Goal: Communication & Community: Answer question/provide support

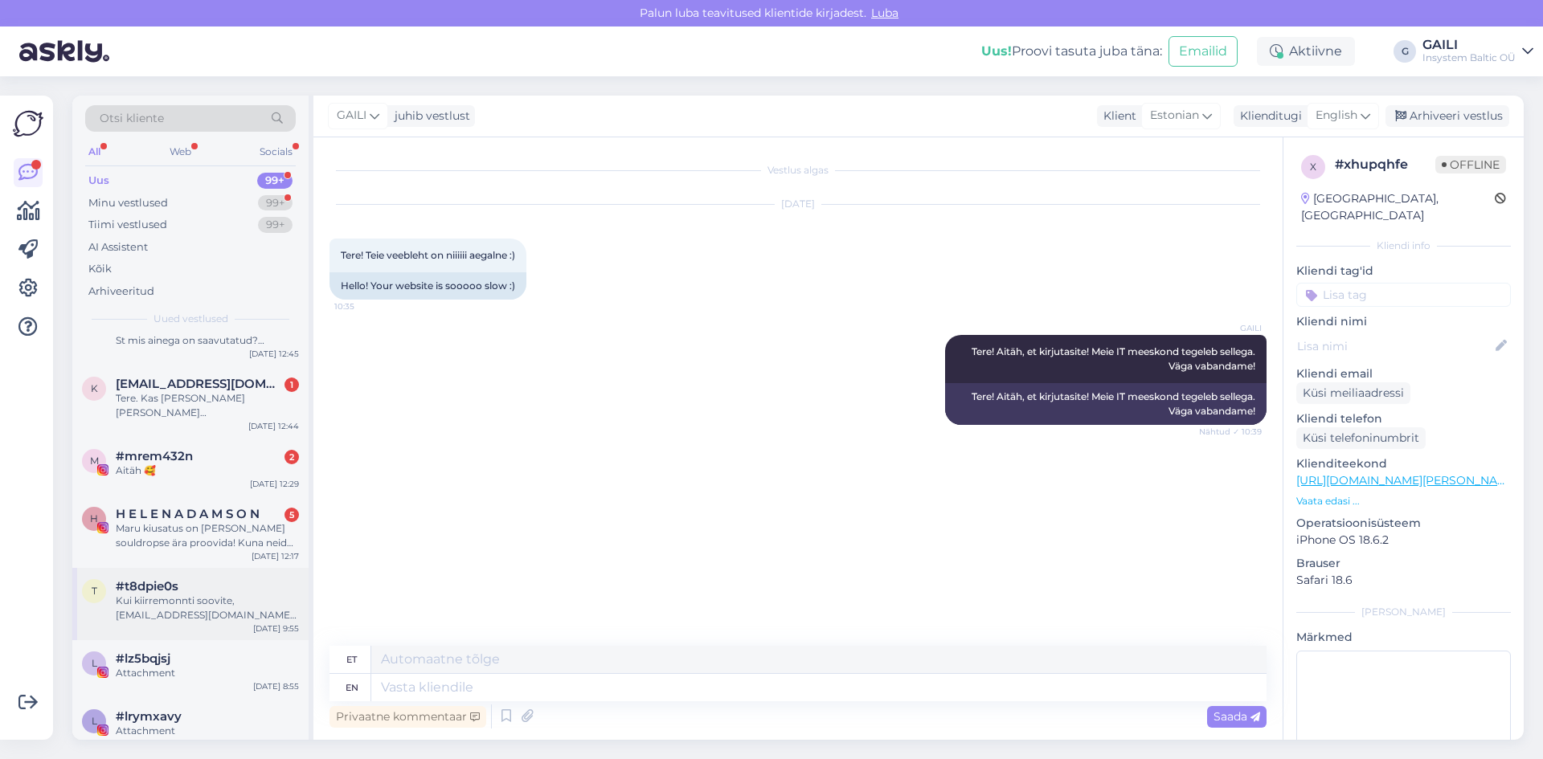
scroll to position [804, 0]
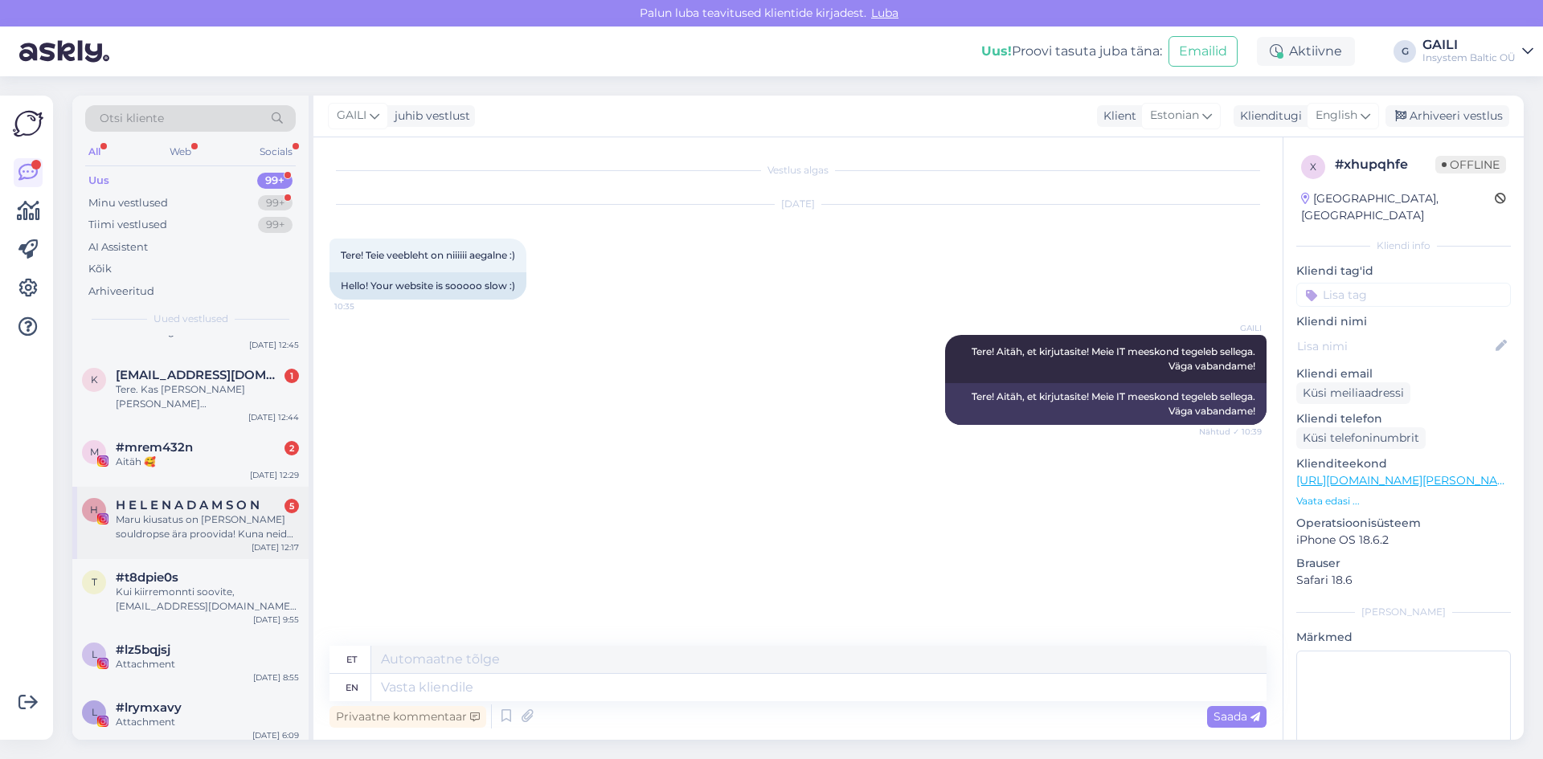
click at [203, 513] on div "Maru kiusatus on [PERSON_NAME] souldropse ära proovida! Kuna neid nii kiidetaks…" at bounding box center [207, 527] width 183 height 29
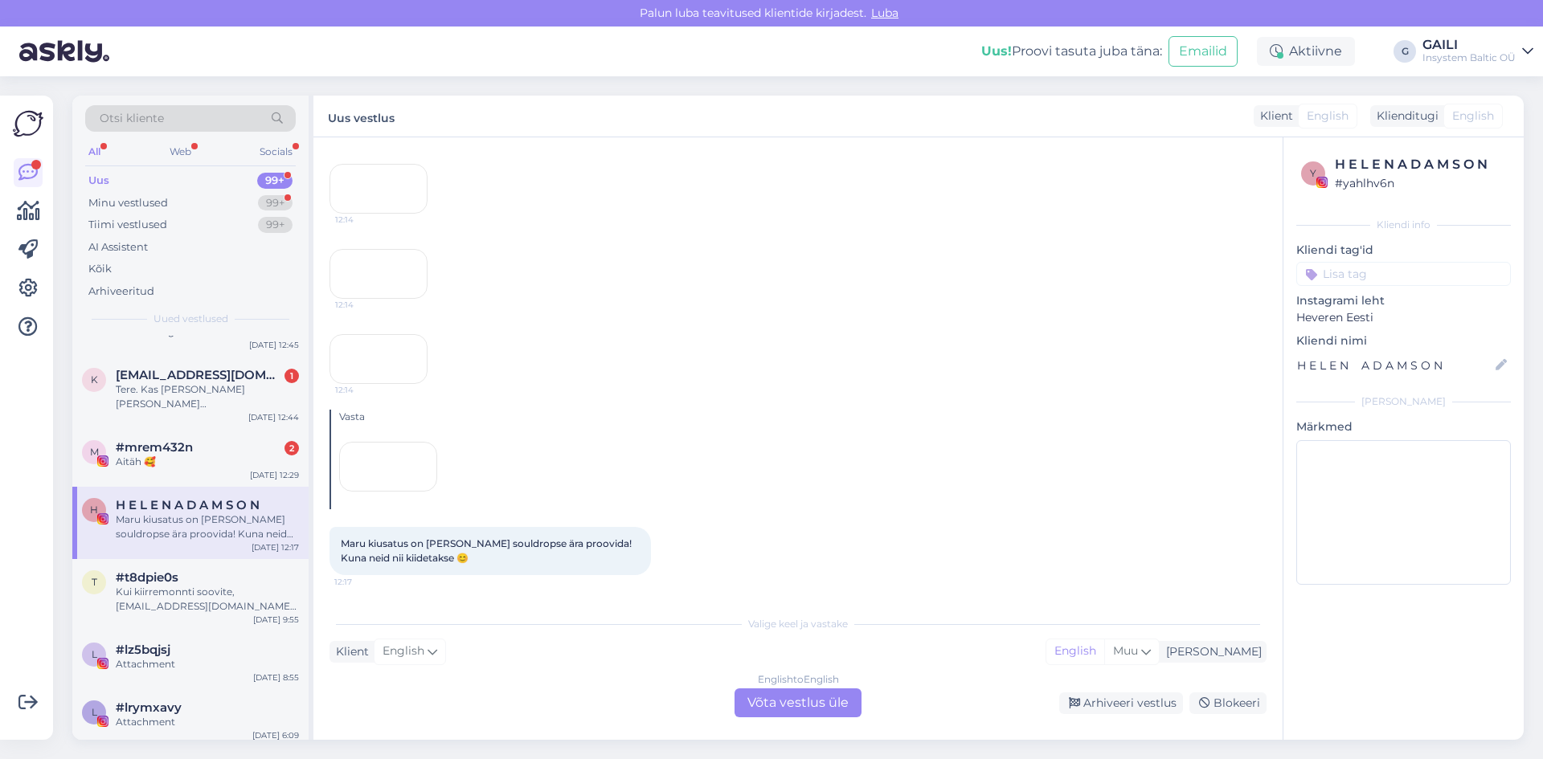
scroll to position [11245, 0]
click at [174, 440] on span "#mrem432n" at bounding box center [154, 447] width 77 height 14
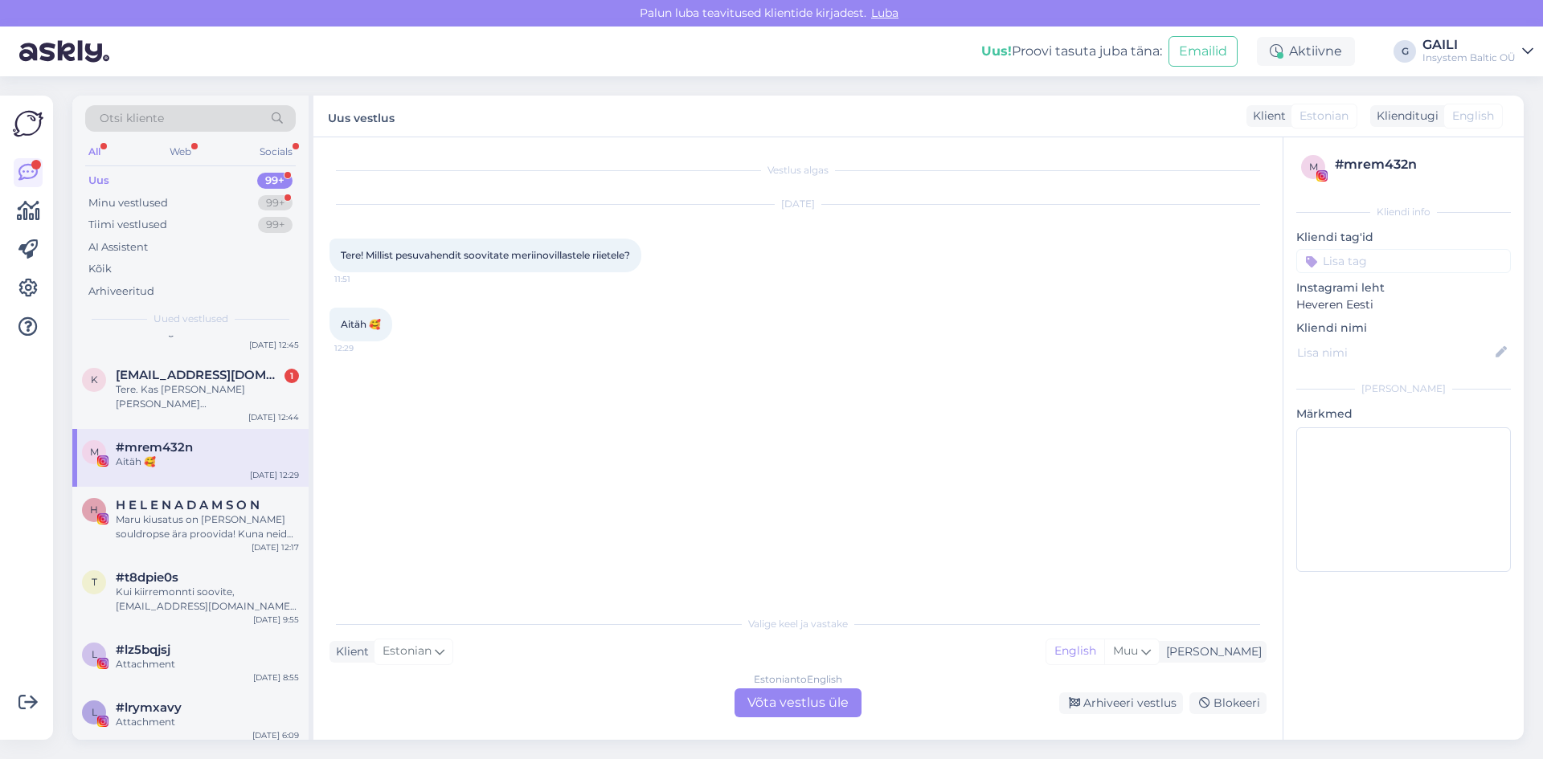
scroll to position [0, 0]
click at [185, 383] on div "Tere. Kas [PERSON_NAME] [PERSON_NAME] [GEOGRAPHIC_DATA] ? Mis postikulu määr on…" at bounding box center [207, 397] width 183 height 29
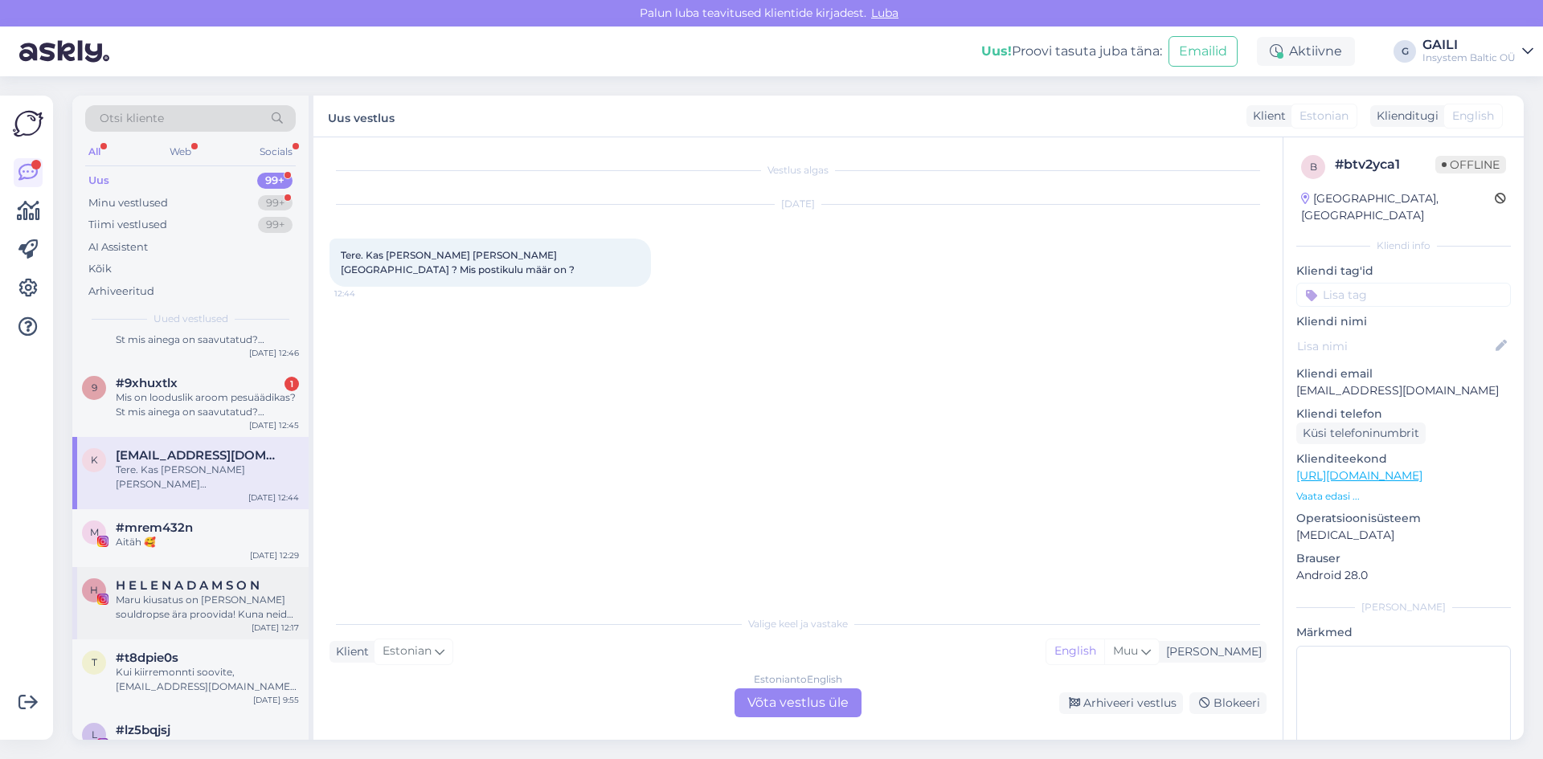
scroll to position [643, 0]
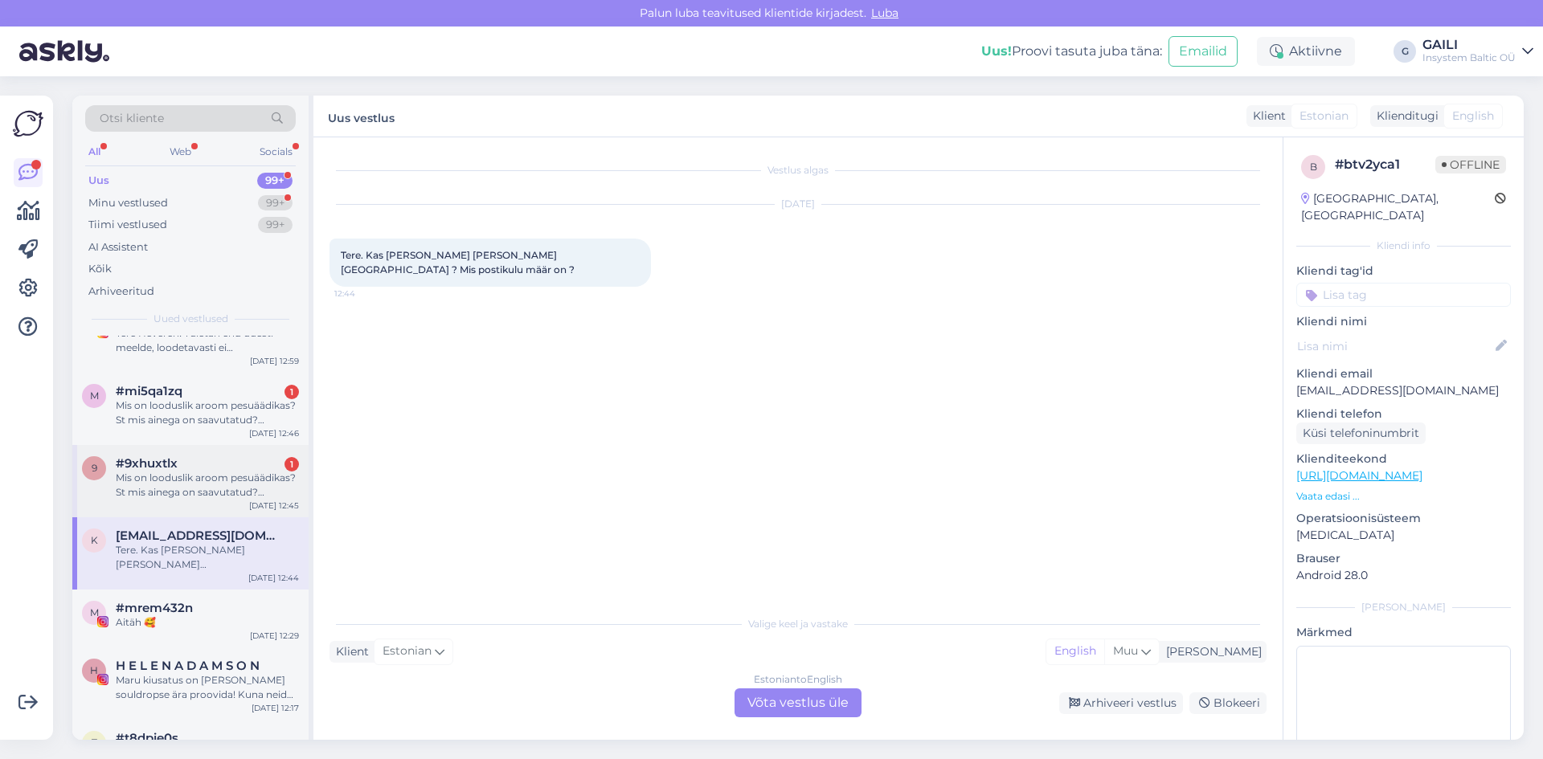
click at [201, 471] on div "Mis on looduslik aroom pesuäädikas? St mis ainega on saavutatud? (parfüümi alle…" at bounding box center [207, 485] width 183 height 29
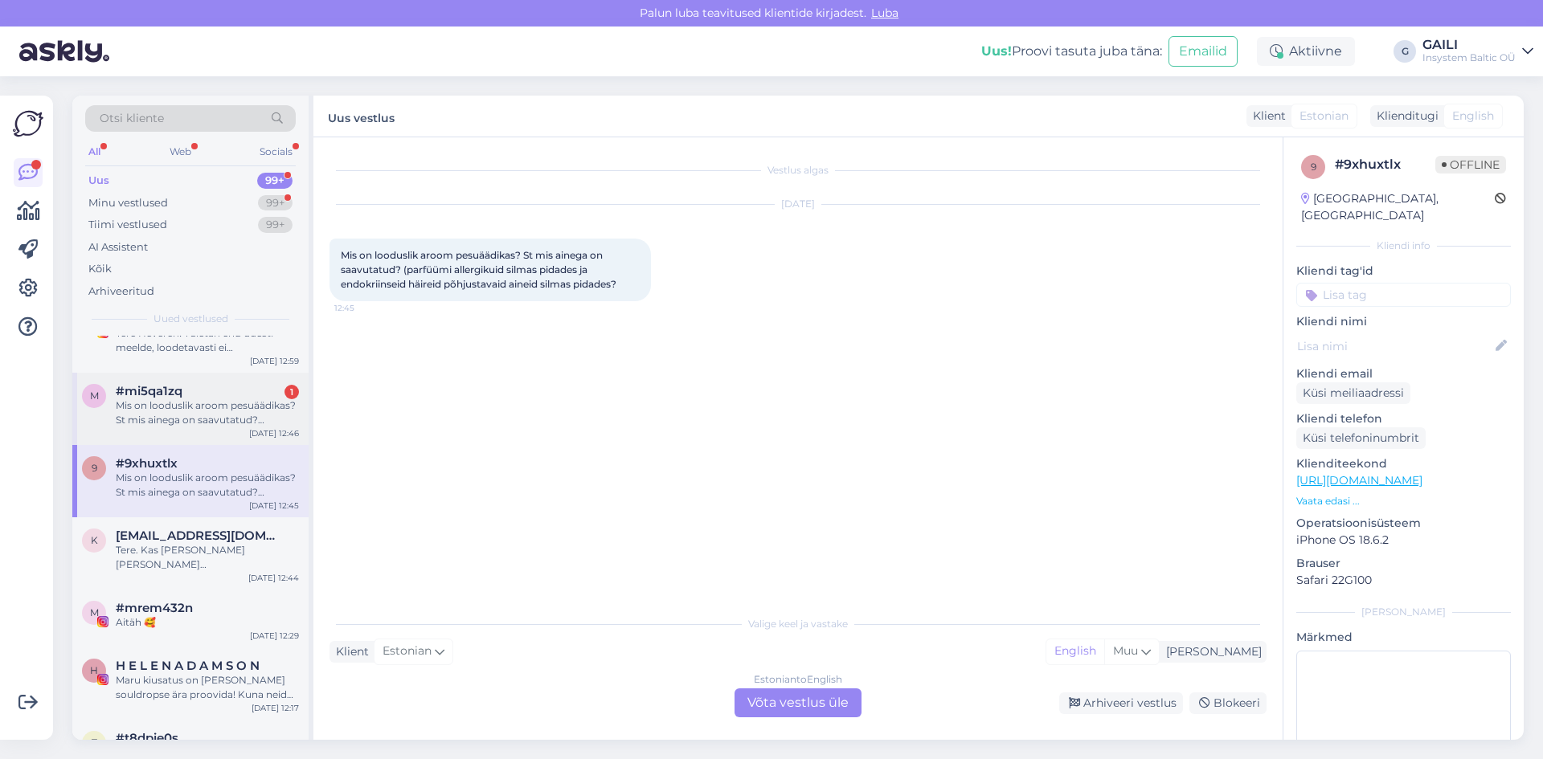
click at [215, 403] on div "Mis on looduslik aroom pesuäädikas? St mis ainega on saavutatud? (parfüümi alle…" at bounding box center [207, 413] width 183 height 29
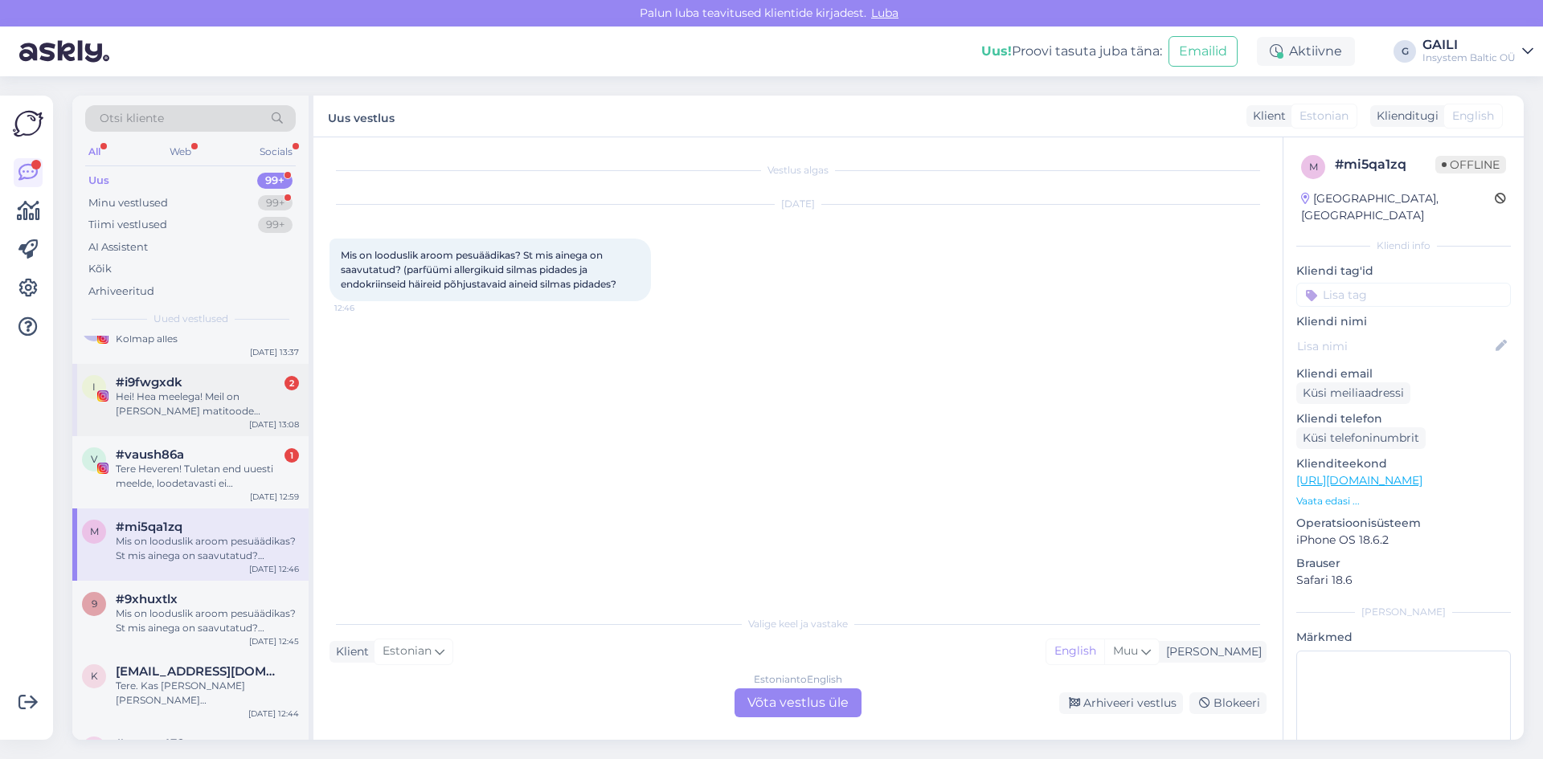
scroll to position [482, 0]
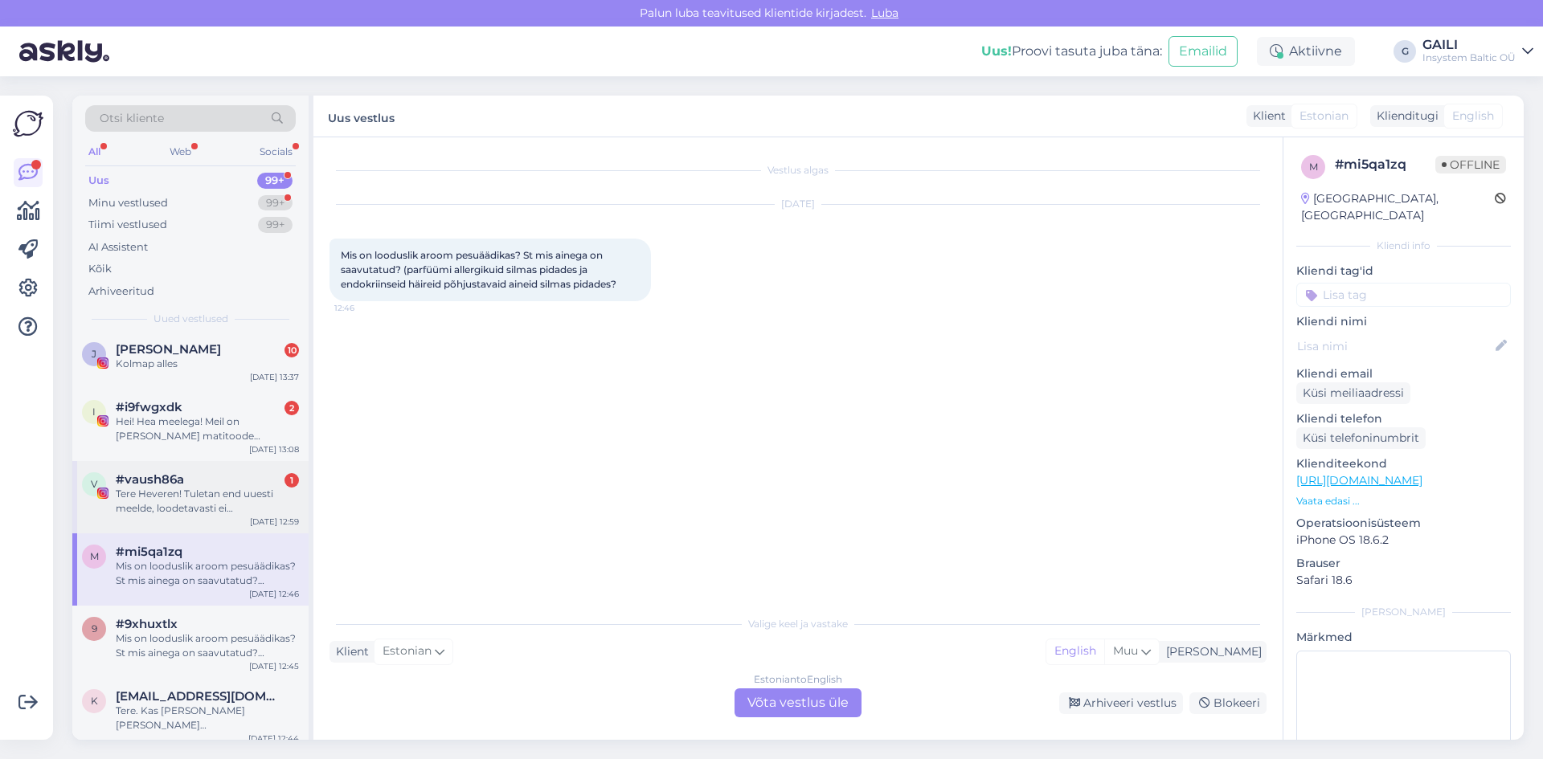
click at [185, 488] on div "Tere Heveren! Tuletan end uuesti meelde, loodetavasti ei [PERSON_NAME] tükkiv :…" at bounding box center [207, 501] width 183 height 29
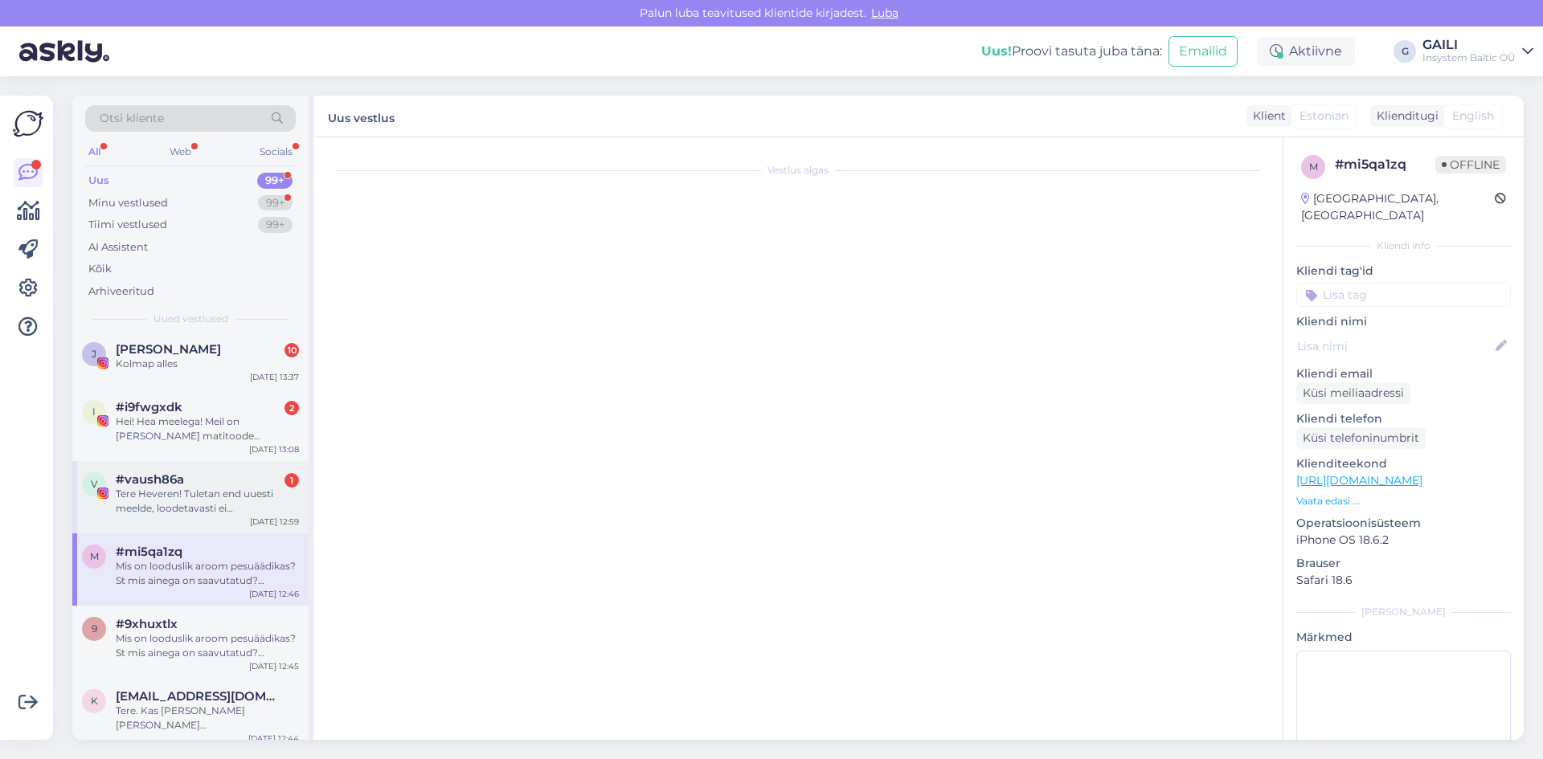
scroll to position [1237, 0]
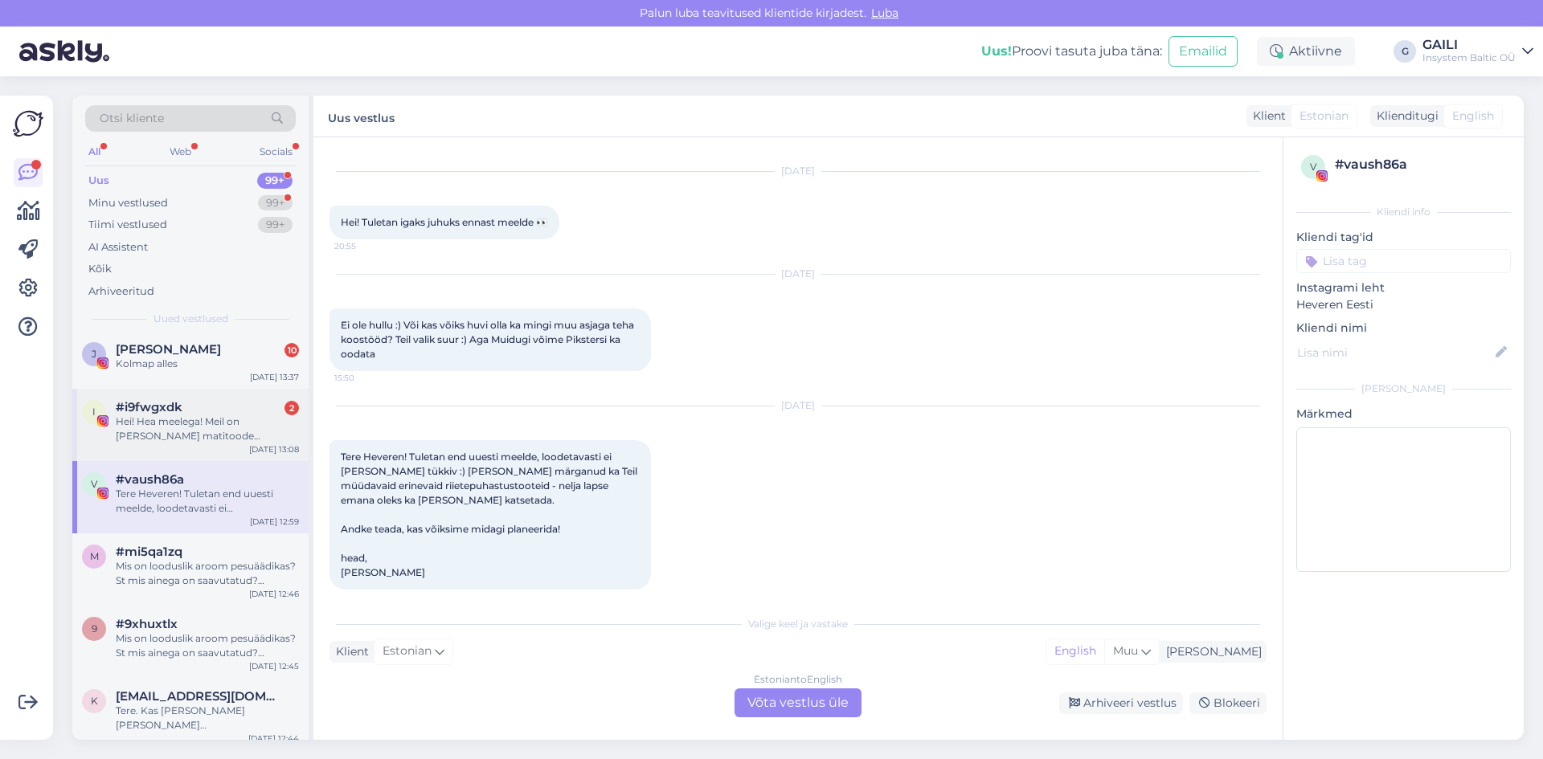
click at [205, 415] on div "Hei! Hea meelega! Meil on [PERSON_NAME] matitoode (paneme näidisesse ka), mida …" at bounding box center [207, 429] width 183 height 29
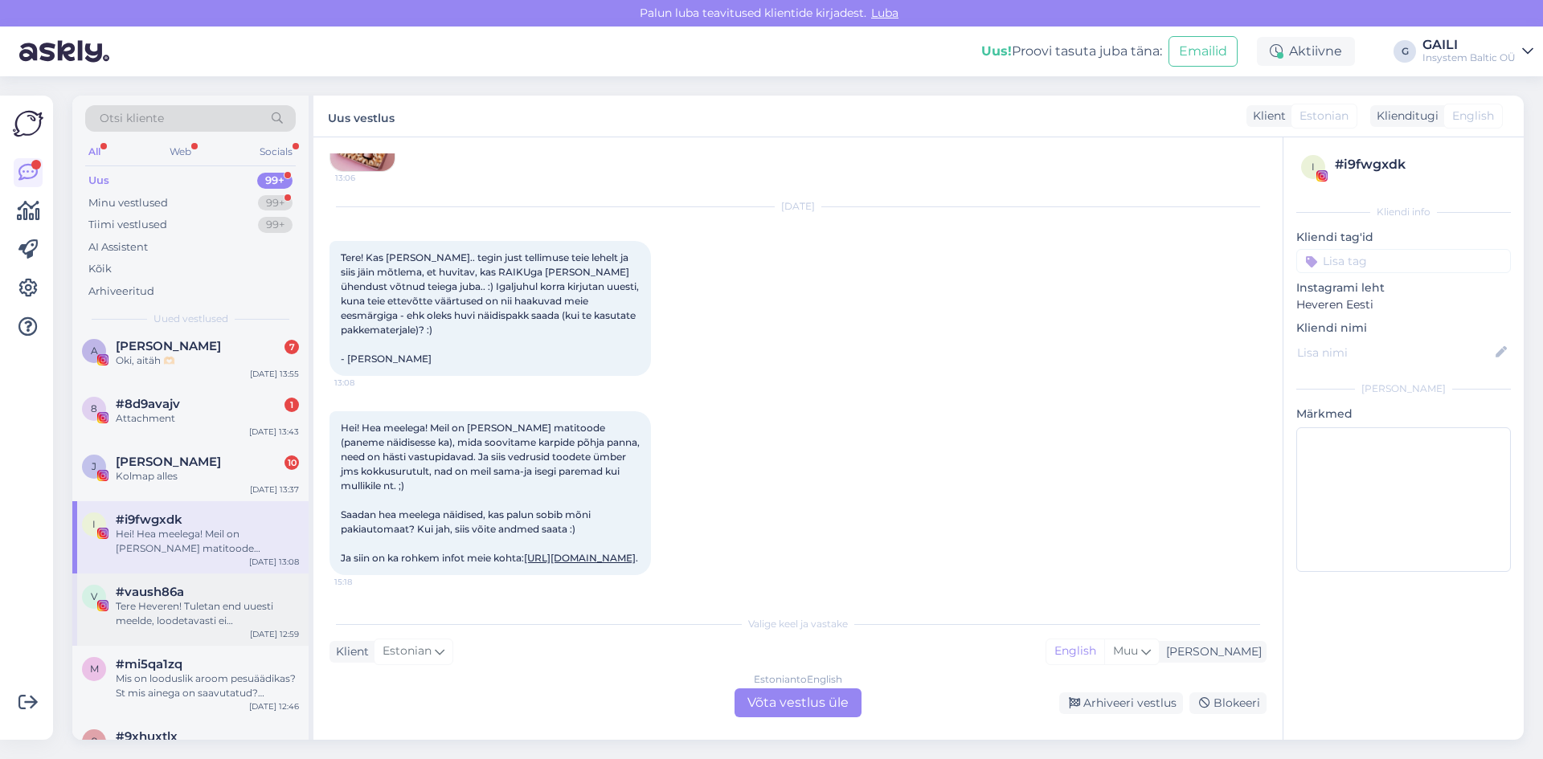
scroll to position [321, 0]
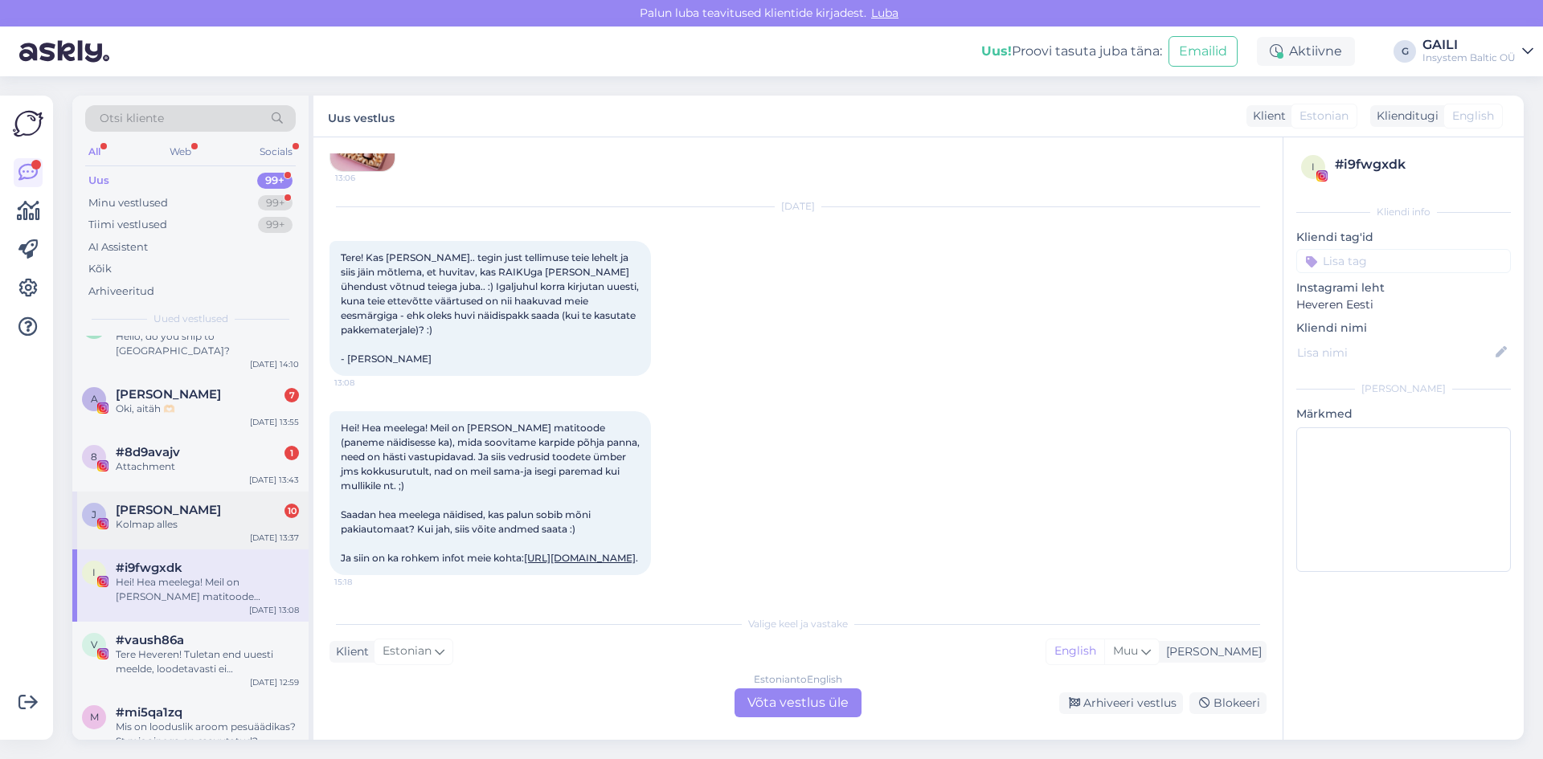
click at [169, 503] on span "[PERSON_NAME]" at bounding box center [168, 510] width 105 height 14
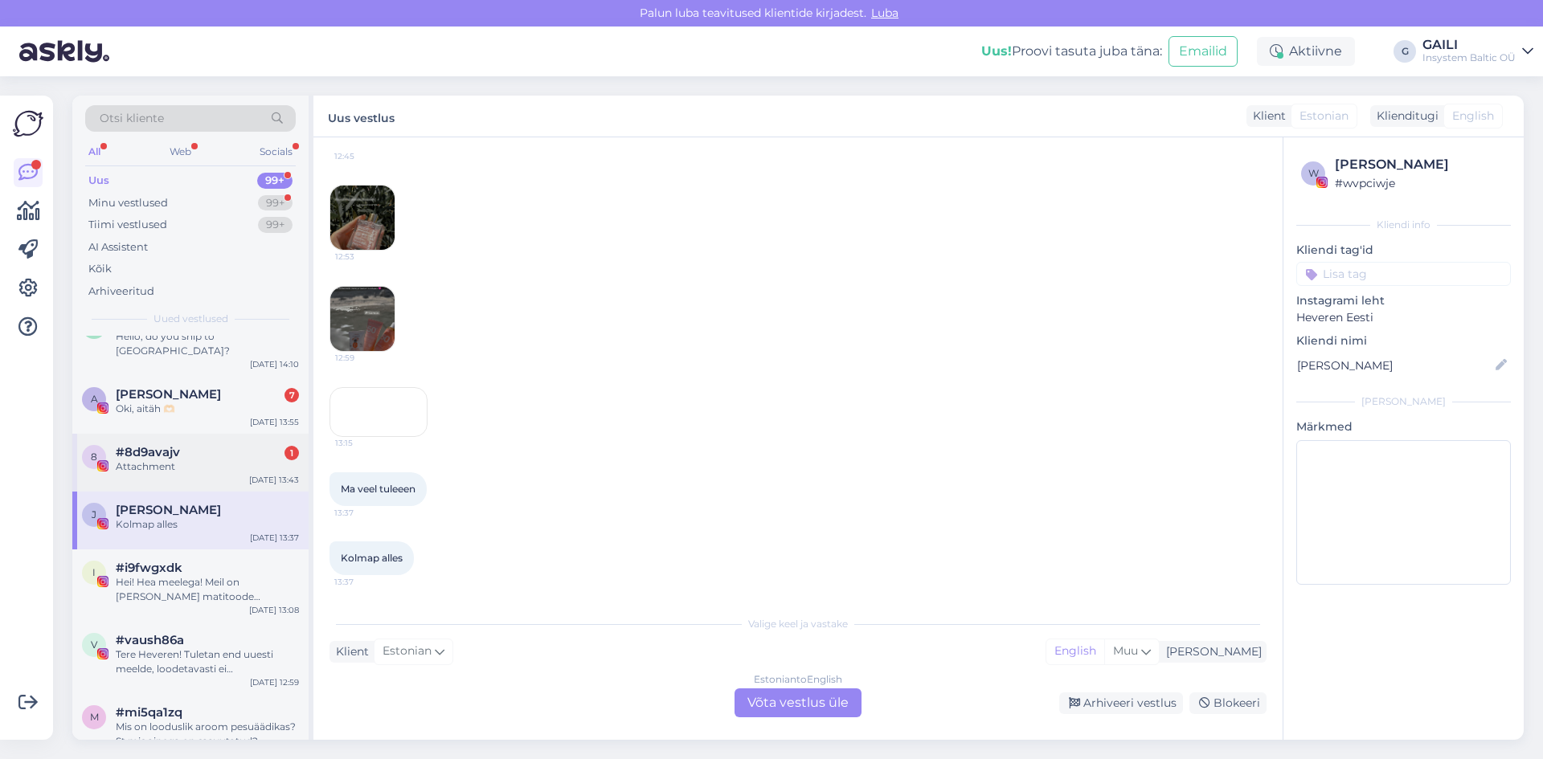
scroll to position [10184, 0]
click at [167, 460] on div "Attachment" at bounding box center [207, 467] width 183 height 14
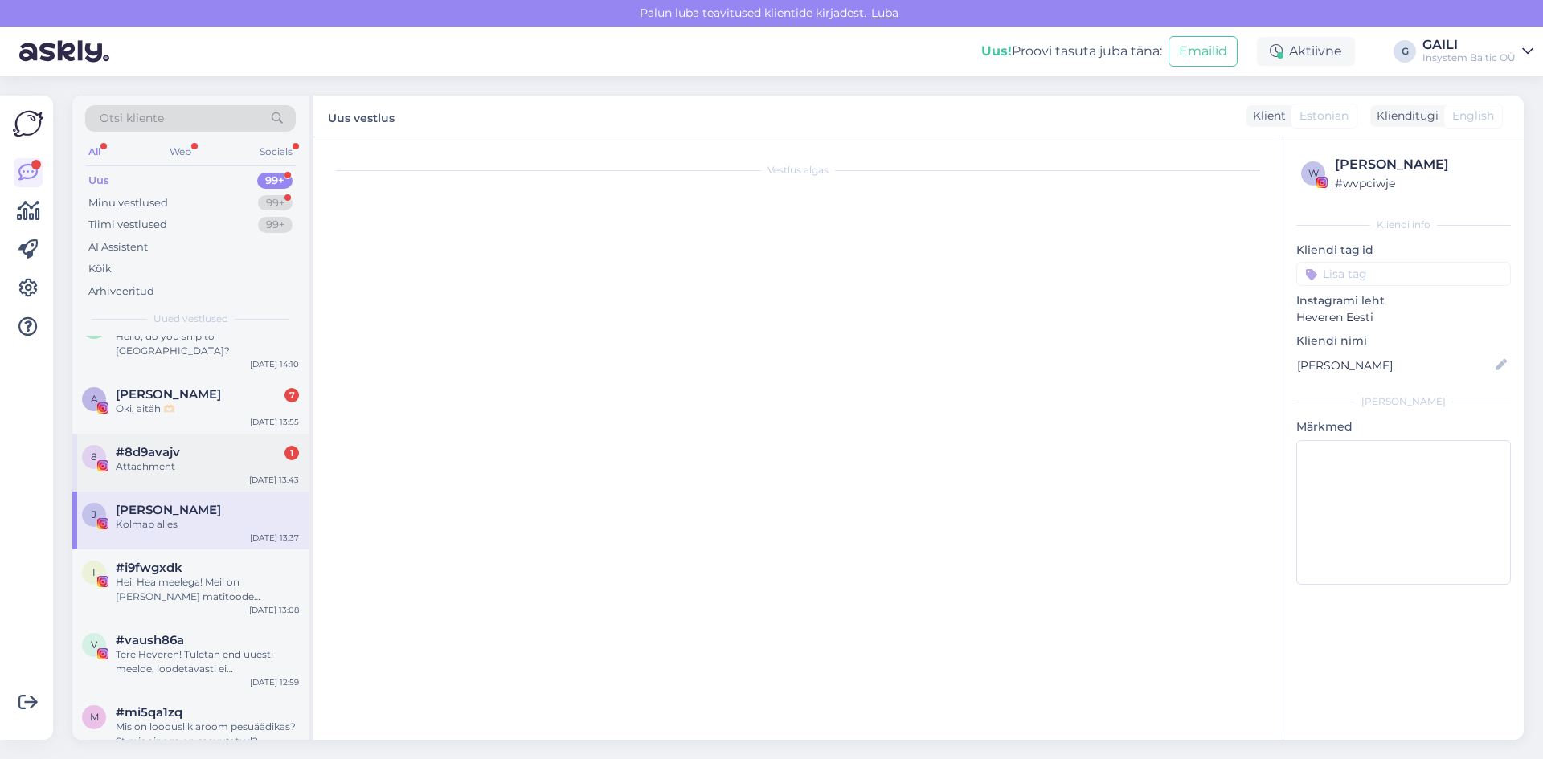
scroll to position [0, 0]
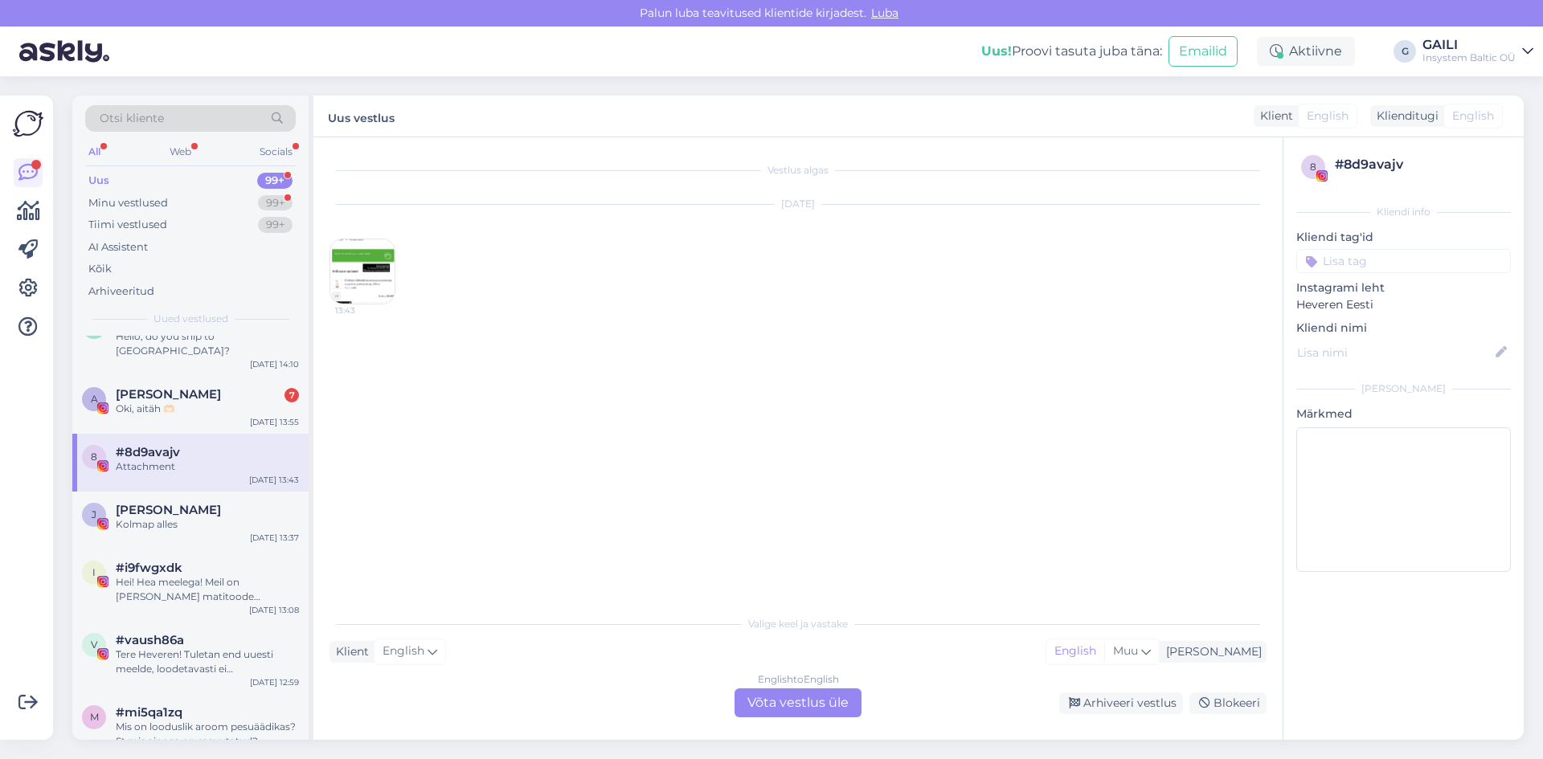
click at [349, 294] on img at bounding box center [362, 271] width 64 height 64
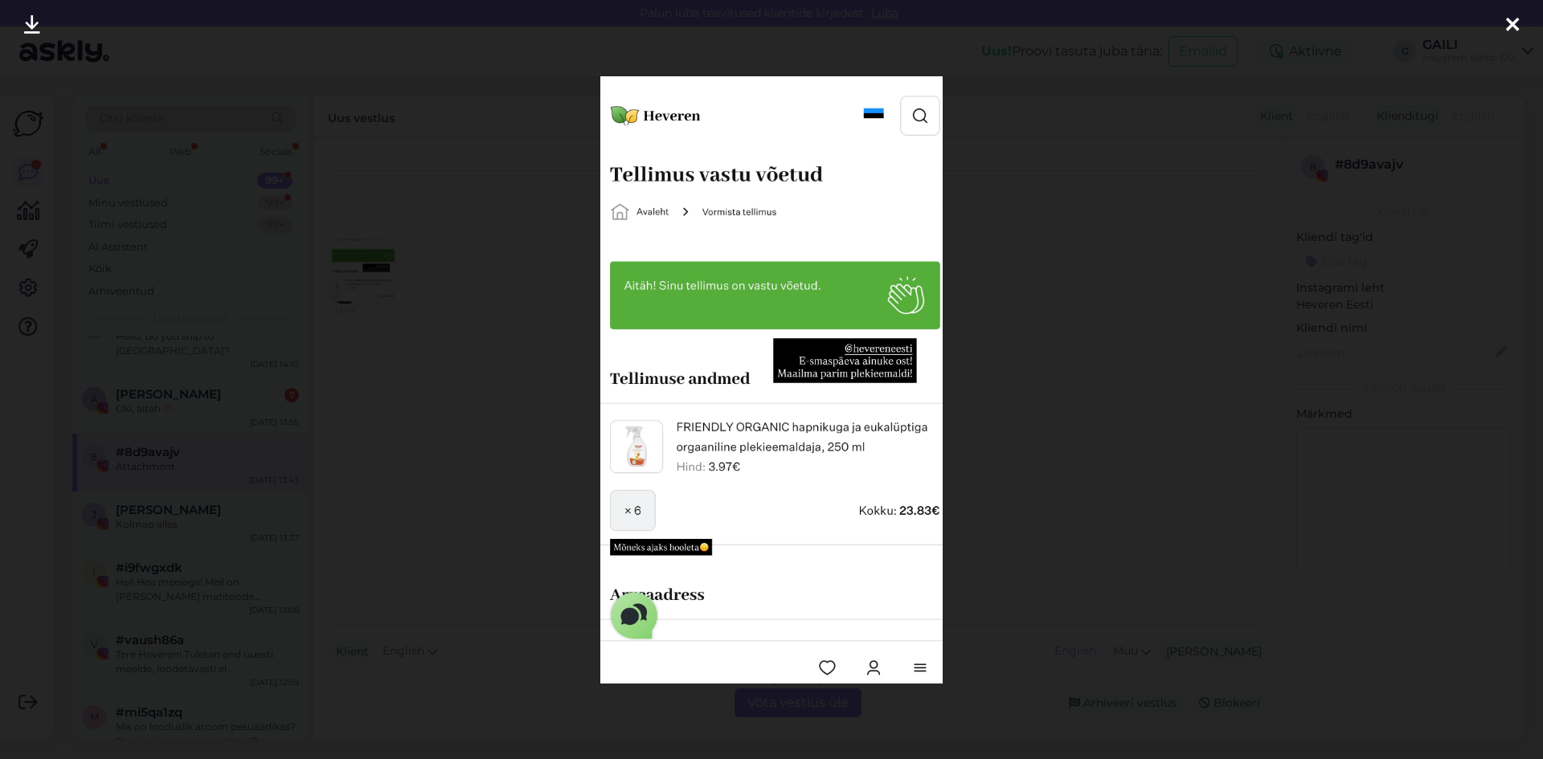
click at [1066, 336] on div at bounding box center [771, 379] width 1543 height 759
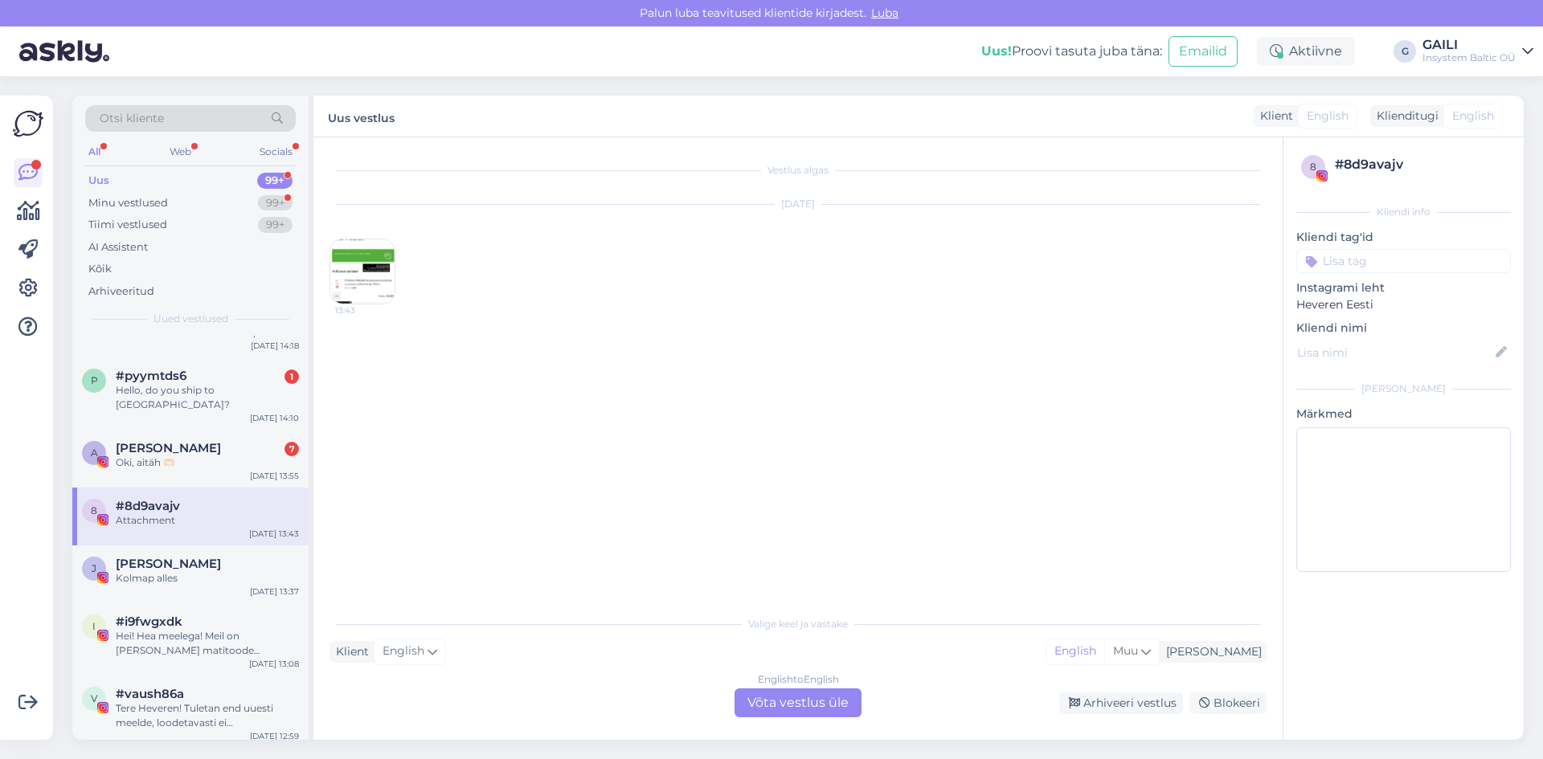
scroll to position [241, 0]
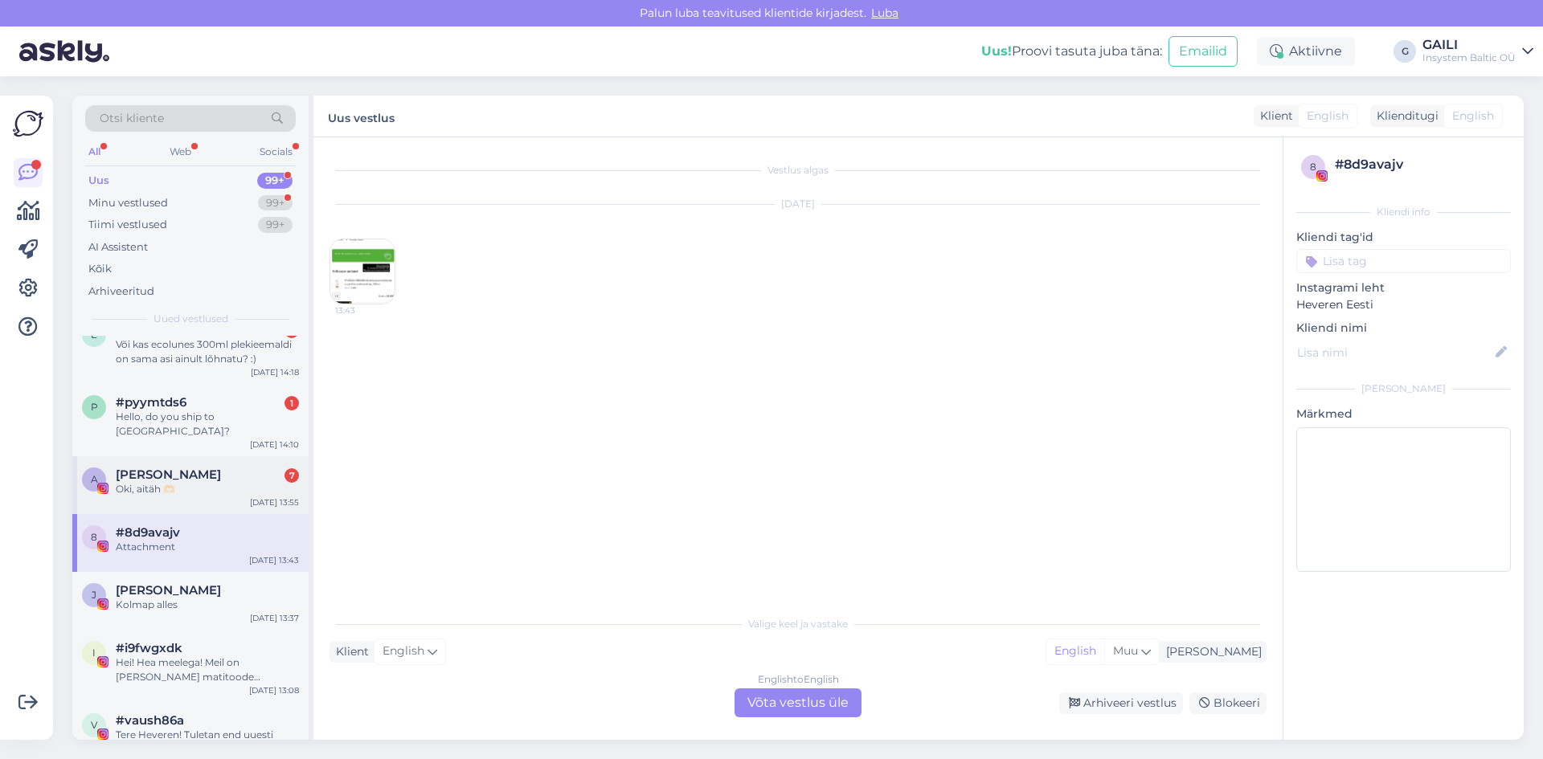
click at [181, 468] on span "[PERSON_NAME]" at bounding box center [168, 475] width 105 height 14
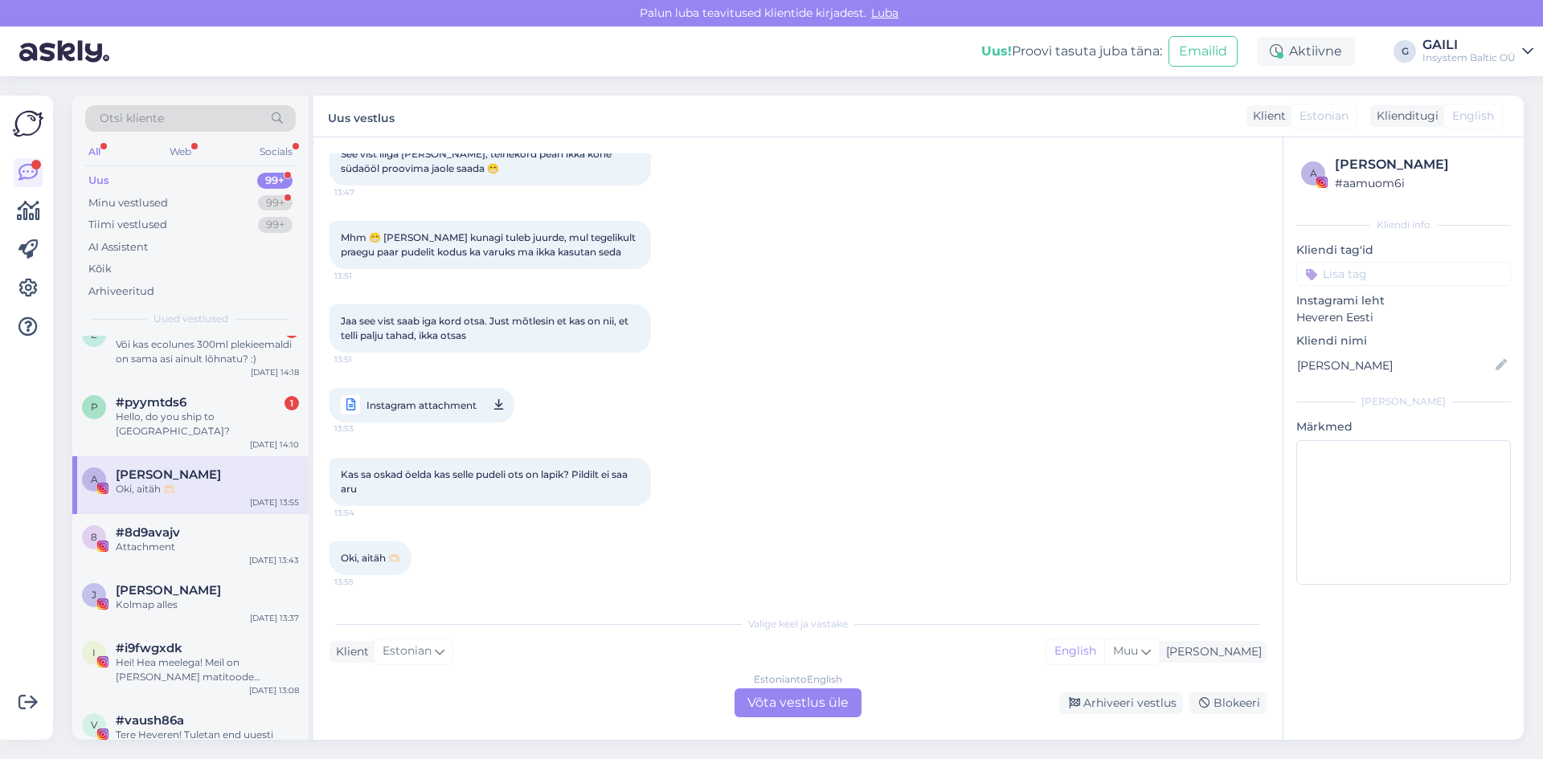
scroll to position [1411, 0]
click at [174, 408] on span "#pyymtds6" at bounding box center [151, 402] width 71 height 14
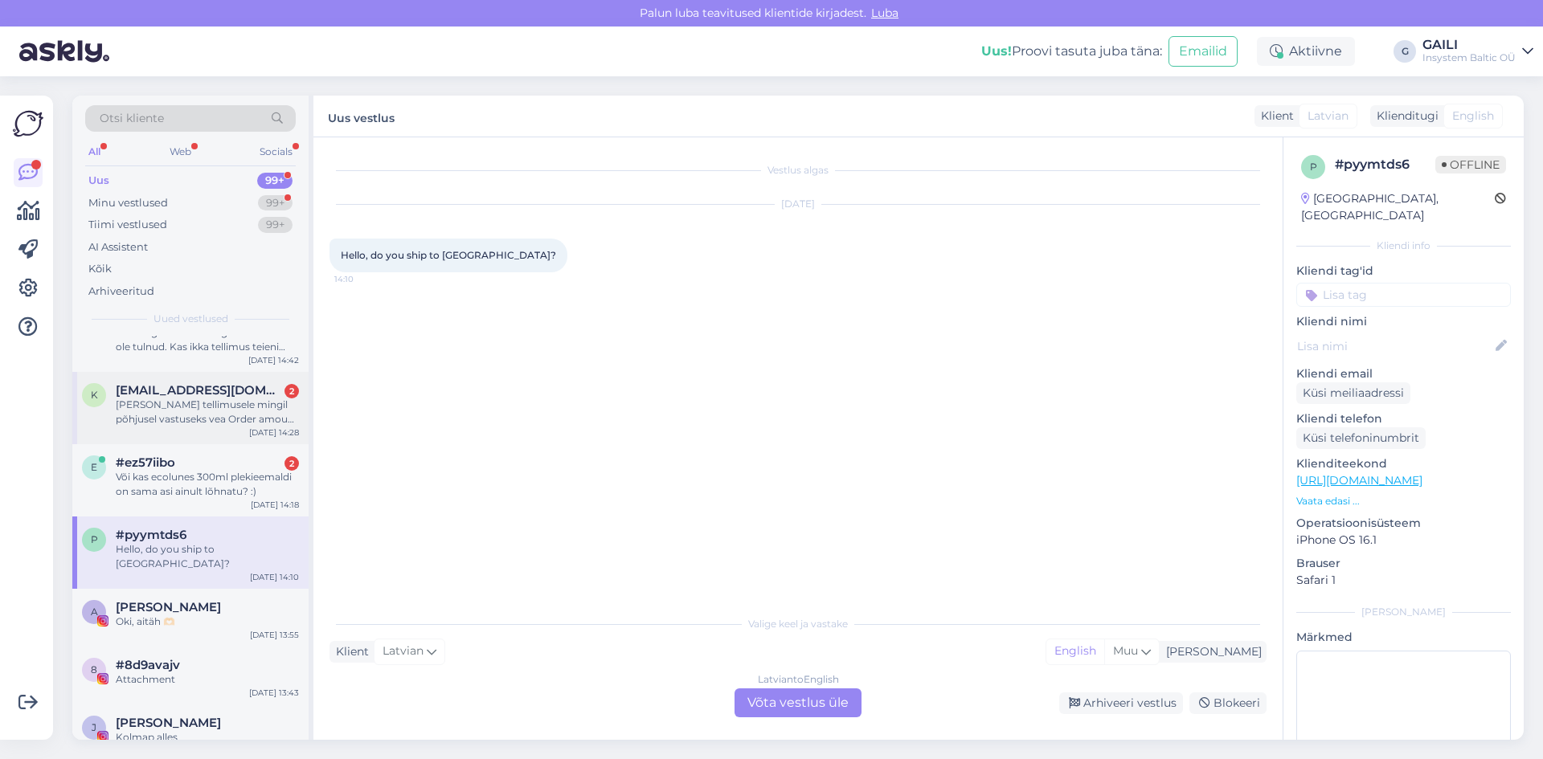
scroll to position [80, 0]
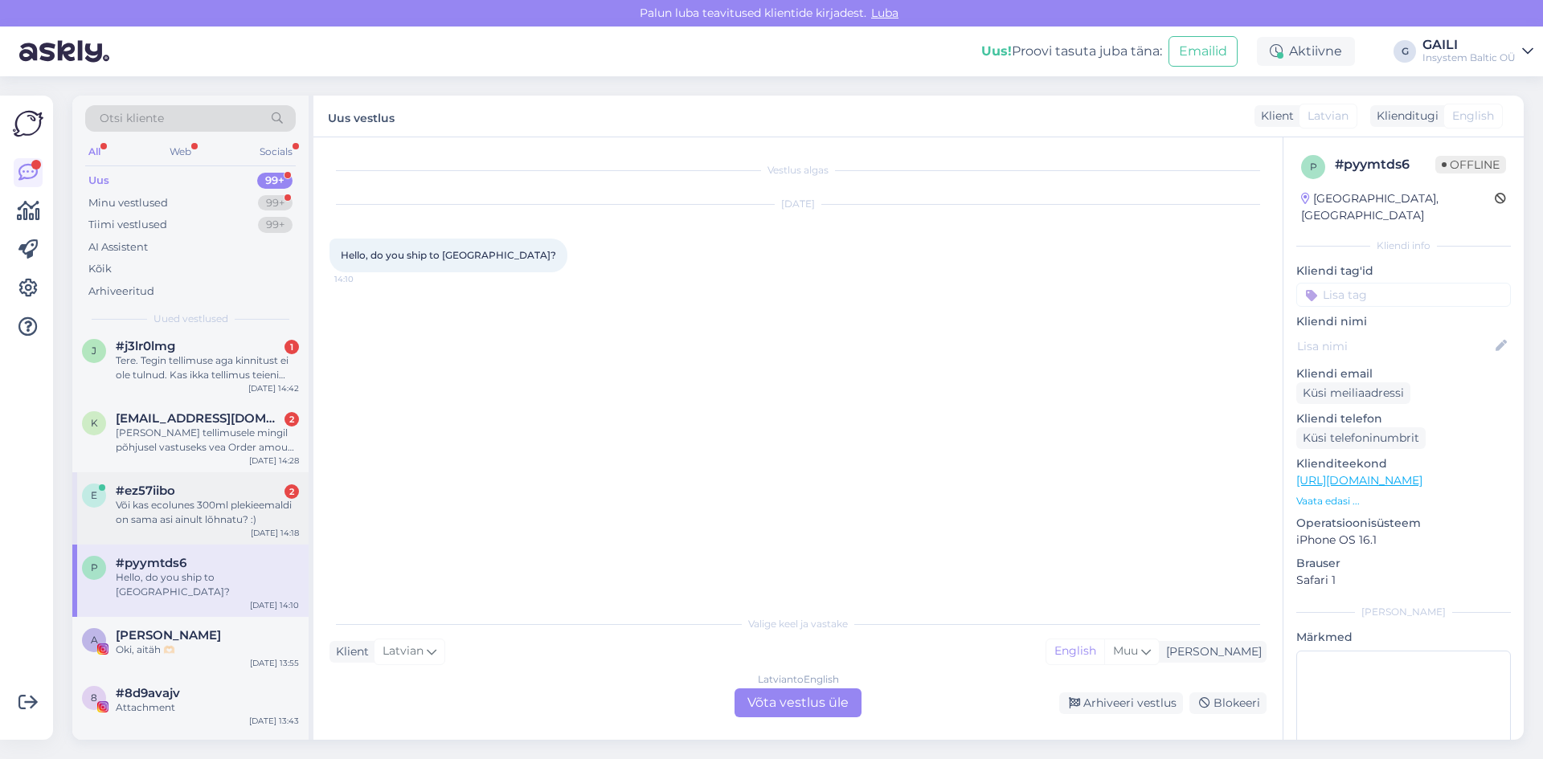
click at [175, 510] on div "Või kas ecolunes 300ml plekieemaldi on sama asi ainult lõhnatu? :)" at bounding box center [207, 512] width 183 height 29
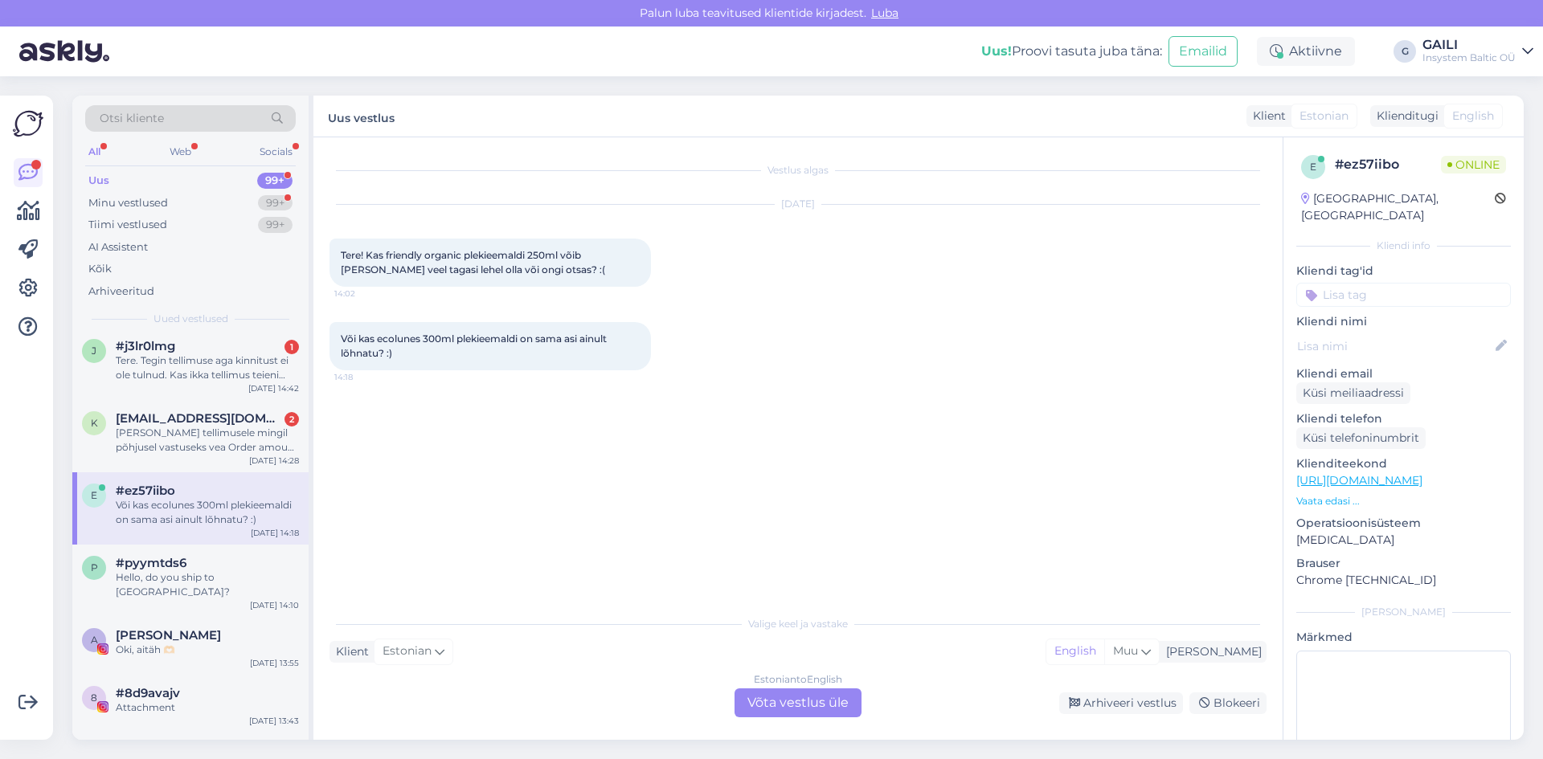
click at [791, 706] on div "Estonian to English Võta vestlus üle" at bounding box center [798, 703] width 127 height 29
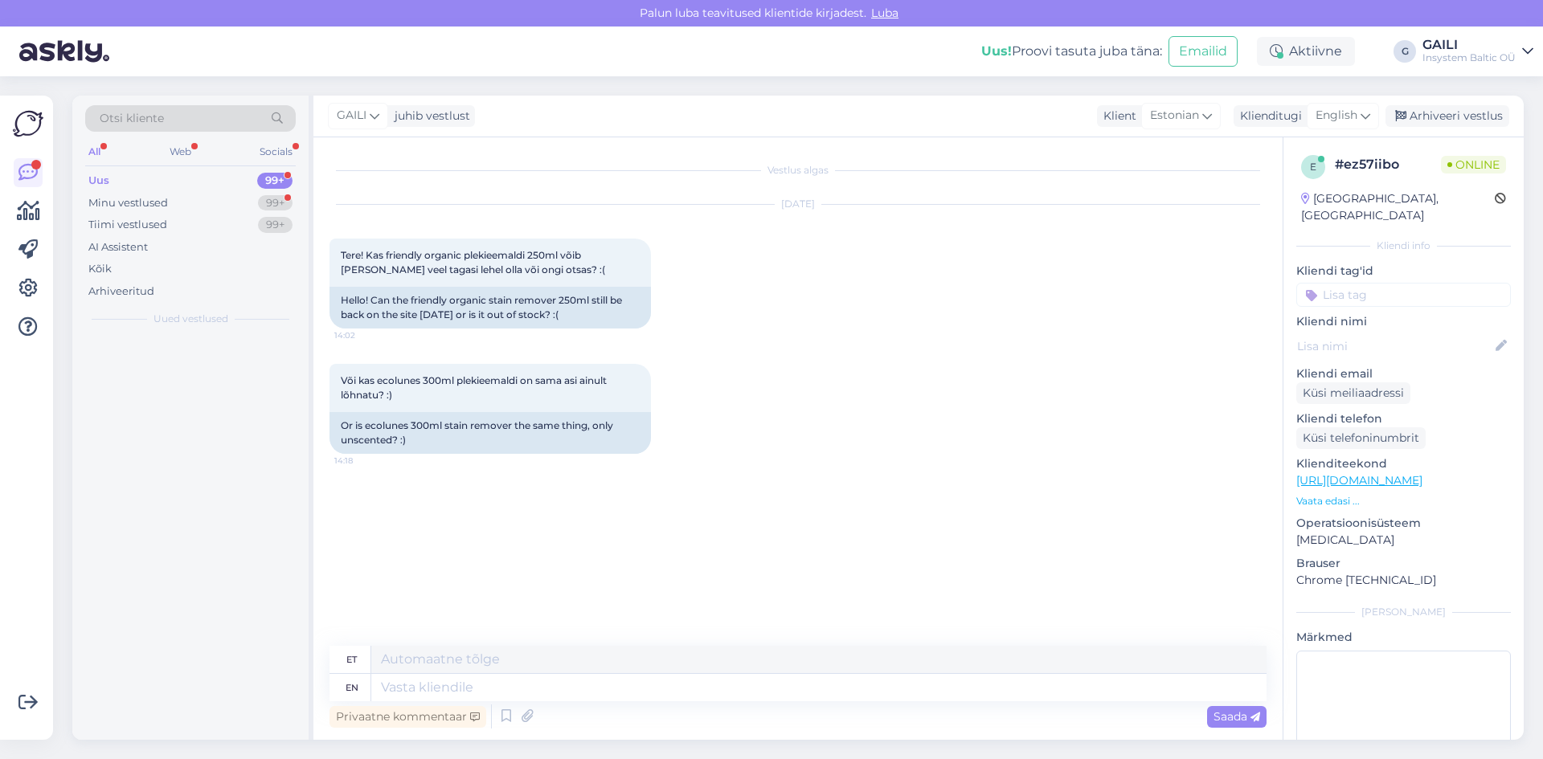
scroll to position [0, 0]
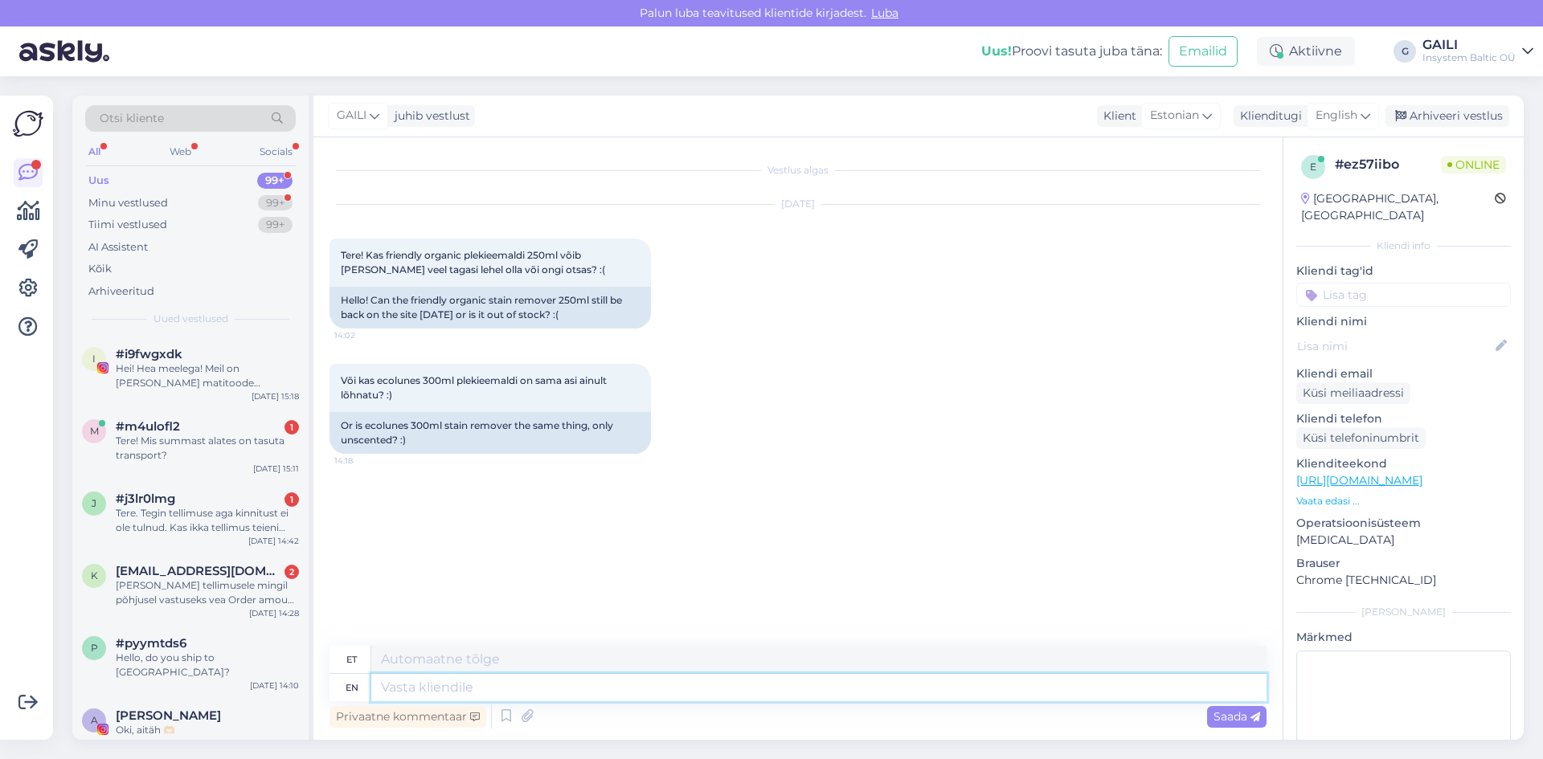
click at [490, 685] on textarea at bounding box center [818, 687] width 895 height 27
type textarea "Tere."
type textarea "Tere. Kahjuks"
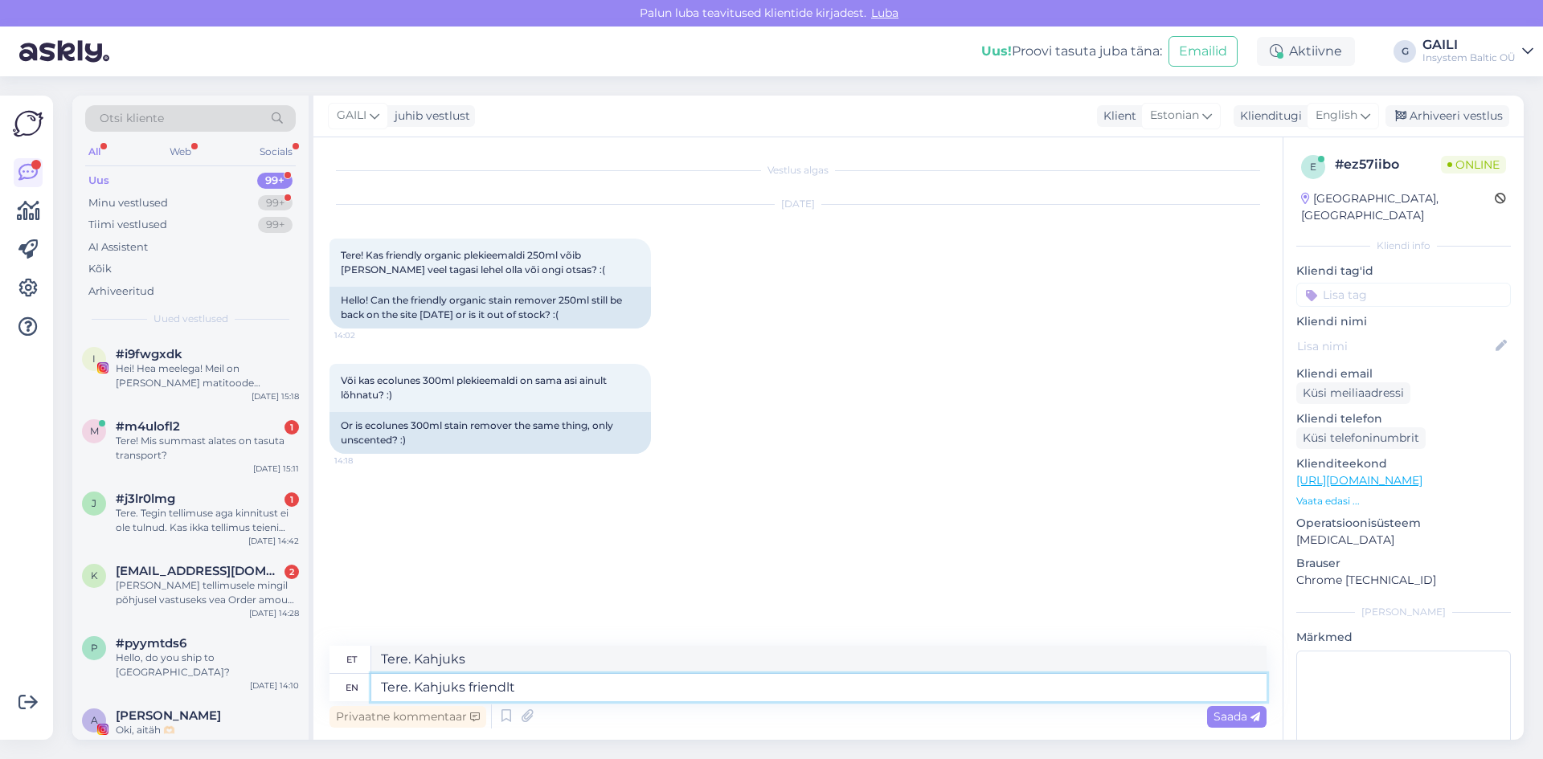
type textarea "Tere. Kahjuks friendlt"
type textarea "Tere. Kahjuks sõbralik."
type textarea "Tere. Kahjuks friendly"
type textarea "Tere. Kahjuks sõbralik"
type textarea "Tere. Kahjuks friendly plekieemaldaja o"
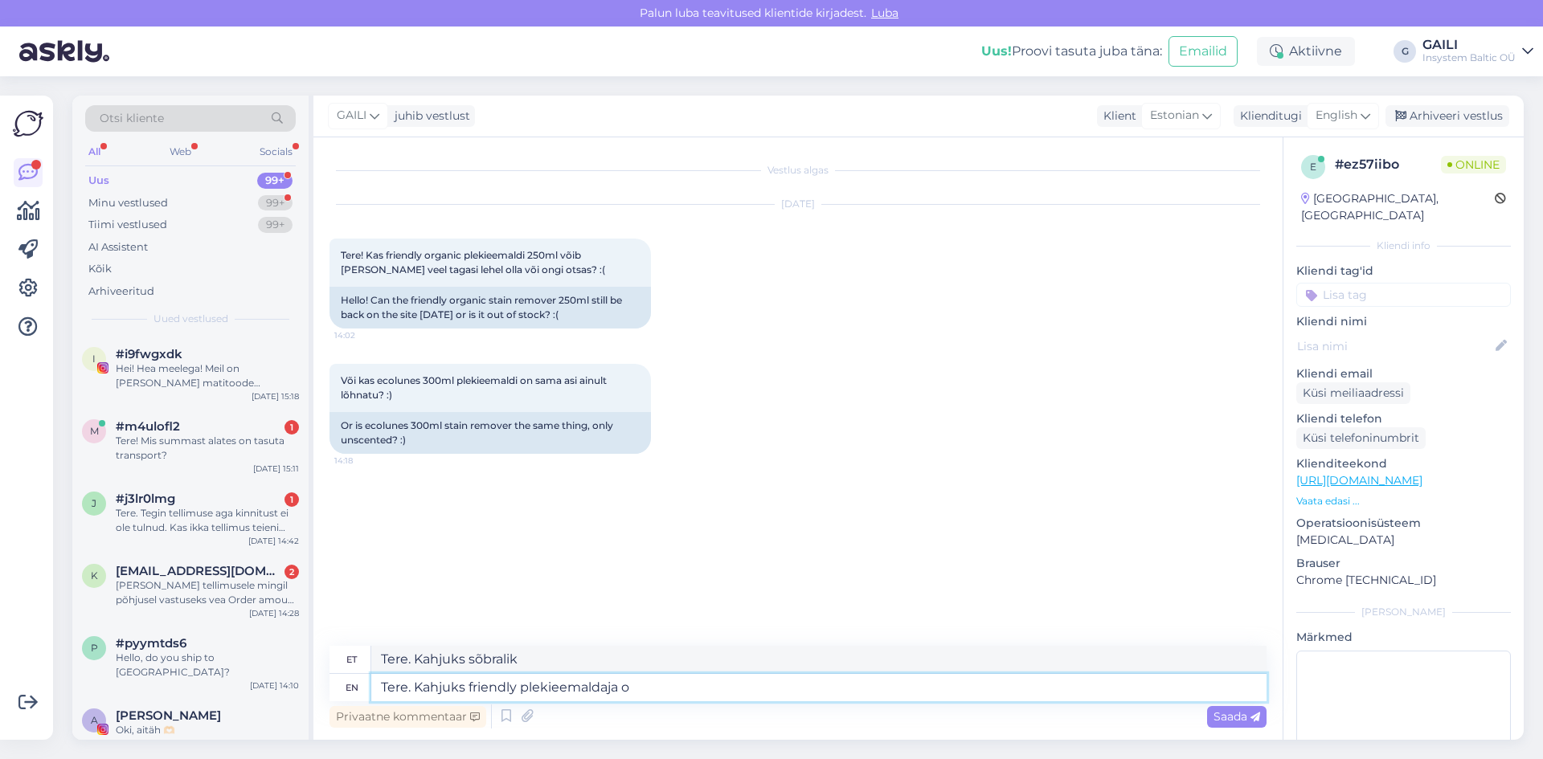
type textarea "Tere. Kahjuks sõbralik plekieemaldaja"
type textarea "Tere. Kahjuks friendly plekieemaldaja oleme"
type textarea "Tere. Kahjuks sõbralik plekieemaldaja oleme"
type textarea "Tere. Kahjuks friendly plekieemaldaja oleme tänaseks"
type textarea "Tere. Kindlasti sõbralik plekieemaldaja oleme tänaseks"
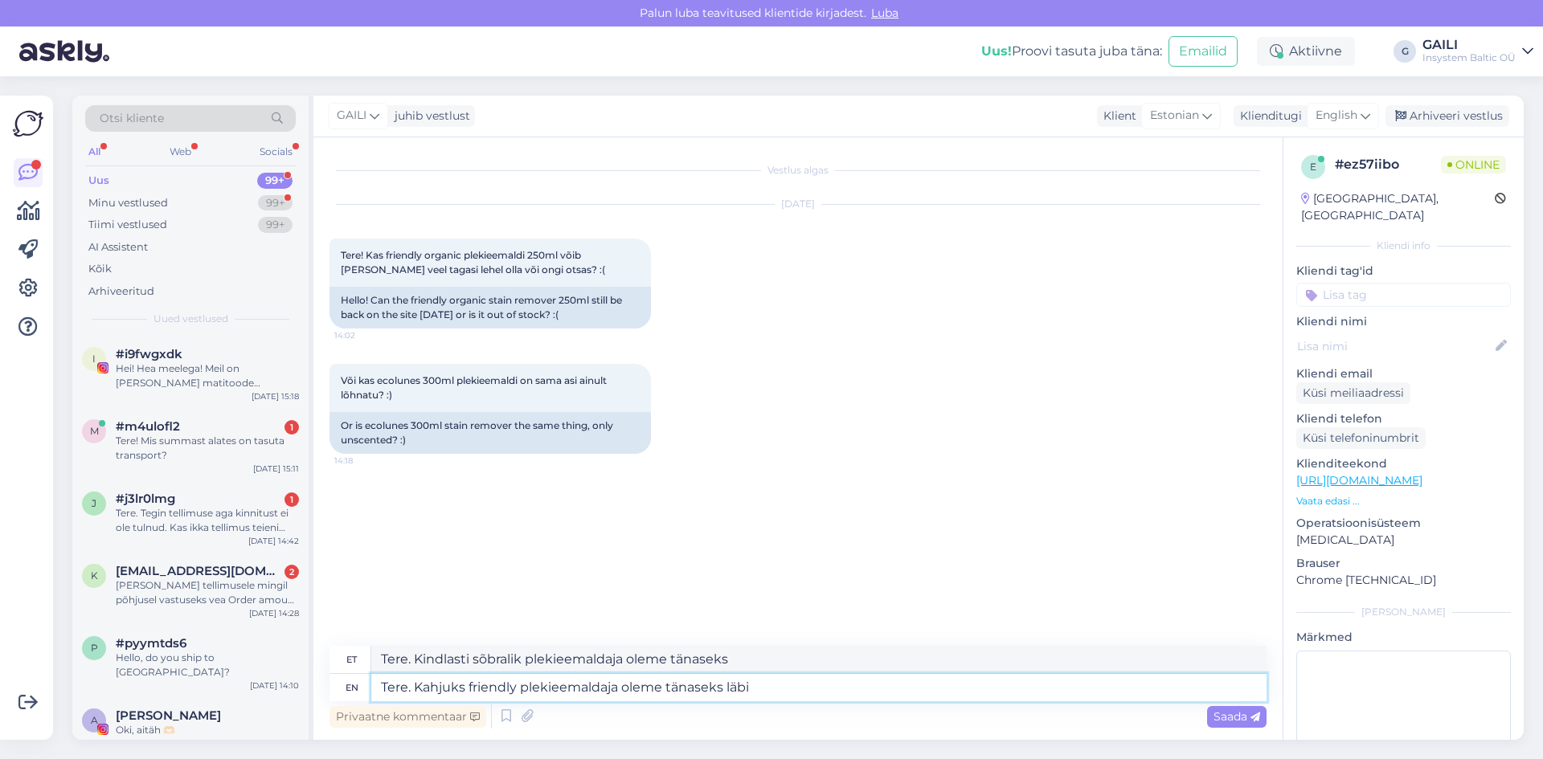
type textarea "Tere. Kahjuks friendly plekieemaldaja oleme tänaseks läbi m"
type textarea "Tere. Kindlasti sõbralik plekieemaldaja oleme tänaseks läbi"
type textarea "Tere. Kahjuks friendly plekieemaldaja oleme tänaseks läbi müünud."
type textarea "Tere. Kindlasti sõbralik plekieemaldaja oleme tänaseks läbi müünud."
type textarea "Tere. Kahjuks friendly plekieemaldaja oleme tänaseks läbi müünud. Ecolu"
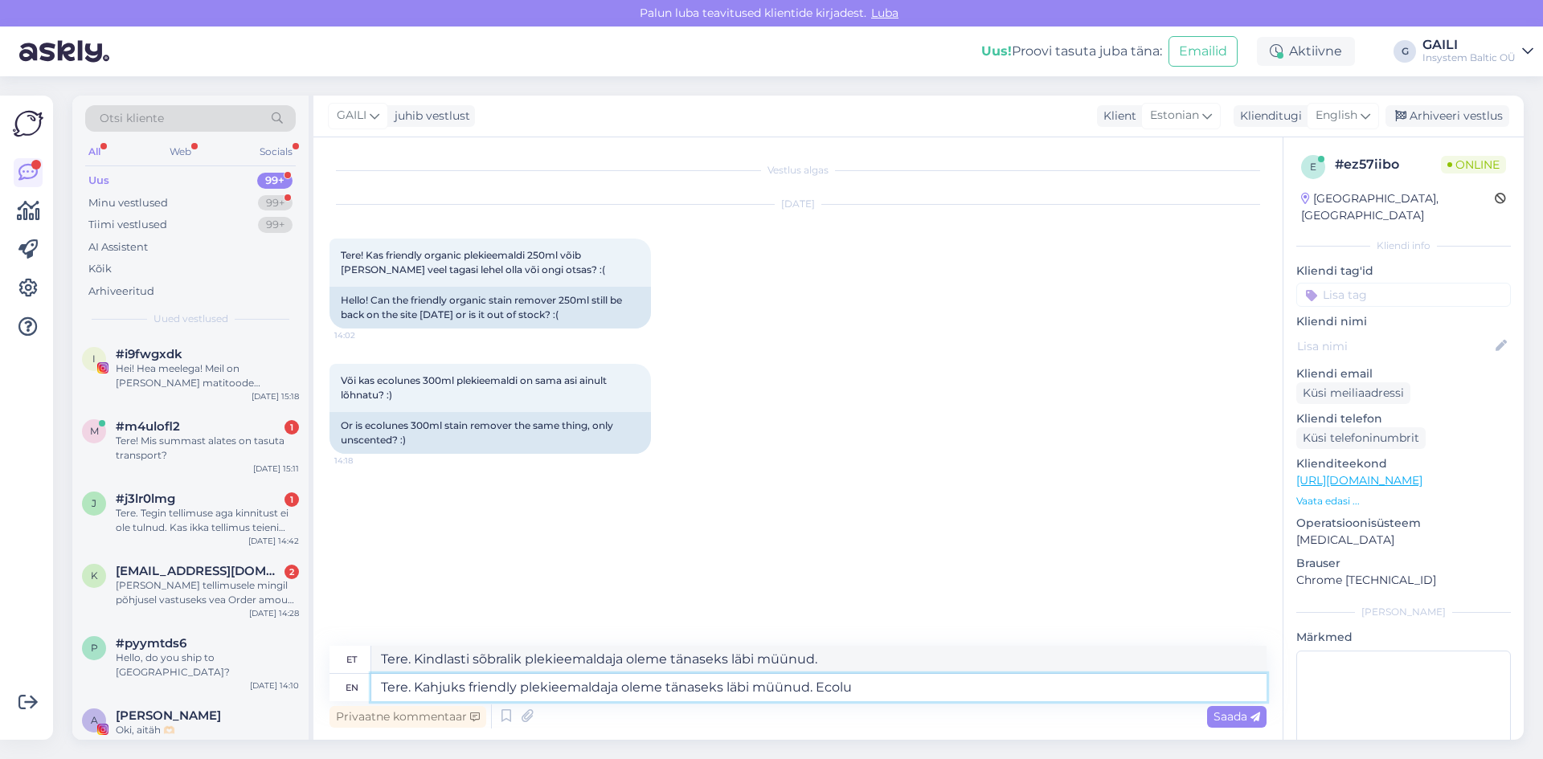
type textarea "Tere. Kindlasti sõbralik plekieemaldaja oleme tänaseks läbi müünud. Ecol"
type textarea "Tere. Kahjuks friendly plekieemaldaja oleme tänaseks läbi müünud. Ecolunes on"
type textarea "Tere. Kindlasti sõbralik plekieemaldaja oleme tänaseks läbi müünud. [GEOGRAPHIC…"
type textarea "Tere. Kahjuks friendly plekieemaldaja oleme tänaseks läbi müünud. Ecolunes on na"
type textarea "Tere. Kindlasti sõbralik plekieemaldaja oleme tänaseks läbi müünud. Ecolues sis…"
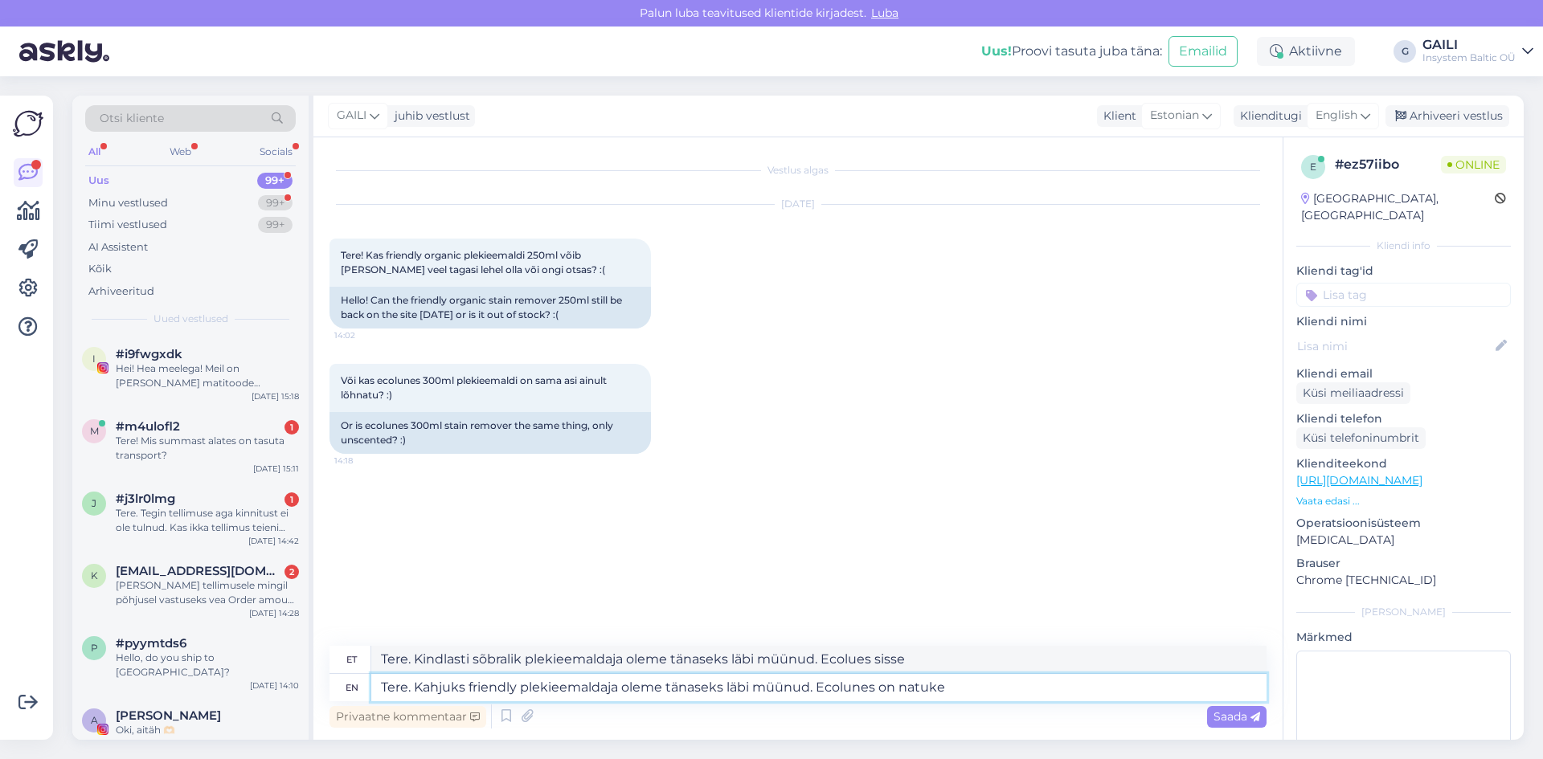
type textarea "Tere. Kahjuks friendly plekieemaldaja oleme tänaseks läbi müünud. Ecolunes on n…"
type textarea "Tere. Kindlasti sõbralik plekieemaldaja oleme tänaseks läbi müünud. Ecolunes on…"
type textarea "Tere. Kahjuks friendly plekieemaldaja oleme tänaseks läbi müünud. Ecolunes on n…"
type textarea "Tere. Kindlasti sõbralik plekieemaldaja oleme tänaseks läbi müünud. Ecolunes on…"
type textarea "Tere. Kahjuks friendly plekieemaldaja oleme tänaseks läbi müünud. Ecolunes on n…"
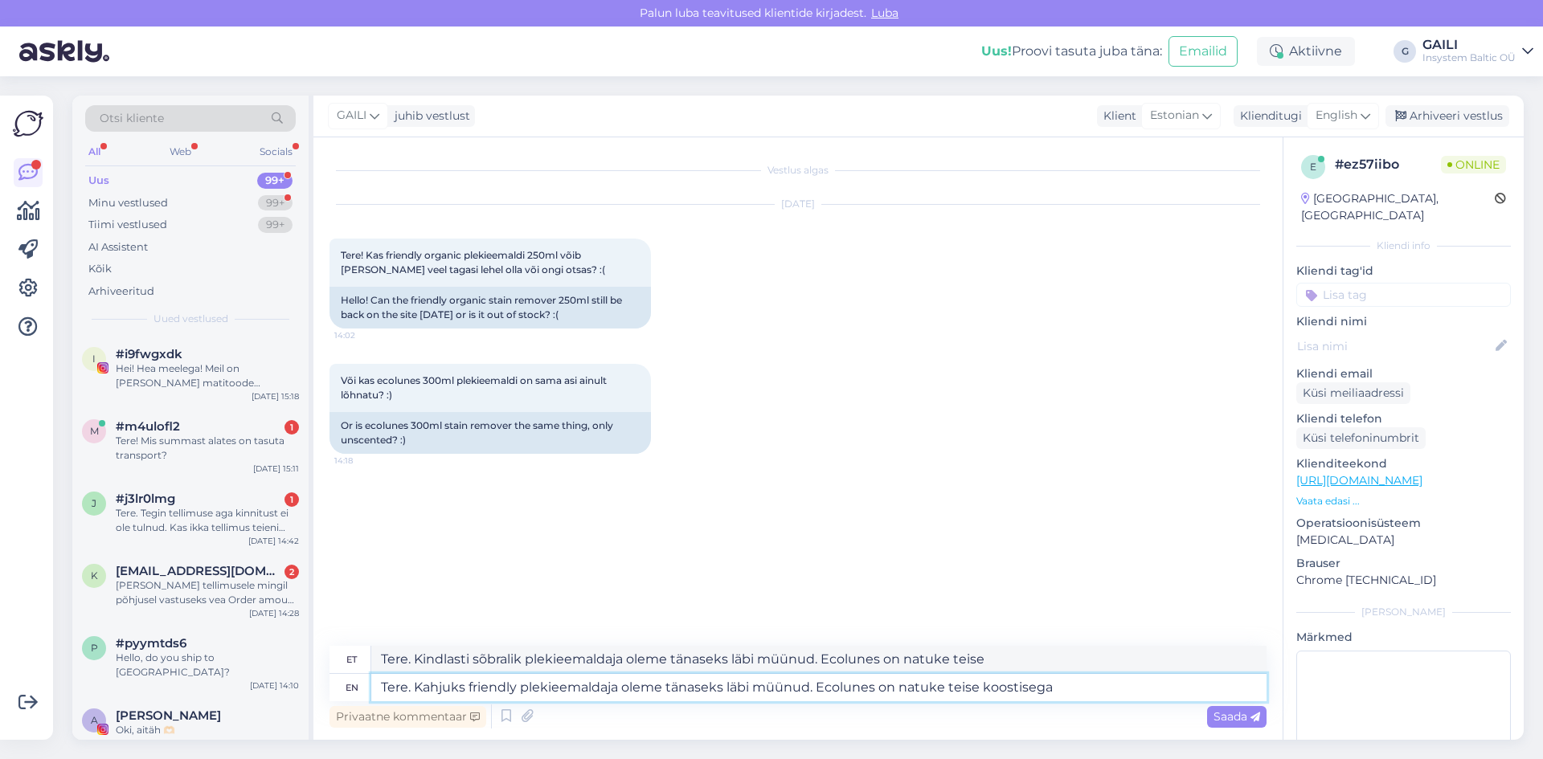
type textarea "Tere. Kindlasti sõbralik plekieemaldaja oleme tänaseks läbi müünud. Ecolunes on…"
type textarea "Tere. Kahjuks friendly plekieemaldaja oleme tänaseks läbi müünud. Ecolunes on n…"
type textarea "Tere. Kindlasti sõbralik plekieemaldaja oleme tänaseks läbi müünud. Ecolunes on…"
type textarea "Tere. Kahjuks friendly plekieemaldaja oleme tänaseks läbi müünud. Ecolunes on n…"
type textarea "Tere. Kindlasti sõbralik plekieemaldaja oleme tänaseks läbi müünud. Ecolunes on…"
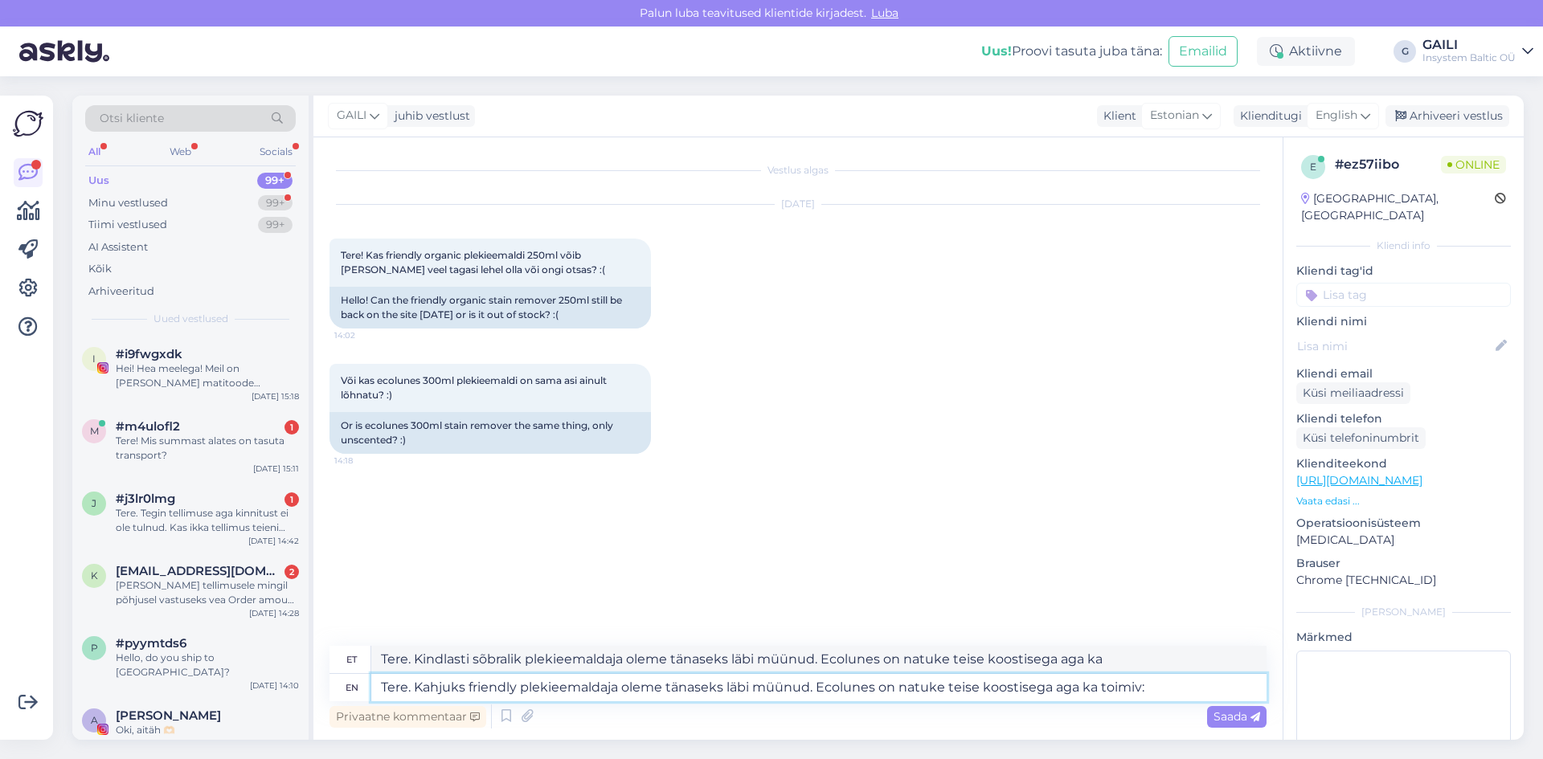
type textarea "Tere. Kahjuks friendly plekieemaldaja oleme tänaseks läbi müünud. Ecolunes on n…"
type textarea "Tere. Kindlasti sõbralik plekieemaldaja oleme tänaseks läbi müünud. Ecolunes on…"
type textarea "Tere. Kahjuks friendly plekieemaldaja oleme tänaseks läbi müünud. Ecolunes on n…"
type textarea "Tere. Kindlasti sõbralik plekieemaldaja oleme tänaseks läbi müünud. Ecolunes on…"
type textarea "Tere. Kahjuks friendly plekieemaldaja oleme tänaseks läbi müünud. Ecolunes on n…"
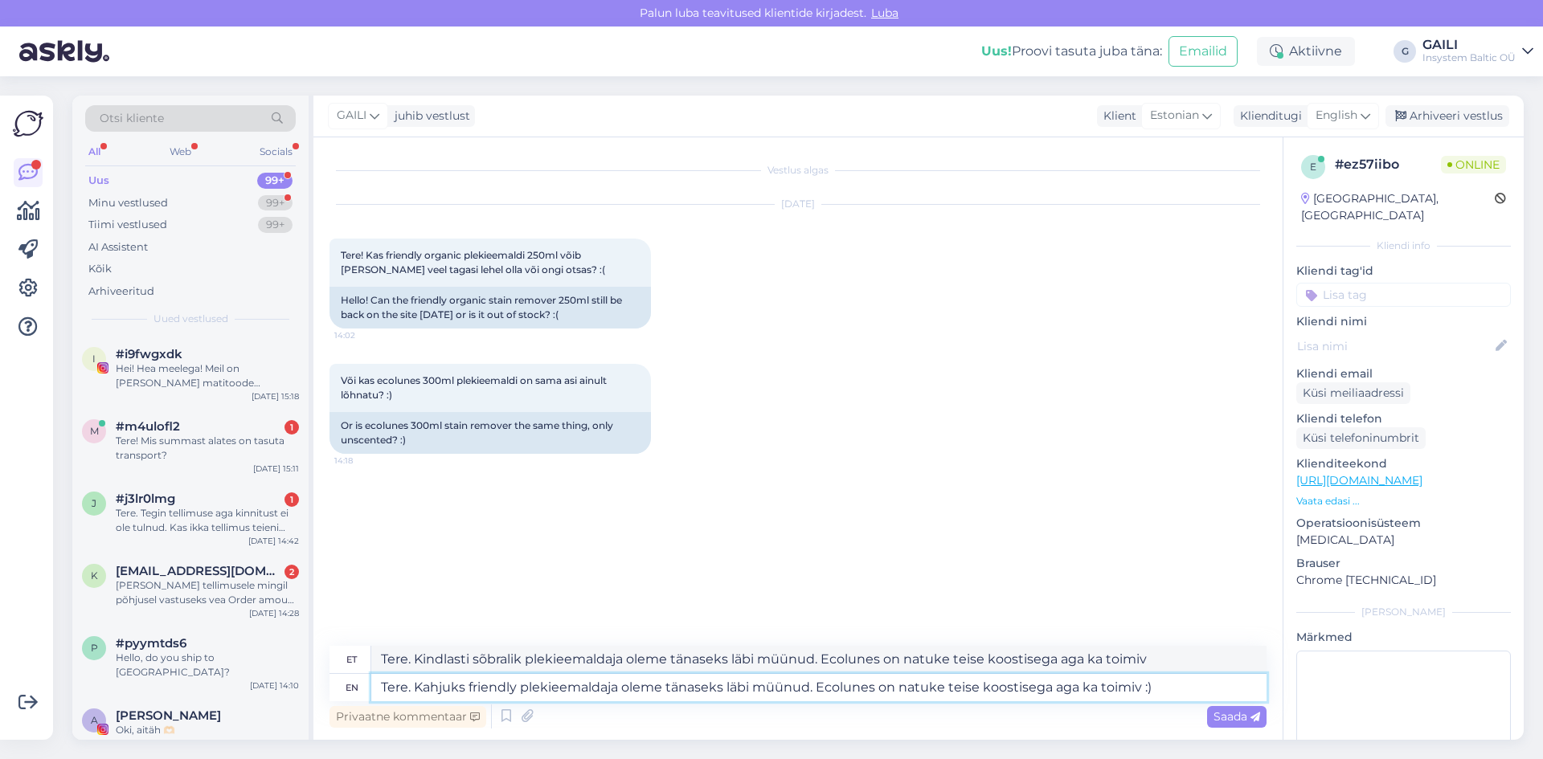
type textarea "Tere. Kindlasti sõbralik plekieemaldaja oleme tänaseks läbi müünud. Ecolunes on…"
type textarea "Tere. Kahjuks friendly plekieemaldaja oleme tänaseks läbi müünud. Ecolunes on n…"
click at [1225, 714] on span "Saada" at bounding box center [1236, 717] width 47 height 14
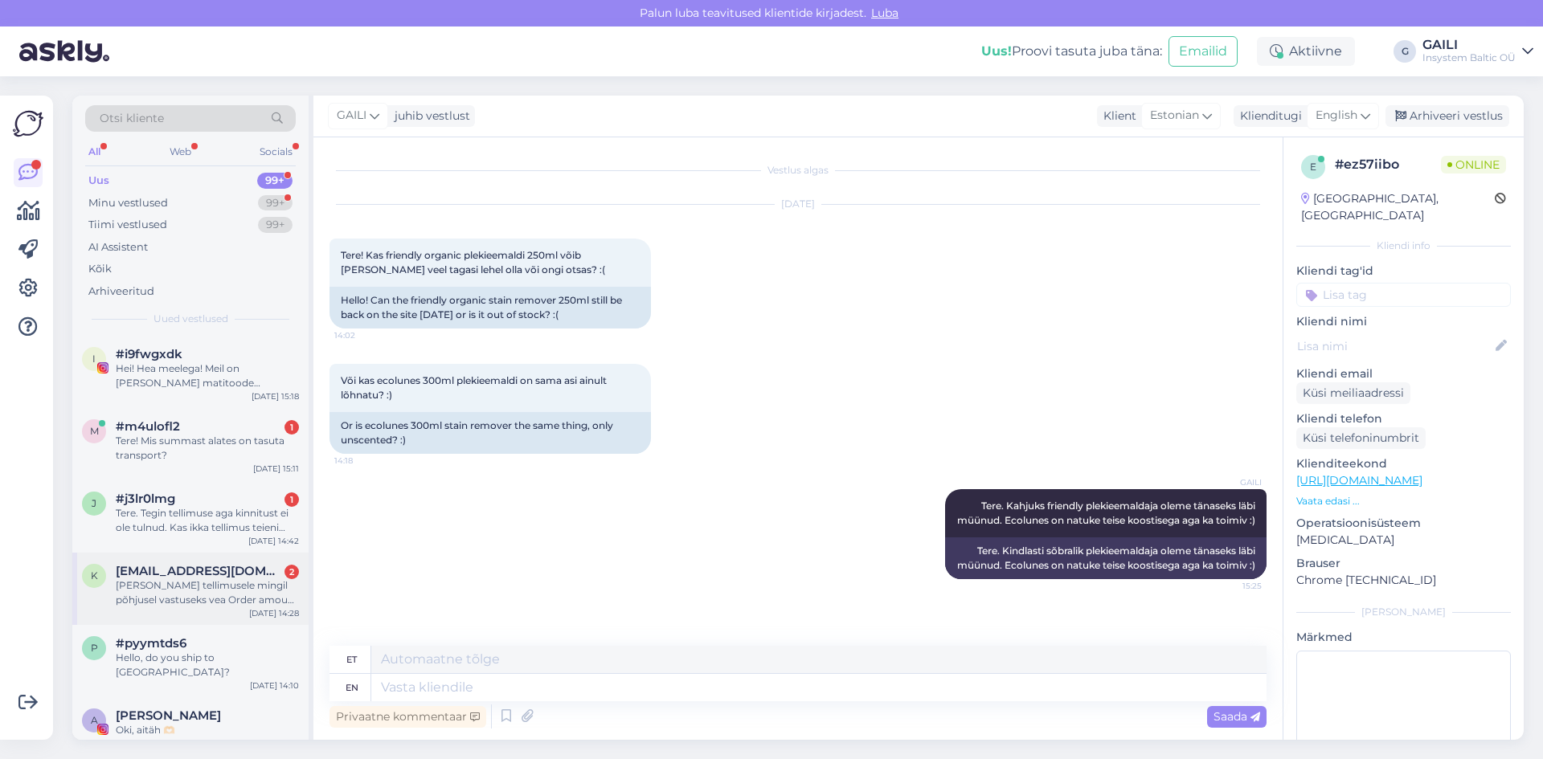
click at [205, 596] on div "[PERSON_NAME] tellimusele mingil põhjusel vastuseks vea Order amount 69.836 doe…" at bounding box center [207, 593] width 183 height 29
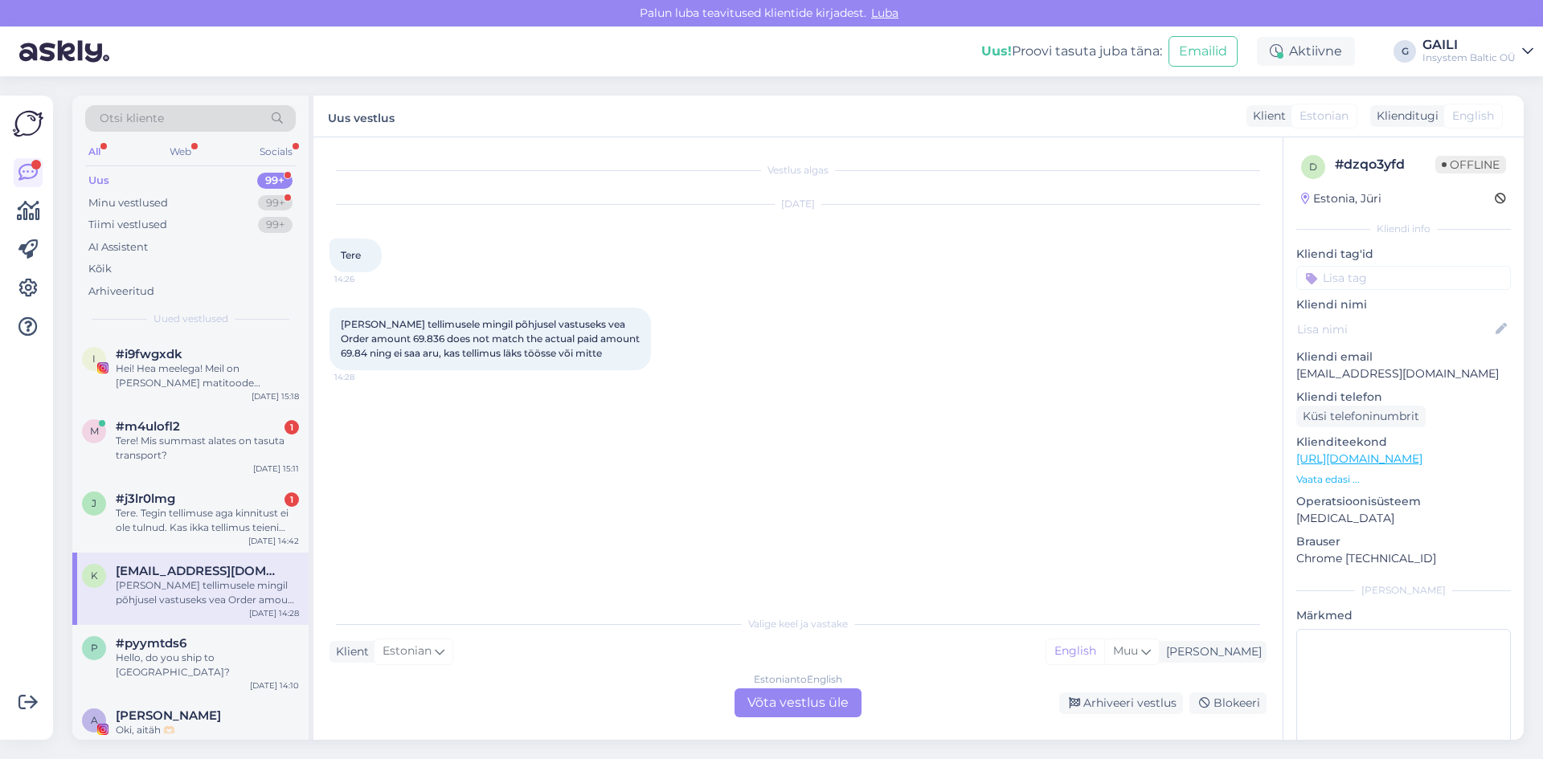
click at [800, 705] on div "Estonian to English Võta vestlus üle" at bounding box center [798, 703] width 127 height 29
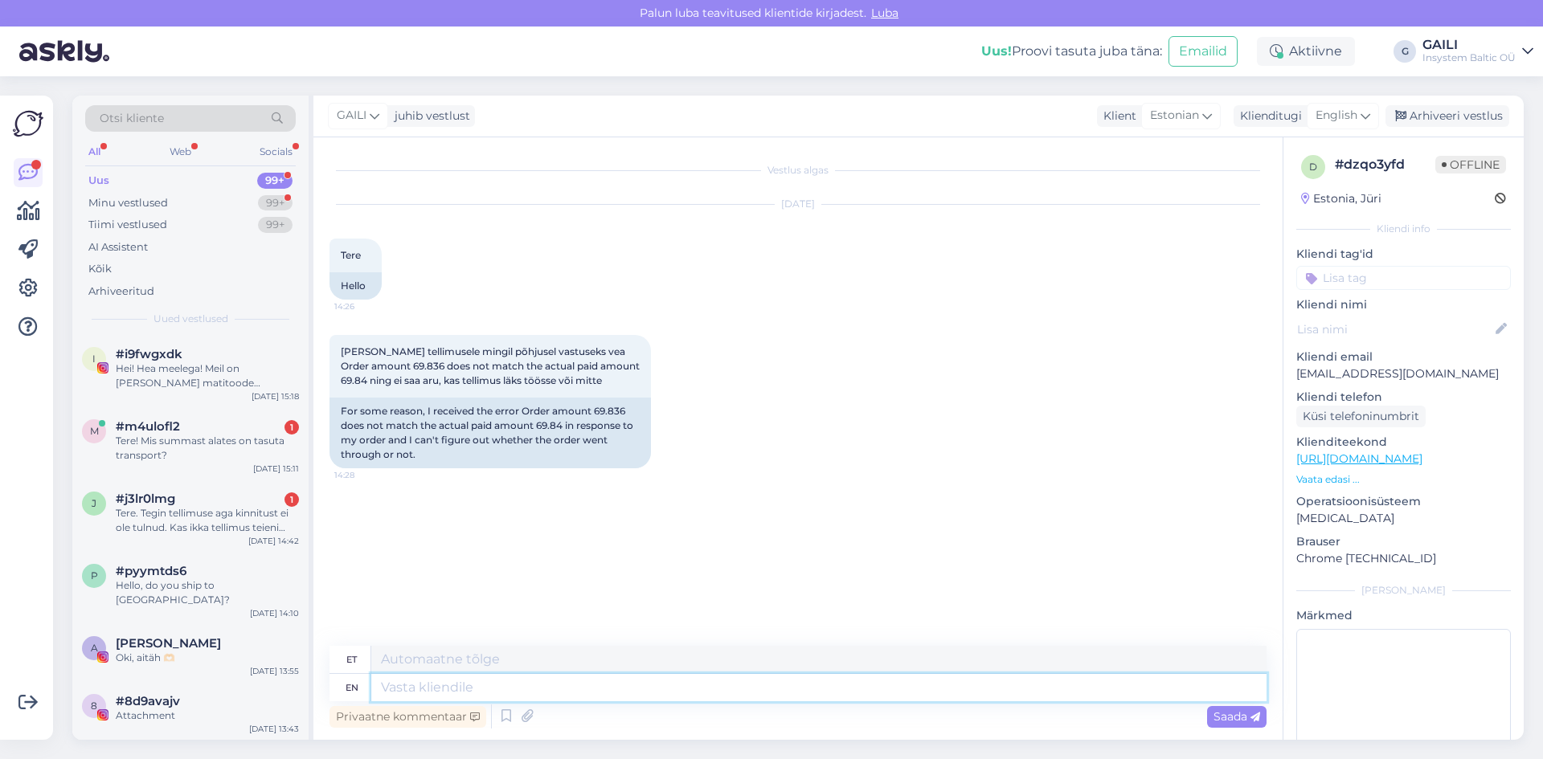
click at [545, 689] on textarea at bounding box center [818, 687] width 895 height 27
type textarea "Tere"
type textarea "Tere! K"
type textarea "Tere!"
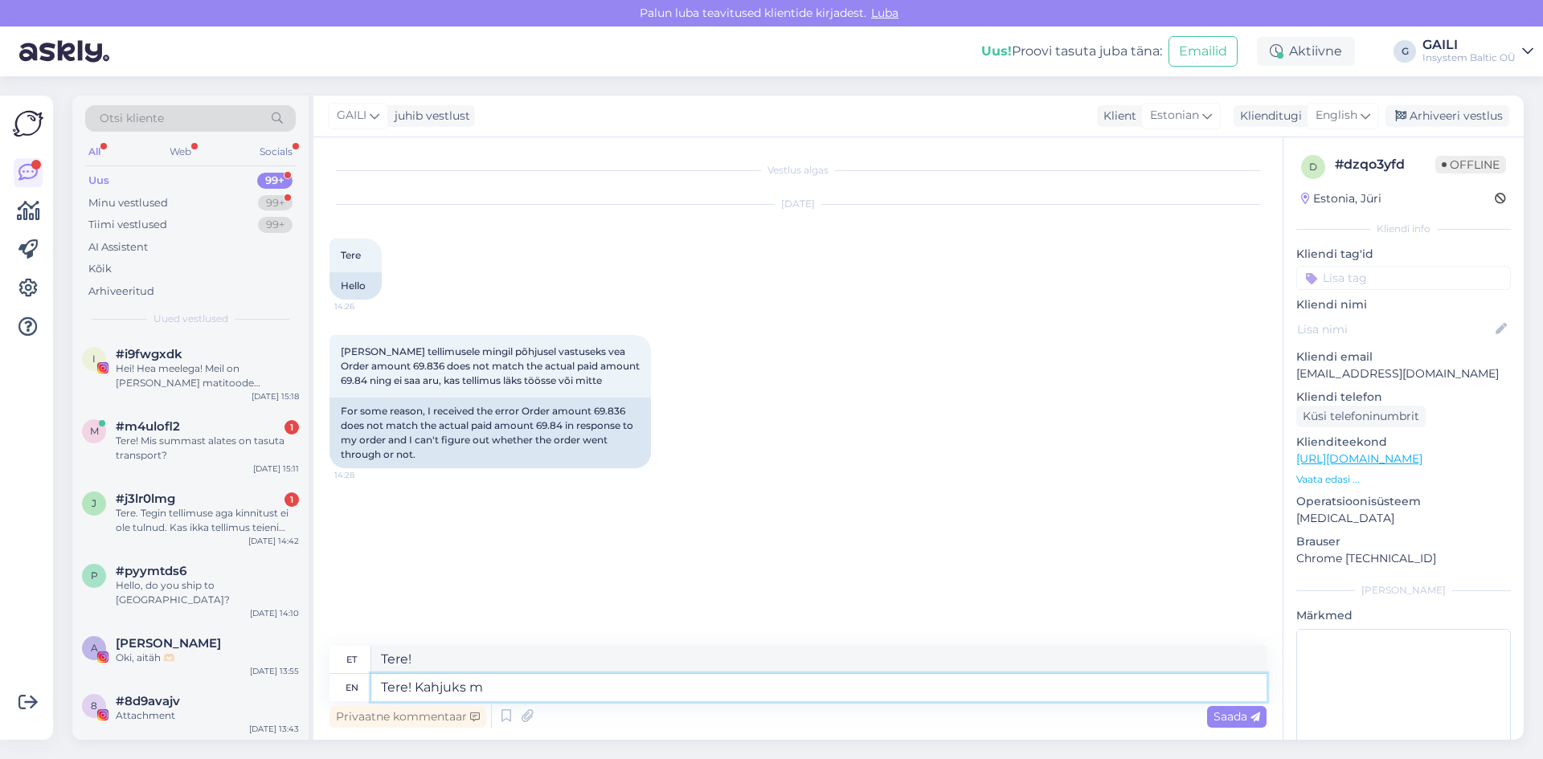
type textarea "Tere! Kahjuks ma"
type textarea "Tere! Kahjuks"
type textarea "Tere! Kahjuks ma"
type textarea "Tere! Kahjuks ma hetkel e"
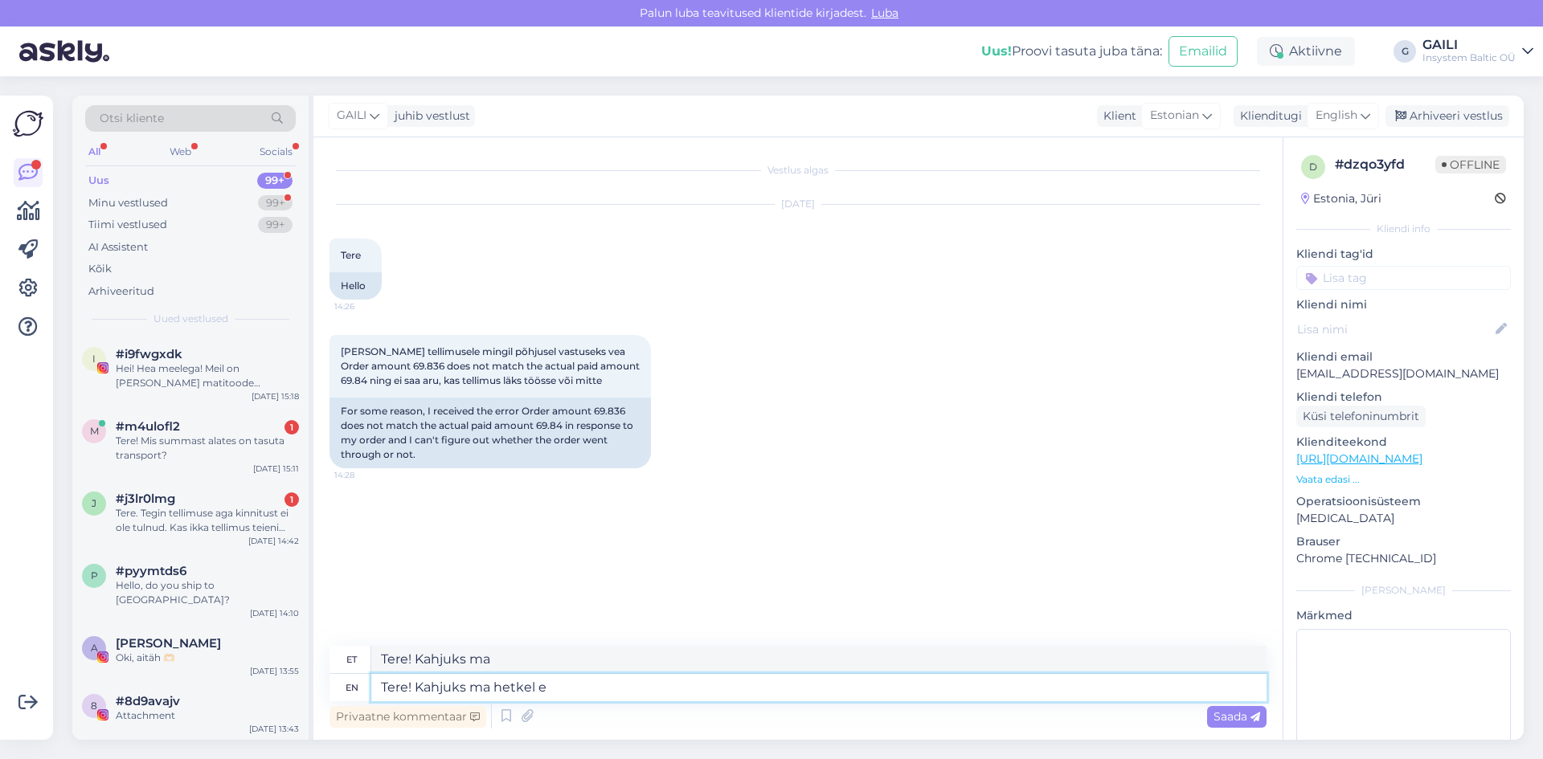
type textarea "Tere! Kahjuks ma hetkeks"
type textarea "Tere! Kahjuks ma hetkel ei"
type textarea "Tere! Kahjuks ma hetkel ei näe"
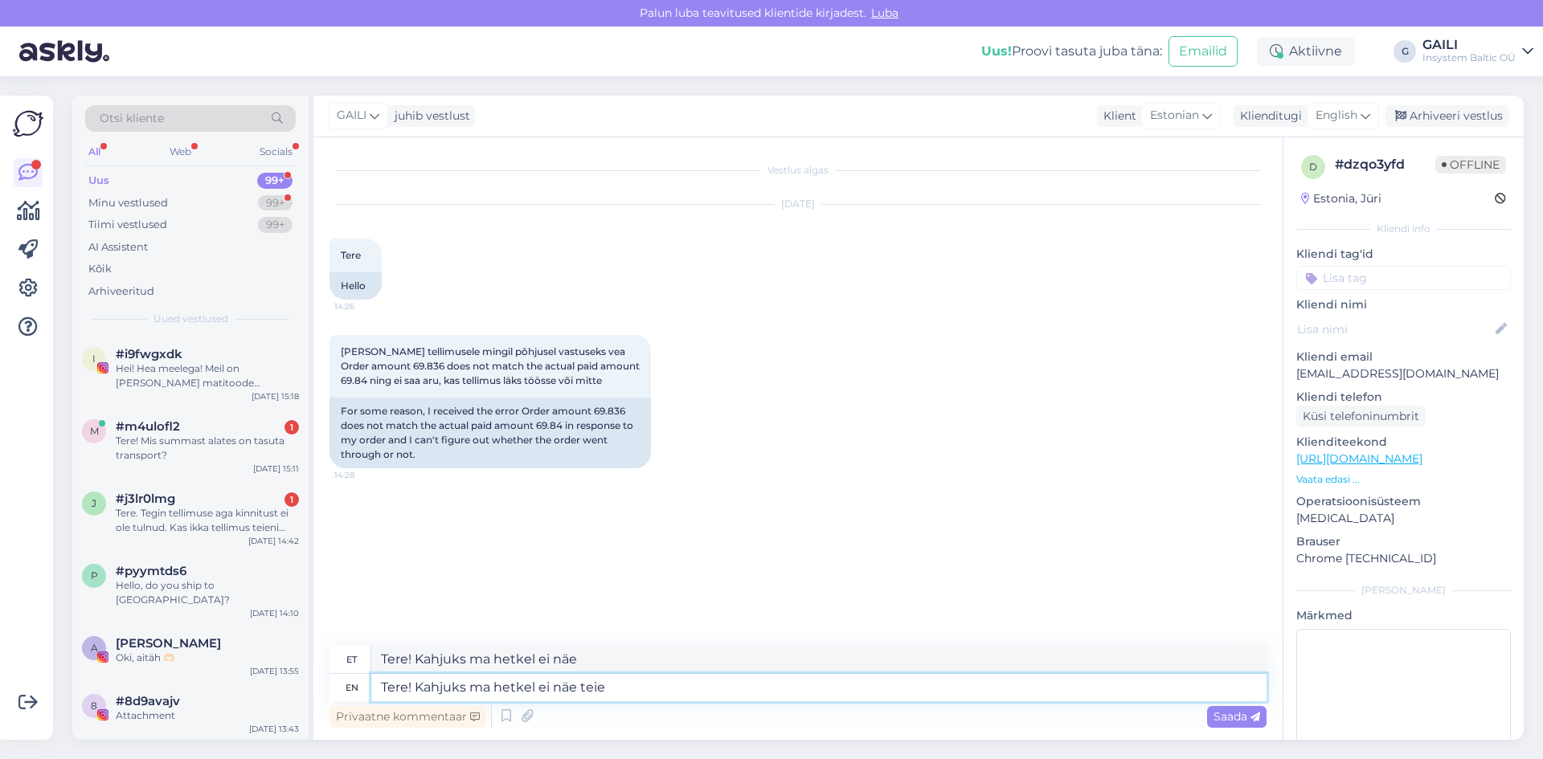
type textarea "Tere! Kahjuks ma hetkel ei näe teie"
type textarea "Tere! Kahjuks ma hetkel ei näe teie tellimust. K"
type textarea "Tere! Puudub ma hetkel ei näe teie tellimust."
type textarea "Tere! Kahjuks ma hetkel ei näe teie tellimust. Kas sa"
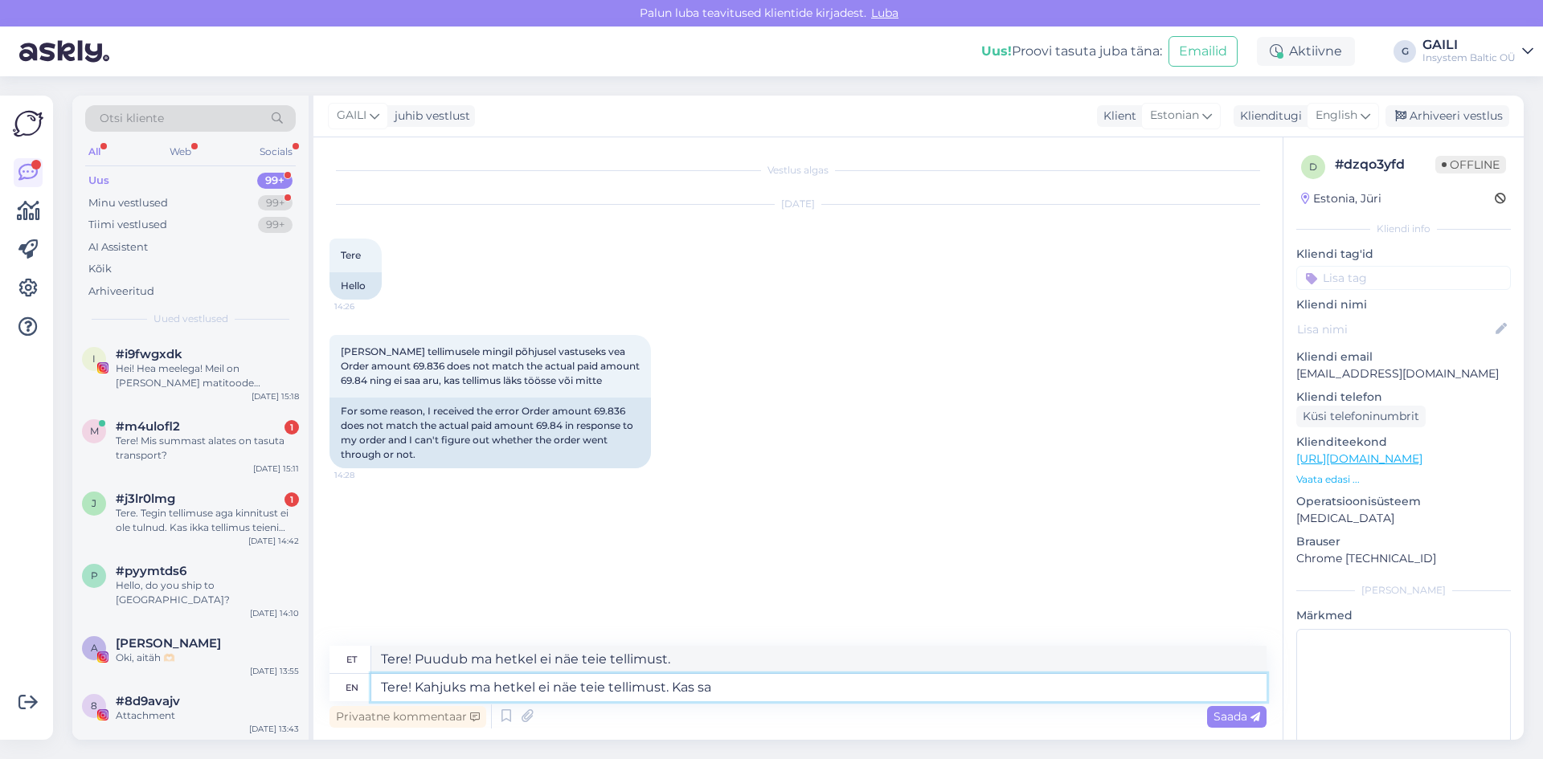
type textarea "Tere! Puudub ma hetkel ei näe teie tellimust. Kas"
type textarea "Tere! Kahjuks ma hetkel ei näe teie tellimust. Kas saaksite uue"
type textarea "Tere! Puudub ma hetkel ei näe teie tellimust. Kas saaksite"
type textarea "Tere! Kahjuks ma hetkel ei näe teie tellimust. Kas saaksite uuesti p"
type textarea "Tere! Puudub ma hetkel ei näe teie tellimust. Kas saaks uuesti"
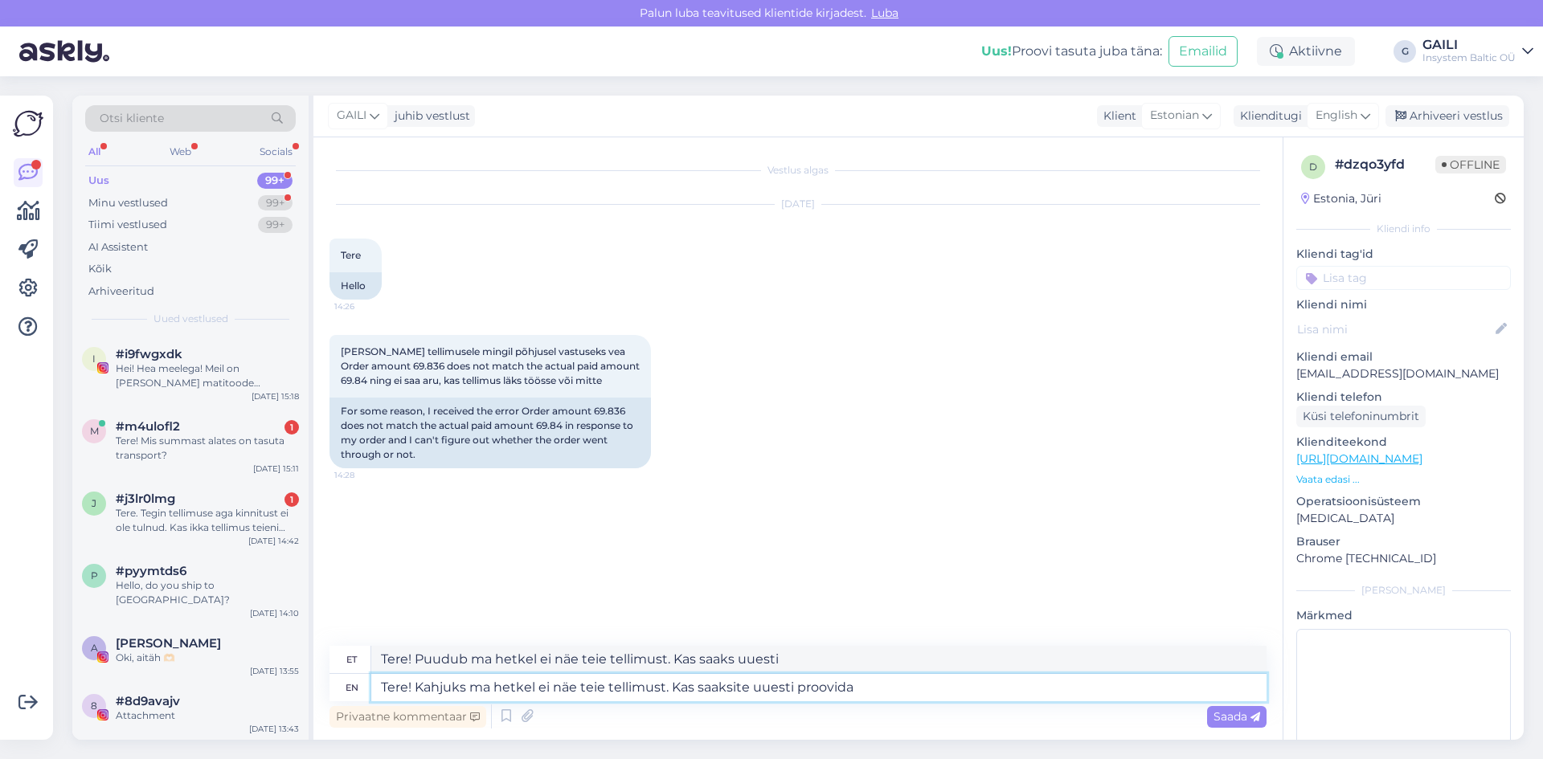
type textarea "Tere! Kahjuks ma hetkel ei näe teie tellimust. Kas saaksite uuesti proovida?"
type textarea "Tere! Puudub ma hetkel ei näe teie tellimust. Kas saaksite uuesti proovida?"
type textarea "Tere! Kahjuks ma hetkel ei näe teie tellimust. Kas saaksite uuesti proovida?"
click at [1223, 719] on span "Saada" at bounding box center [1236, 717] width 47 height 14
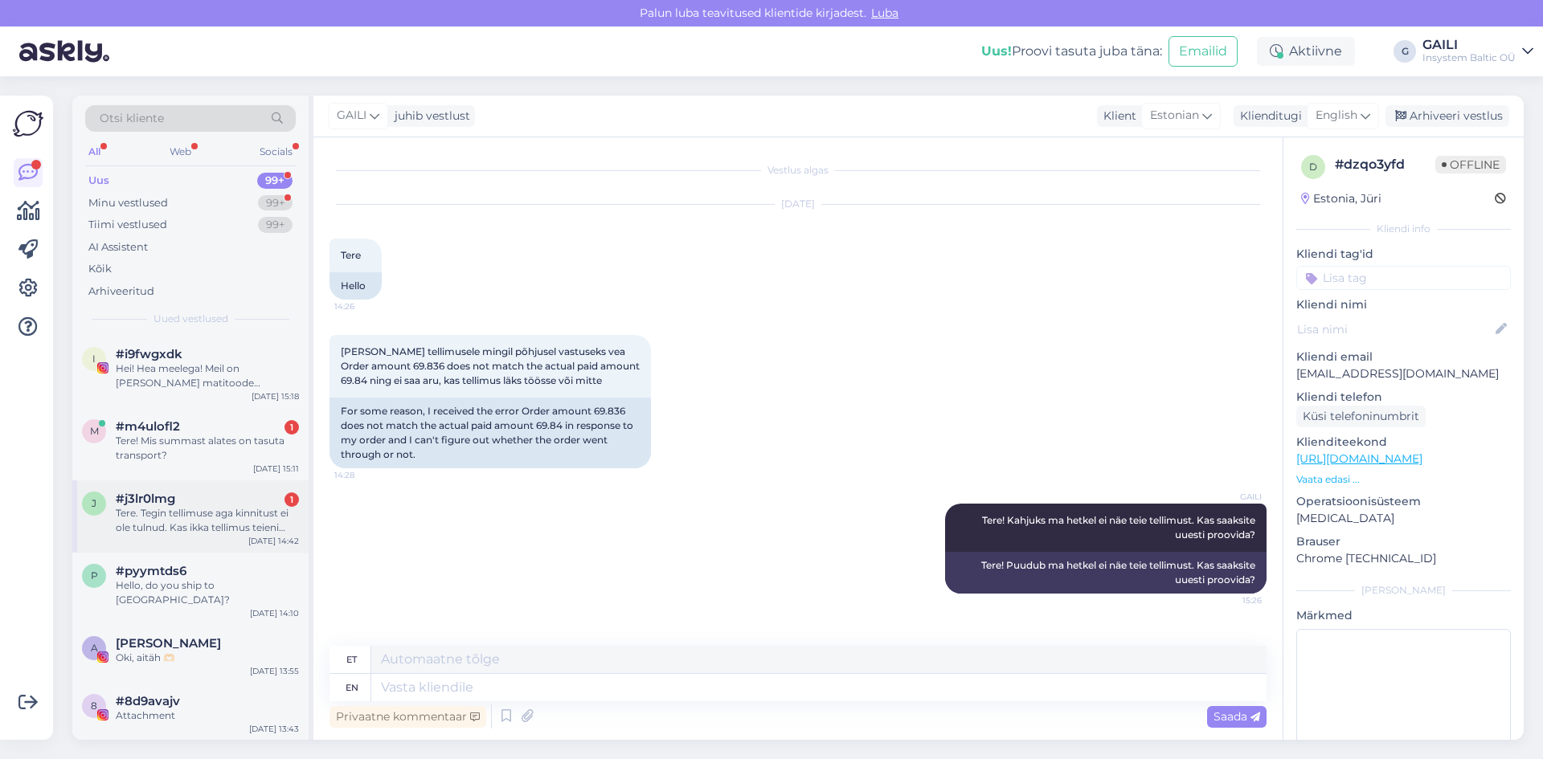
click at [167, 495] on span "#j3lr0lmg" at bounding box center [145, 499] width 59 height 14
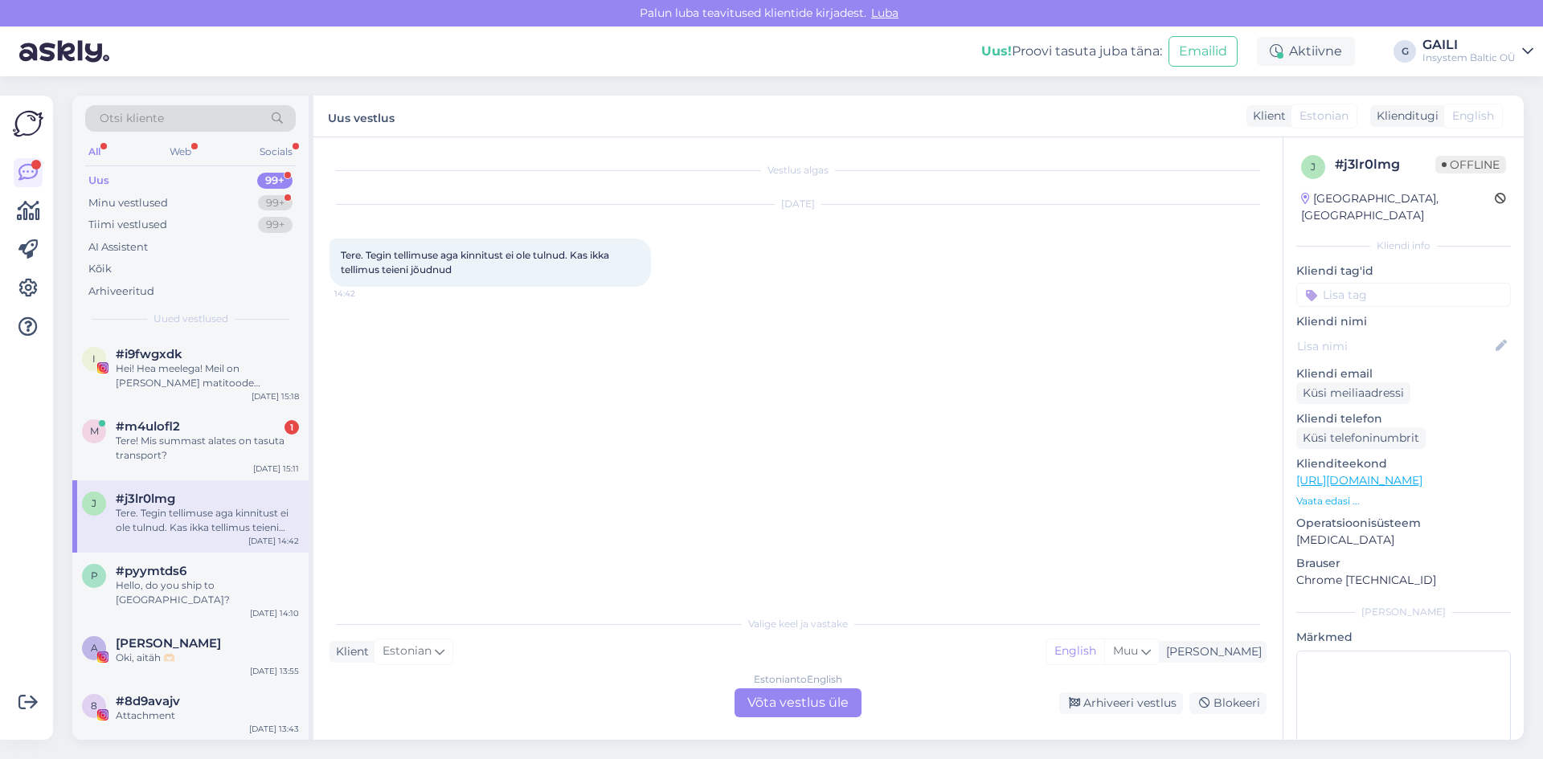
click at [823, 695] on div "Estonian to English Võta vestlus üle" at bounding box center [798, 703] width 127 height 29
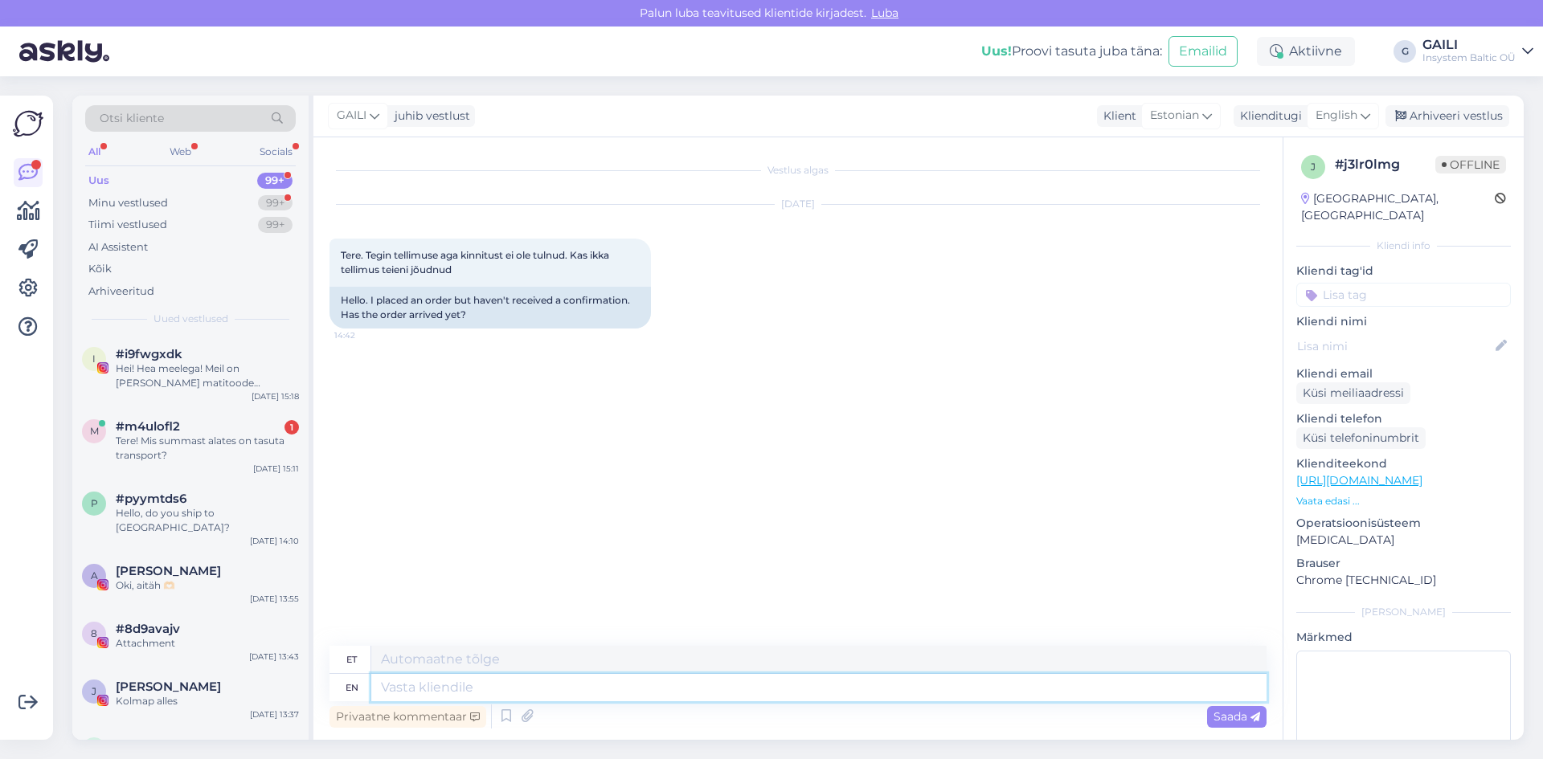
click at [437, 696] on textarea at bounding box center [818, 687] width 895 height 27
type textarea "Tere. K"
type textarea "Tere."
type textarea "Tere. Kas sa"
type textarea "Tere. Kas"
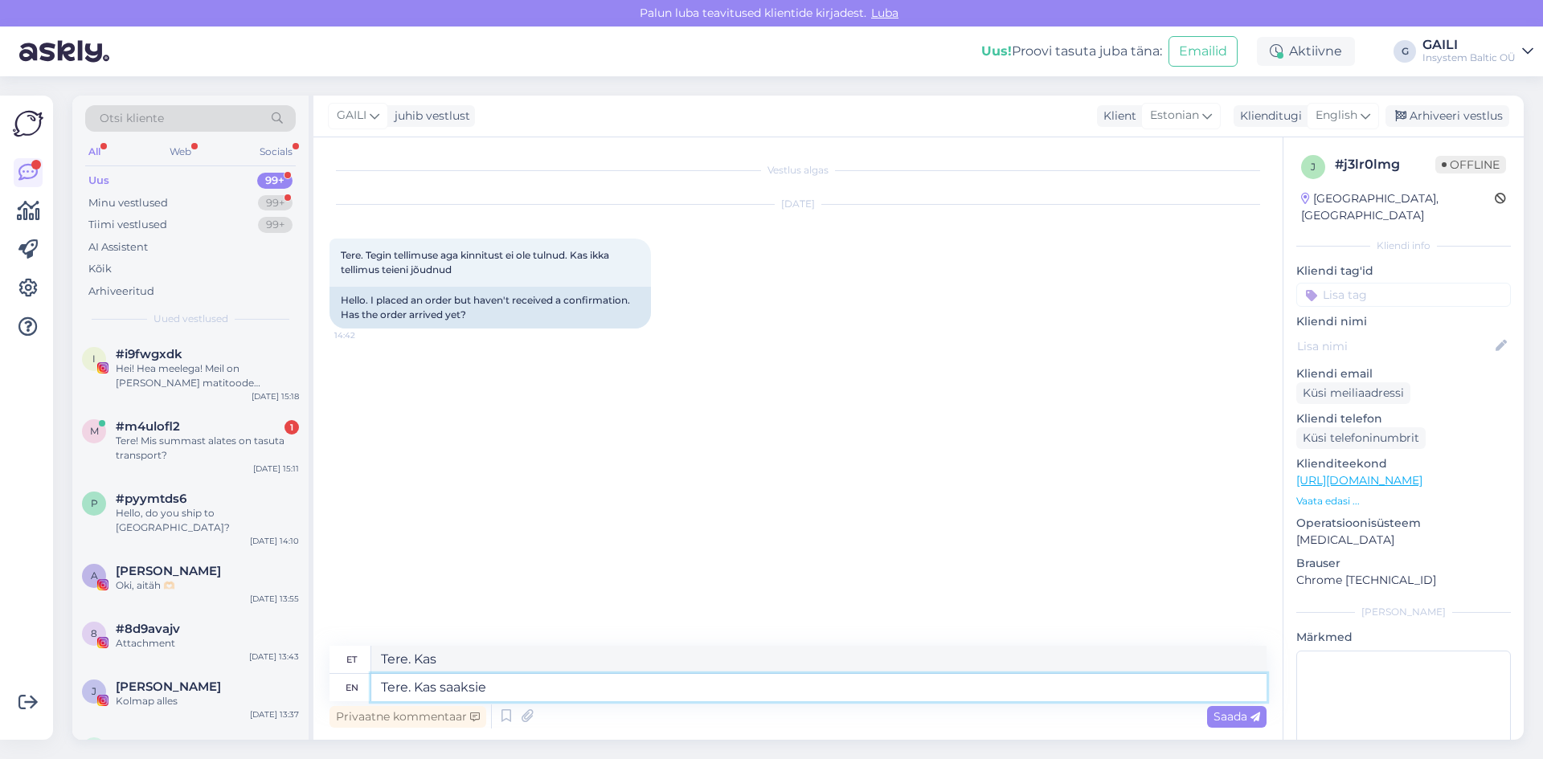
type textarea "Tere. Kas saaksie"
type textarea "Tere. Kas [PERSON_NAME]"
type textarea "Tere. Kas saaksite ö"
type textarea "Tere. Kas teateid"
type textarea "Tere. Kas saaksite öelda o"
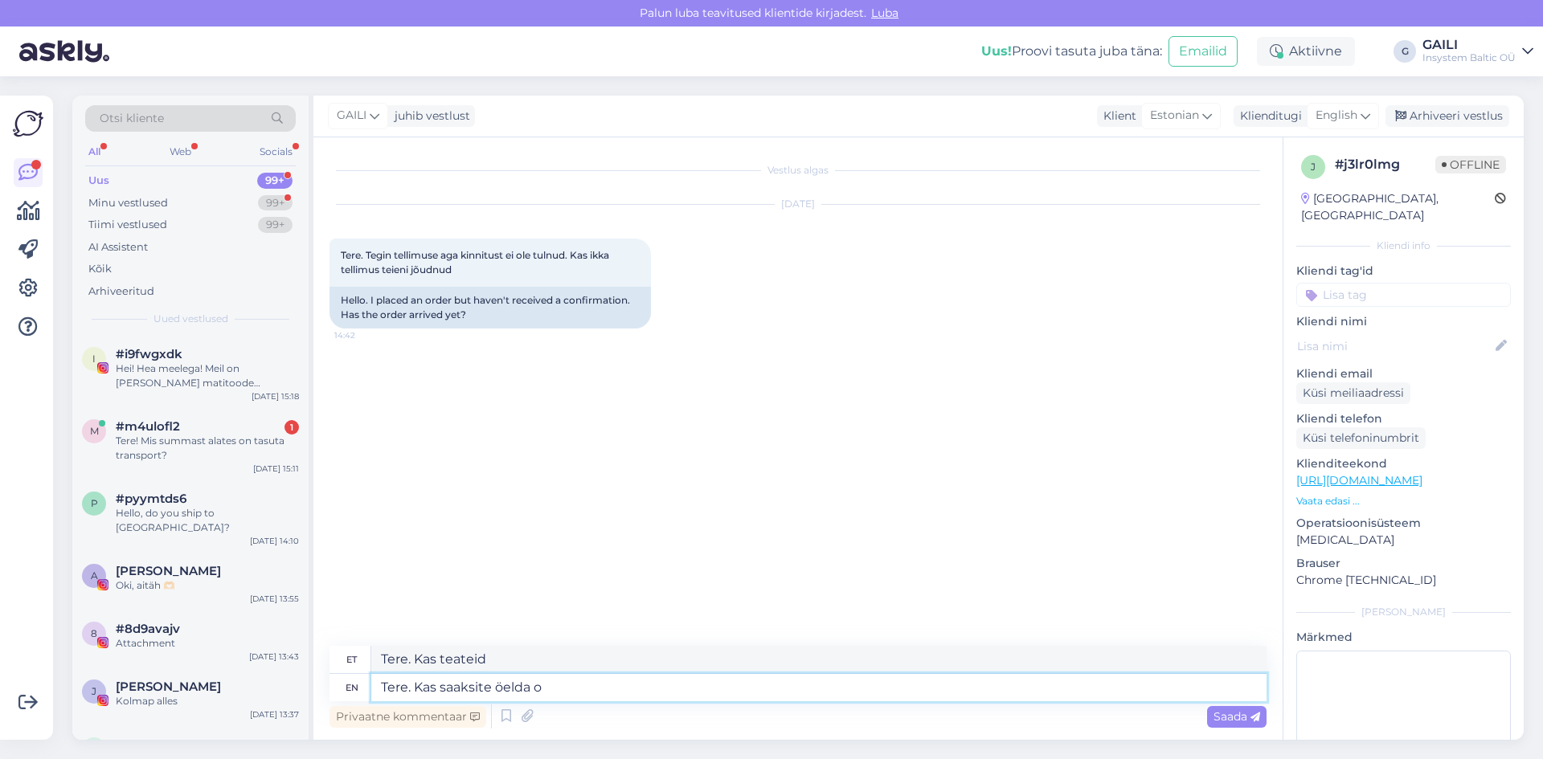
type textarea "Tere. Kas saate teada?"
type textarea "Tere. Kas saaksite öelda oma n"
type textarea "Tere. Kas saate teada, [PERSON_NAME]"
type textarea "Tere. Kas saaksite öelda [PERSON_NAME],"
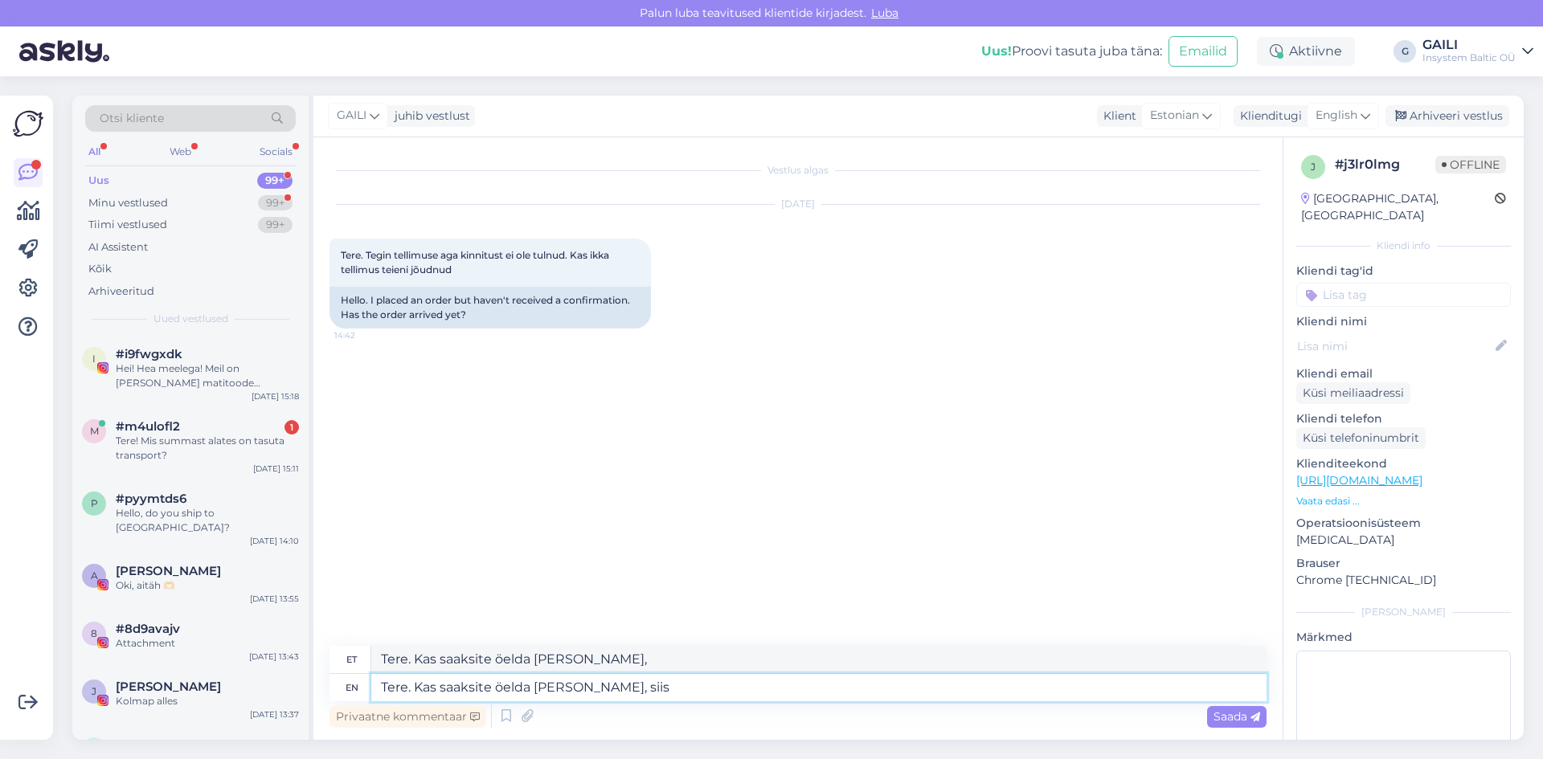
type textarea "Tere. Kas saaksite öelda [PERSON_NAME], siis"
type textarea "Tere. Kas saaksite öelda [PERSON_NAME], siis saan t"
type textarea "Tere. Kas saaksite öelda [PERSON_NAME], siis saan"
type textarea "Tere. Kas saaksite öelda [PERSON_NAME], siis saan täosemalt"
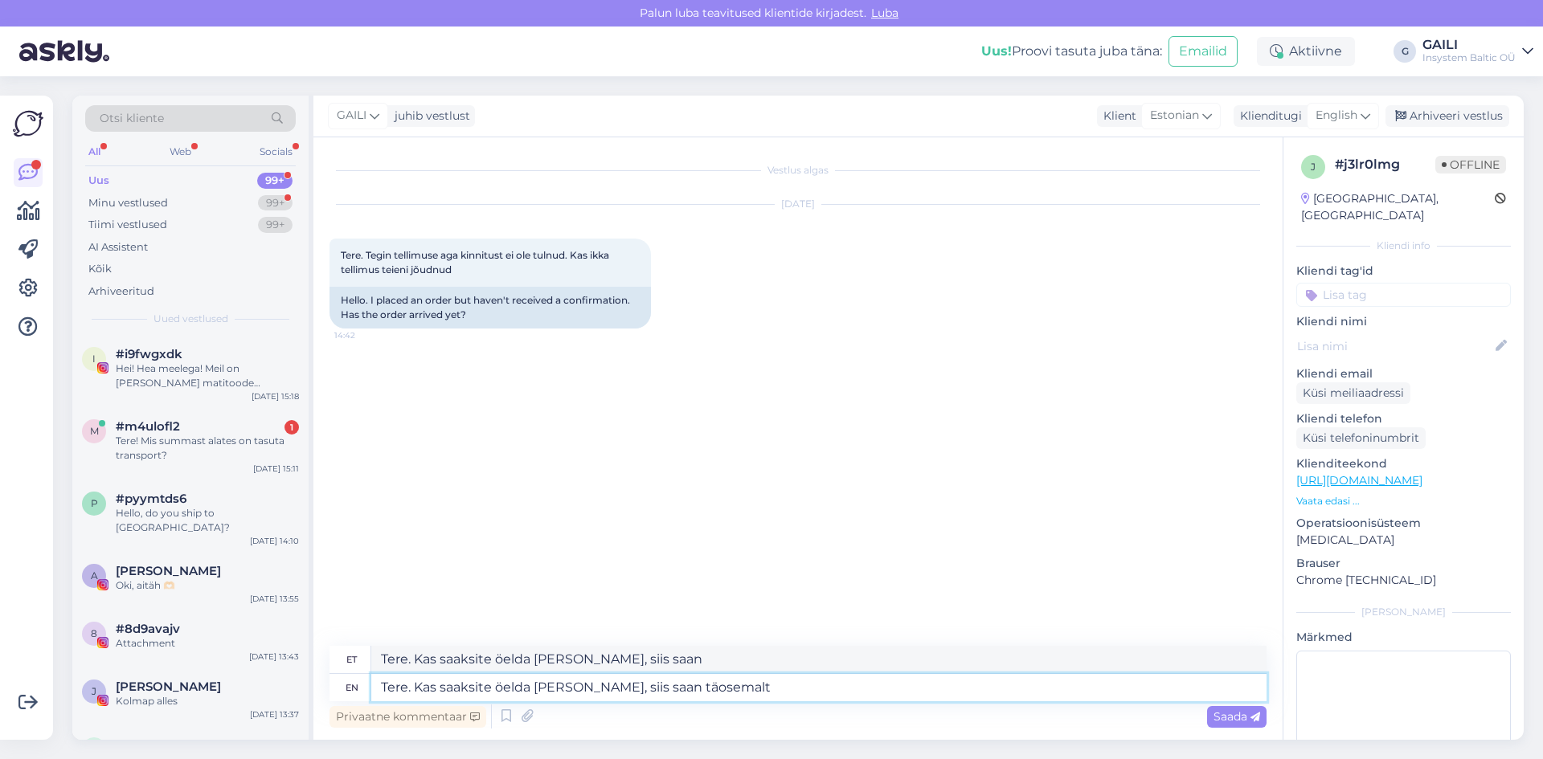
type textarea "Tere. Kas saaksite öelda [PERSON_NAME], siis saan täosemalt"
type textarea "Tere. Kas saaksite öelda [PERSON_NAME], siis saan täpsemalt u"
type textarea "Tere. Kas saaksite öelda [PERSON_NAME], siis saan täpsemalt"
type textarea "Tere. Kas saaksite öelda [PERSON_NAME], siis saan täpsemalt uurida."
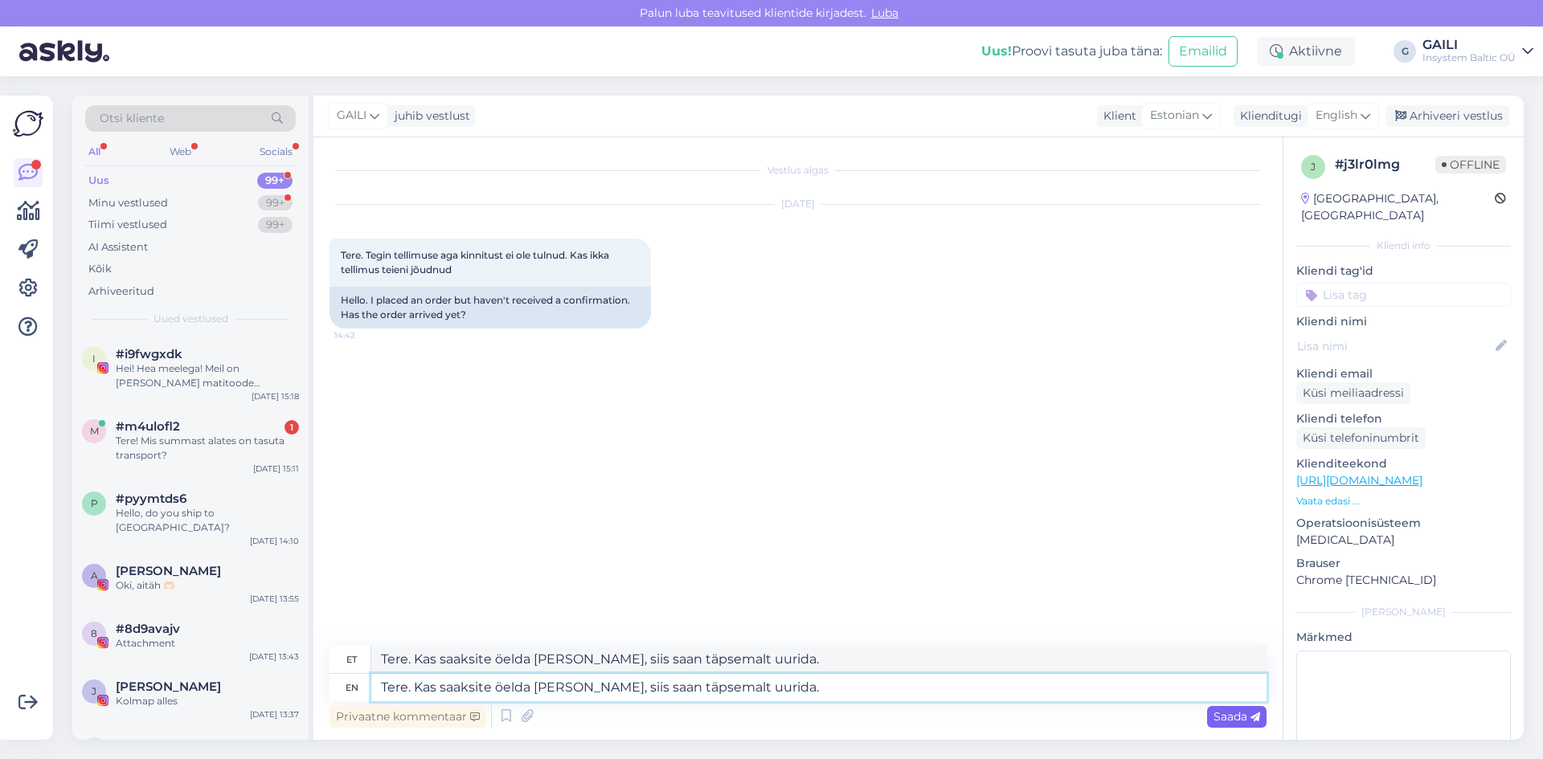
type textarea "Tere. Kas saaksite öelda [PERSON_NAME], siis saan täpsemalt uurida."
click at [1241, 717] on span "Saada" at bounding box center [1236, 717] width 47 height 14
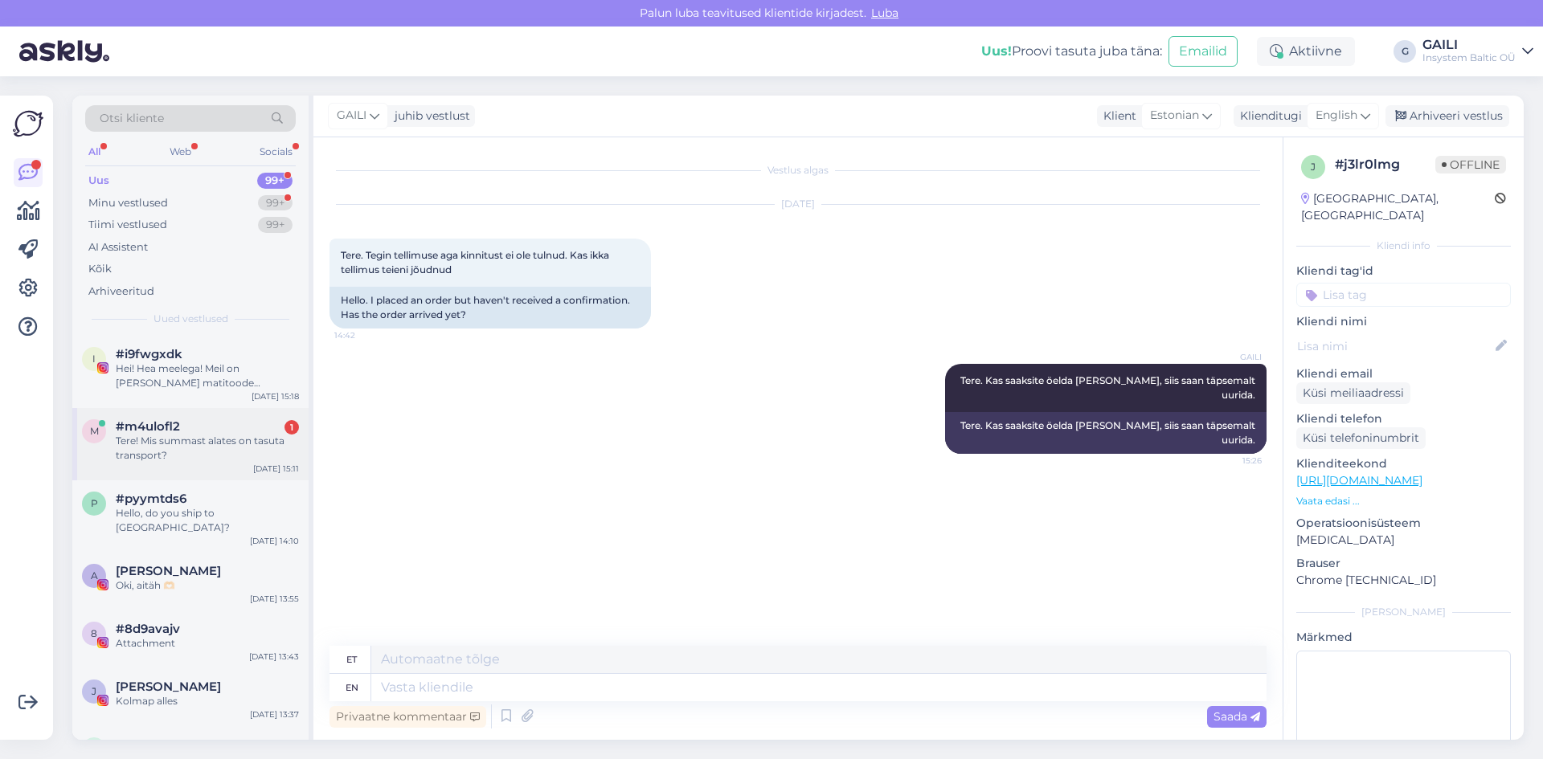
click at [247, 452] on div "Tere! Mis summast alates on tasuta transport?" at bounding box center [207, 448] width 183 height 29
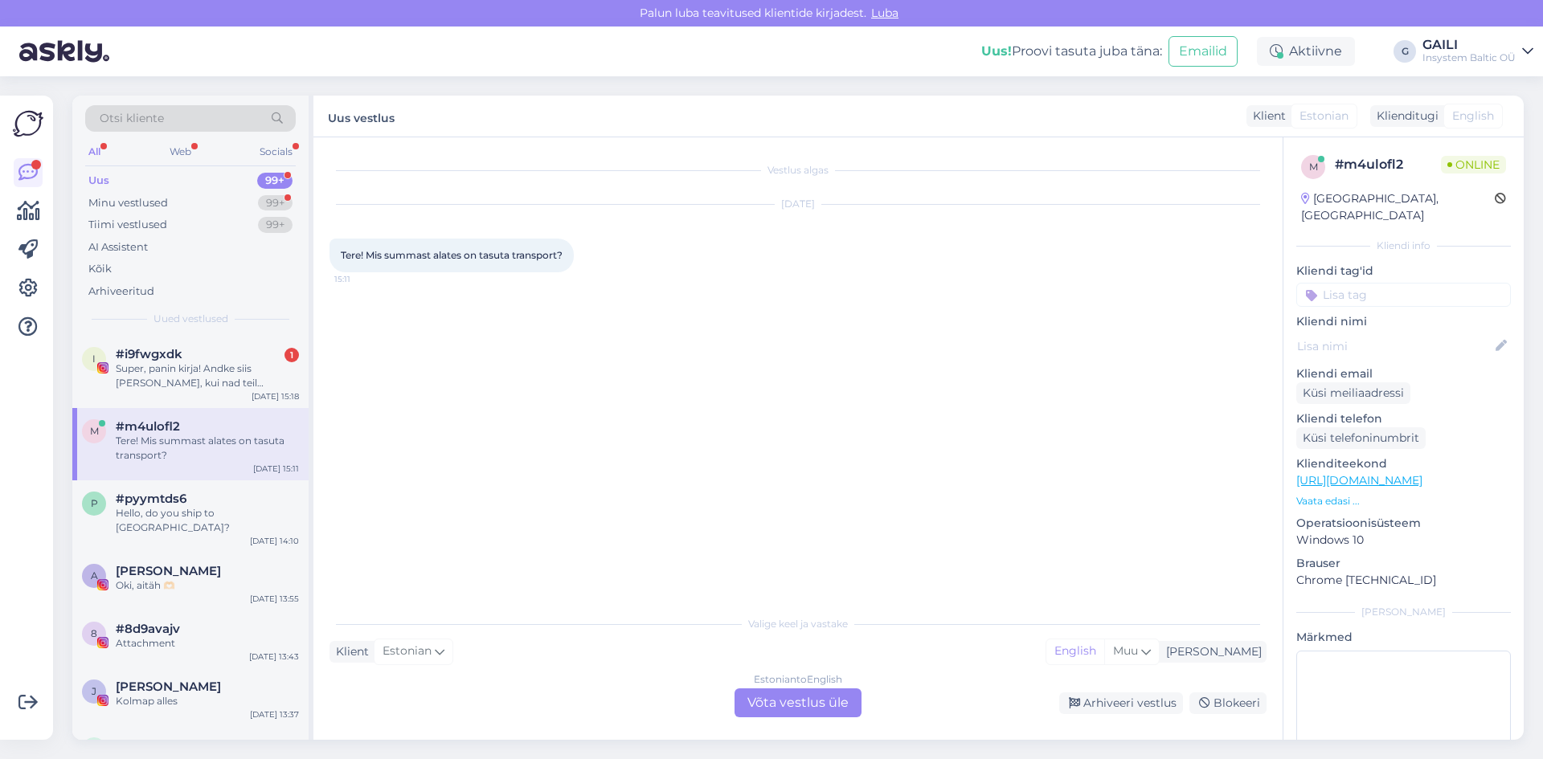
click at [780, 709] on div "Estonian to English Võta vestlus üle" at bounding box center [798, 703] width 127 height 29
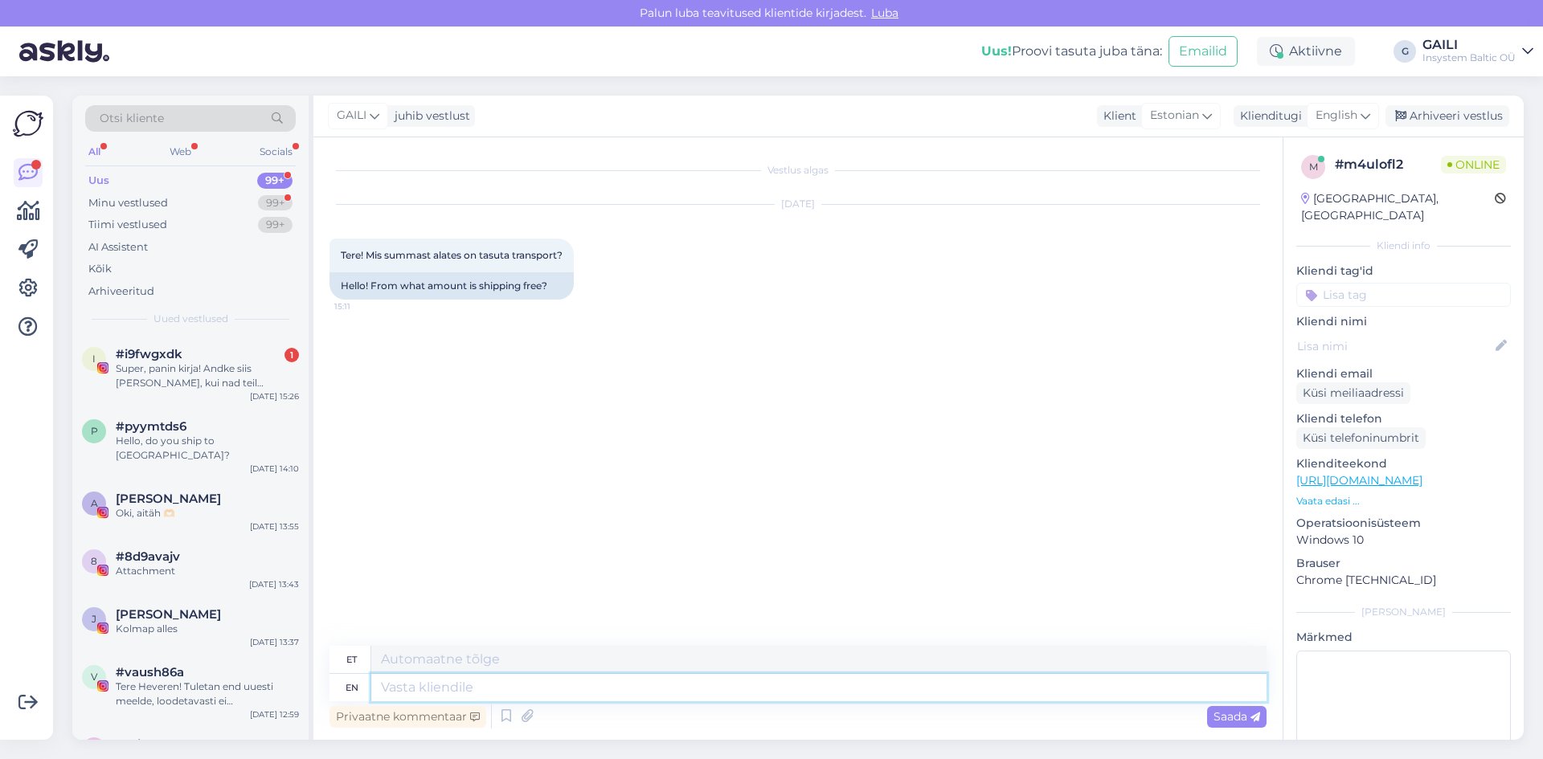
click at [541, 693] on textarea at bounding box center [818, 687] width 895 height 27
click at [524, 685] on textarea at bounding box center [818, 687] width 895 height 27
type textarea "Tere!"
paste textarea "Alates 50 EUR ostust on postikulu tasuta."
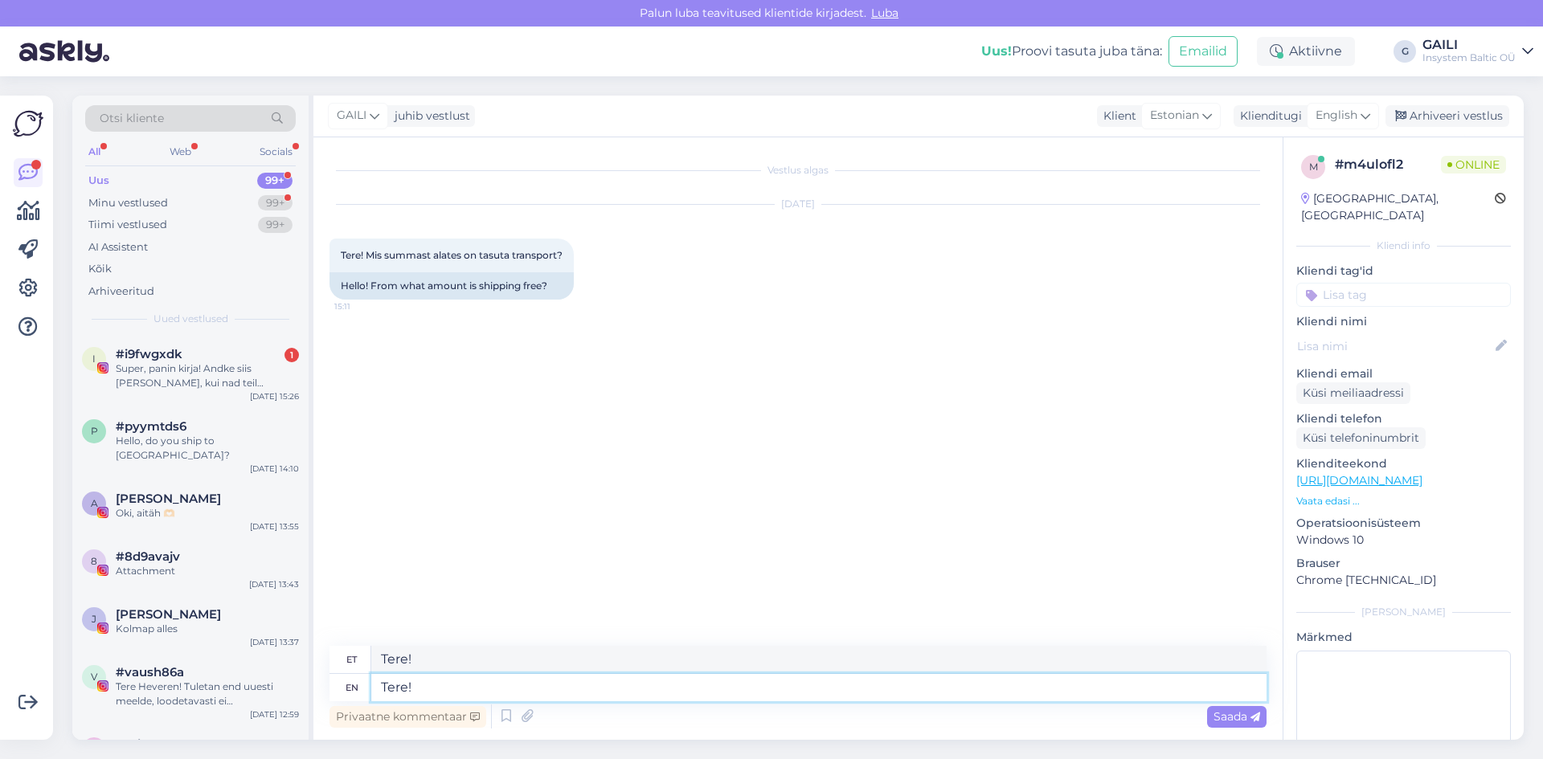
type textarea "Tere! Alates 50 EUR ostust on postikulu tasuta."
click at [1223, 720] on span "Saada" at bounding box center [1236, 717] width 47 height 14
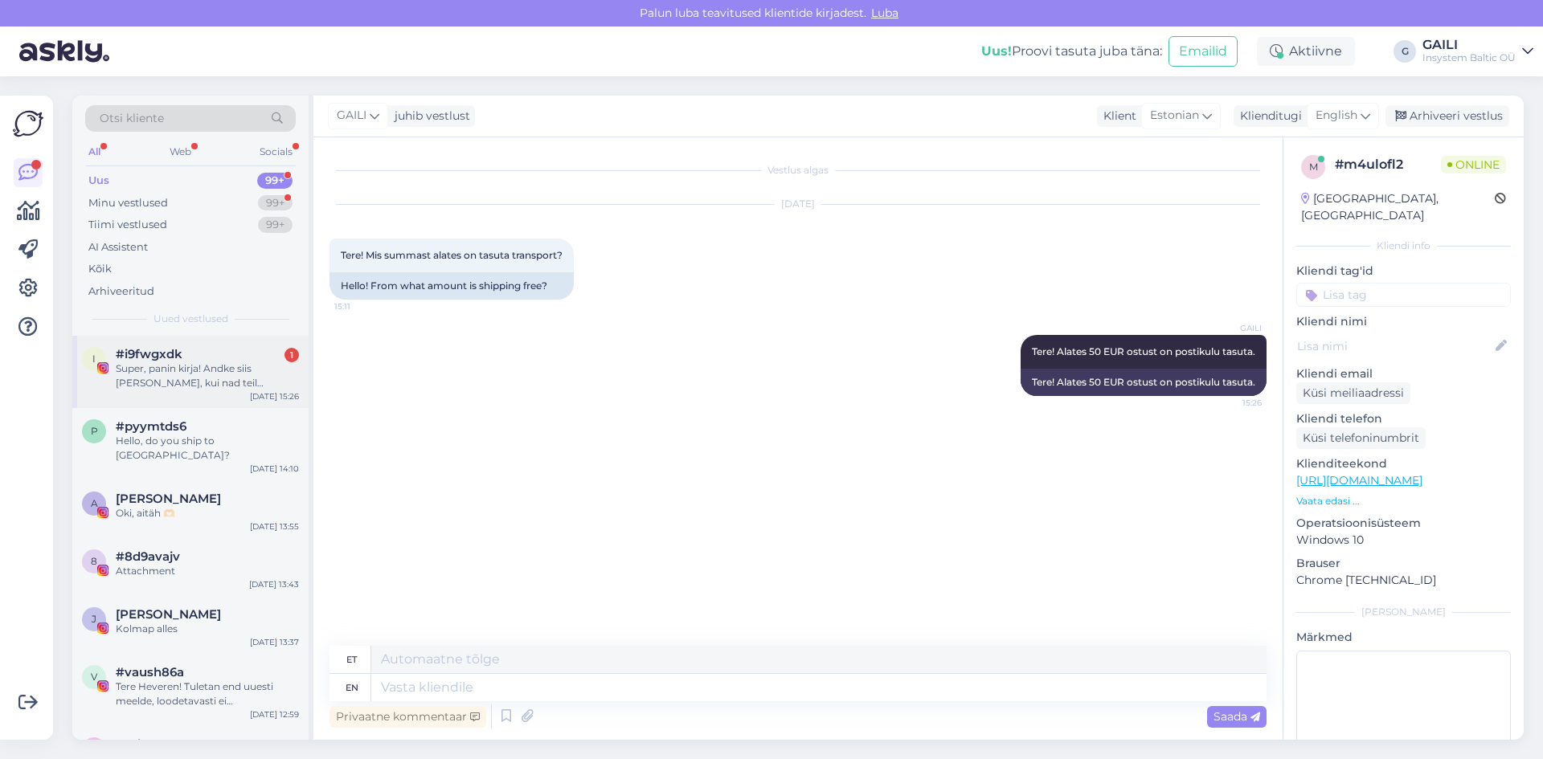
click at [200, 364] on div "Super, panin kirja! Andke siis [PERSON_NAME], kui nad teil [PERSON_NAME] on ja …" at bounding box center [207, 376] width 183 height 29
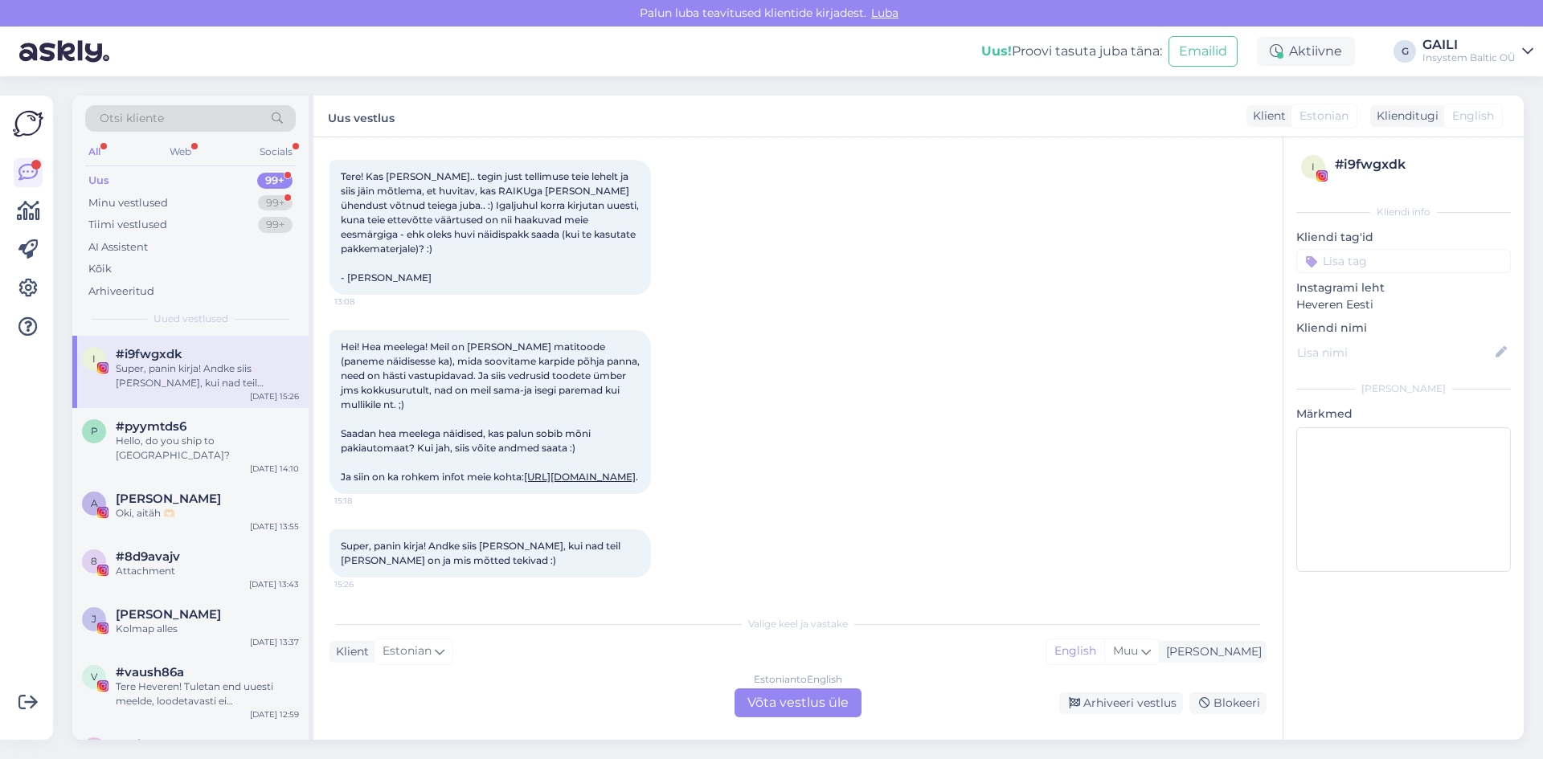
scroll to position [589, 0]
click at [524, 469] on link "[URL][DOMAIN_NAME]" at bounding box center [580, 475] width 112 height 12
click at [184, 204] on div "Minu vestlused 99+" at bounding box center [190, 203] width 211 height 23
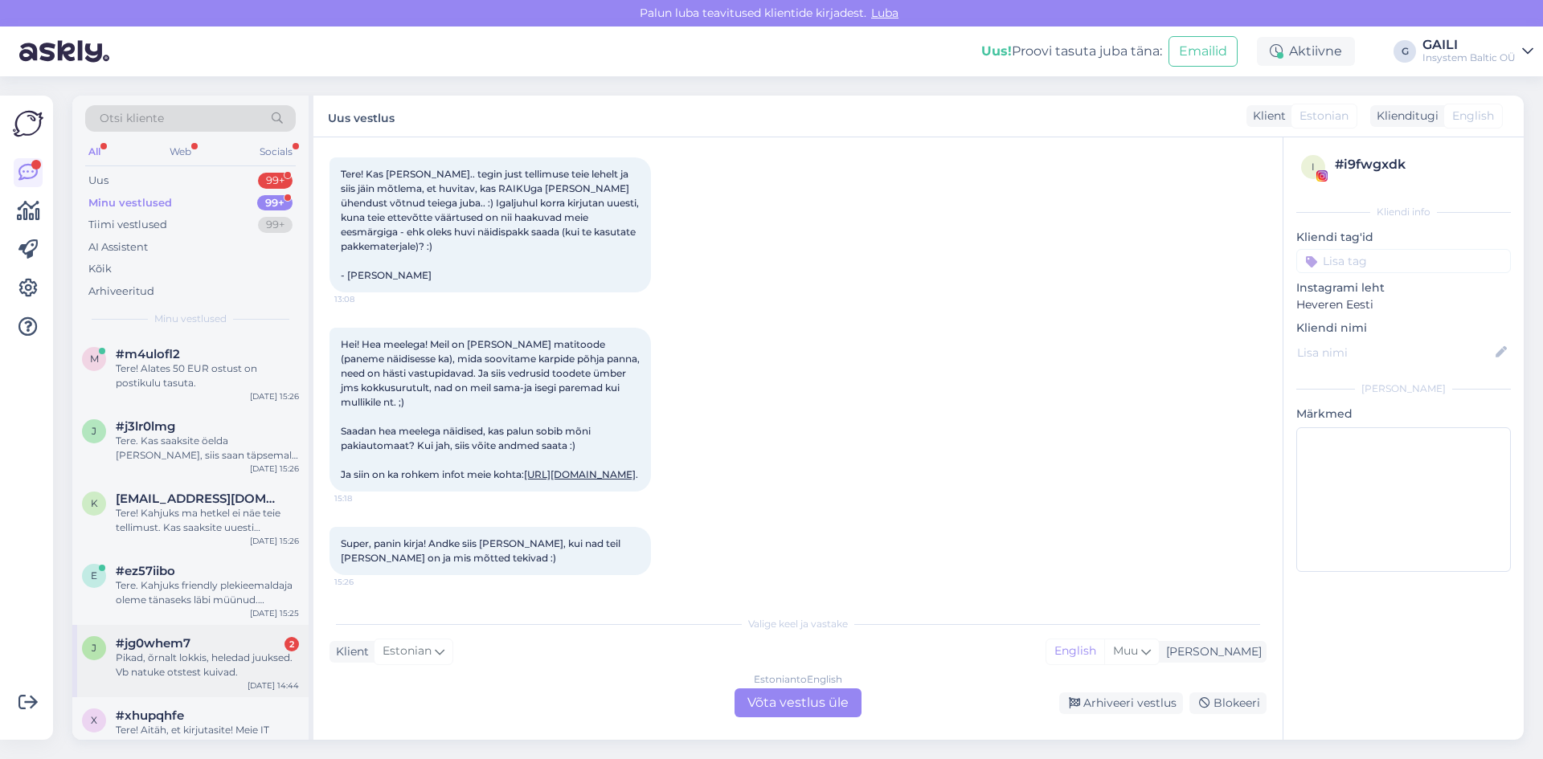
click at [200, 663] on div "Pikad, õrnalt lokkis, heledad juuksed. Vb natuke otstest kuivad." at bounding box center [207, 665] width 183 height 29
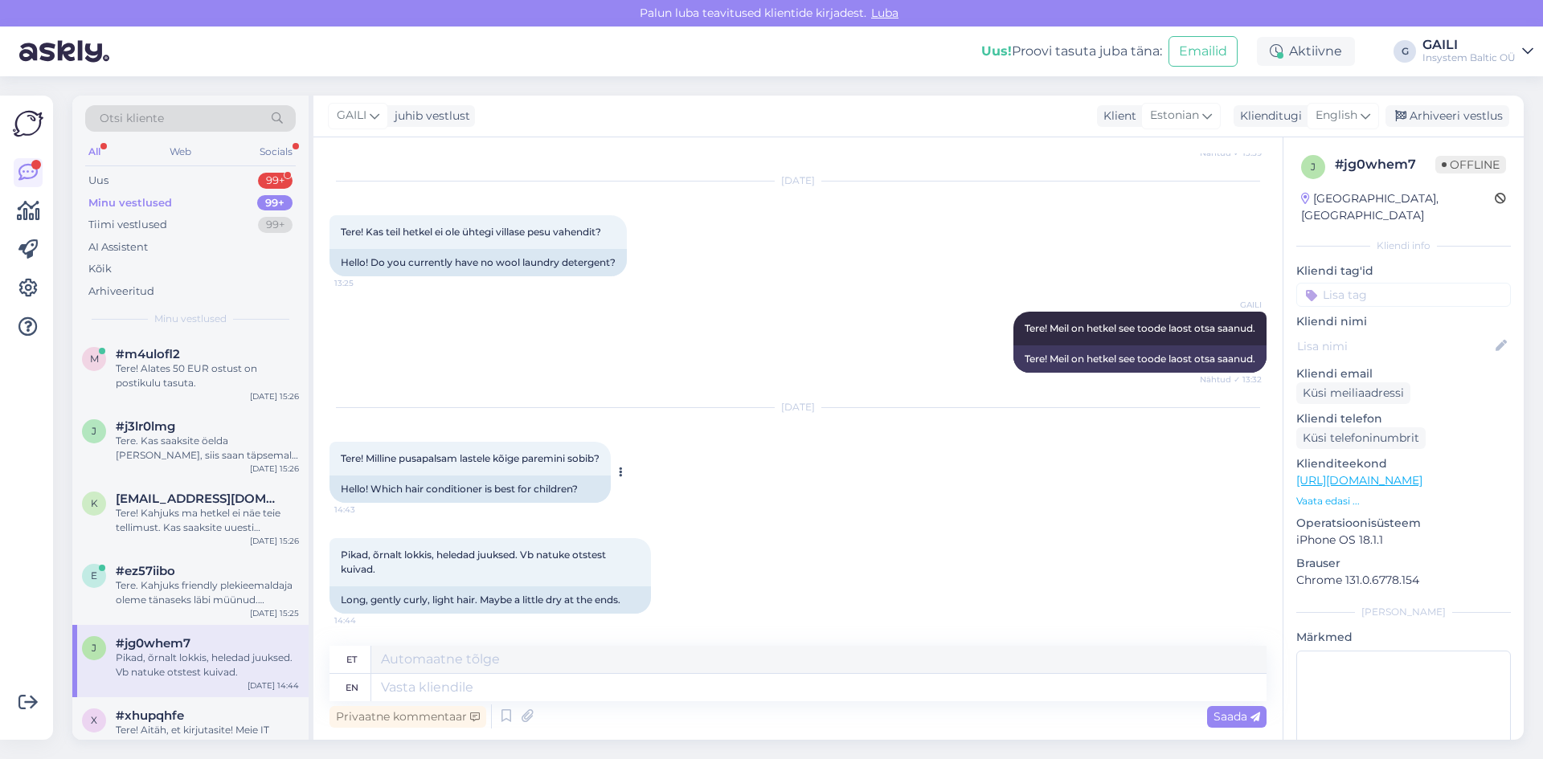
click at [438, 452] on span "Tere! Milline pusapalsam lastele kõige paremini sobib?" at bounding box center [470, 458] width 259 height 12
copy span "pusapalsam"
click at [594, 692] on textarea at bounding box center [818, 687] width 895 height 27
type textarea "Tere! M"
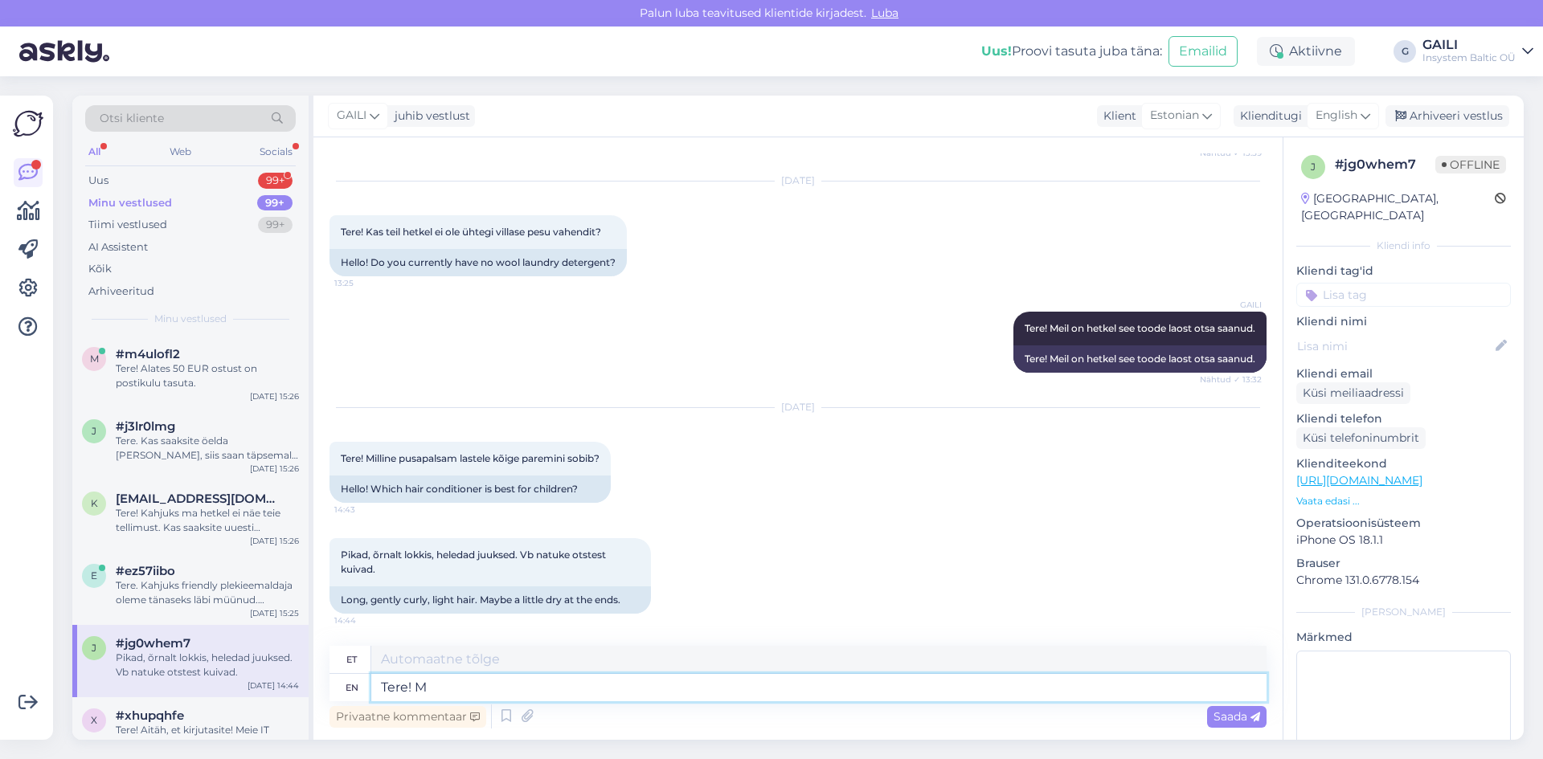
type textarea "Tere!"
type textarea "Tere! Meil o"
type textarea "Tere! Meil"
type textarea "Tere! Meil o"
type textarea "Tere! Meil ​​o"
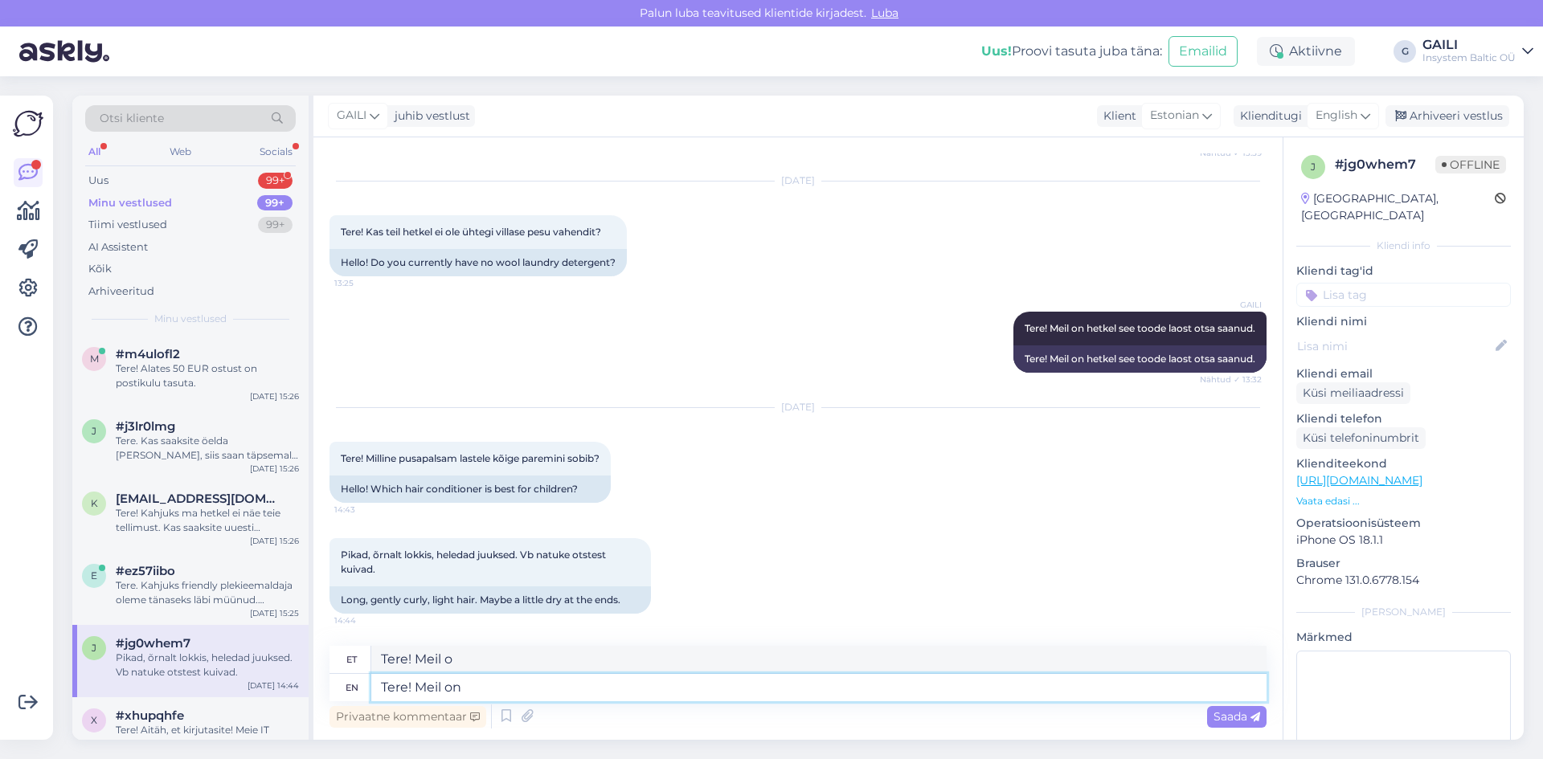
type textarea "Tere! Meil on e"
type textarea "Tere! Meil ​​on"
type textarea "Tere! Meil on eraldi p"
type textarea "Tere! Meil ​​on eraldi"
type textarea "Tere! Meil on eraldi pusapalsam o"
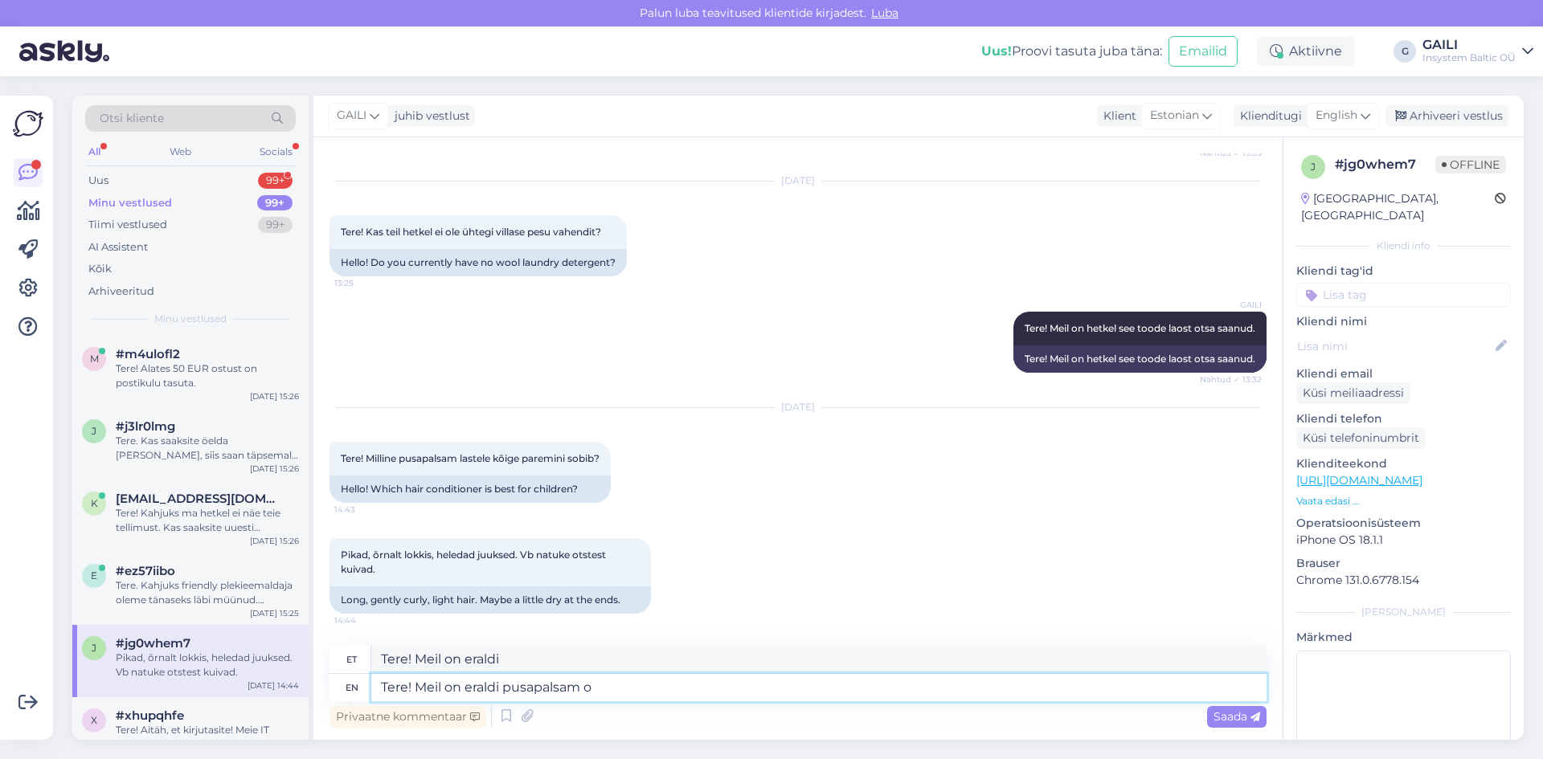
type textarea "Tere! Meil on eraldi pusapalsam"
paste textarea "[URL][DOMAIN_NAME]"
type textarea "Tere! Meil on eraldi pusapalsam olemas: [URL][DOMAIN_NAME]"
type textarea "Tere! Meil on eraldi pusapalsam olemas:"
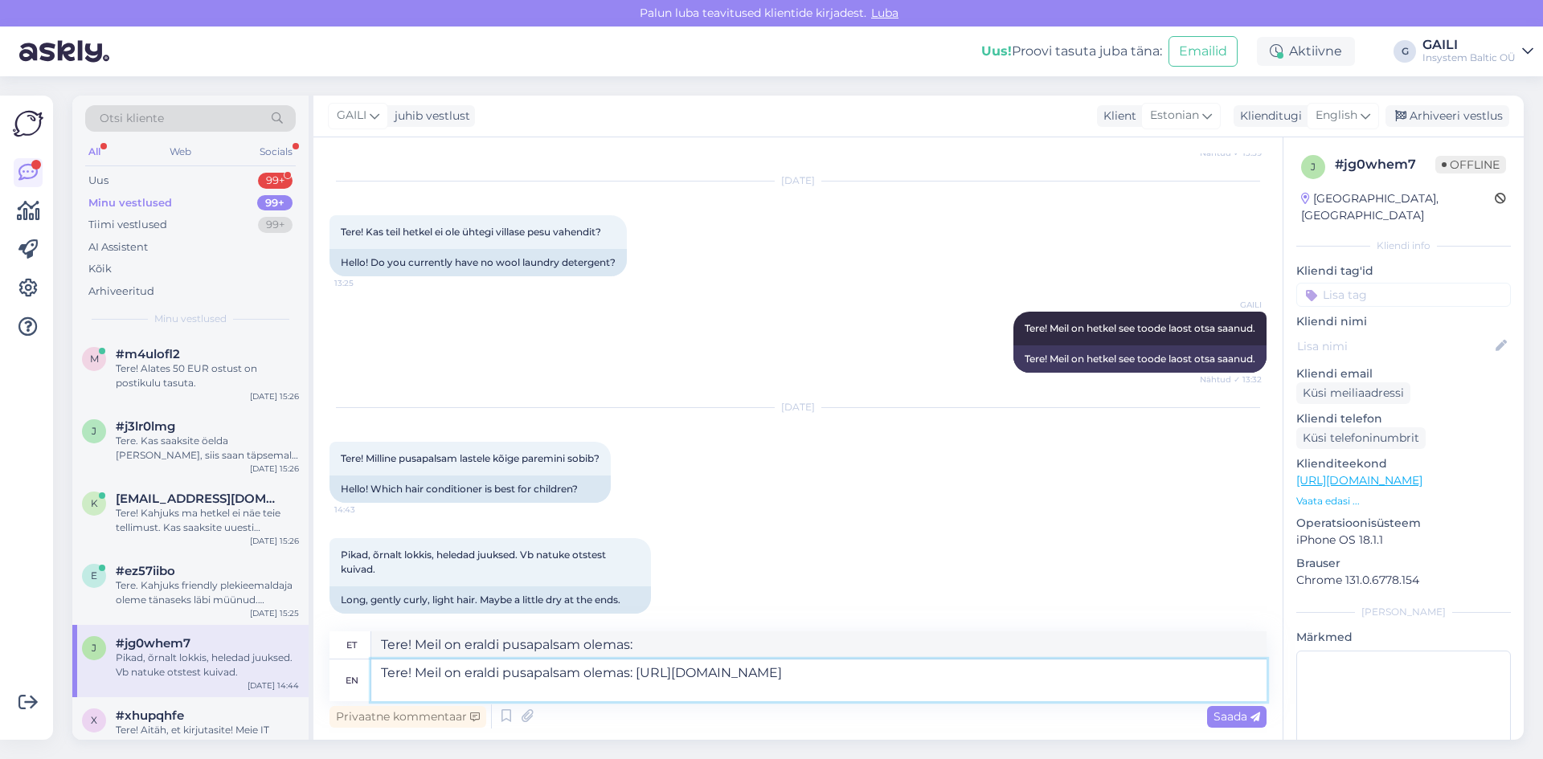
type textarea "Tere! Meil on eraldi pusapalsam olemas: [URL][DOMAIN_NAME]"
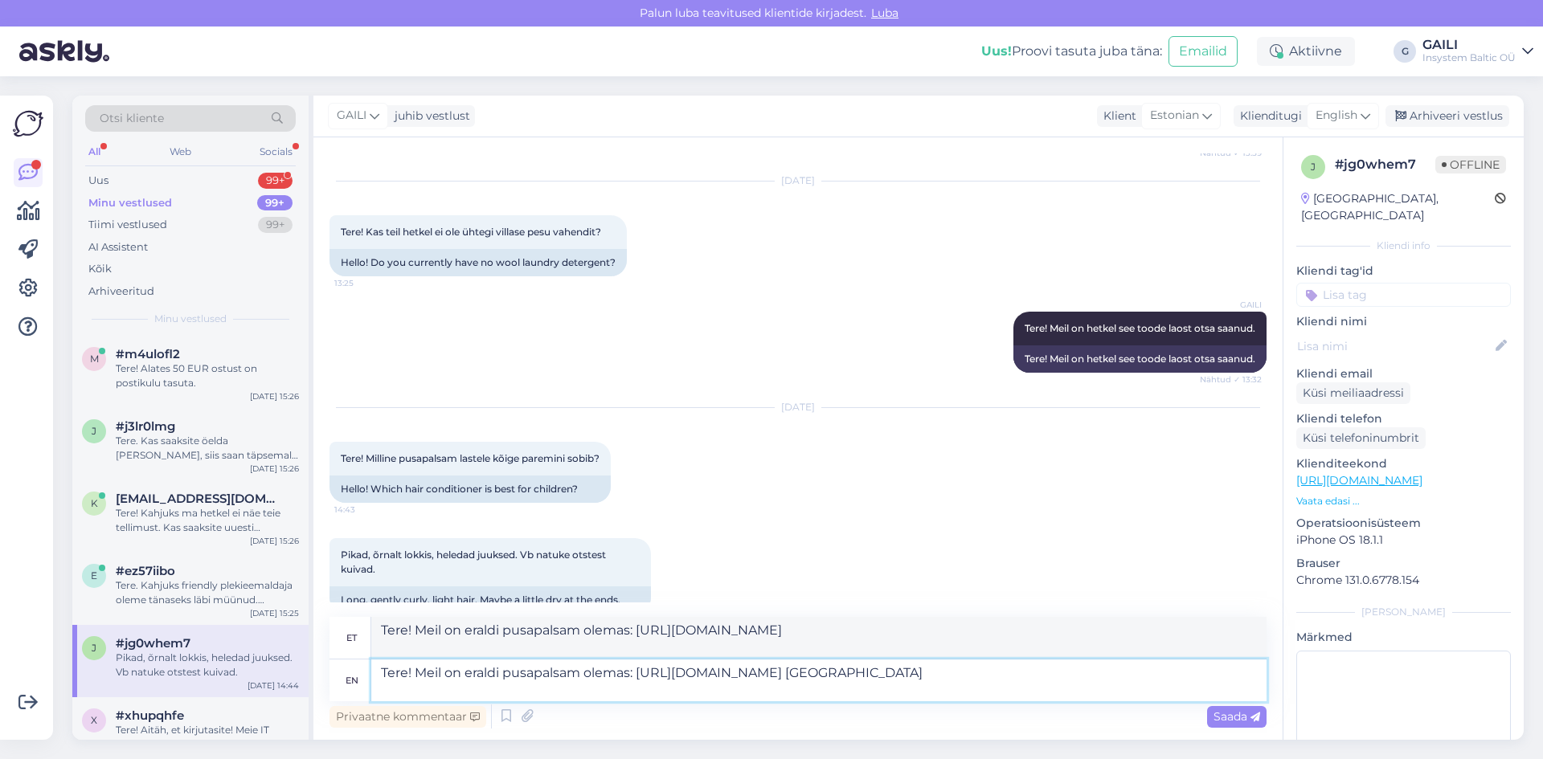
type textarea "Tere! Meil on eraldi pusapalsam olemas: [URL][DOMAIN_NAME] [GEOGRAPHIC_DATA]"
type textarea "Tere! Meil on eraldi pusapalsam olemas: [URL][DOMAIN_NAME] Aga samuti"
type textarea "Tere! Meil on eraldi pusapalsam olemas: [URL][DOMAIN_NAME] Aga samuti on p"
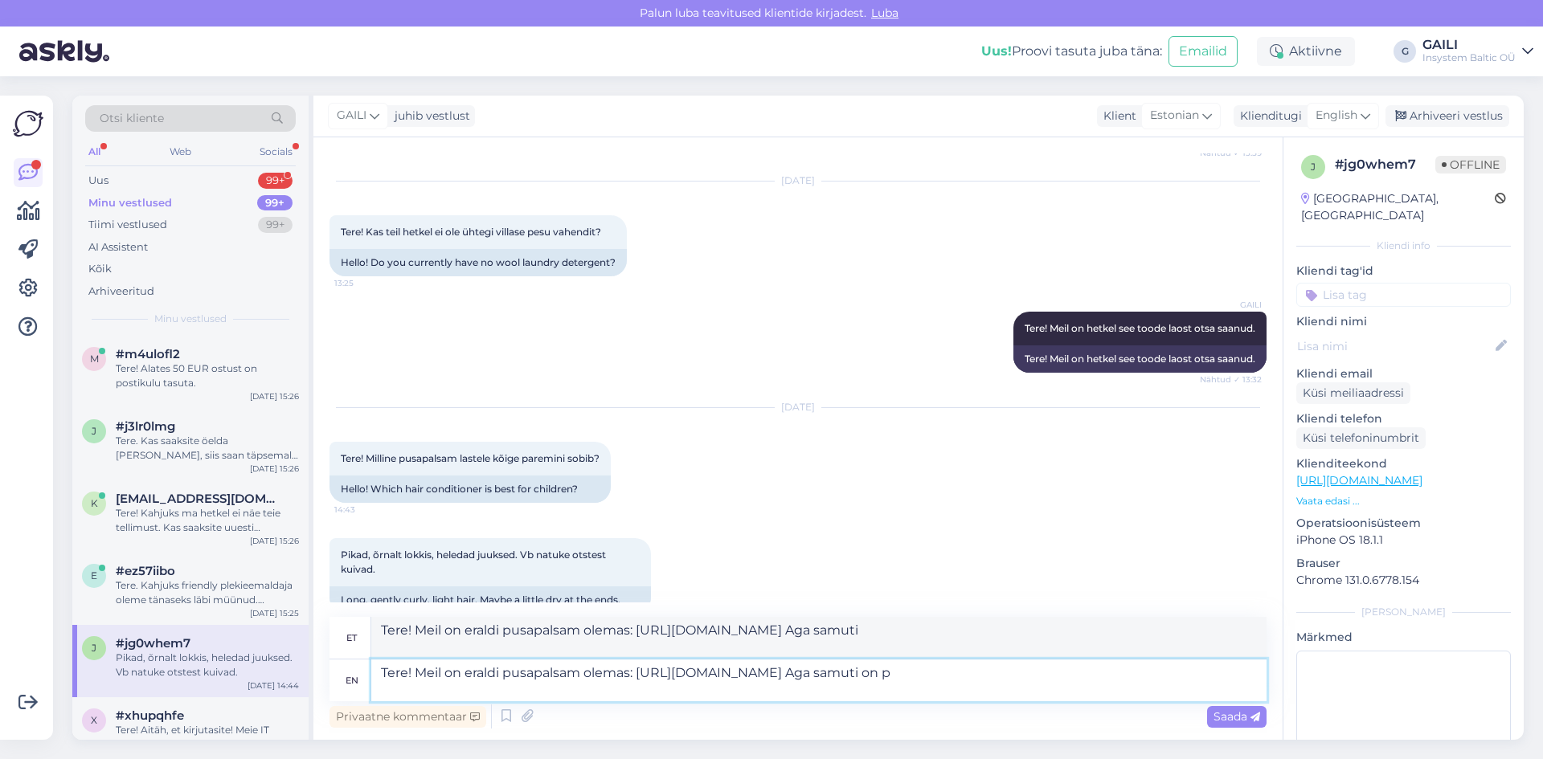
type textarea "Tere! Meil on eraldi pusapalsam olemas: [URL][DOMAIN_NAME] Aga samuti on"
type textarea "Tere! Meil on eraldi pusapalsam olemas: [URL][DOMAIN_NAME] Aga samuti on meil e"
type textarea "Tere! Meil on eraldi pusapalsam olemas: [URL][DOMAIN_NAME] Aga samuti on meil"
type textarea "Tere! Meil on eraldi pusapalsam olemas: [URL][DOMAIN_NAME] Aga samuti on [PERSO…"
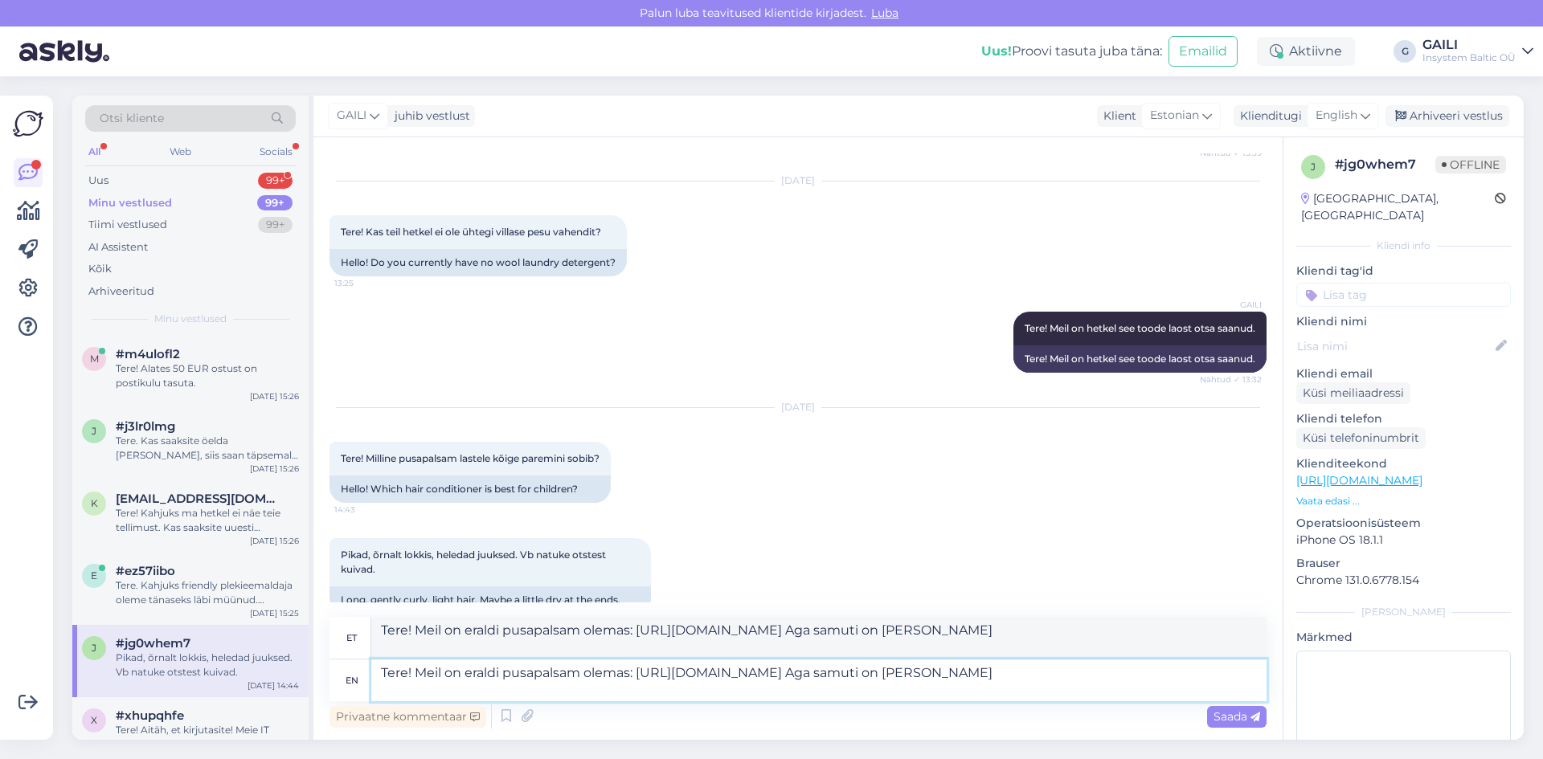
type textarea "Tere! Meil on eraldi pusapalsam olemas: [URL][DOMAIN_NAME] Aga samuti on [PERSO…"
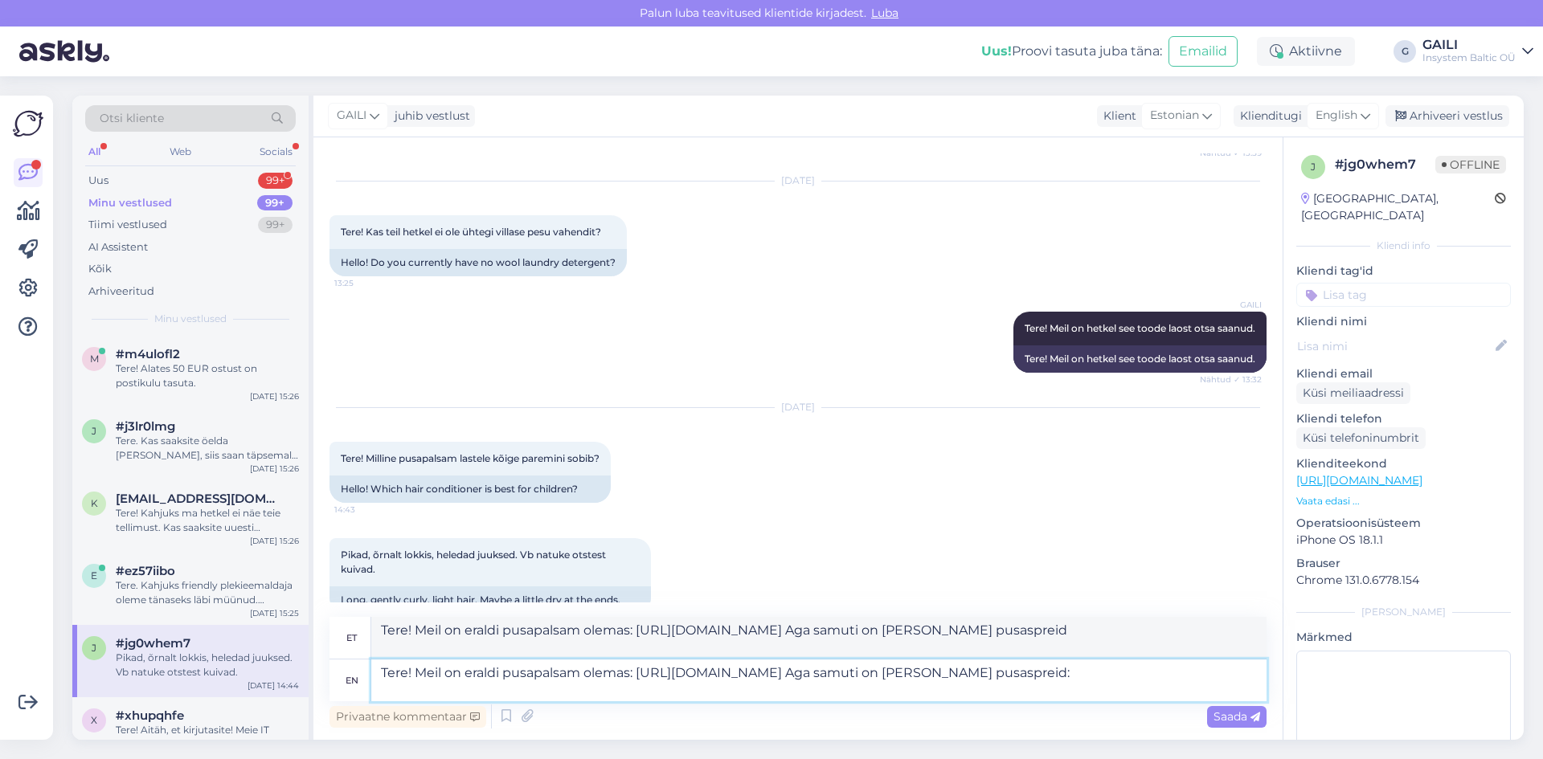
type textarea "Tere! Meil on eraldi pusapalsam olemas: [URL][DOMAIN_NAME] Aga samuti on [PERSO…"
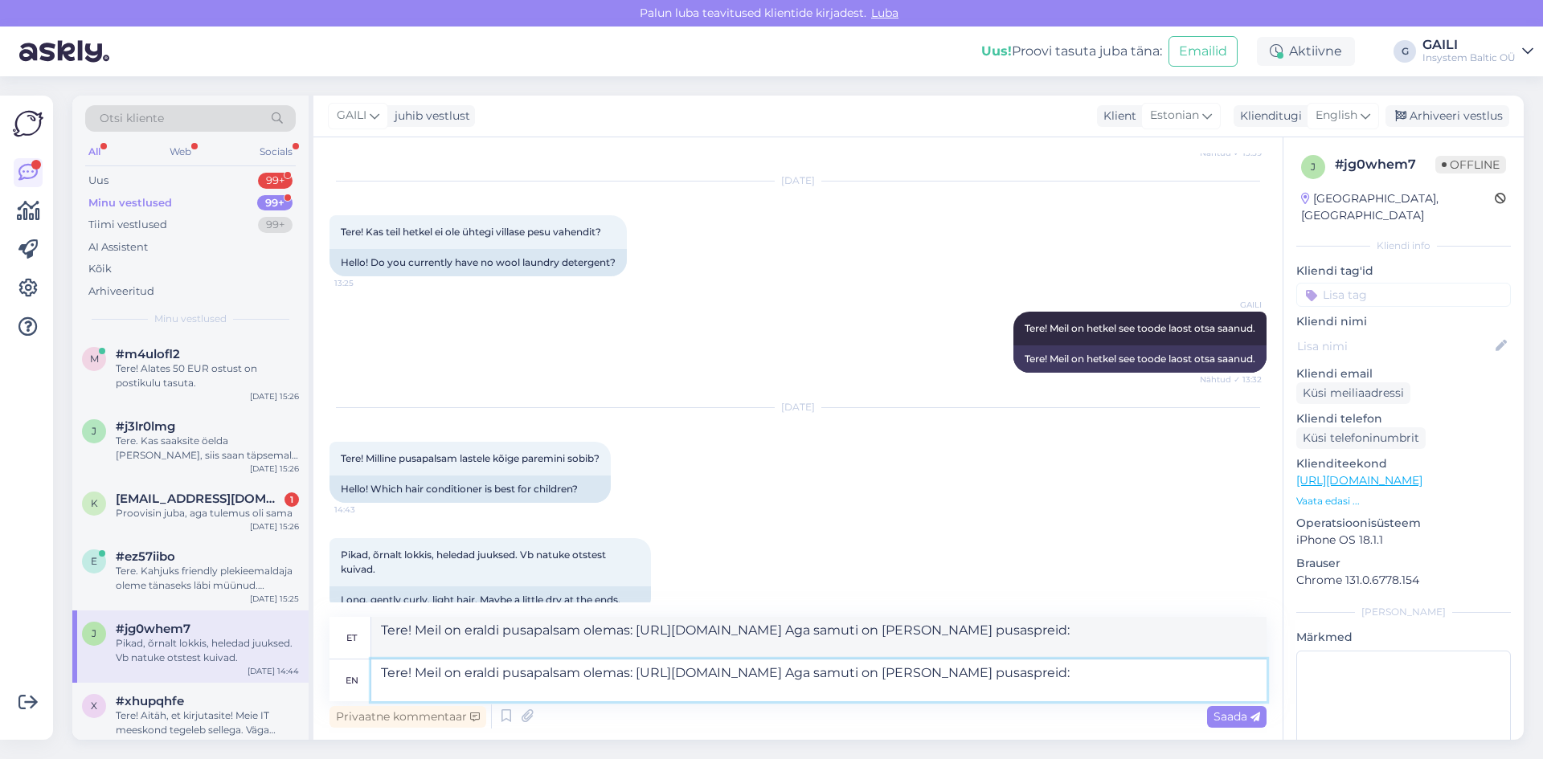
paste textarea "[URL][DOMAIN_NAME]"
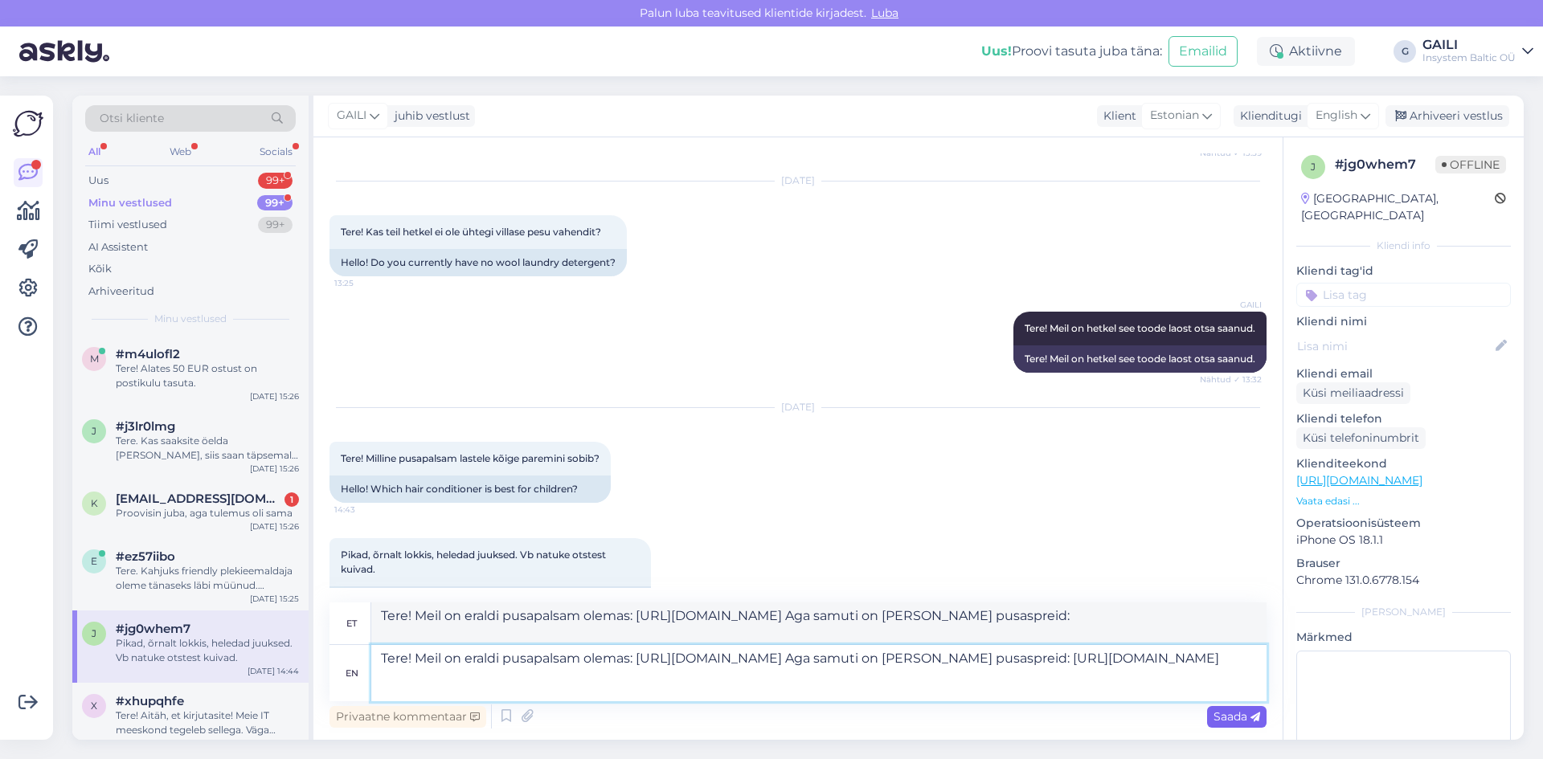
type textarea "Tere! Meil on eraldi pusapalsam olemas: [URL][DOMAIN_NAME] Aga samuti on [PERSO…"
click at [1244, 722] on span "Saada" at bounding box center [1236, 717] width 47 height 14
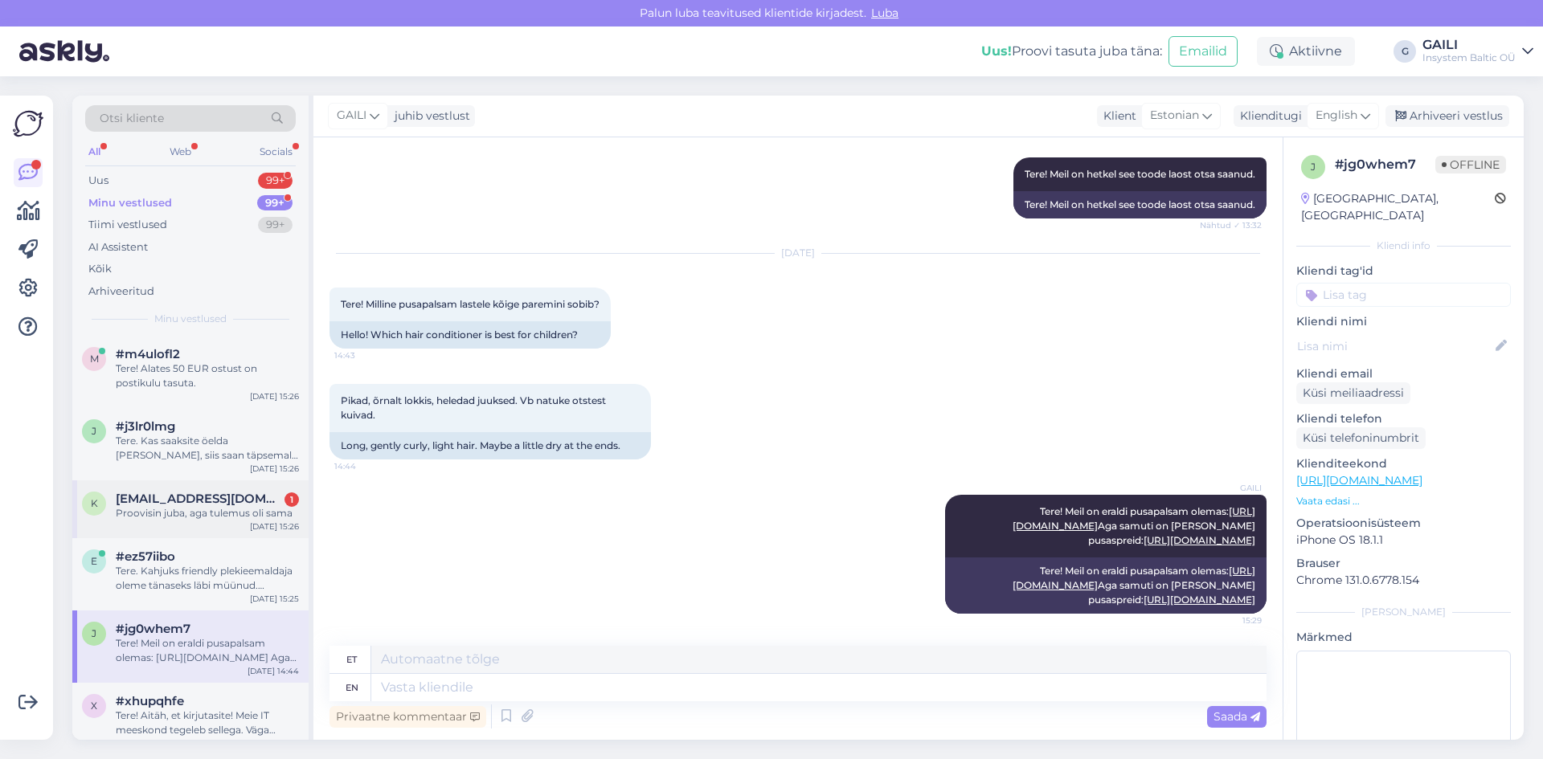
click at [154, 525] on div "k [EMAIL_ADDRESS][DOMAIN_NAME] 1 Proovisin juba, aga tulemus oli sama [DATE] 15…" at bounding box center [190, 510] width 236 height 58
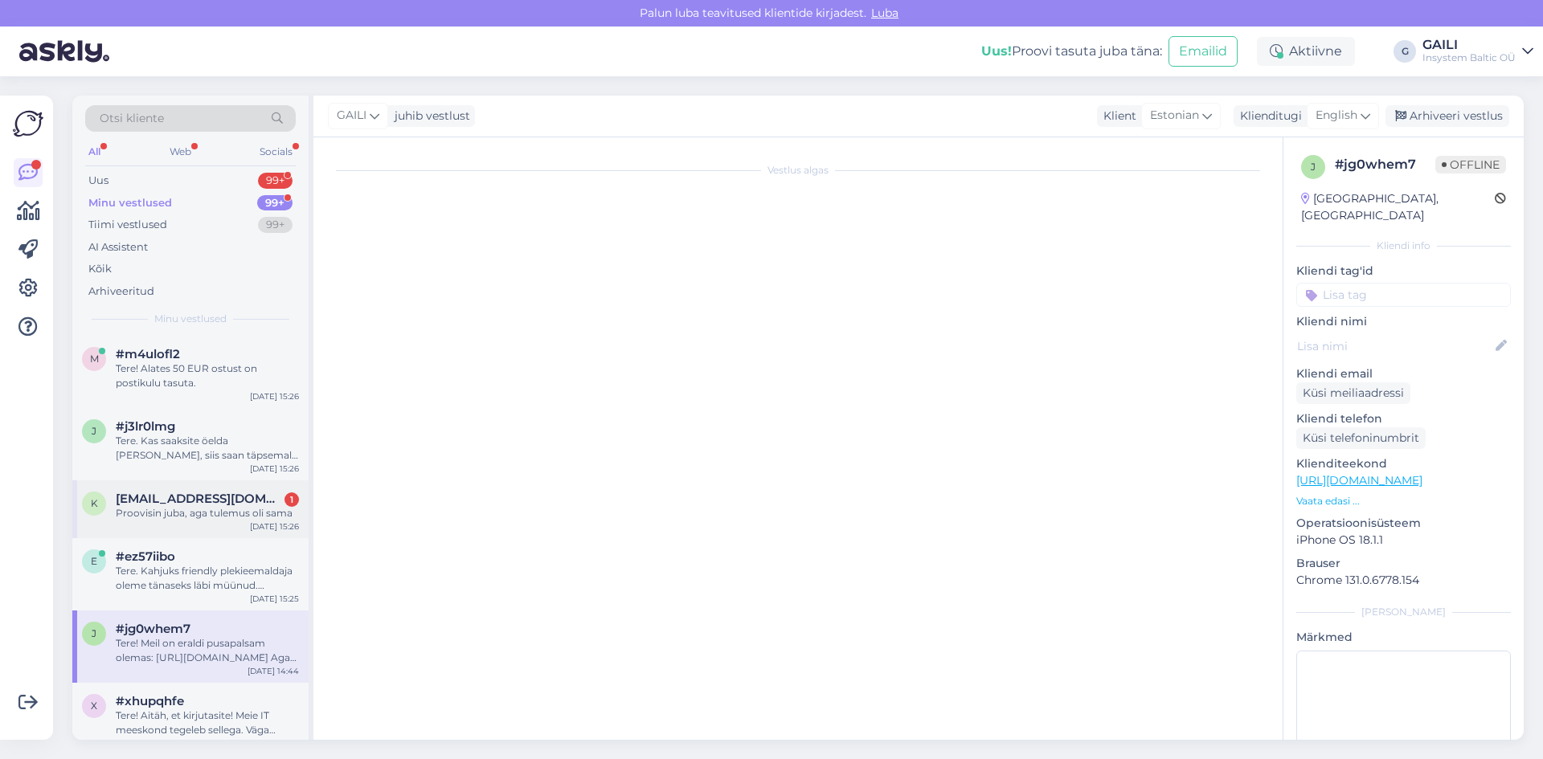
scroll to position [76, 0]
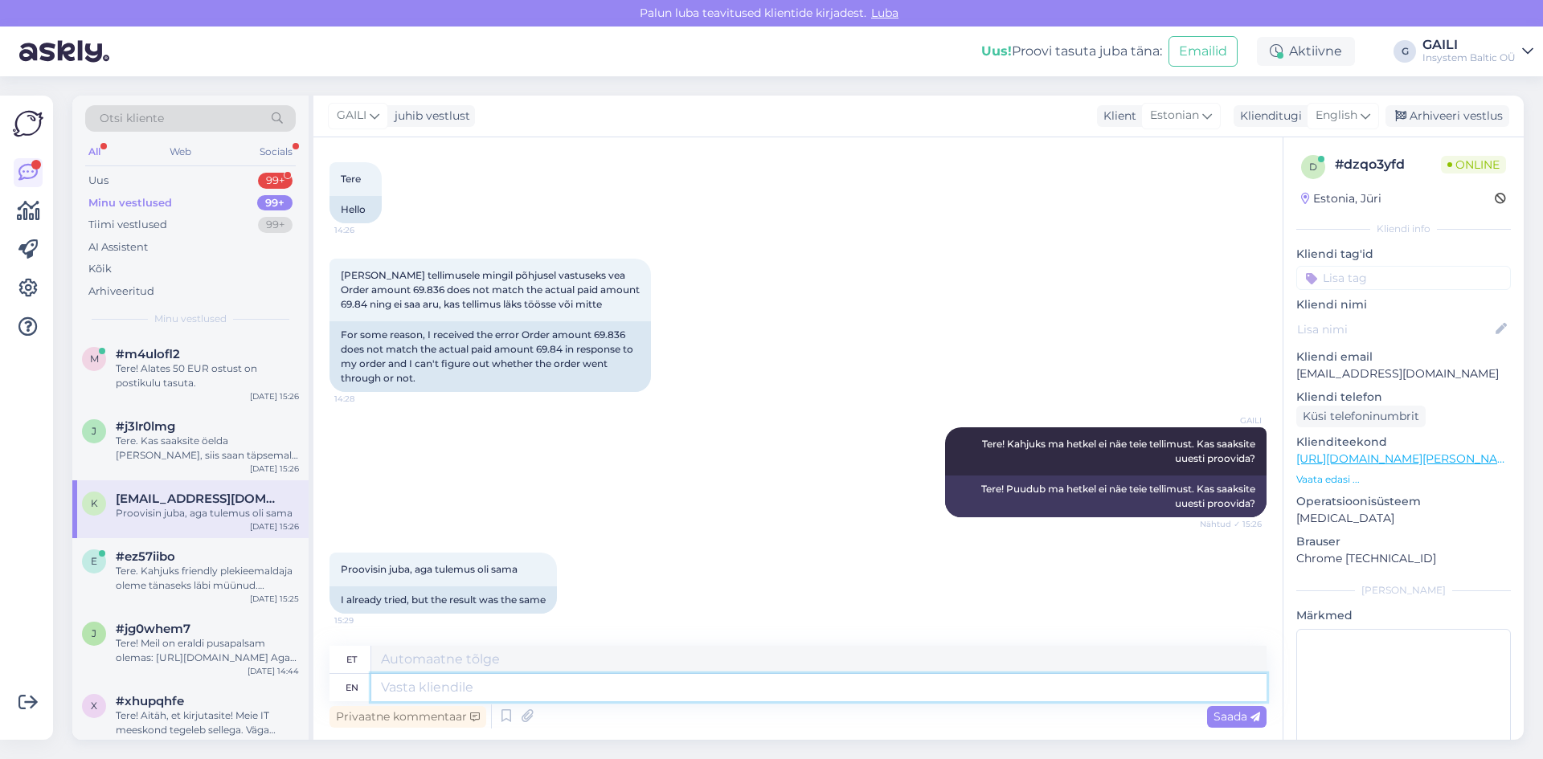
click at [542, 683] on textarea at bounding box center [818, 687] width 895 height 27
type textarea "Okei,"
type textarea "Okei, Ma sa"
type textarea "Okei, ema"
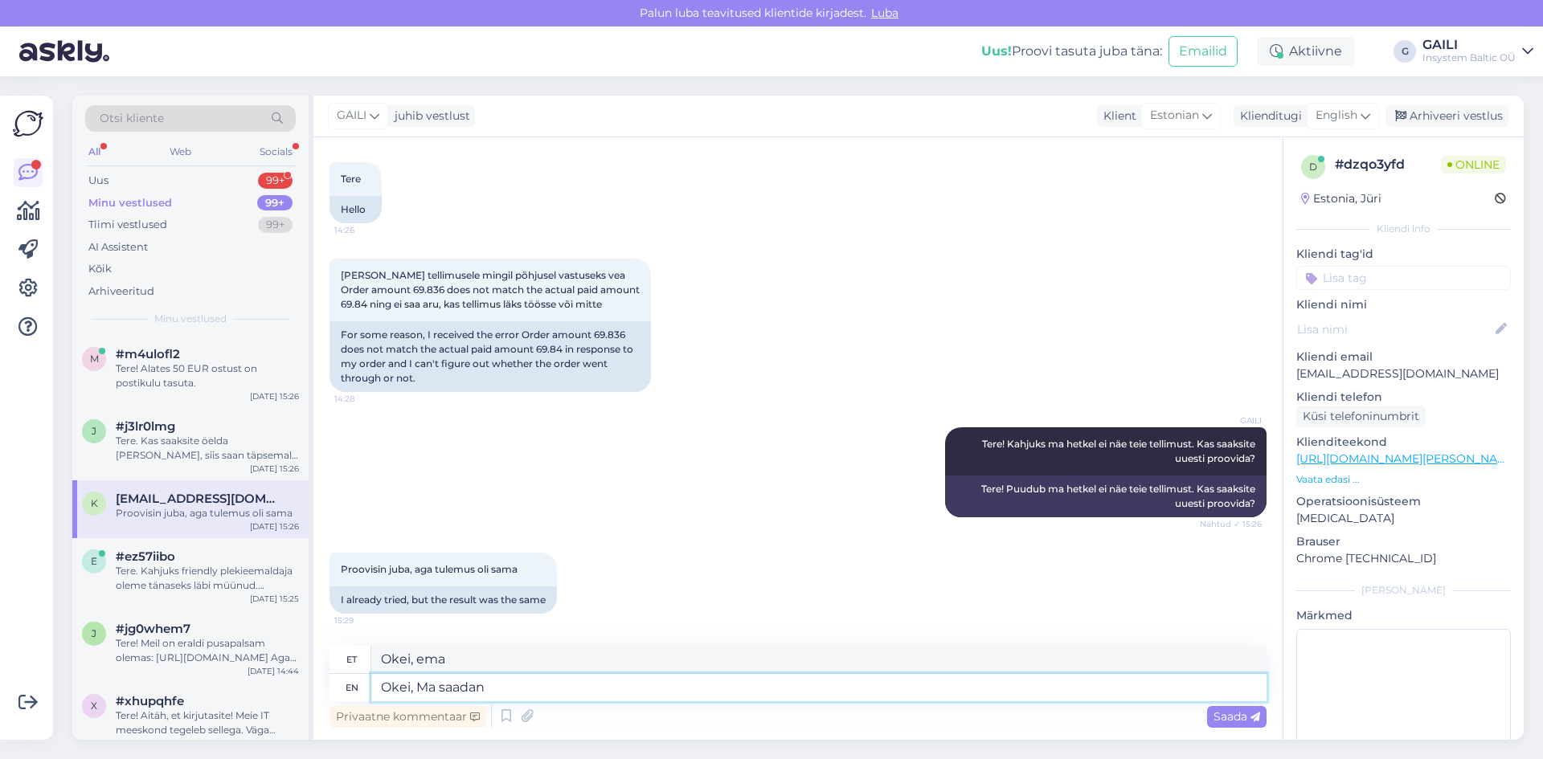
type textarea "Okei, Ma saadan"
type textarea "Okei, Ma saadan IT"
type textarea "Okei, ma saan IT-d"
type textarea "[PERSON_NAME], Ma saadan IT meeskonnale m"
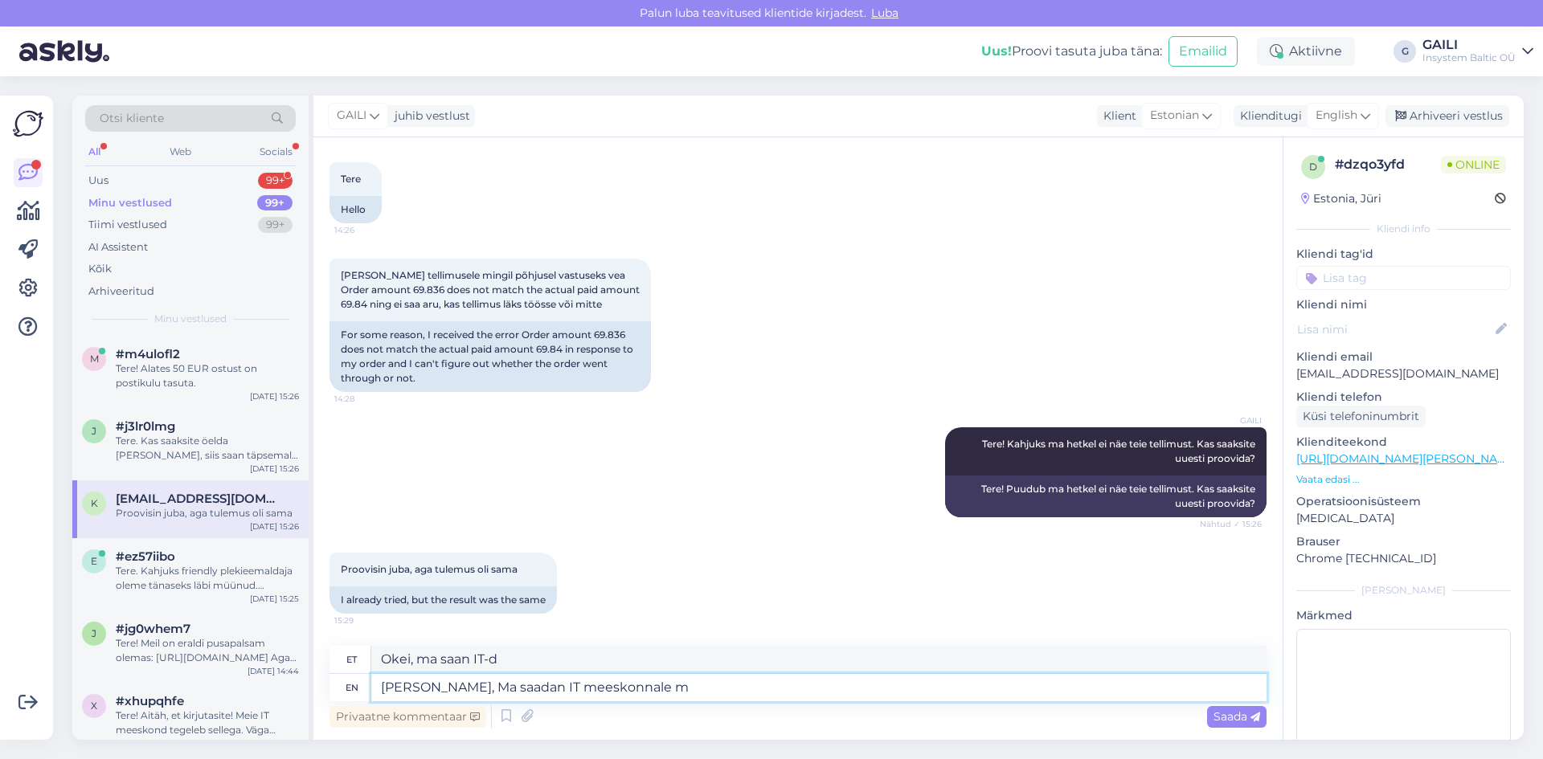
type textarea "[PERSON_NAME], Ma saadan IT meeskonnale"
type textarea "[PERSON_NAME], Ma saadan IT meeskonnale meie k"
type textarea "Okei, Ma saadan IT meeskonnale meie"
type textarea "[PERSON_NAME], Ma saadan IT meeskonnale meie kirjavahetuse ed"
type textarea "[PERSON_NAME], Ma saadan IT meeskonnale meie kirjavahetuse"
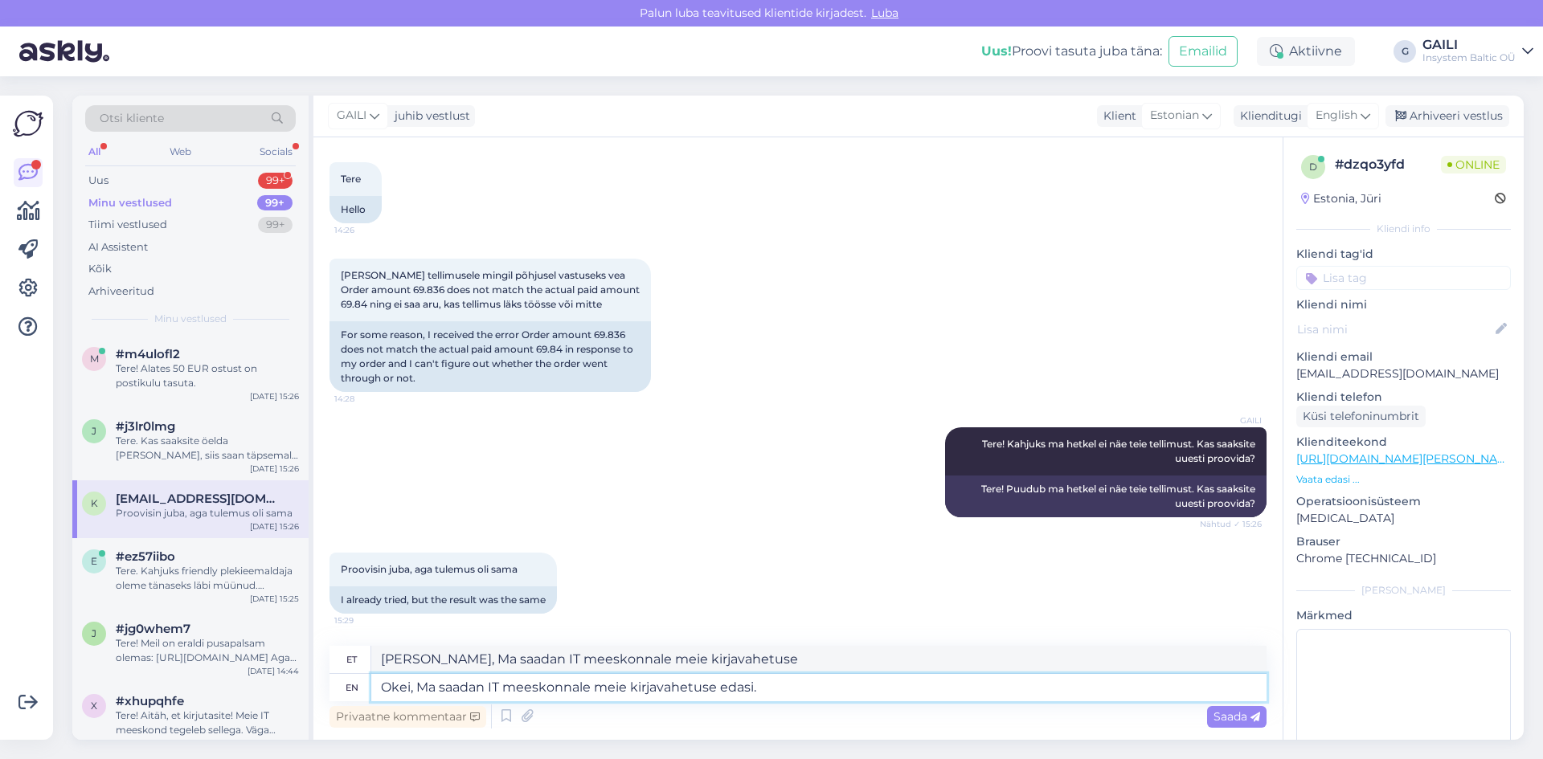
type textarea "Okei, Ma saadan IT meeskonnale meie kirjavahetuse edasi."
type textarea "Okei, Ma saadan IT meeskonnale meie kirjavahetuse edasi. [PERSON_NAME]"
type textarea "Okei, Ma saadan IT meeskonnale meie kirjavahetuse edasi. [PERSON_NAME] Teile"
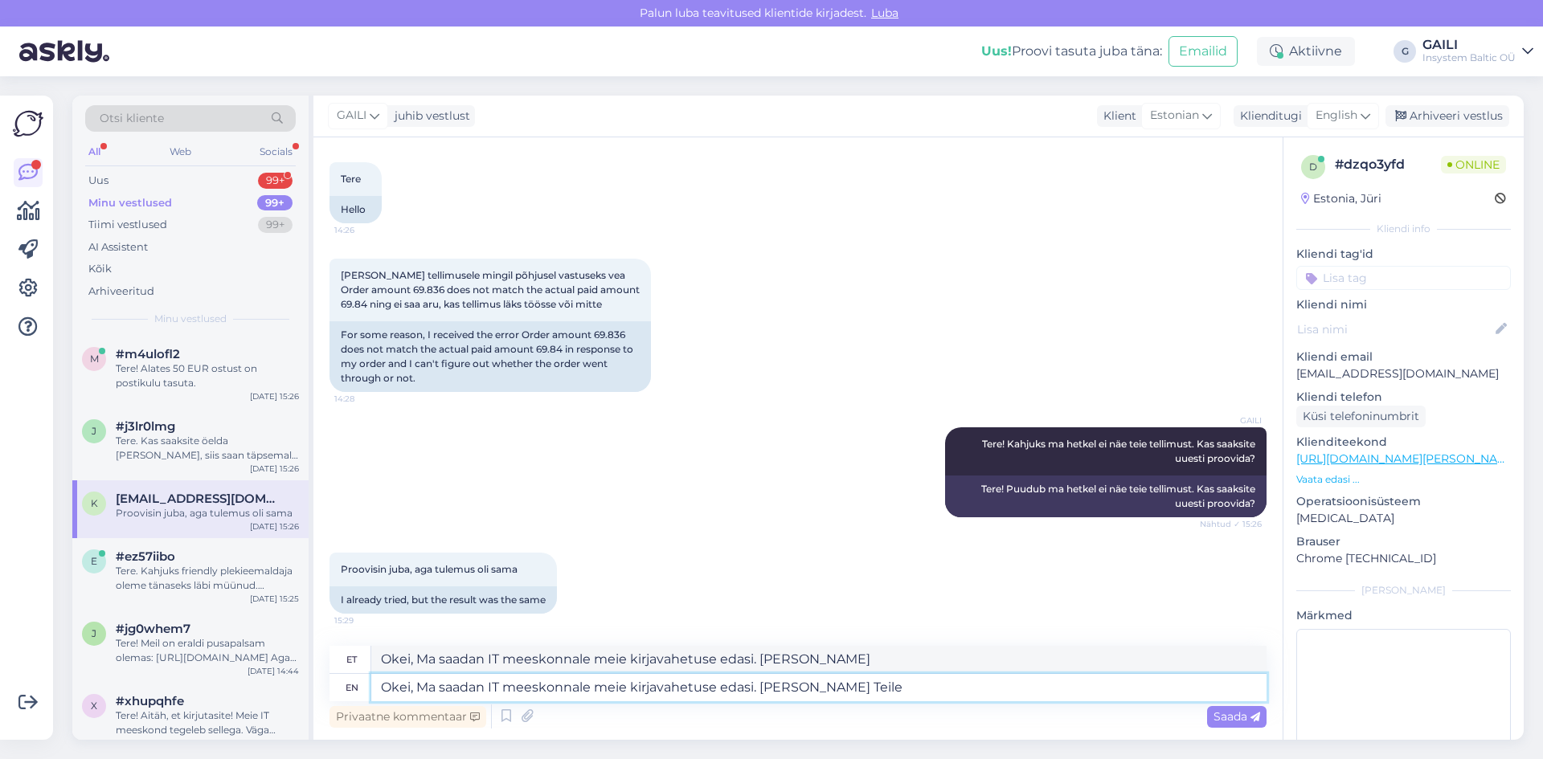
type textarea "Okei, Ma saadan IT meeskonnale meie kirjavahetuse edasi. [PERSON_NAME] Teile"
type textarea "Okei, Ma saadan IT meeskonnale meie kirjavahetuse edasi. [PERSON_NAME] Teile tea"
type textarea "Okei, Ma saadan IT meeskonnale meie kirjavahetuse edasi. [PERSON_NAME] Teile tee"
type textarea "Okei, Ma saadan IT meeskonnale meie kirjavahetuse edasi. [PERSON_NAME] Teile te…"
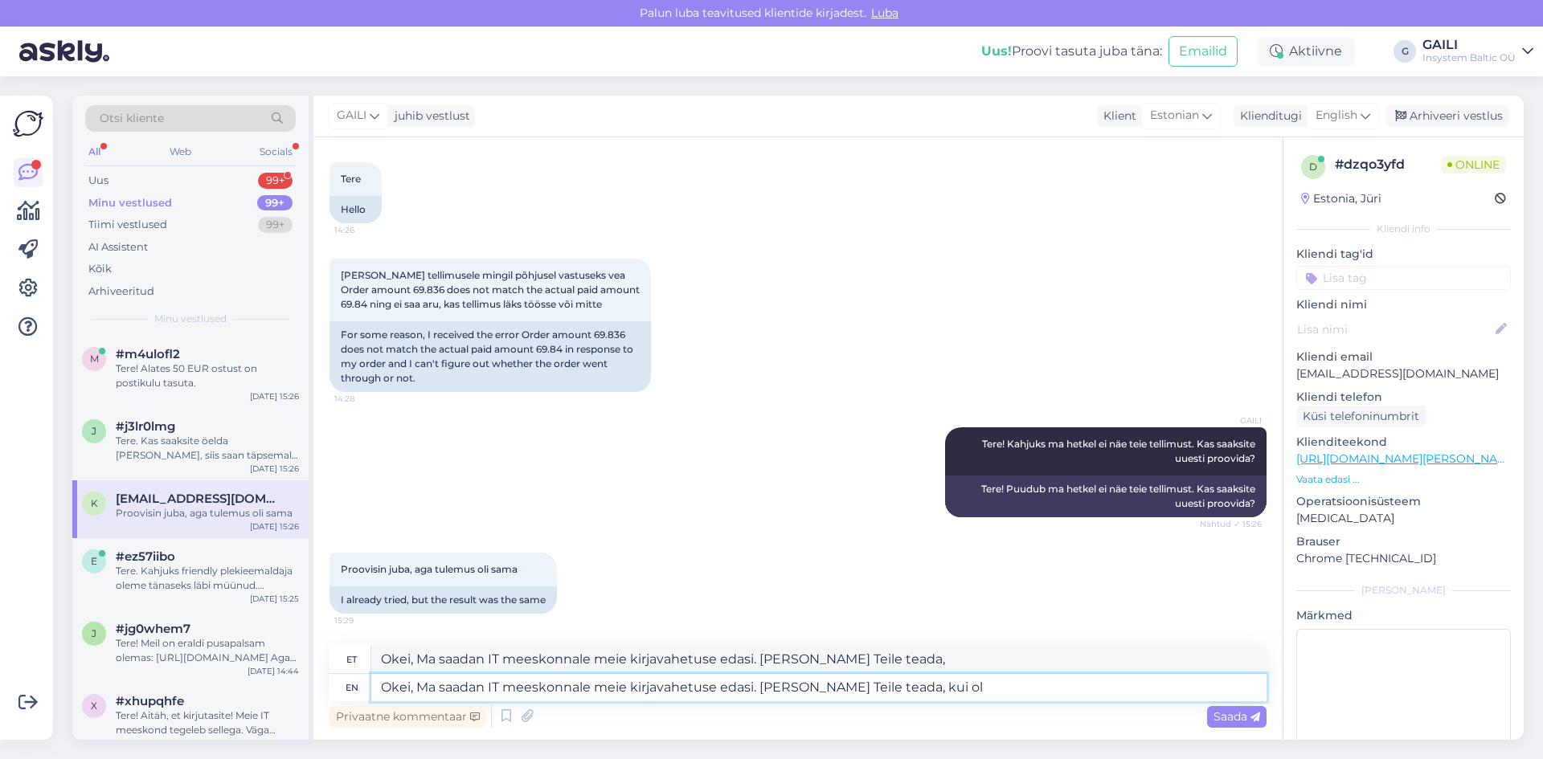
type textarea "Okei, Ma saadan IT meeskonnale meie kirjavahetuse edasi. [PERSON_NAME] Teile te…"
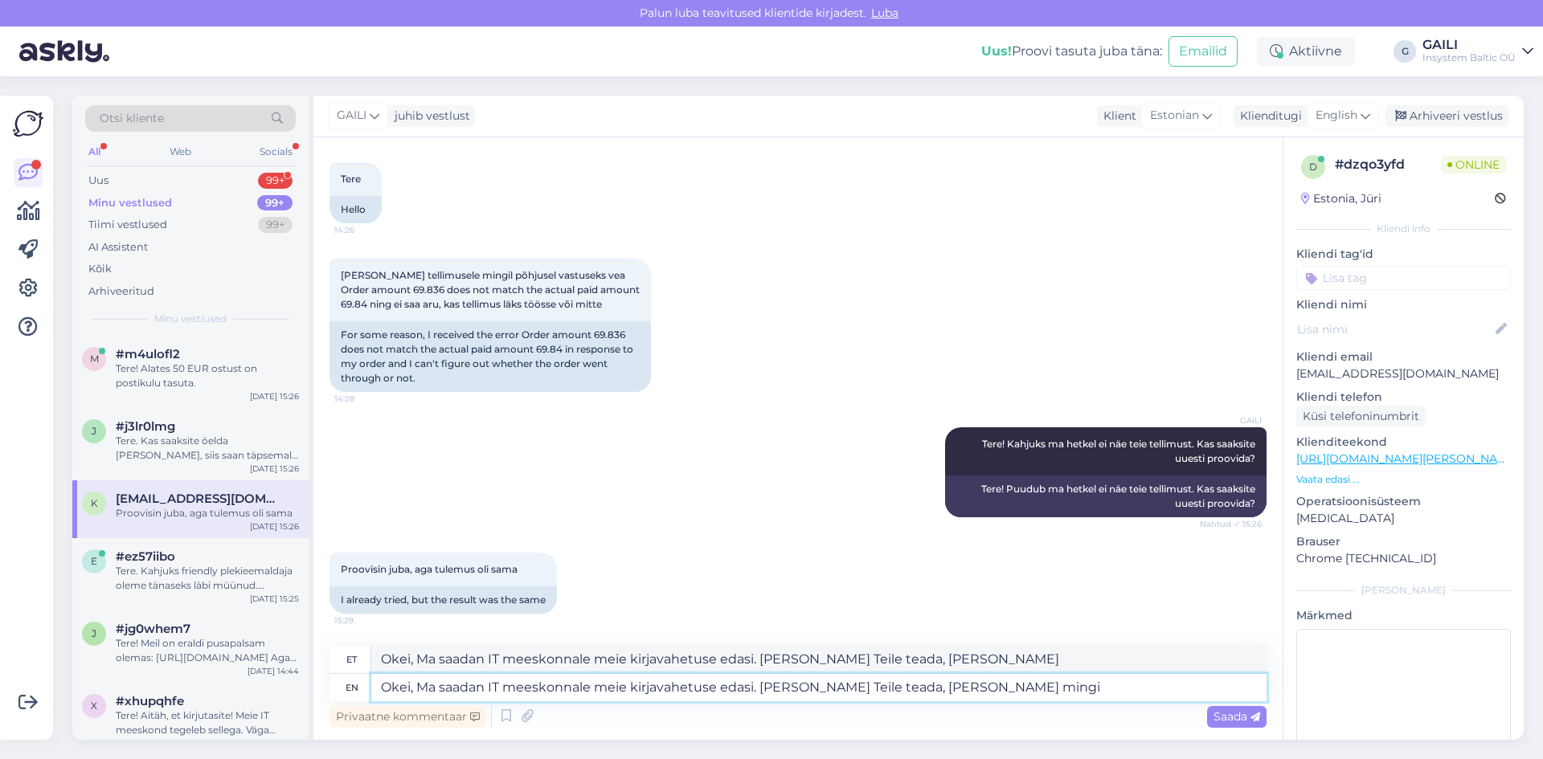
type textarea "Okei, Ma saadan IT meeskonnale meie kirjavahetuse edasi. [PERSON_NAME] Teile te…"
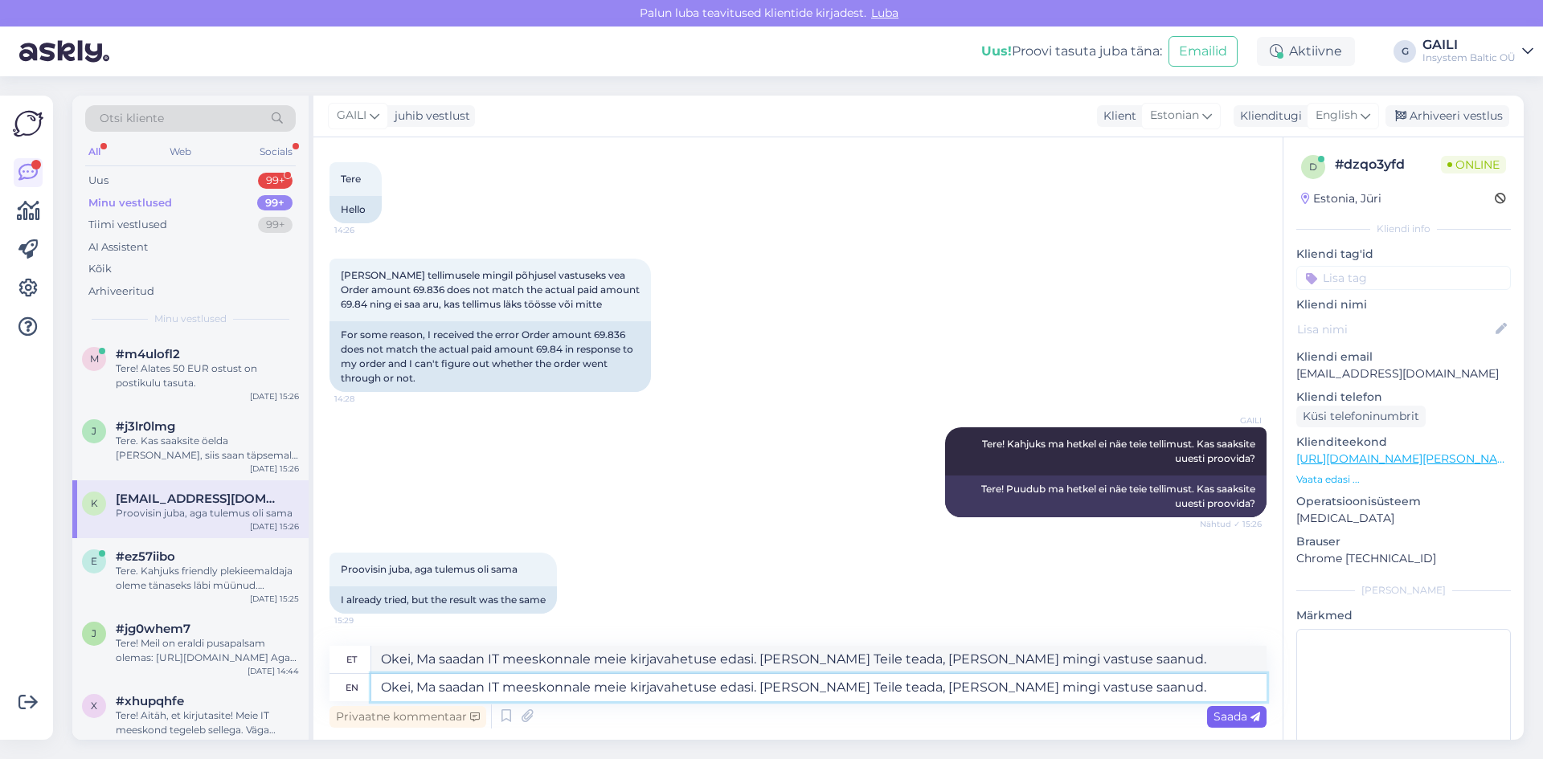
type textarea "Okei, Ma saadan IT meeskonnale meie kirjavahetuse edasi. [PERSON_NAME] Teile te…"
click at [1226, 717] on span "Saada" at bounding box center [1236, 717] width 47 height 14
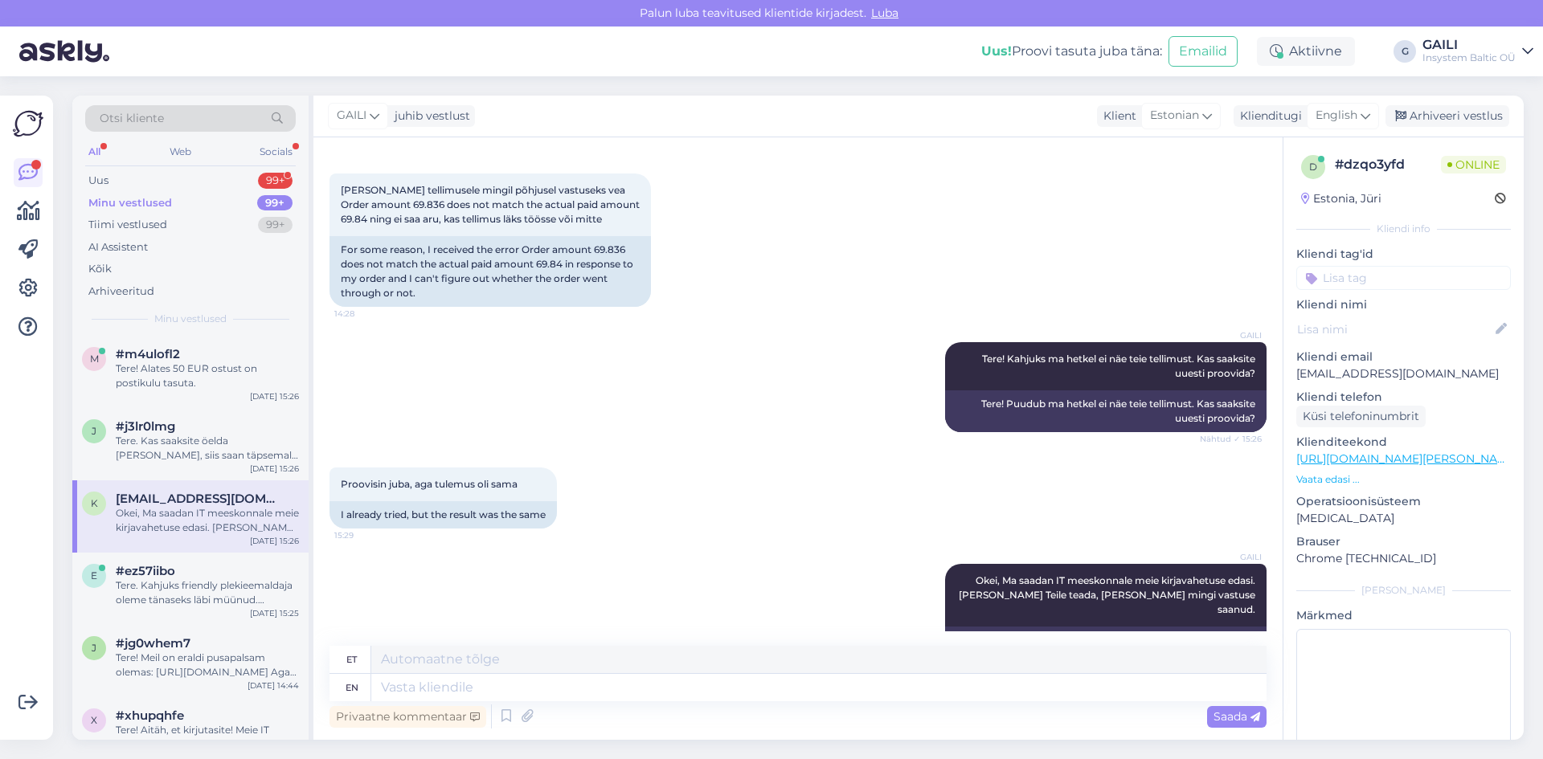
scroll to position [163, 0]
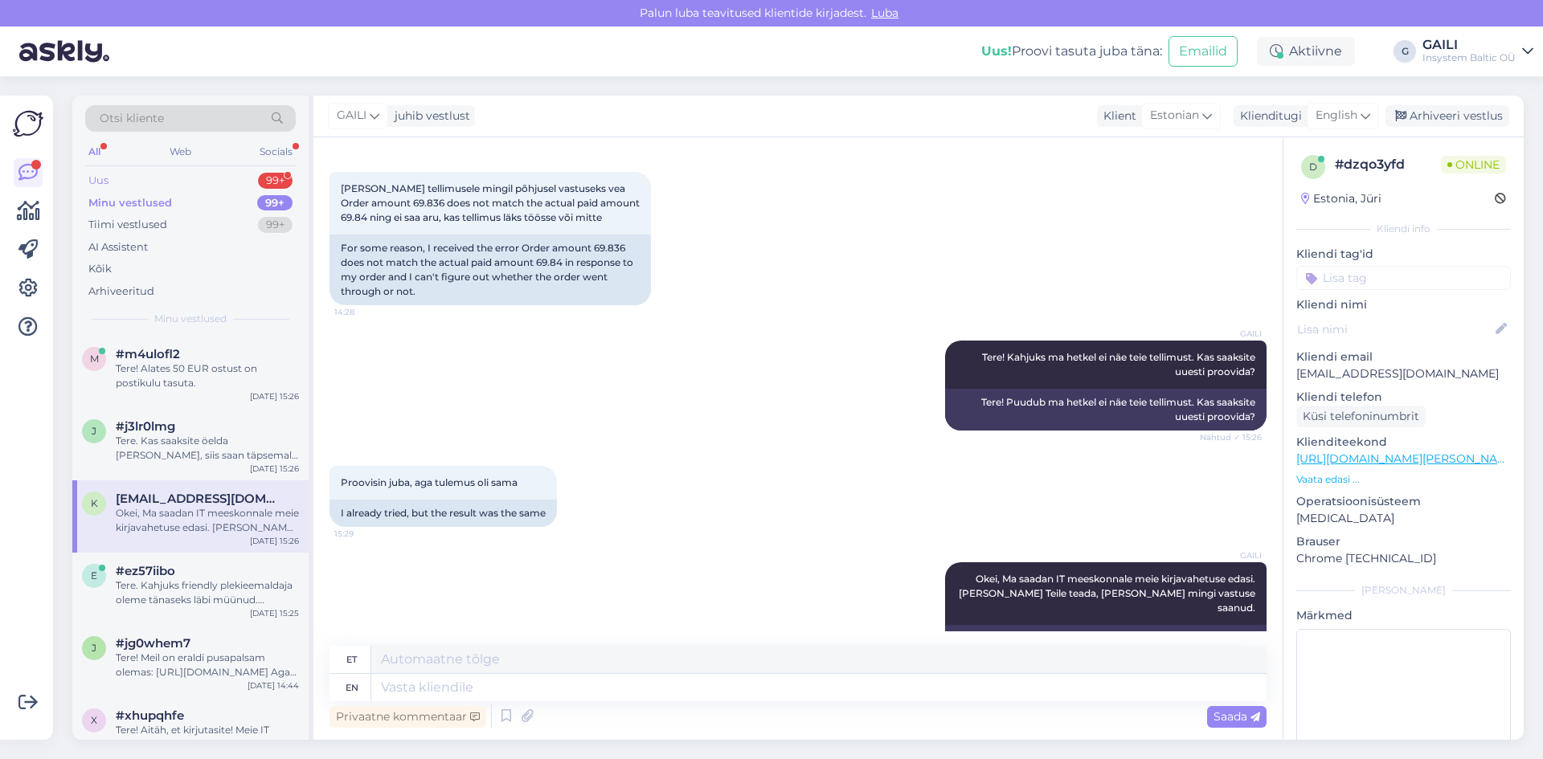
click at [156, 174] on div "Uus 99+" at bounding box center [190, 181] width 211 height 23
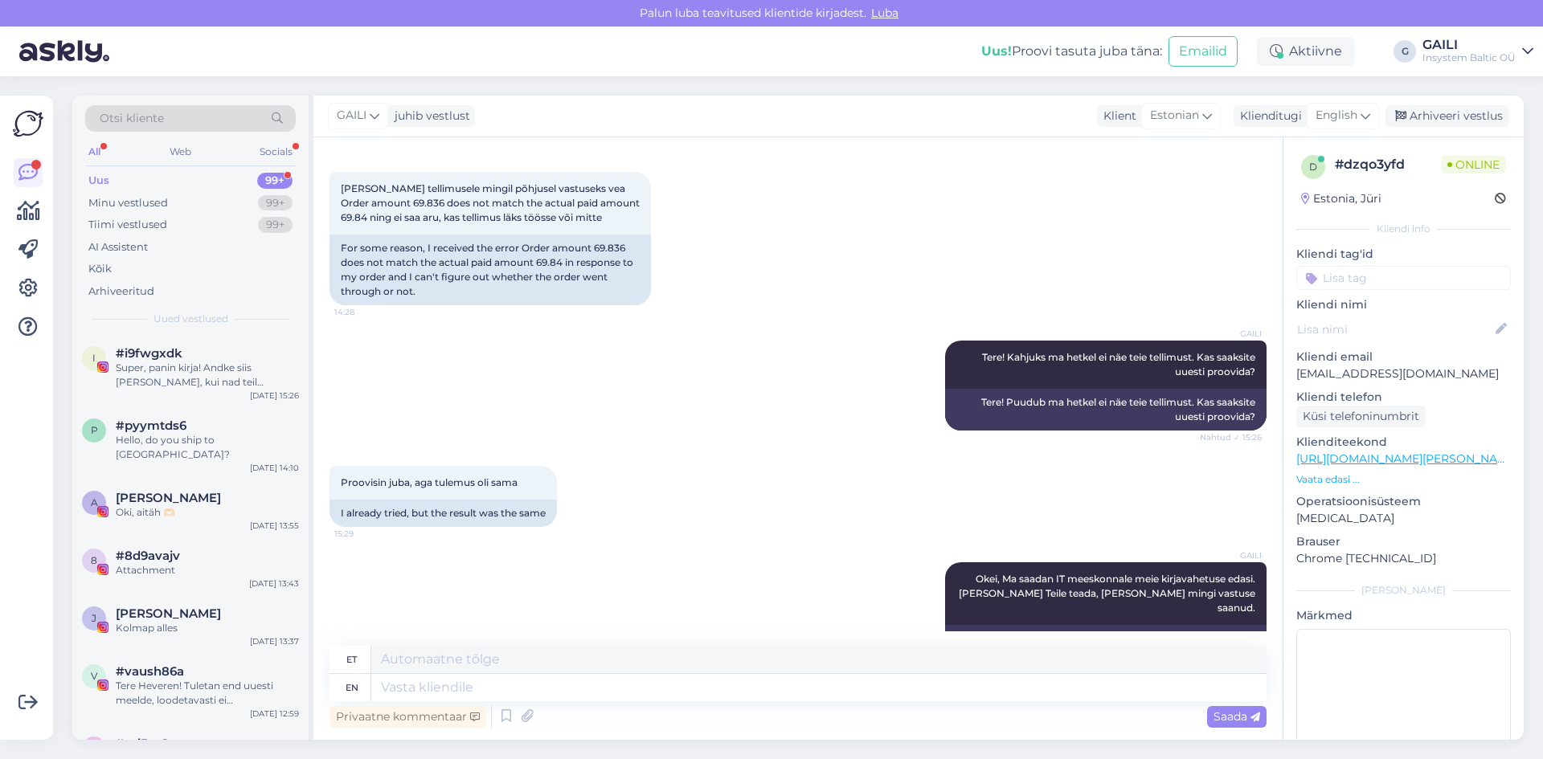
scroll to position [0, 0]
click at [150, 193] on div "Minu vestlused 99+" at bounding box center [190, 203] width 211 height 23
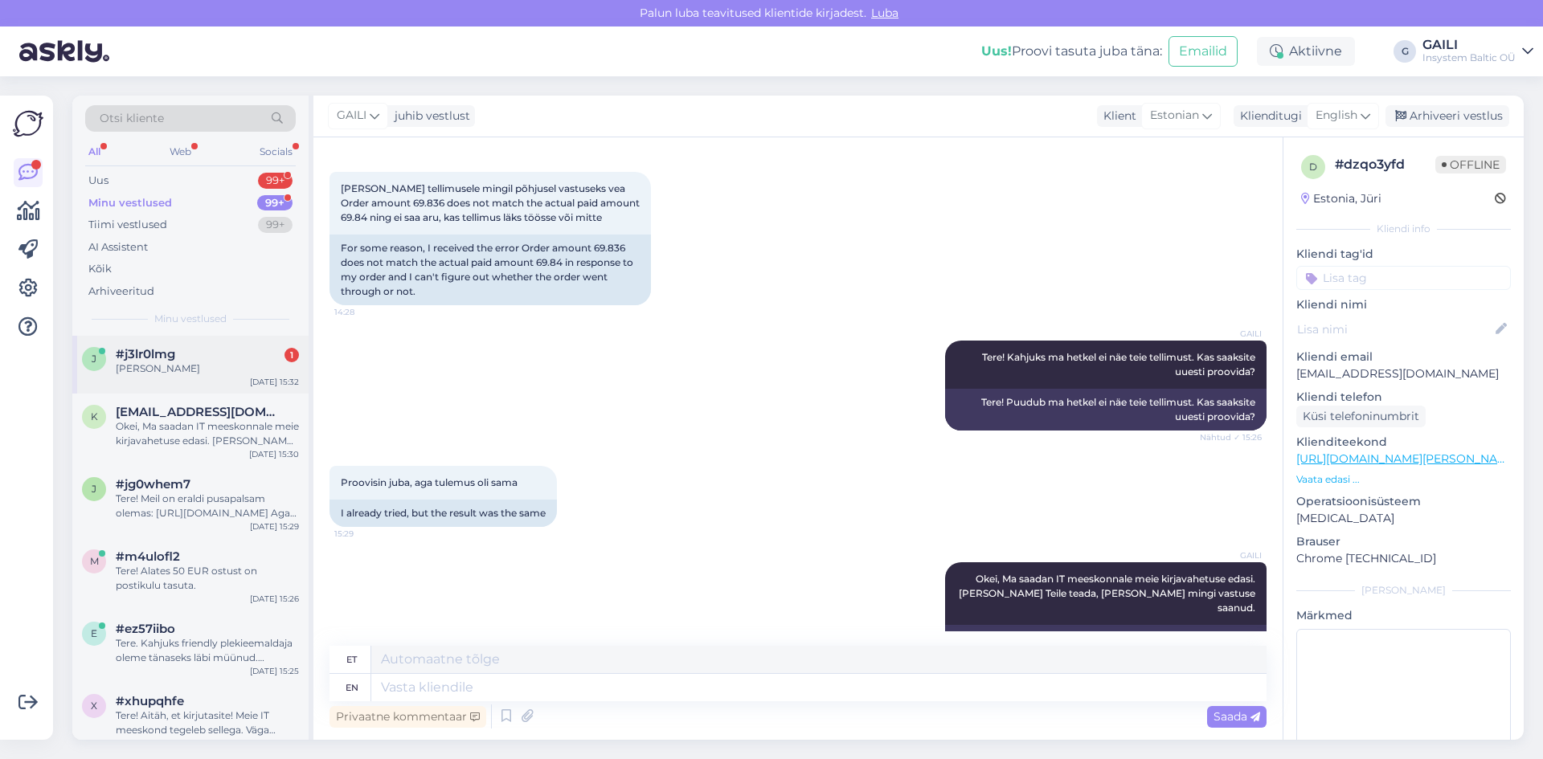
click at [215, 358] on div "#j3lr0lmg 1" at bounding box center [207, 354] width 183 height 14
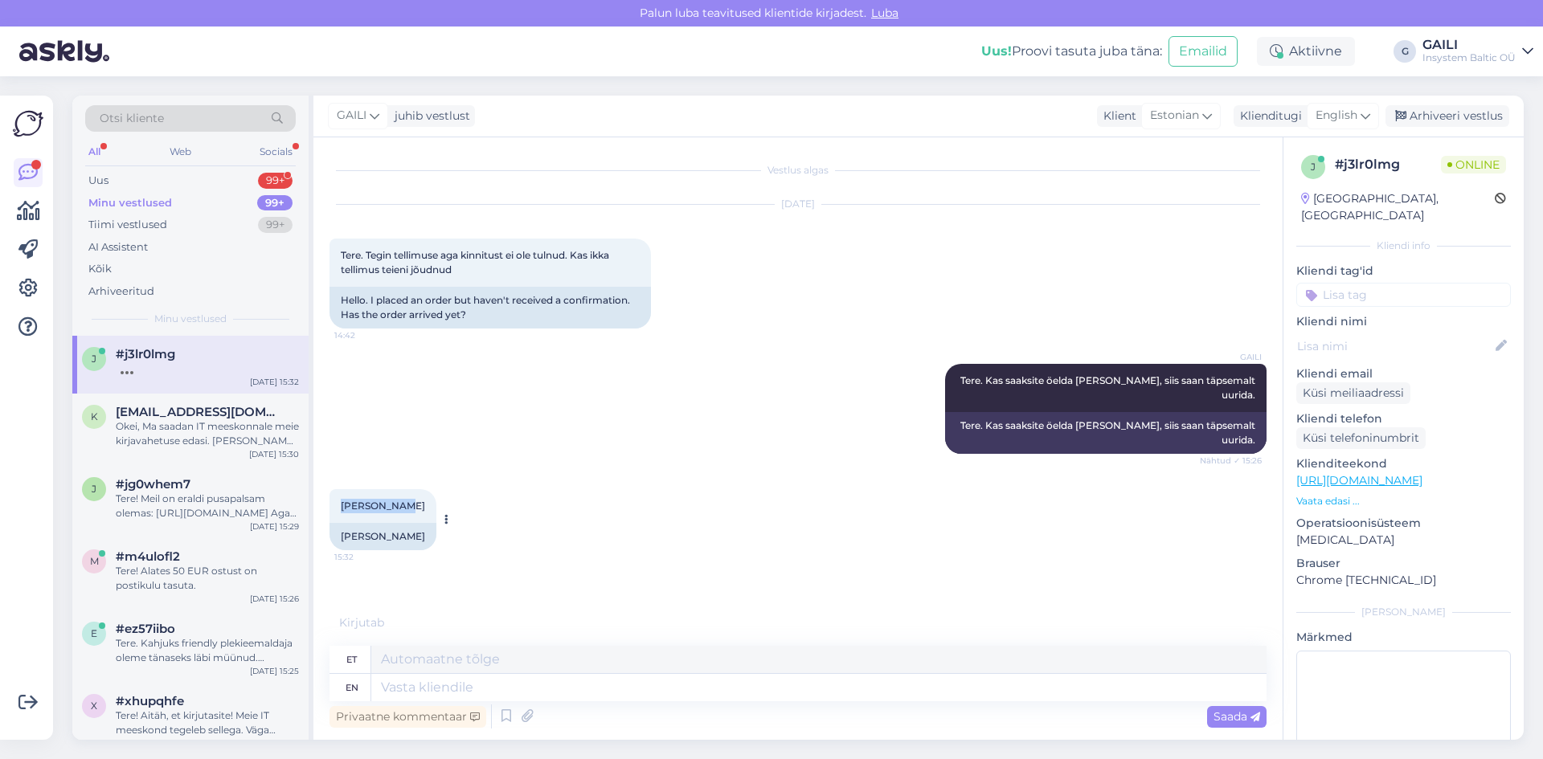
drag, startPoint x: 392, startPoint y: 506, endPoint x: 337, endPoint y: 518, distance: 56.7
click at [337, 518] on div "[PERSON_NAME] 15:32" at bounding box center [382, 506] width 107 height 34
copy span "[PERSON_NAME]"
click at [562, 686] on textarea at bounding box center [818, 687] width 895 height 27
type textarea "Jaa,"
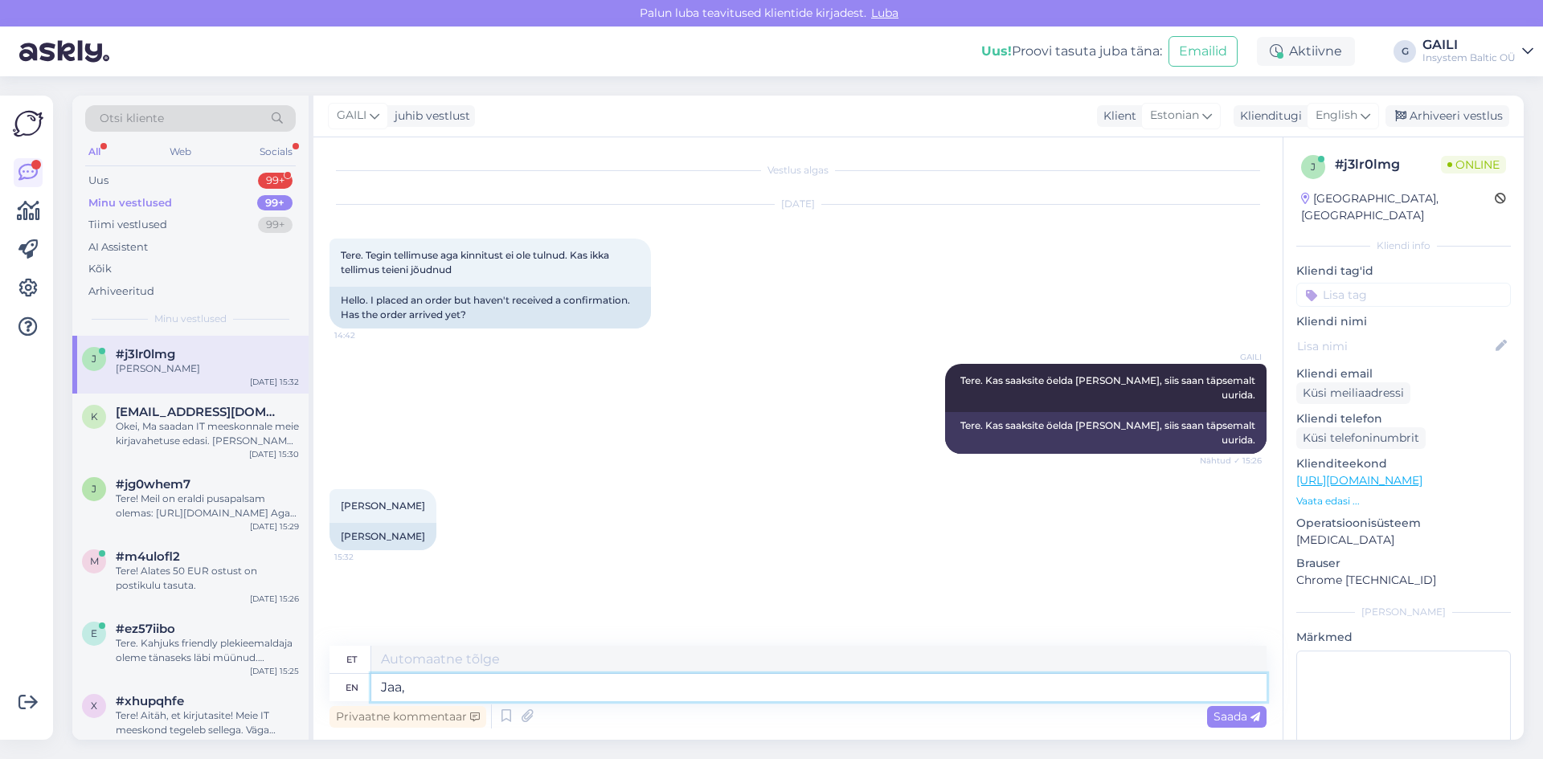
type textarea "Jaa,"
type textarea "Jaa, teie"
type textarea "Jaa, teie tellimus o"
type textarea "Jaa, teie tellimus"
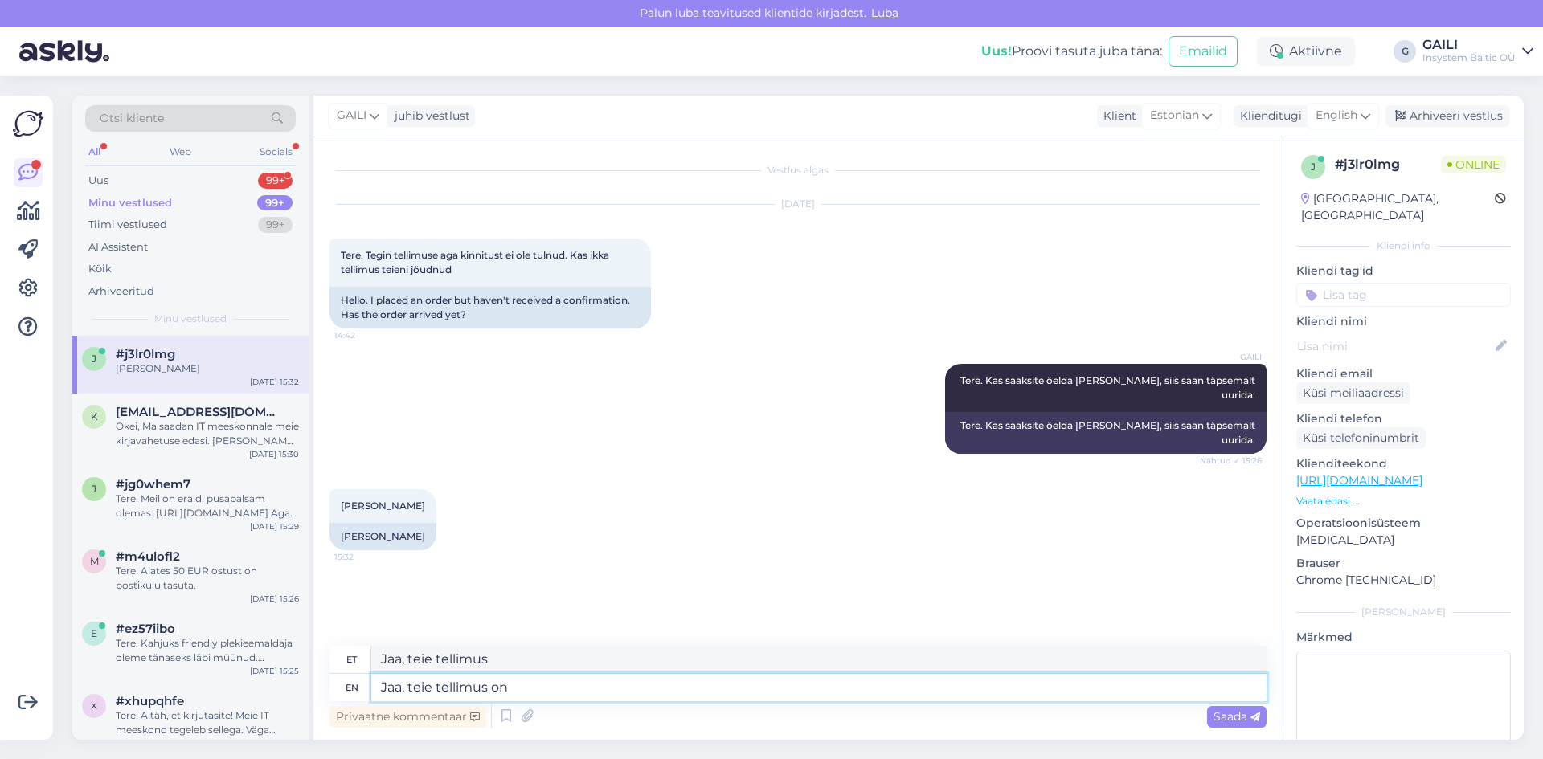
type textarea "Jaa, teie tellimus on m"
type textarea "Jaa, teie tellimus on"
type textarea "Jaa, teie tellimus on meil"
type textarea "Jaa, teie tellimus on meil ilusti k"
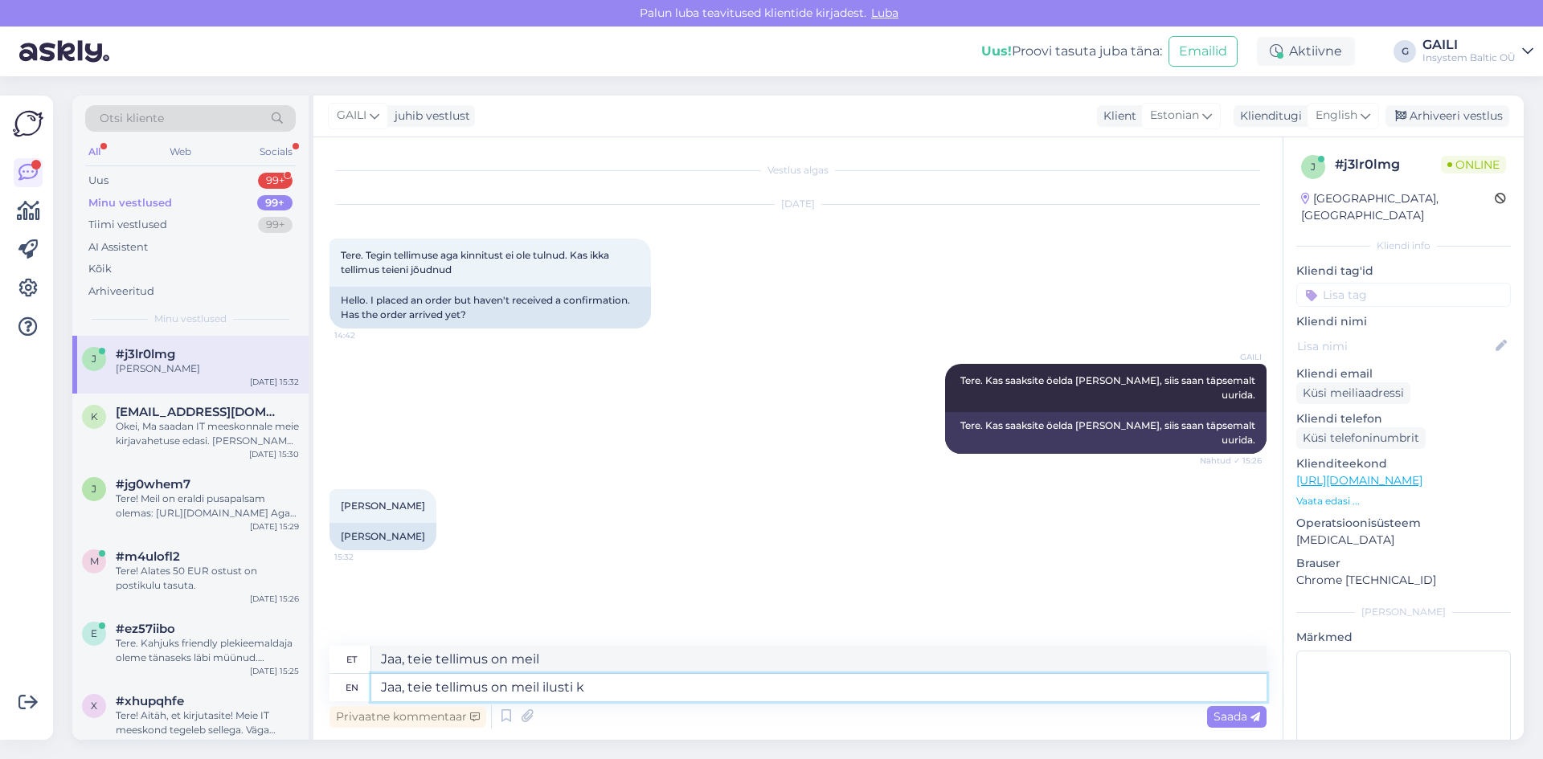
type textarea "Jaa, teie tellimus on meil ilusti"
type textarea "Jaa, teie tellimus on meil ilusti [PERSON_NAME]"
type textarea "Jaa, teie tellimus on meil ilusti [PERSON_NAME] k"
type textarea "[PERSON_NAME], teie tellimus on meil ilusti [PERSON_NAME]"
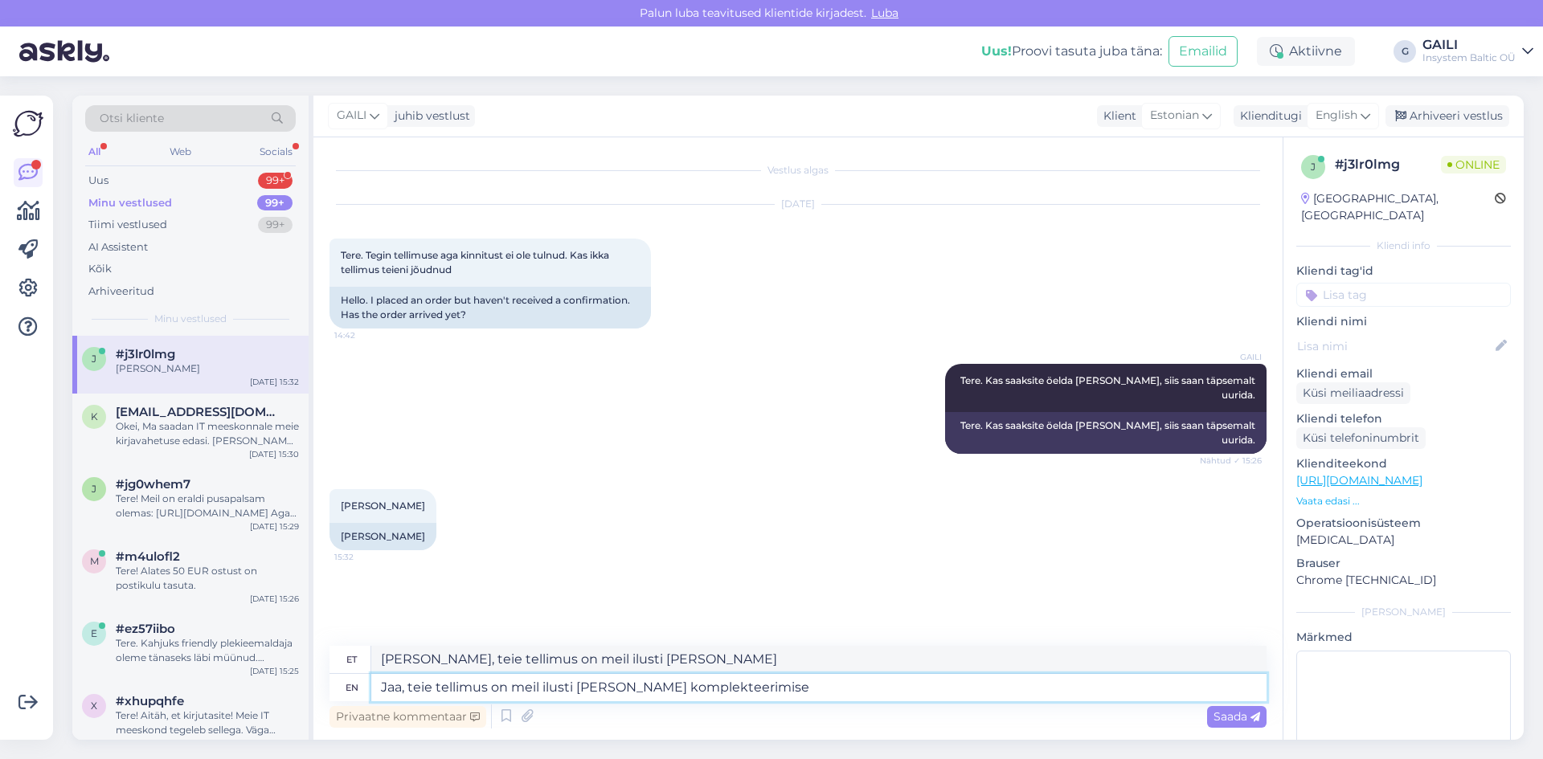
type textarea "Jaa, teie tellimus on meil ilusti [PERSON_NAME] komplekteerimise j"
type textarea "Jaa, teie tellimus on meil ilusti [PERSON_NAME] komplekteerimisel"
type textarea "Jaa, teie tellimus on meil ilusti [PERSON_NAME] komplekteerimise järjekorras"
type textarea "Jaa, teie tellimus on meil ilusti [PERSON_NAME] komplekteerimise hinna"
type textarea "Jaa, teie tellimus on meil ilusti [PERSON_NAME] komplekteerimise järjekorras :)"
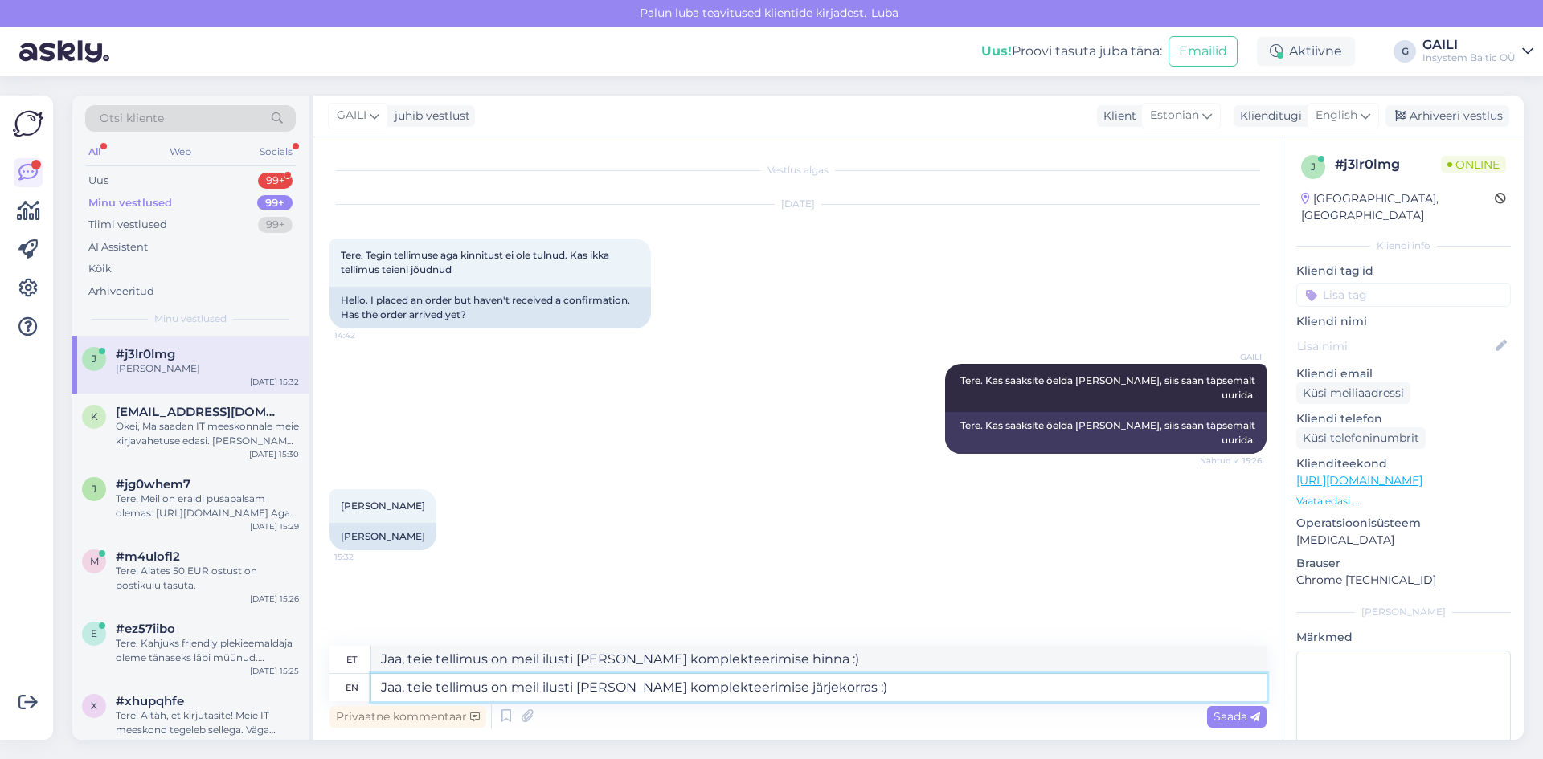
click at [876, 694] on textarea "Jaa, teie tellimus on meil ilusti [PERSON_NAME] komplekteerimise järjekorras :)" at bounding box center [818, 687] width 895 height 27
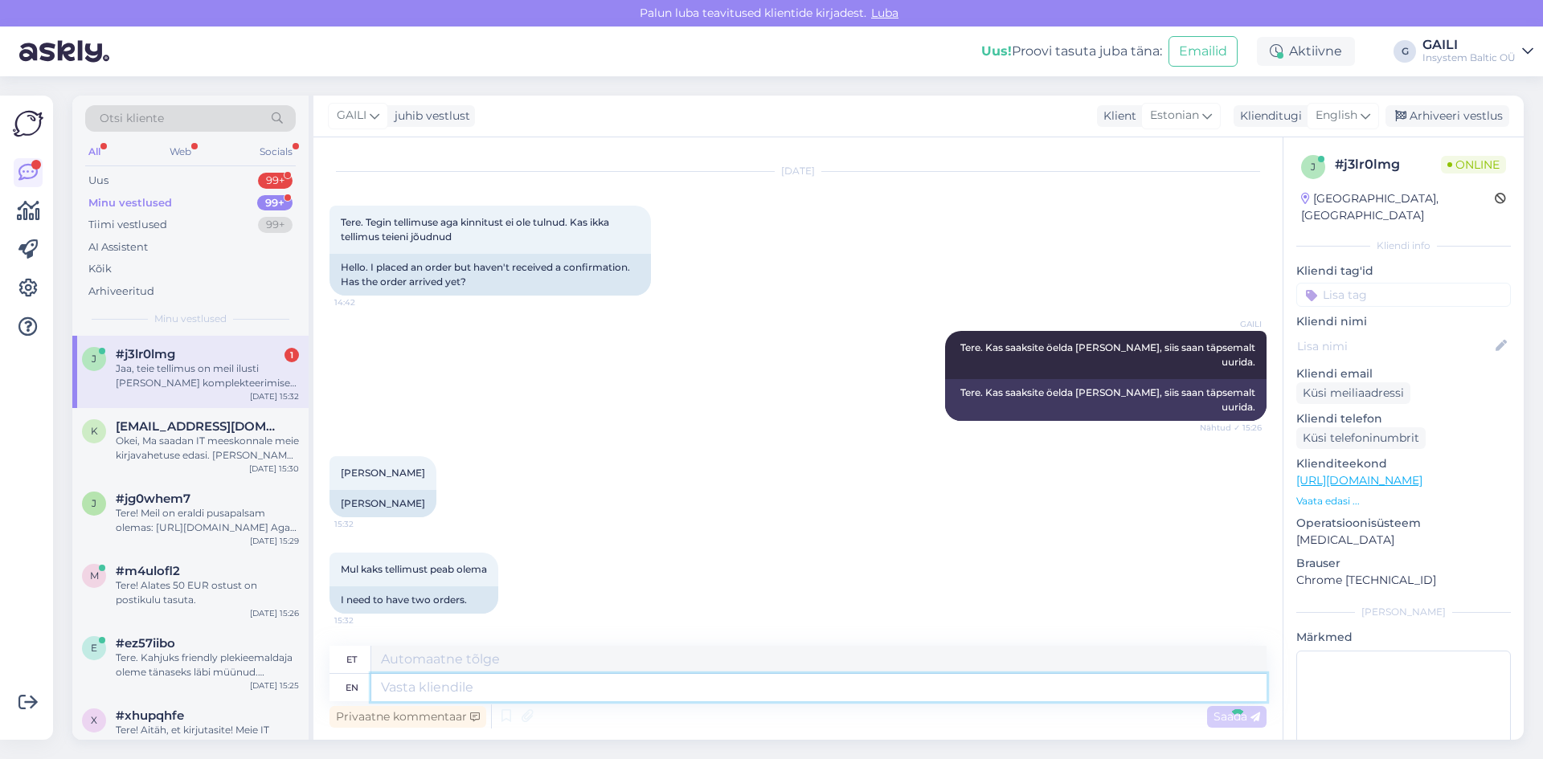
scroll to position [158, 0]
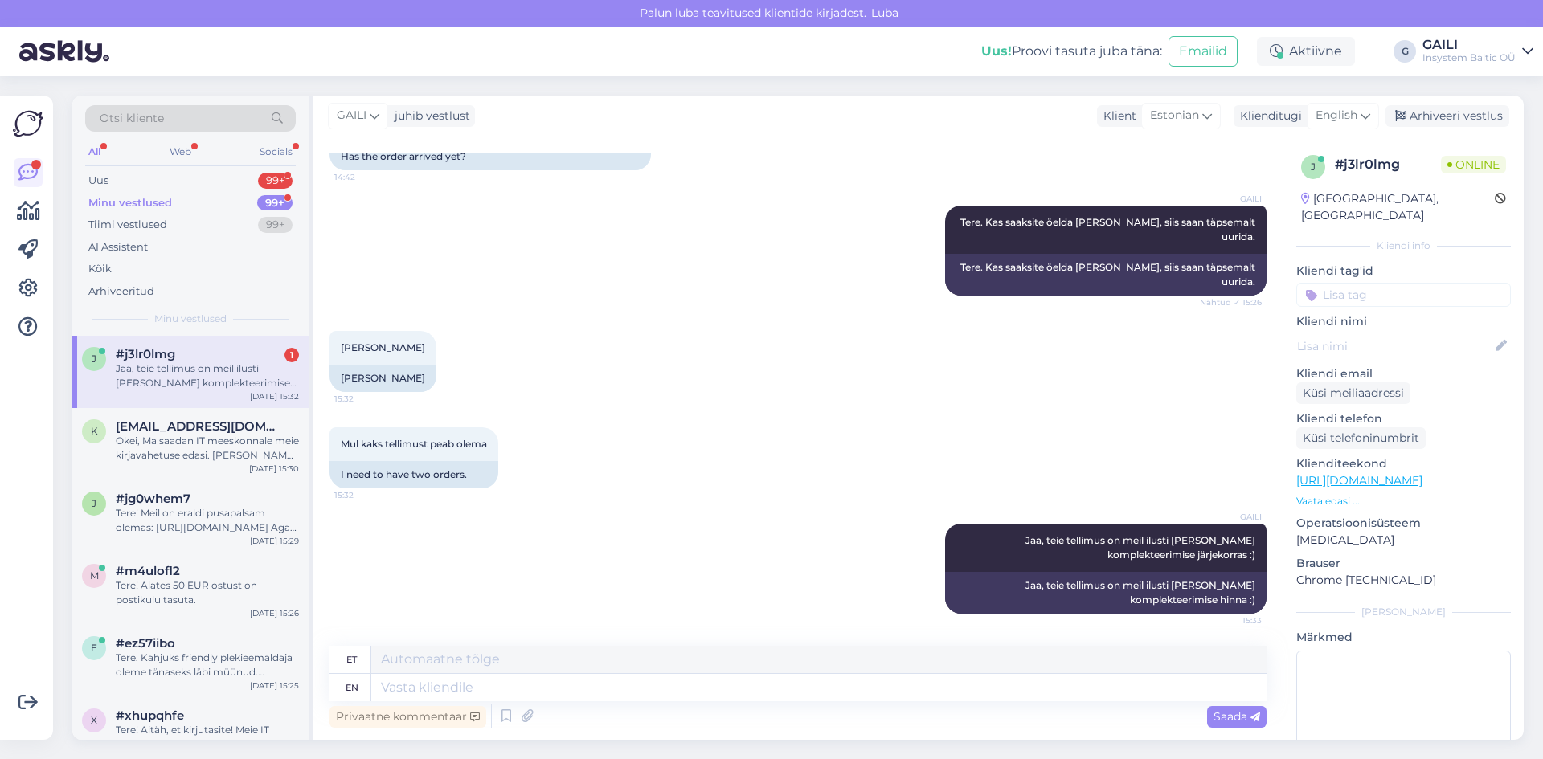
click at [190, 383] on div "Jaa, teie tellimus on meil ilusti [PERSON_NAME] komplekteerimise järjekorras :)" at bounding box center [207, 376] width 183 height 29
click at [169, 424] on span "[EMAIL_ADDRESS][DOMAIN_NAME]" at bounding box center [199, 426] width 167 height 14
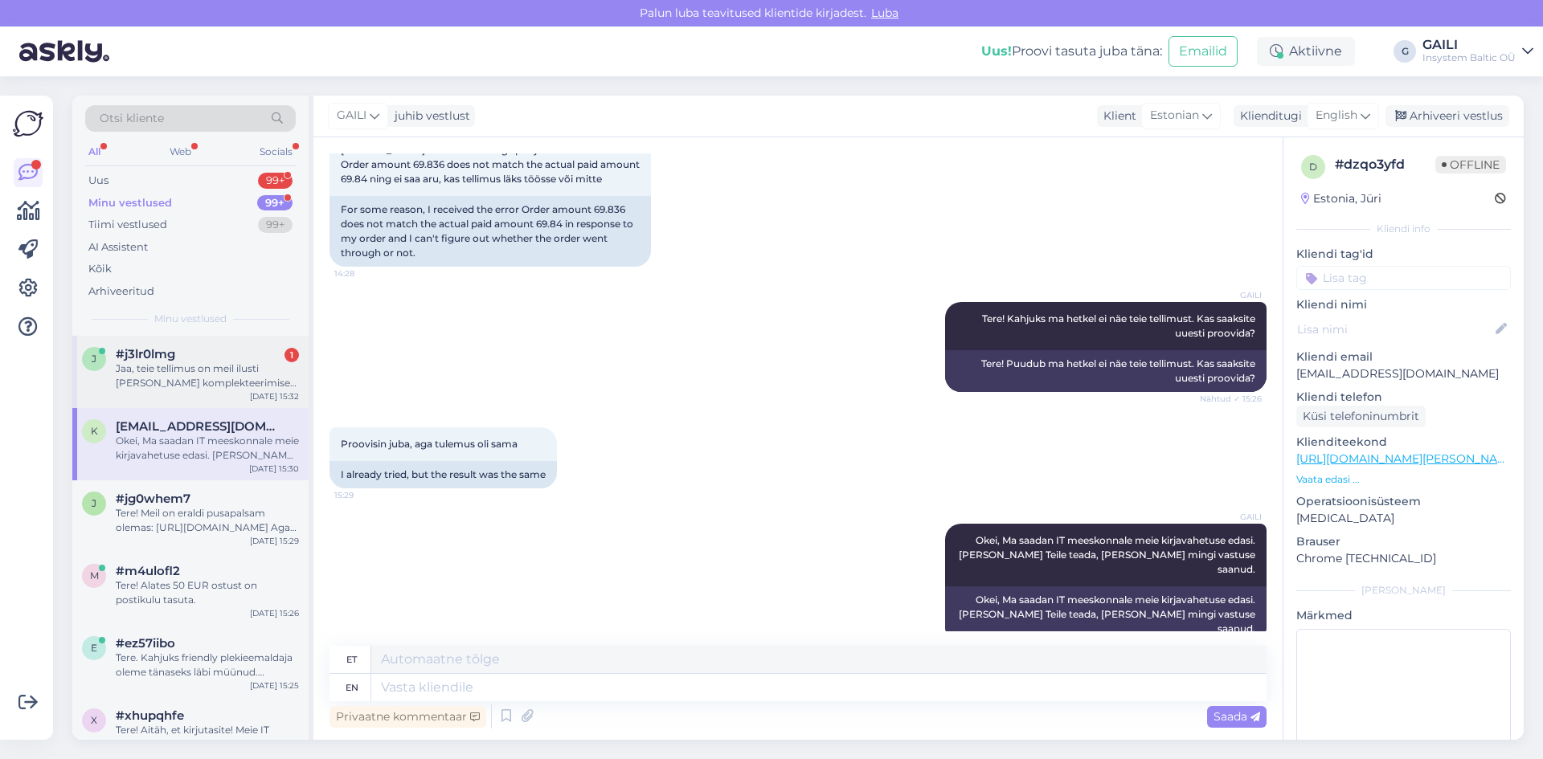
click at [219, 374] on div "Jaa, teie tellimus on meil ilusti [PERSON_NAME] komplekteerimise järjekorras :)" at bounding box center [207, 376] width 183 height 29
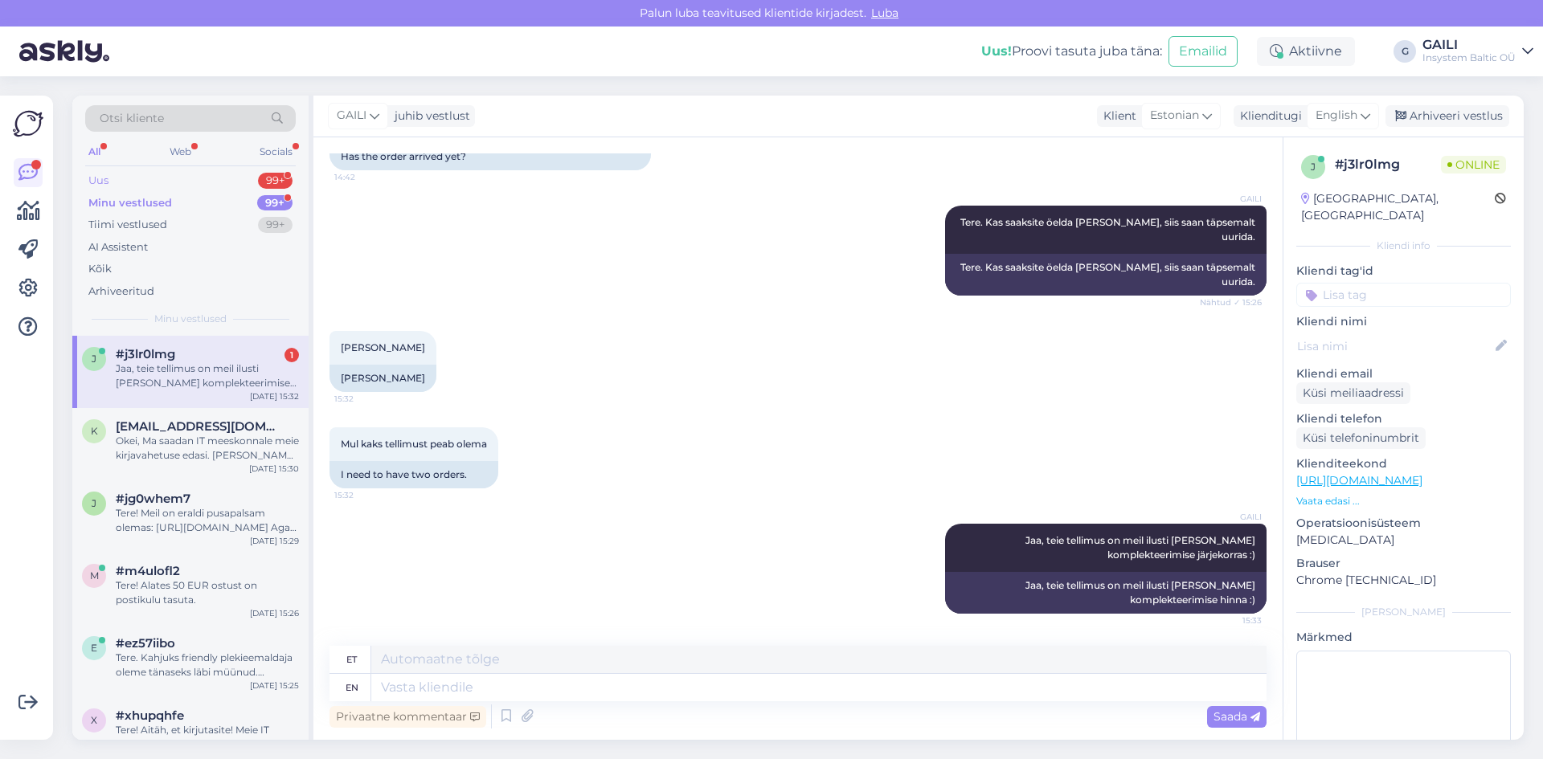
click at [124, 182] on div "Uus 99+" at bounding box center [190, 181] width 211 height 23
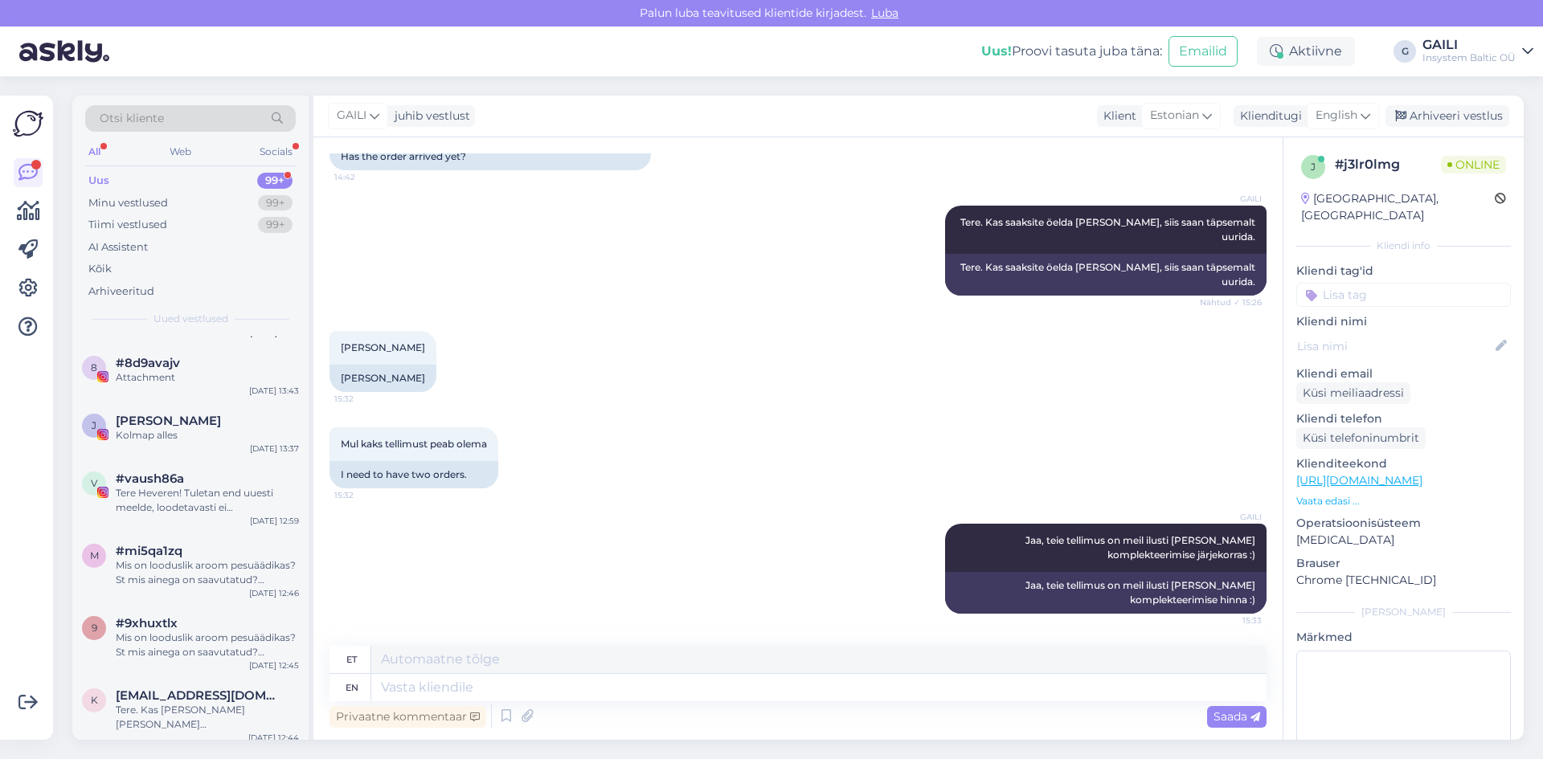
scroll to position [0, 0]
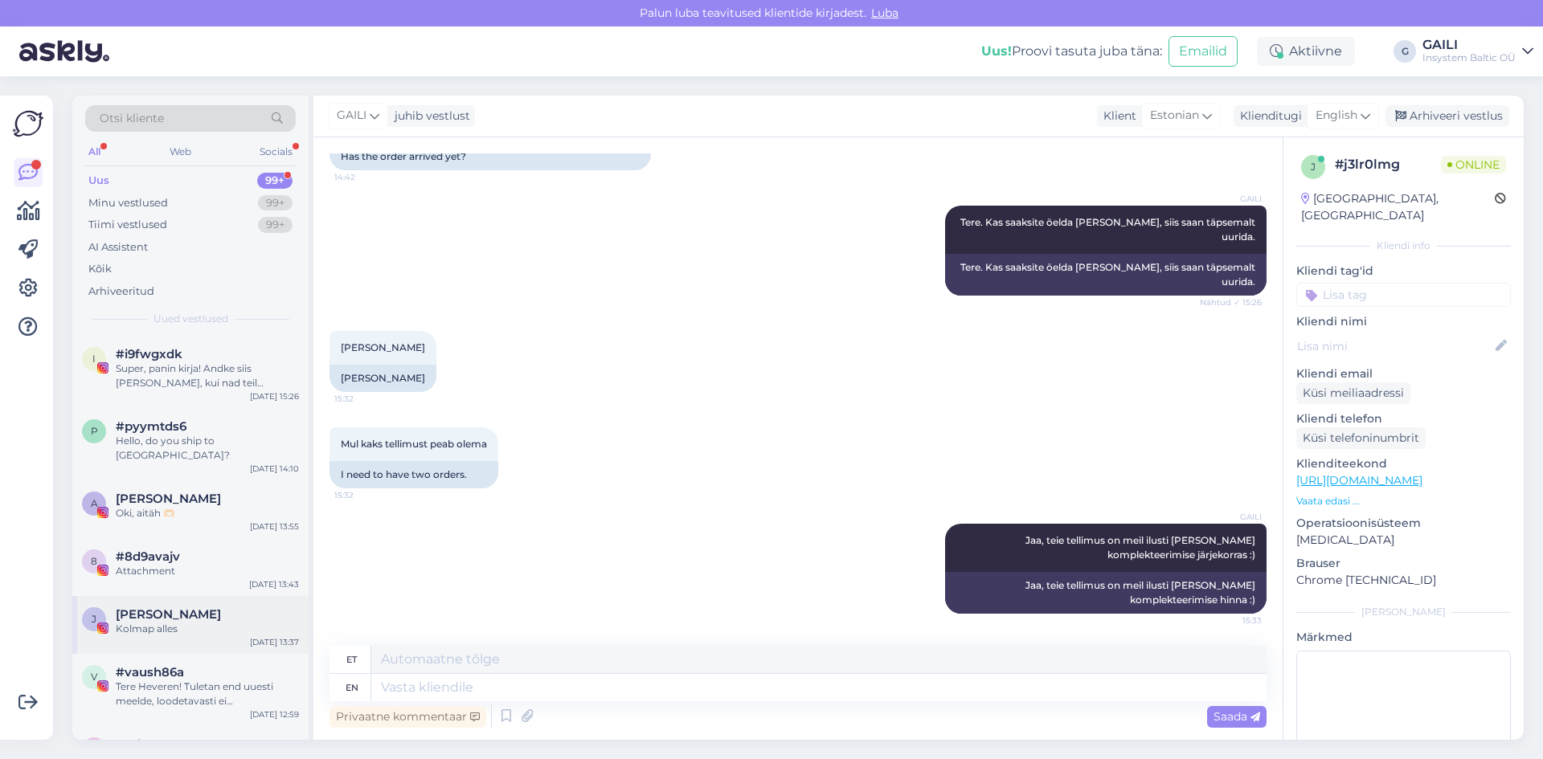
click at [187, 622] on div "Kolmap alles" at bounding box center [207, 629] width 183 height 14
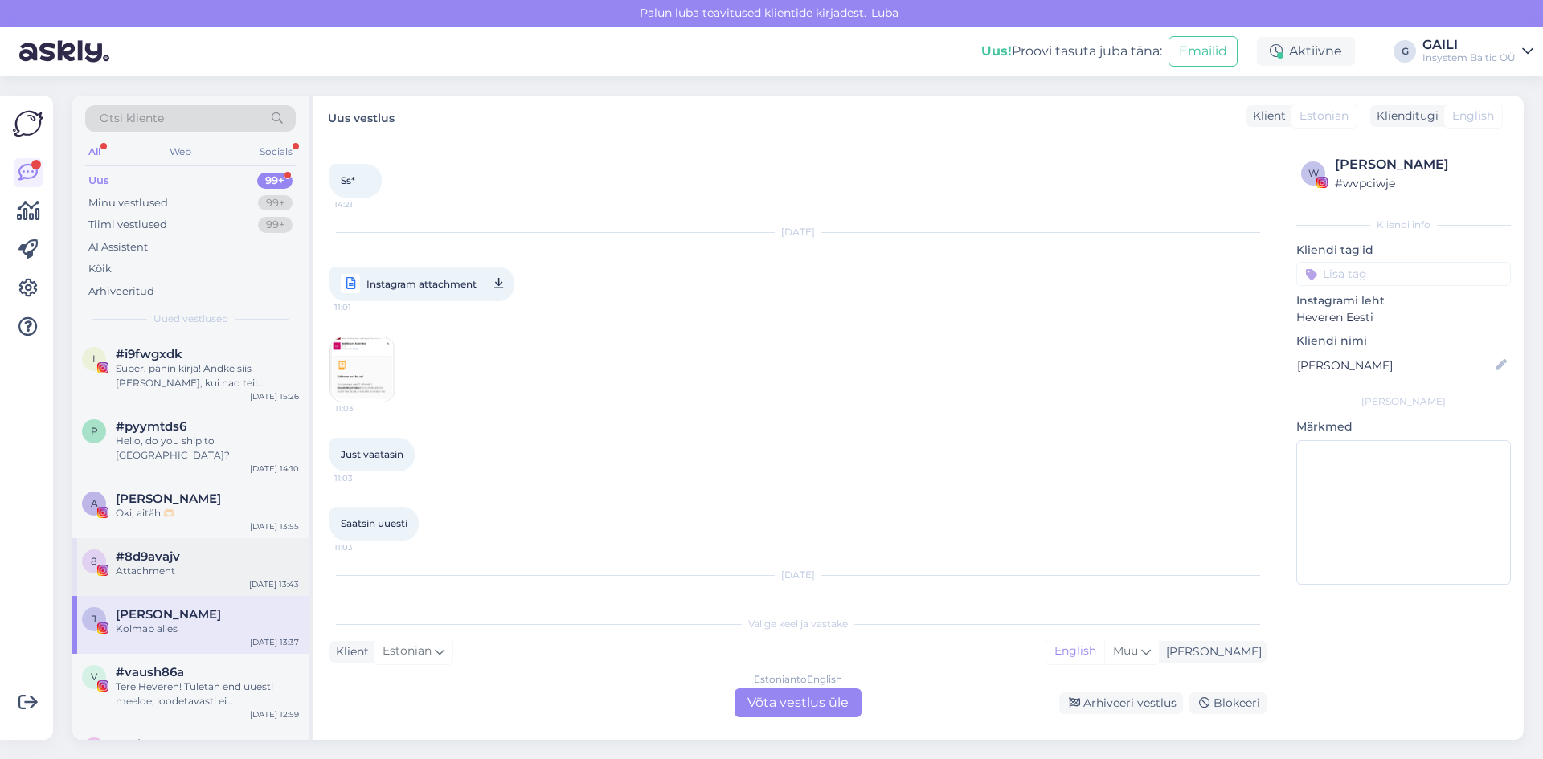
scroll to position [10811, 0]
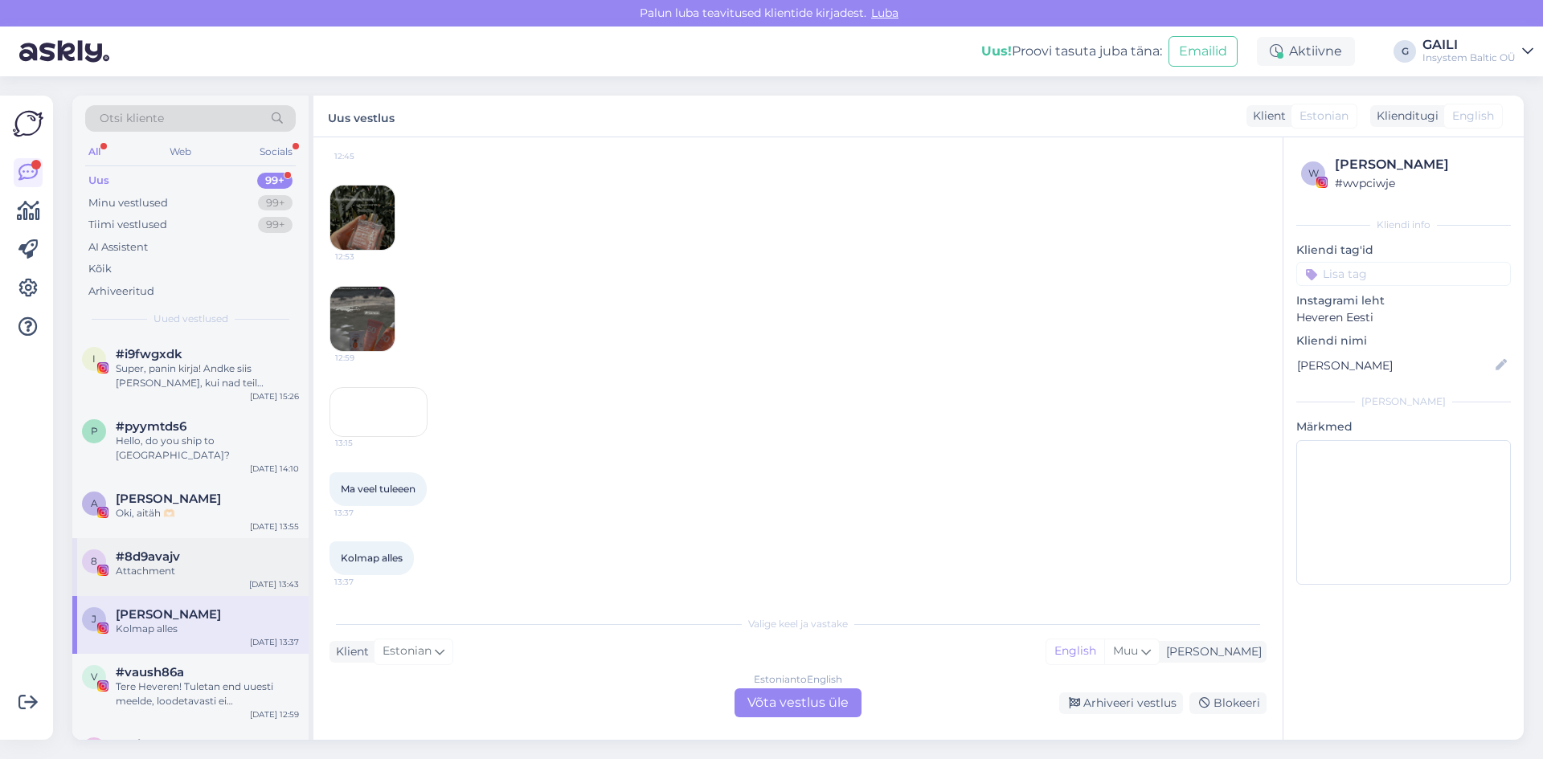
click at [189, 550] on div "#8d9avajv" at bounding box center [207, 557] width 183 height 14
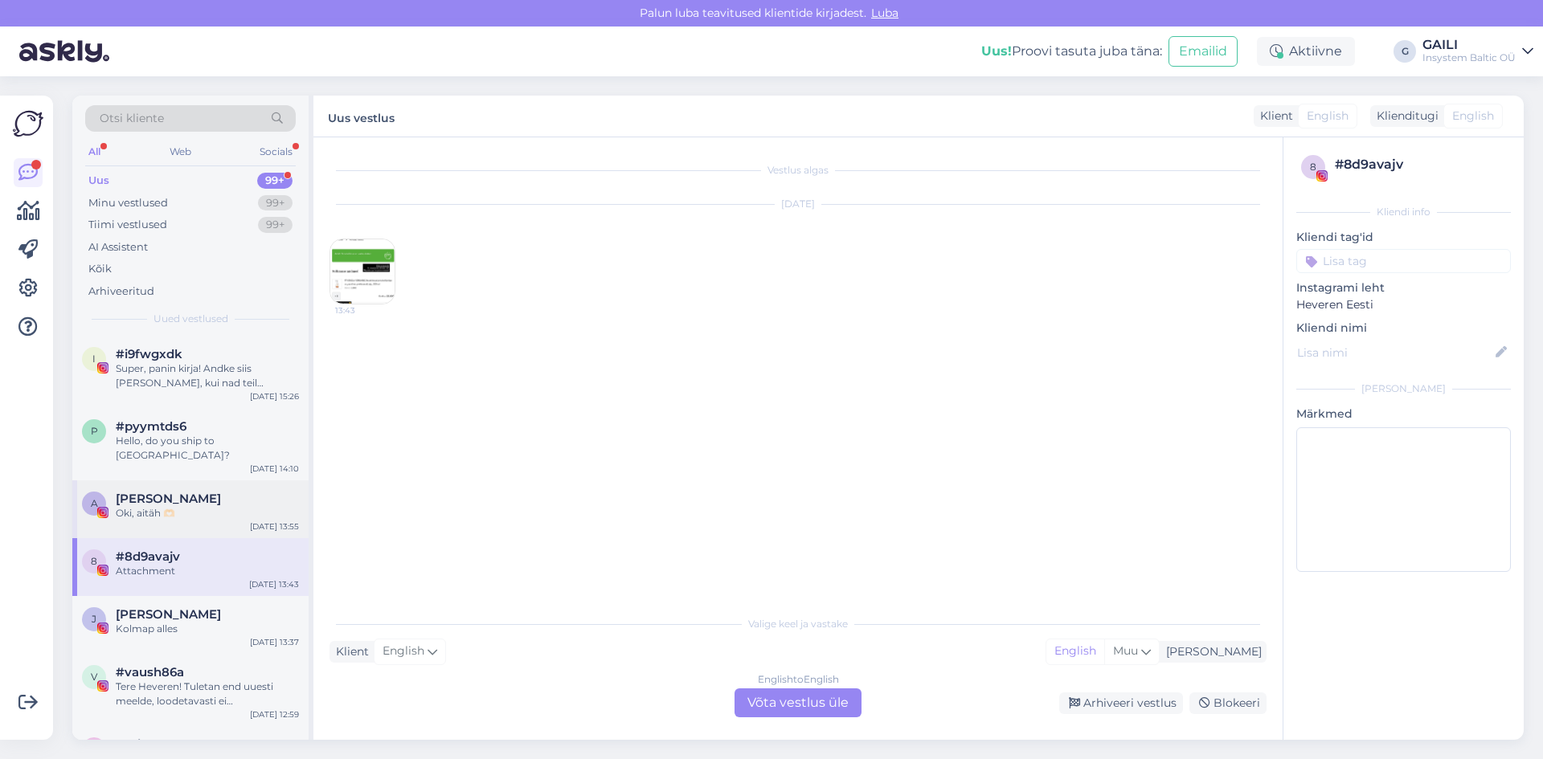
click at [198, 506] on div "Oki, aitäh 🫶🏻" at bounding box center [207, 513] width 183 height 14
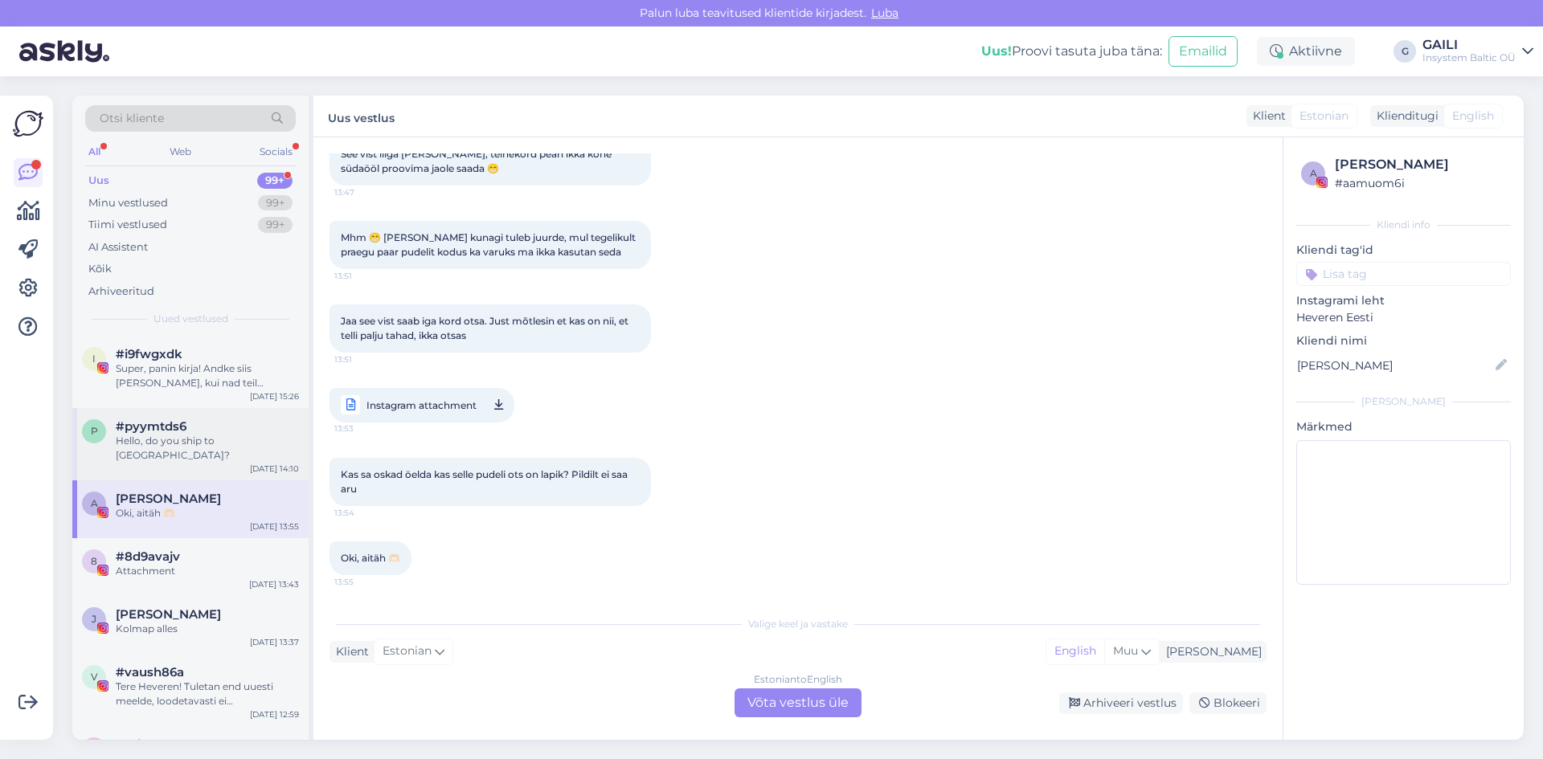
scroll to position [1435, 0]
click at [210, 448] on div "Hello, do you ship to [GEOGRAPHIC_DATA]?" at bounding box center [207, 448] width 183 height 29
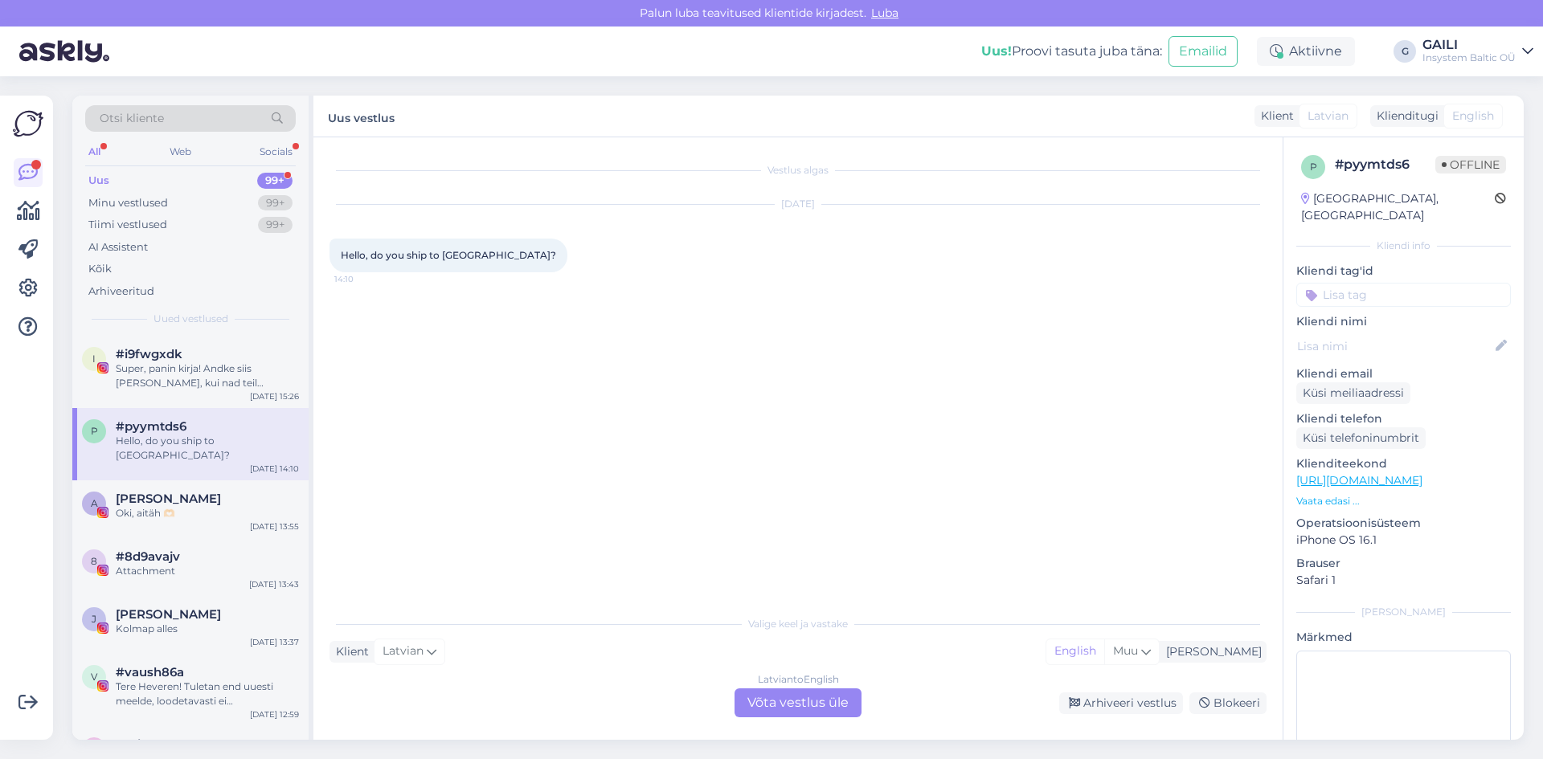
click at [766, 702] on div "Latvian to English Võta vestlus üle" at bounding box center [798, 703] width 127 height 29
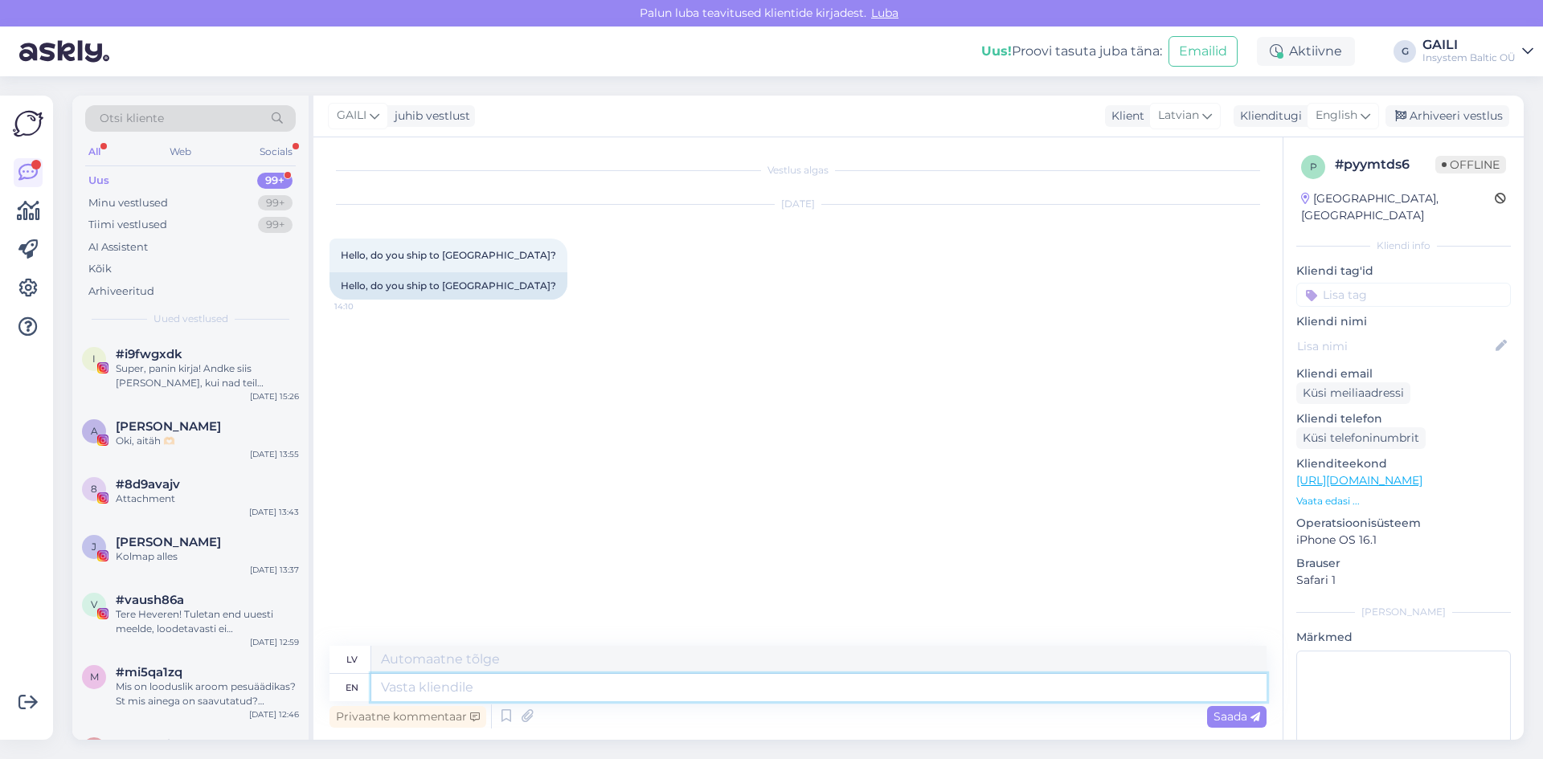
click at [595, 681] on textarea at bounding box center [818, 687] width 895 height 27
click at [1236, 722] on span "Saada" at bounding box center [1236, 717] width 47 height 14
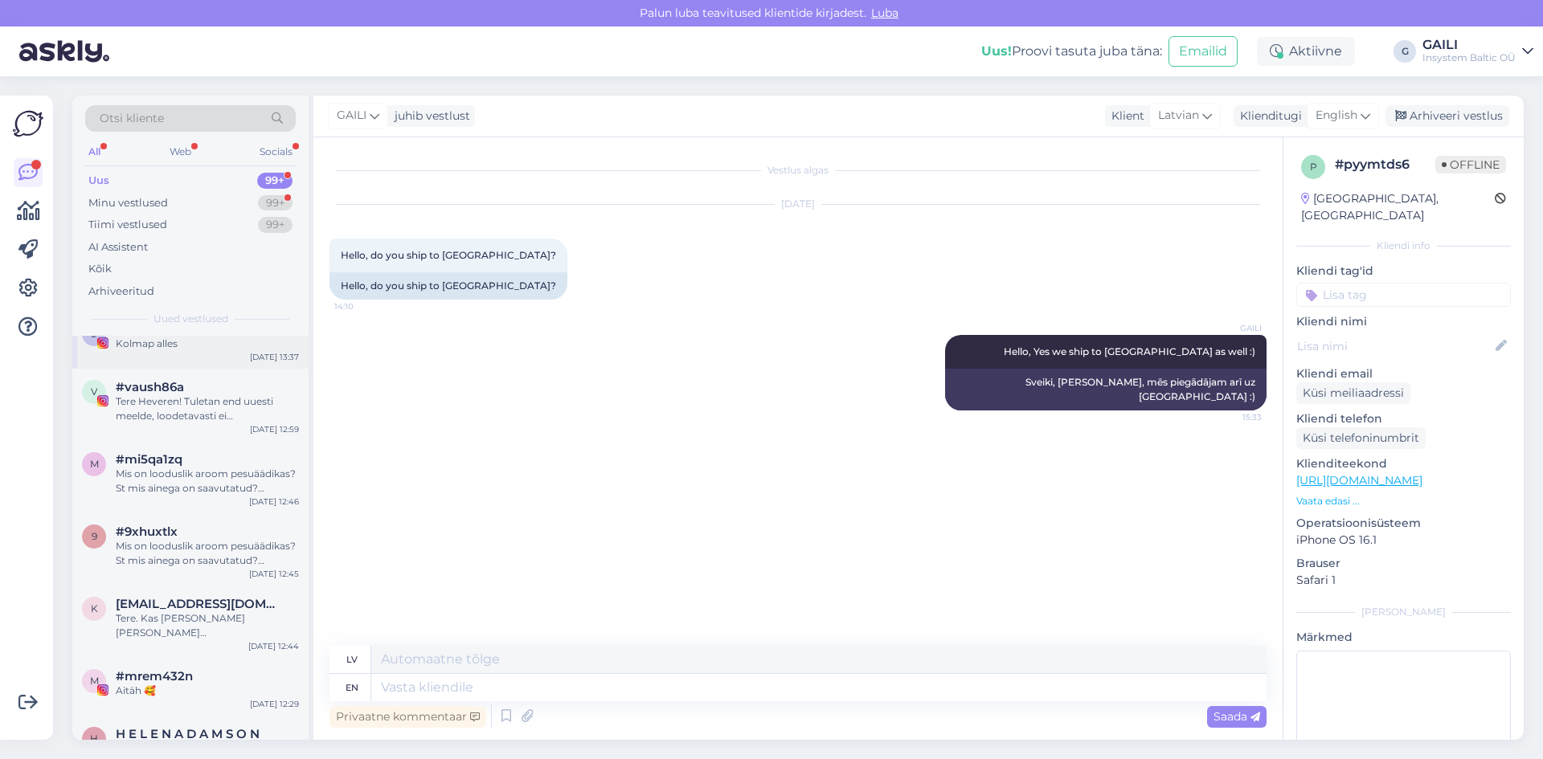
scroll to position [241, 0]
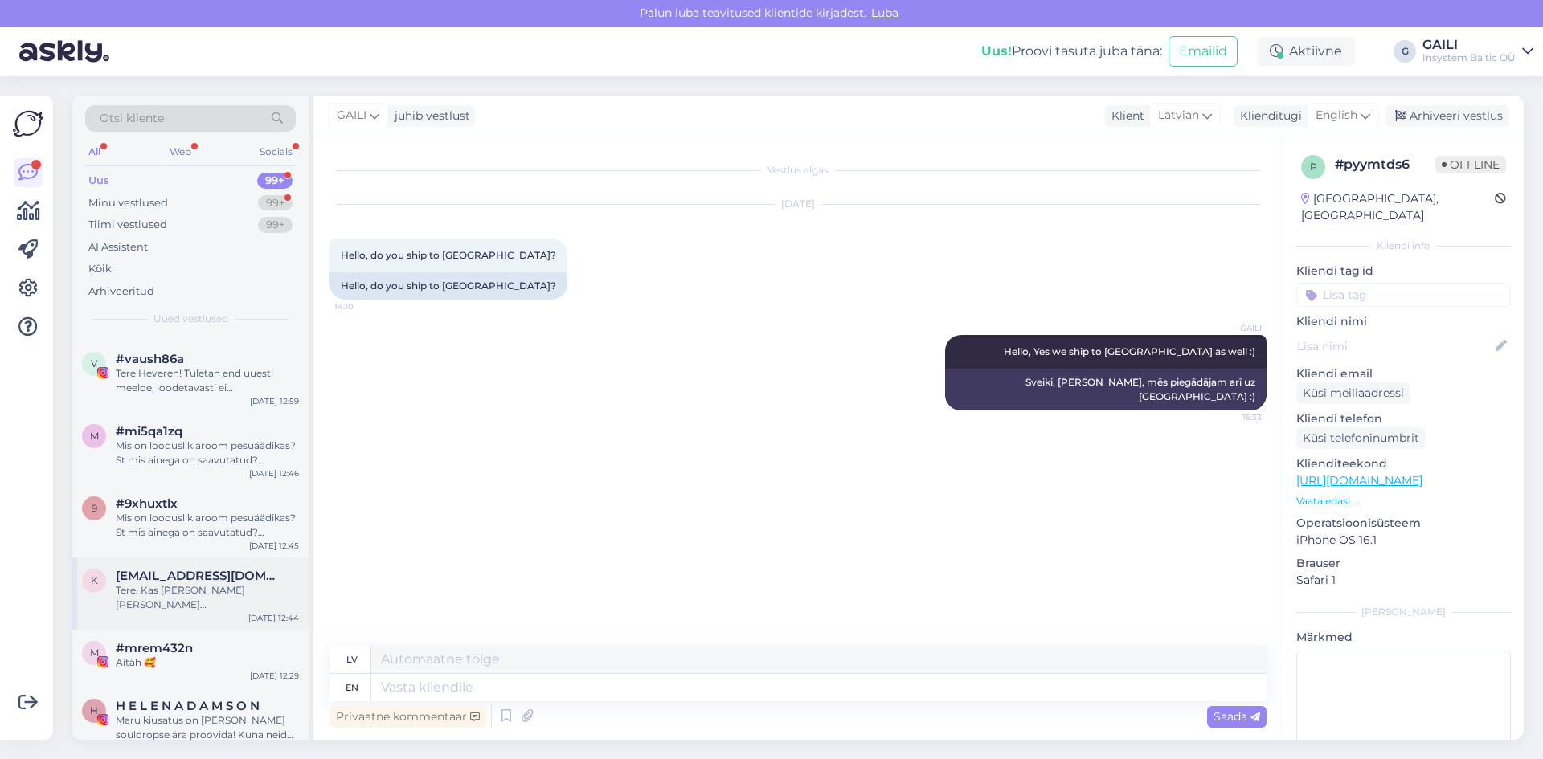
click at [211, 598] on div "Tere. Kas [PERSON_NAME] [PERSON_NAME] [GEOGRAPHIC_DATA] ? Mis postikulu määr on…" at bounding box center [207, 597] width 183 height 29
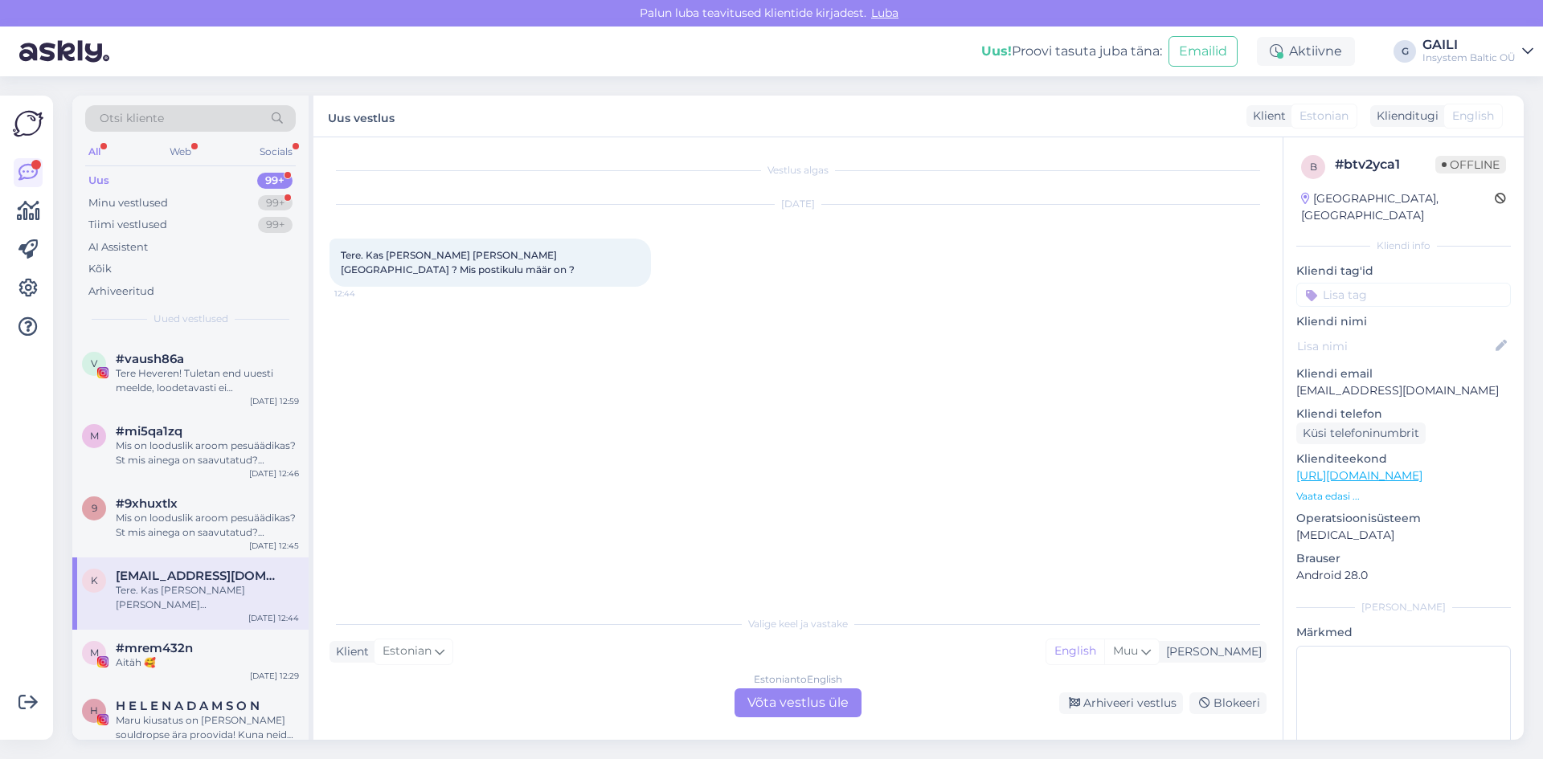
click at [808, 694] on div "Estonian to English Võta vestlus üle" at bounding box center [798, 703] width 127 height 29
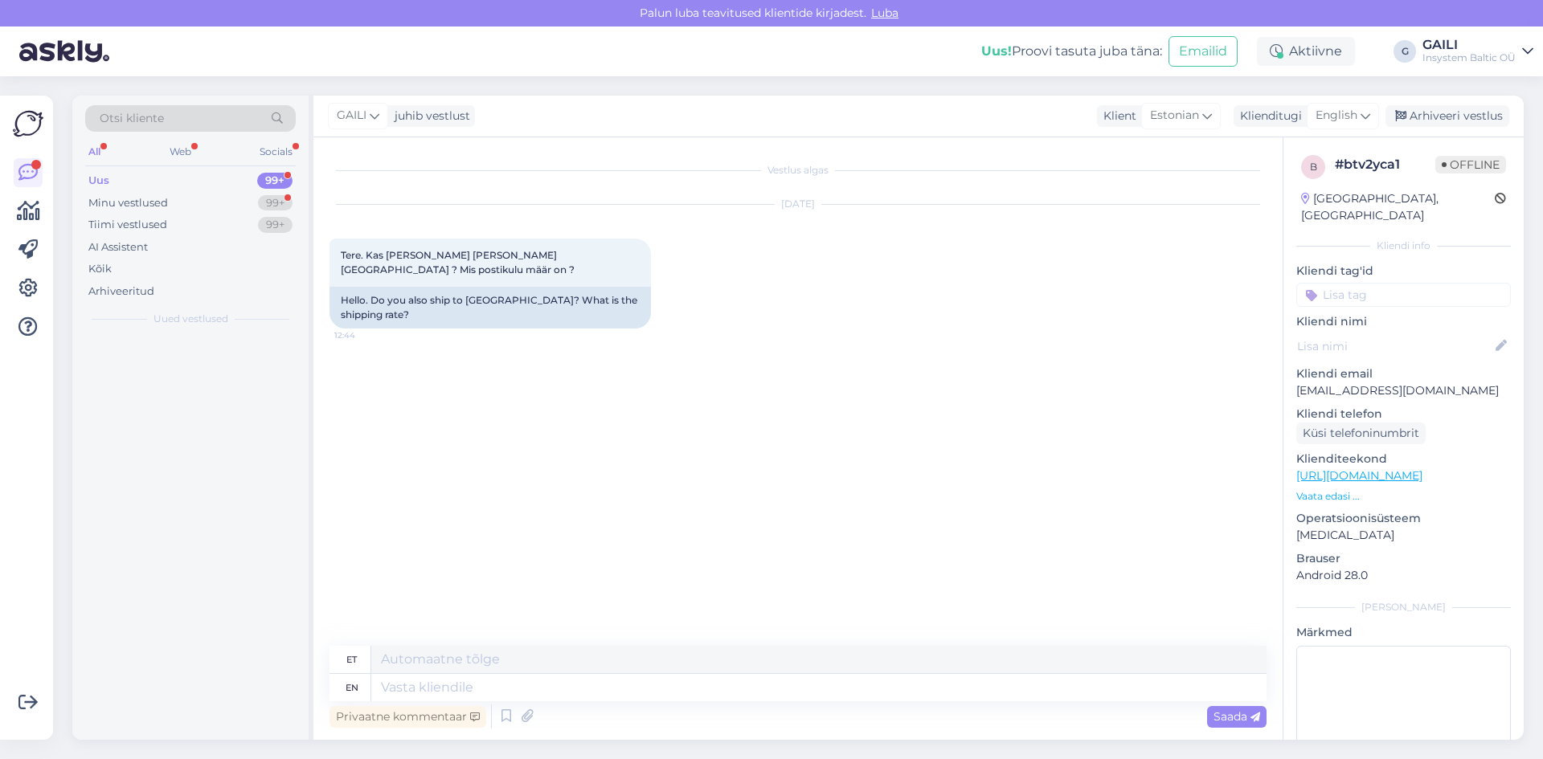
scroll to position [0, 0]
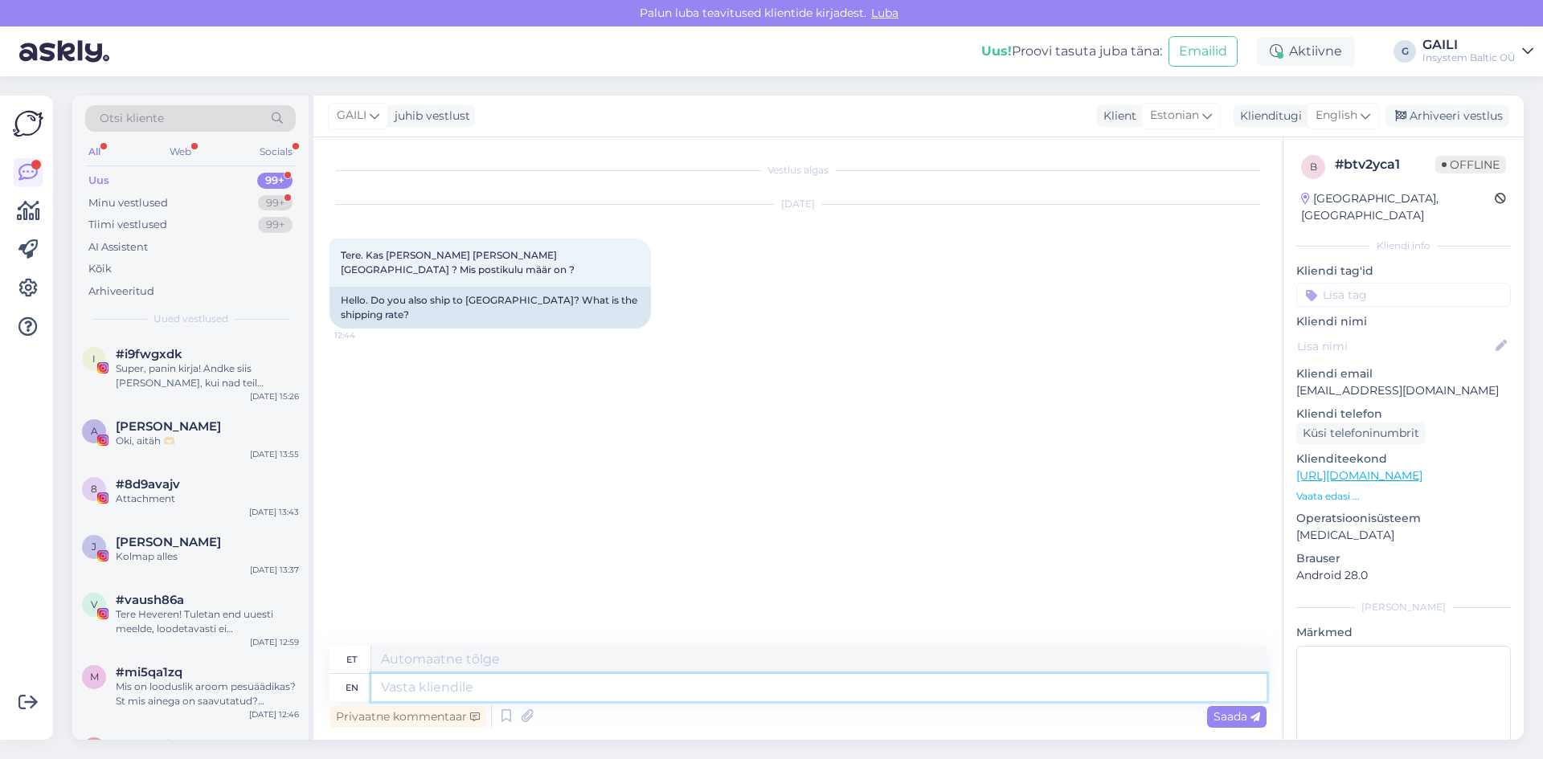
click at [491, 692] on textarea at bounding box center [818, 687] width 895 height 27
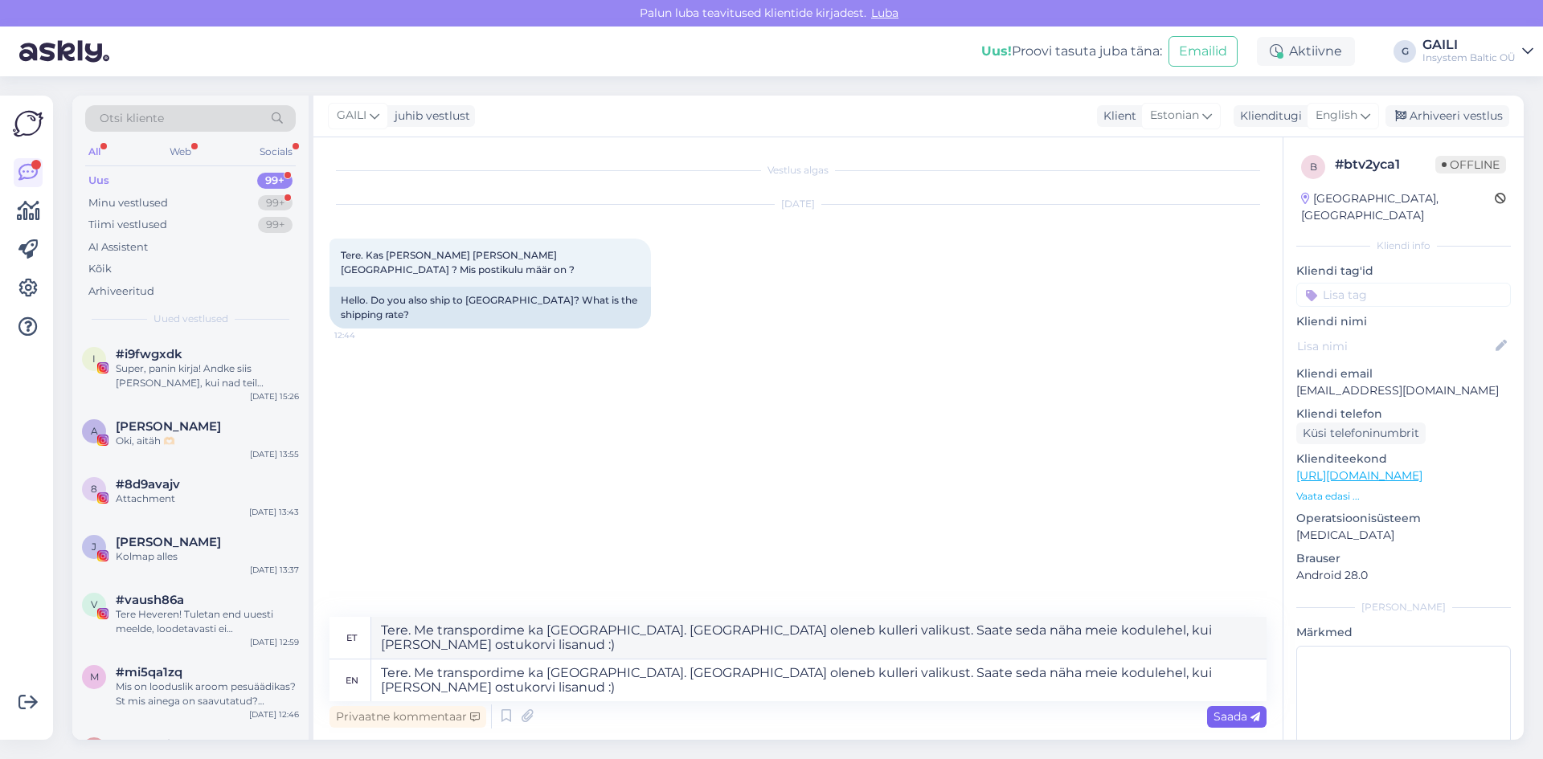
click at [1230, 718] on span "Saada" at bounding box center [1236, 717] width 47 height 14
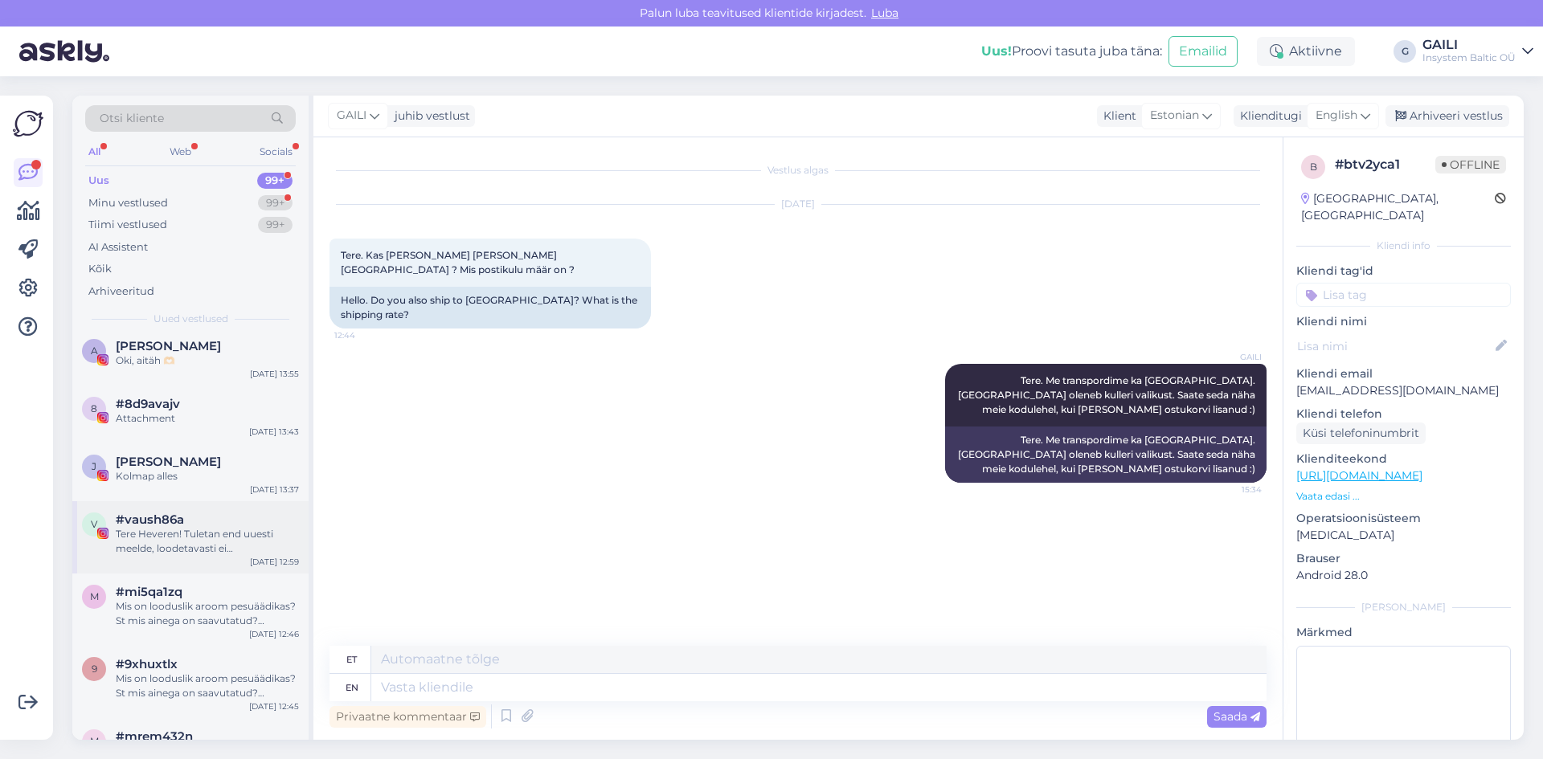
scroll to position [161, 0]
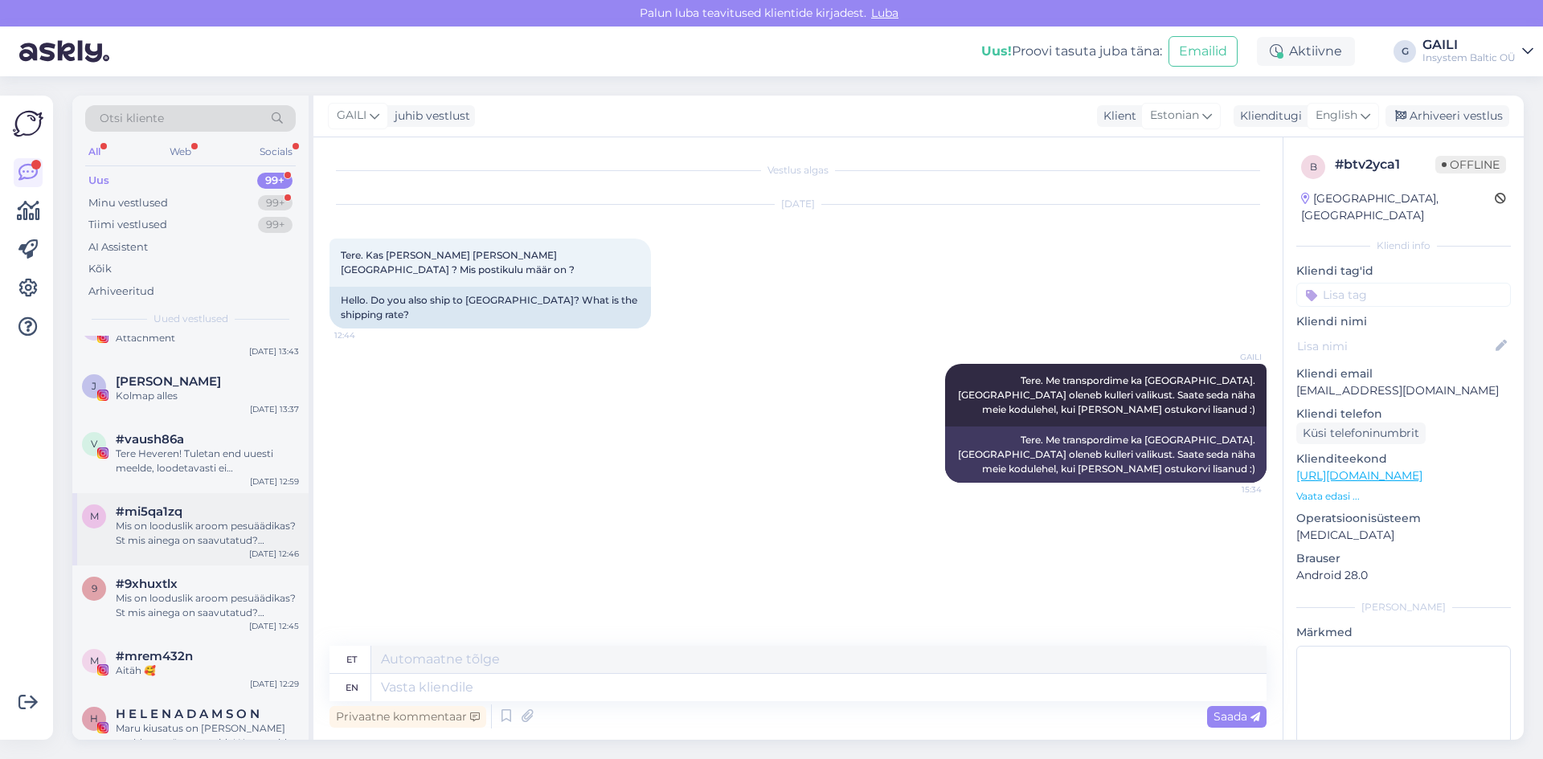
click at [223, 537] on div "Mis on looduslik aroom pesuäädikas? St mis ainega on saavutatud? (parfüümi alle…" at bounding box center [207, 533] width 183 height 29
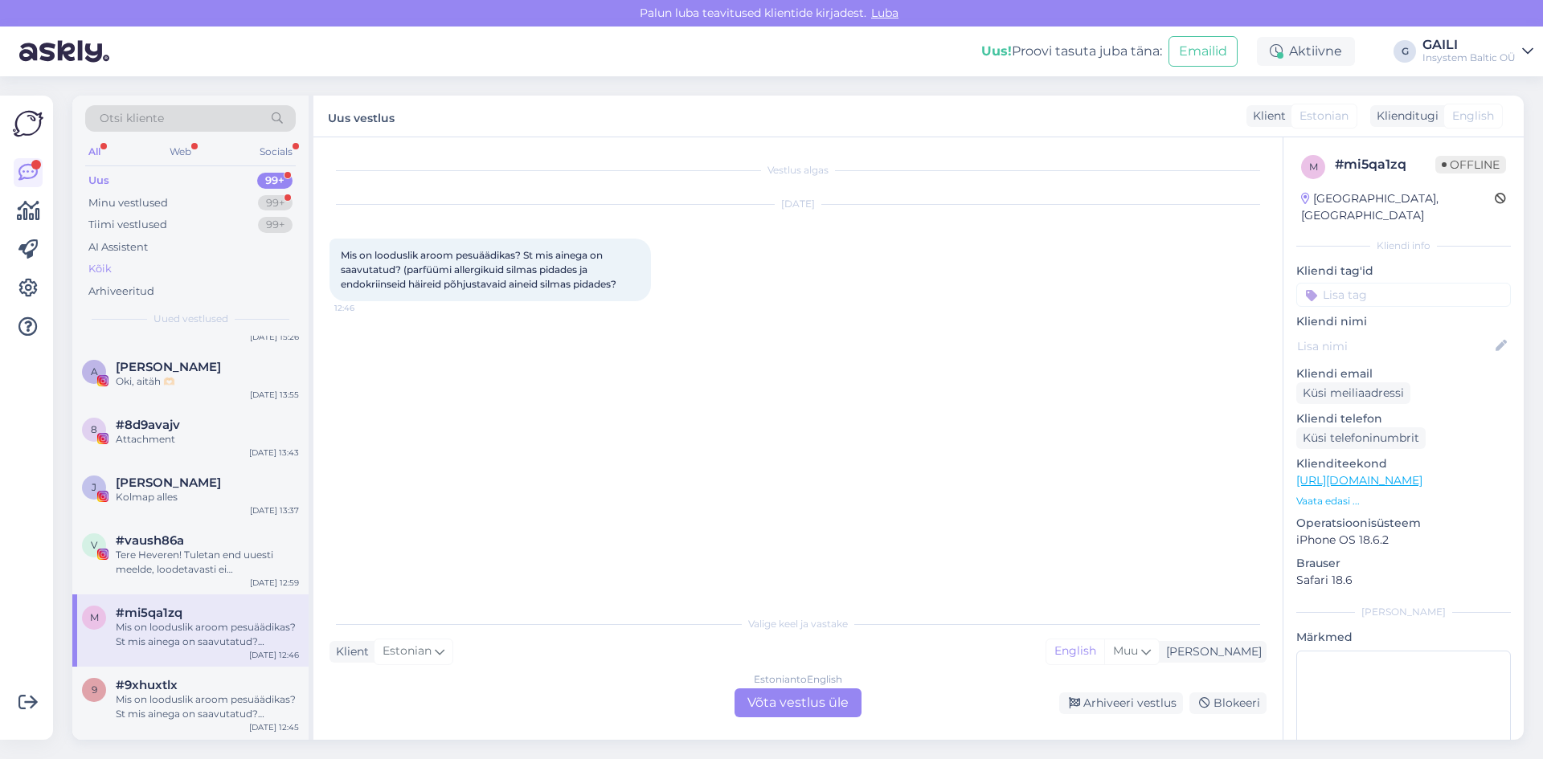
scroll to position [0, 0]
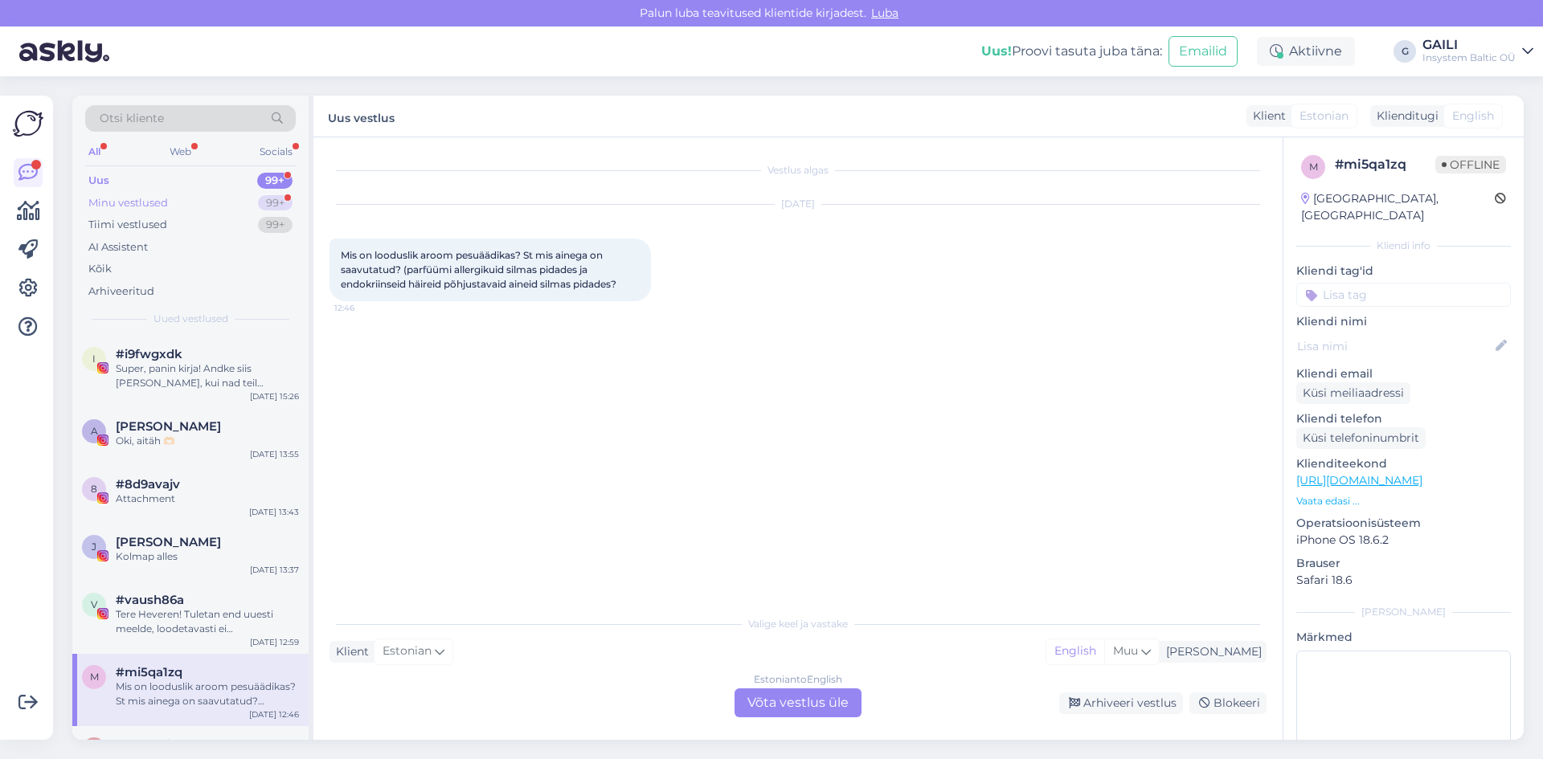
click at [144, 195] on div "Minu vestlused" at bounding box center [128, 203] width 80 height 16
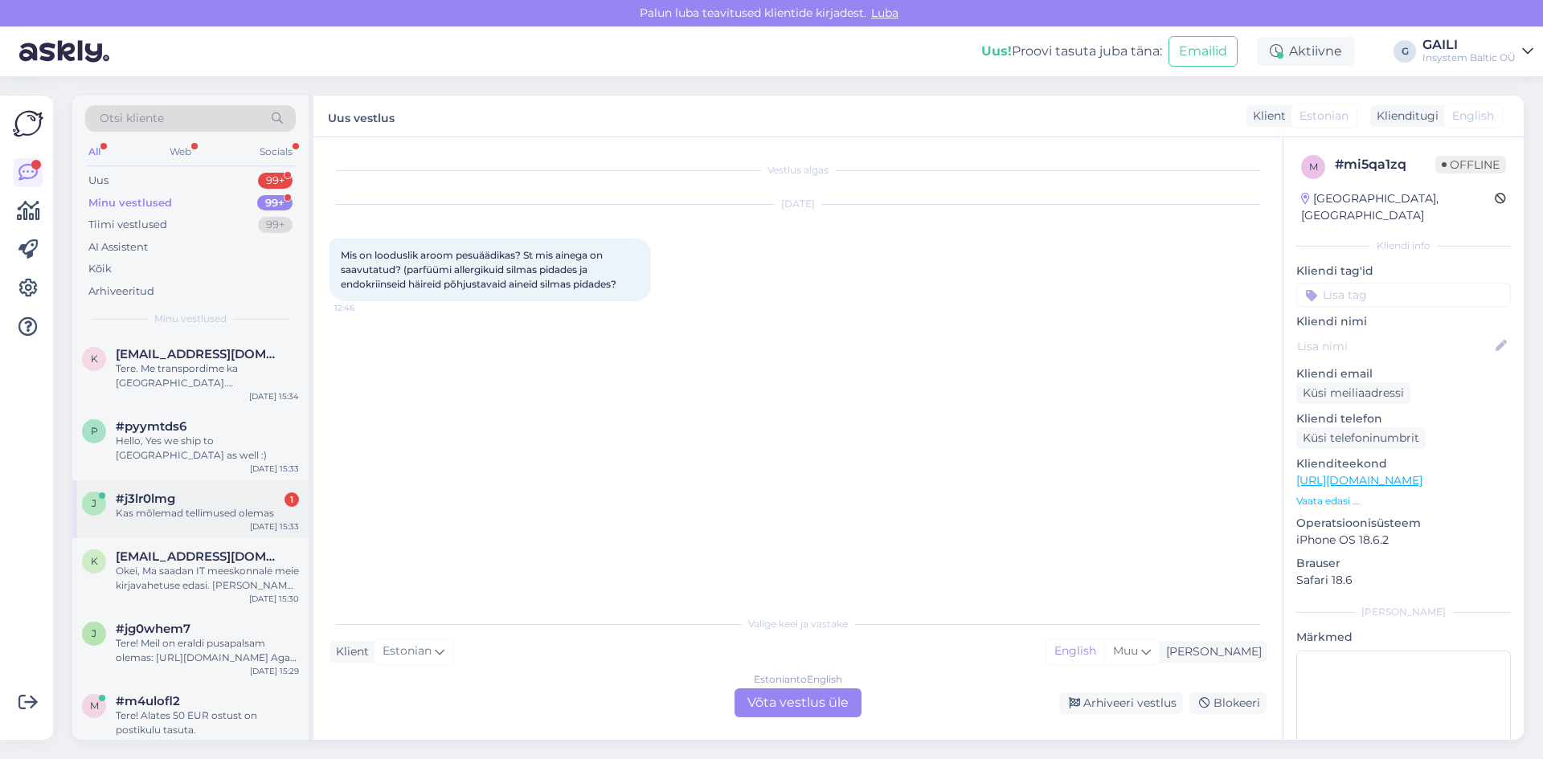
click at [203, 517] on div "j #j3lr0lmg 1 Kas mõlemad tellimused olemas [DATE] 15:33" at bounding box center [190, 510] width 236 height 58
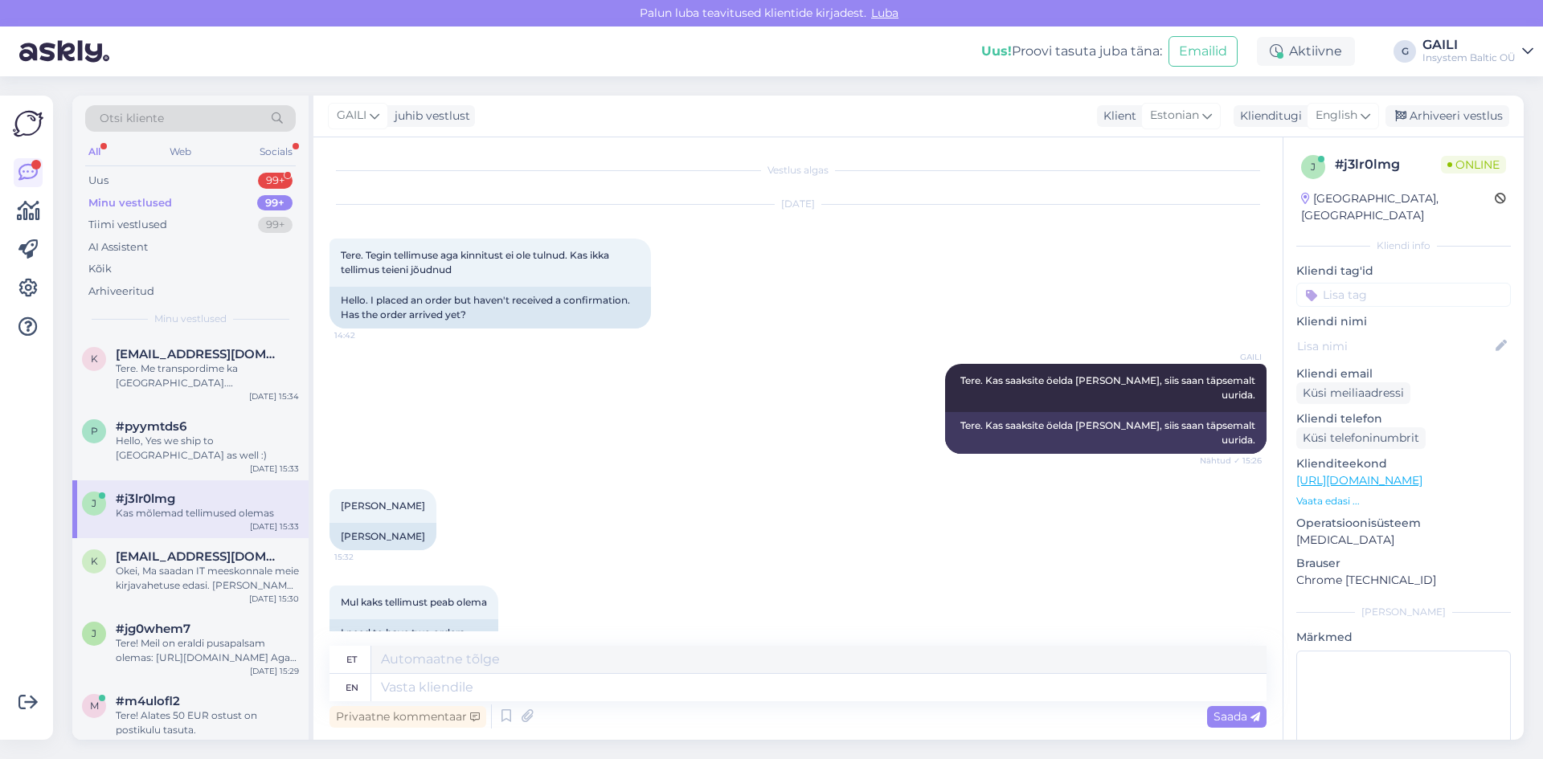
scroll to position [255, 0]
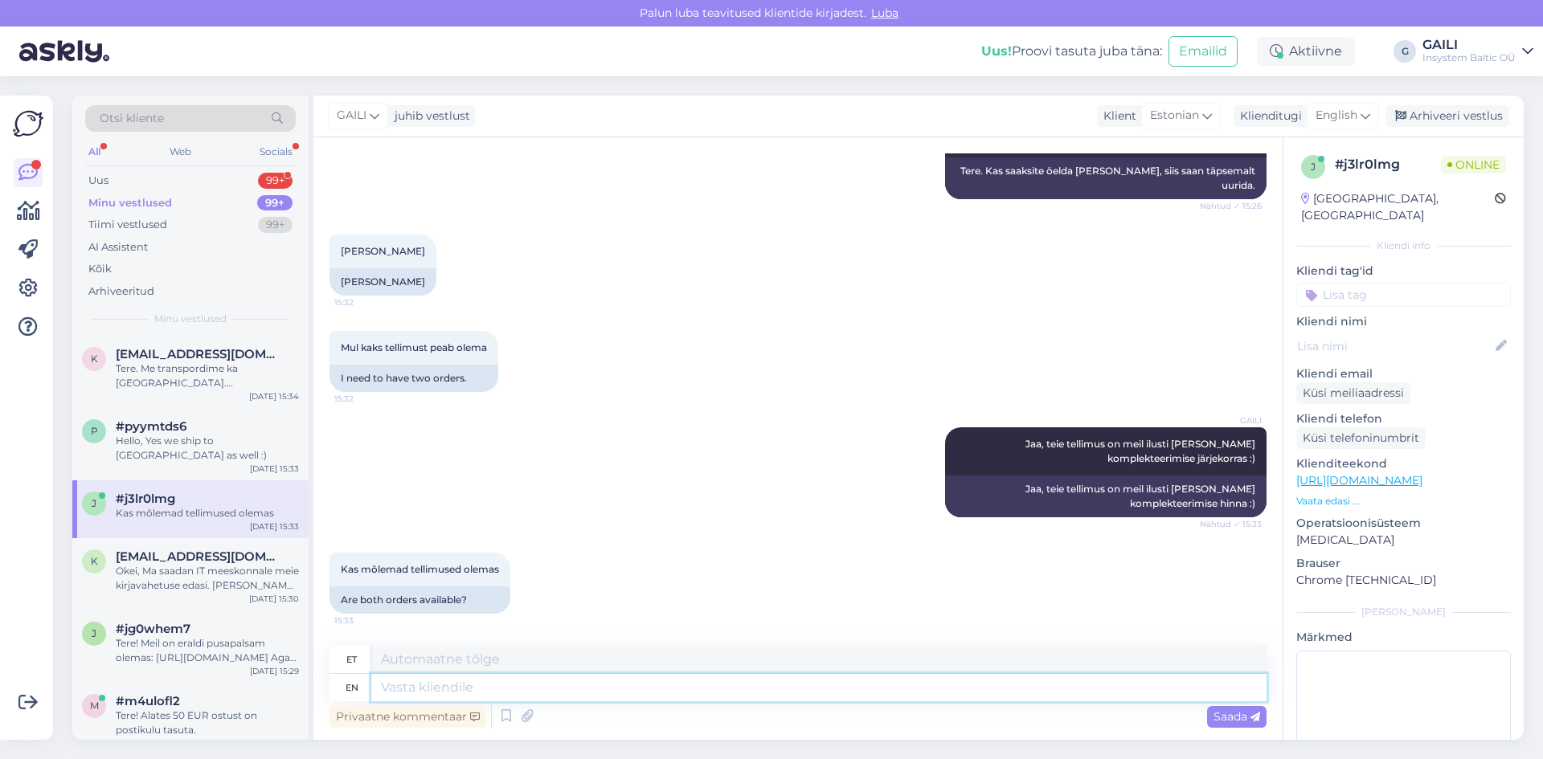
click at [518, 684] on textarea at bounding box center [818, 687] width 895 height 27
click at [1258, 721] on icon at bounding box center [1255, 718] width 10 height 10
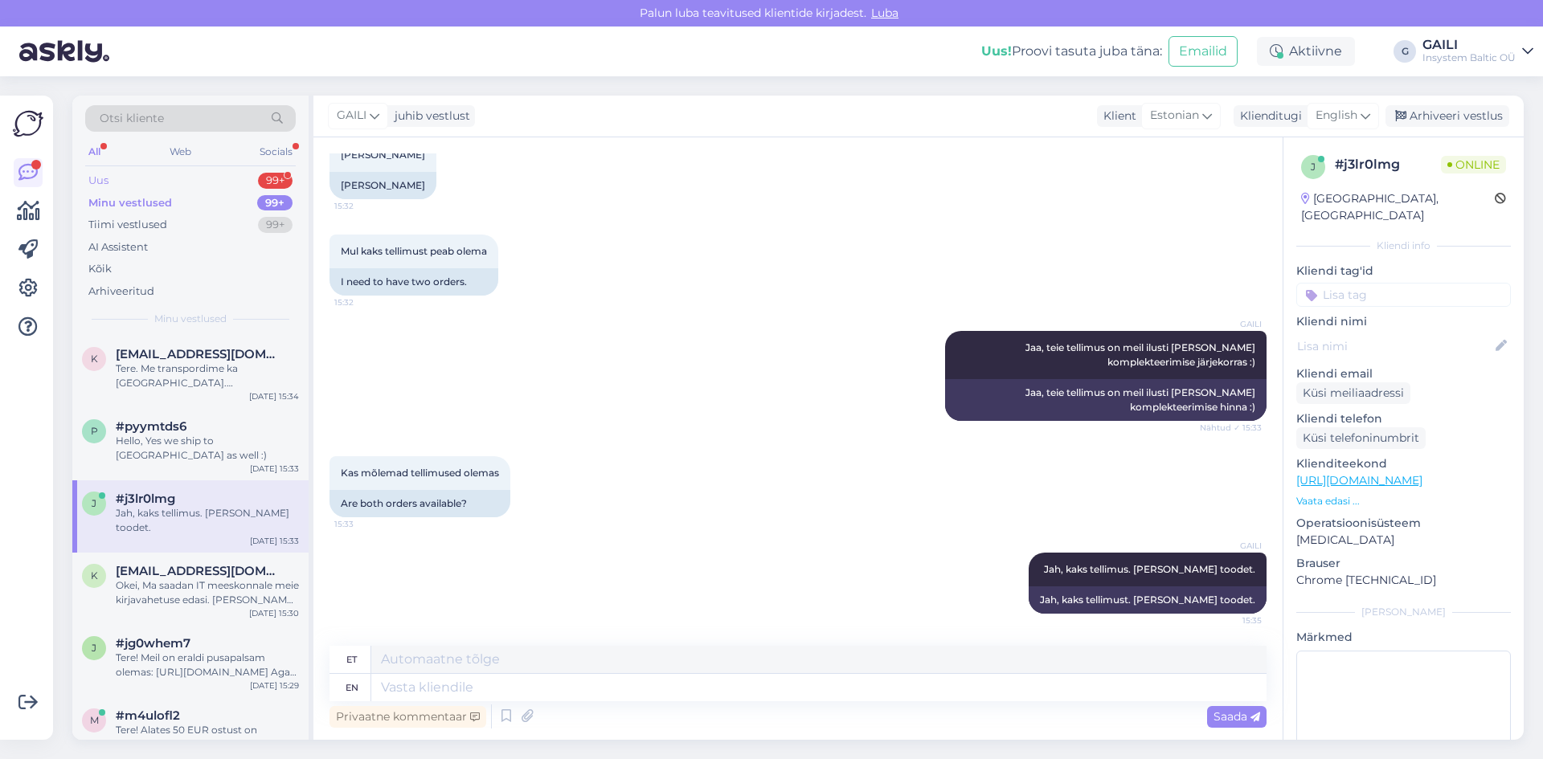
click at [157, 178] on div "Uus 99+" at bounding box center [190, 181] width 211 height 23
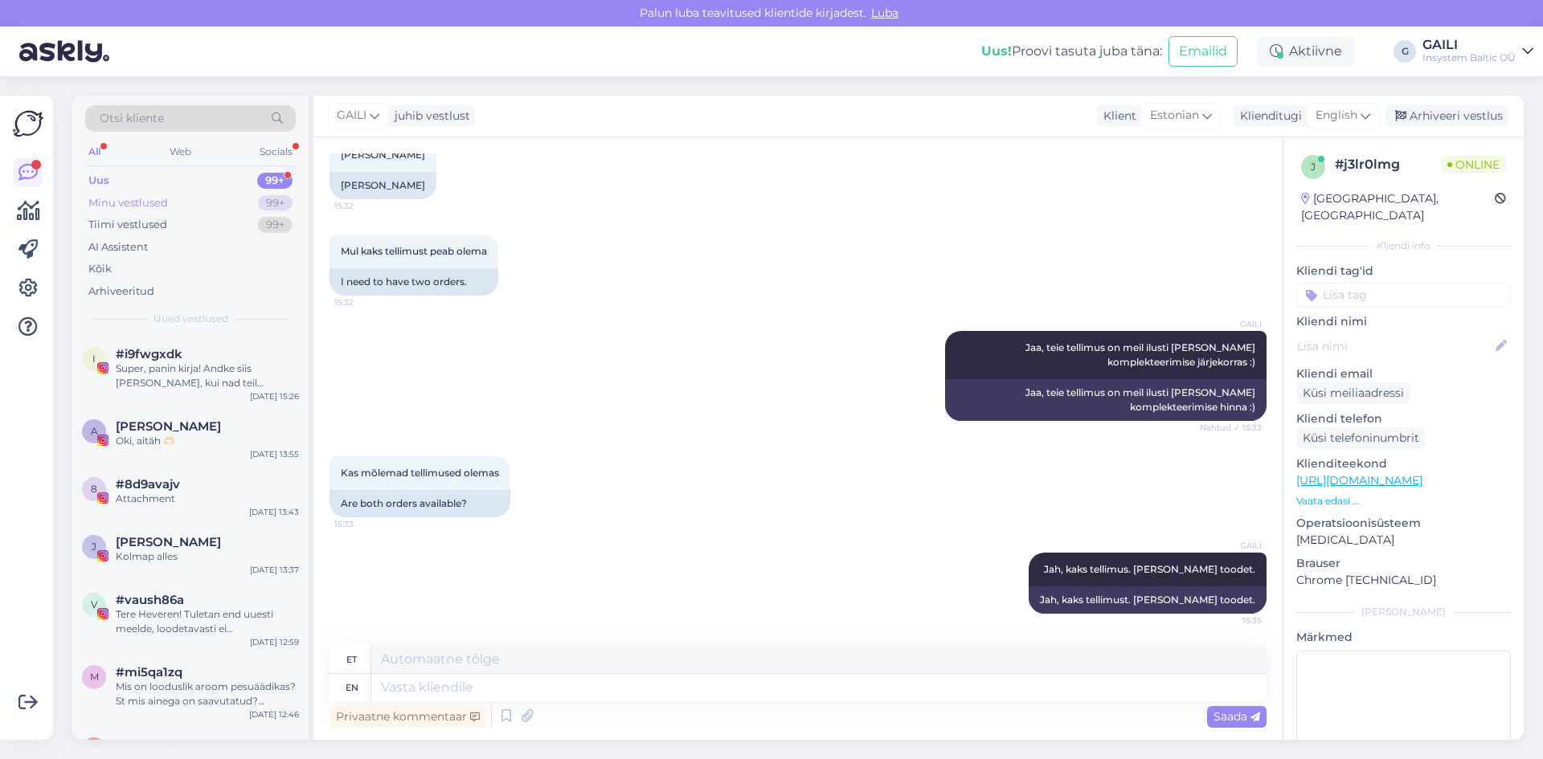
click at [147, 204] on div "Minu vestlused" at bounding box center [128, 203] width 80 height 16
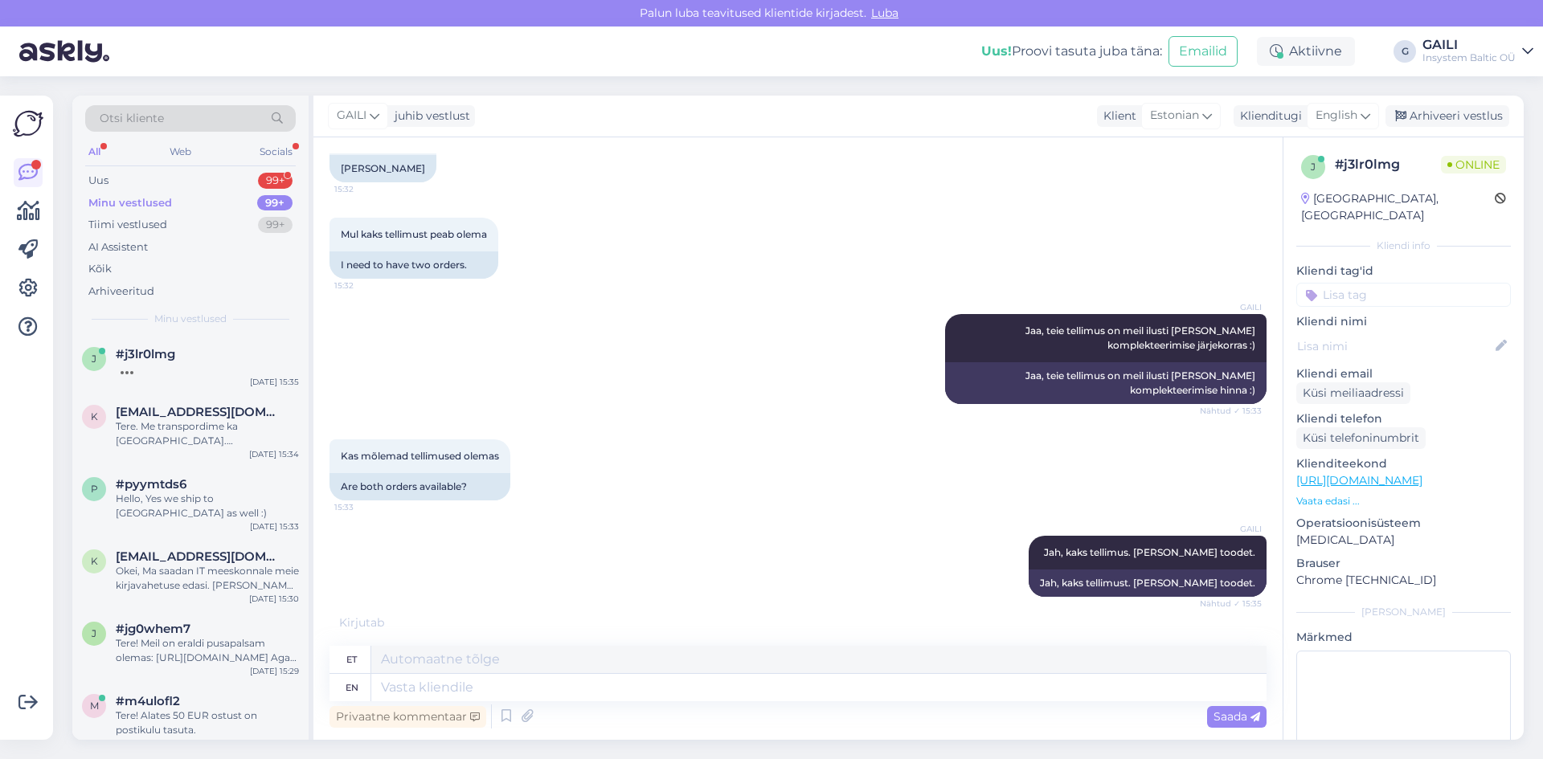
scroll to position [448, 0]
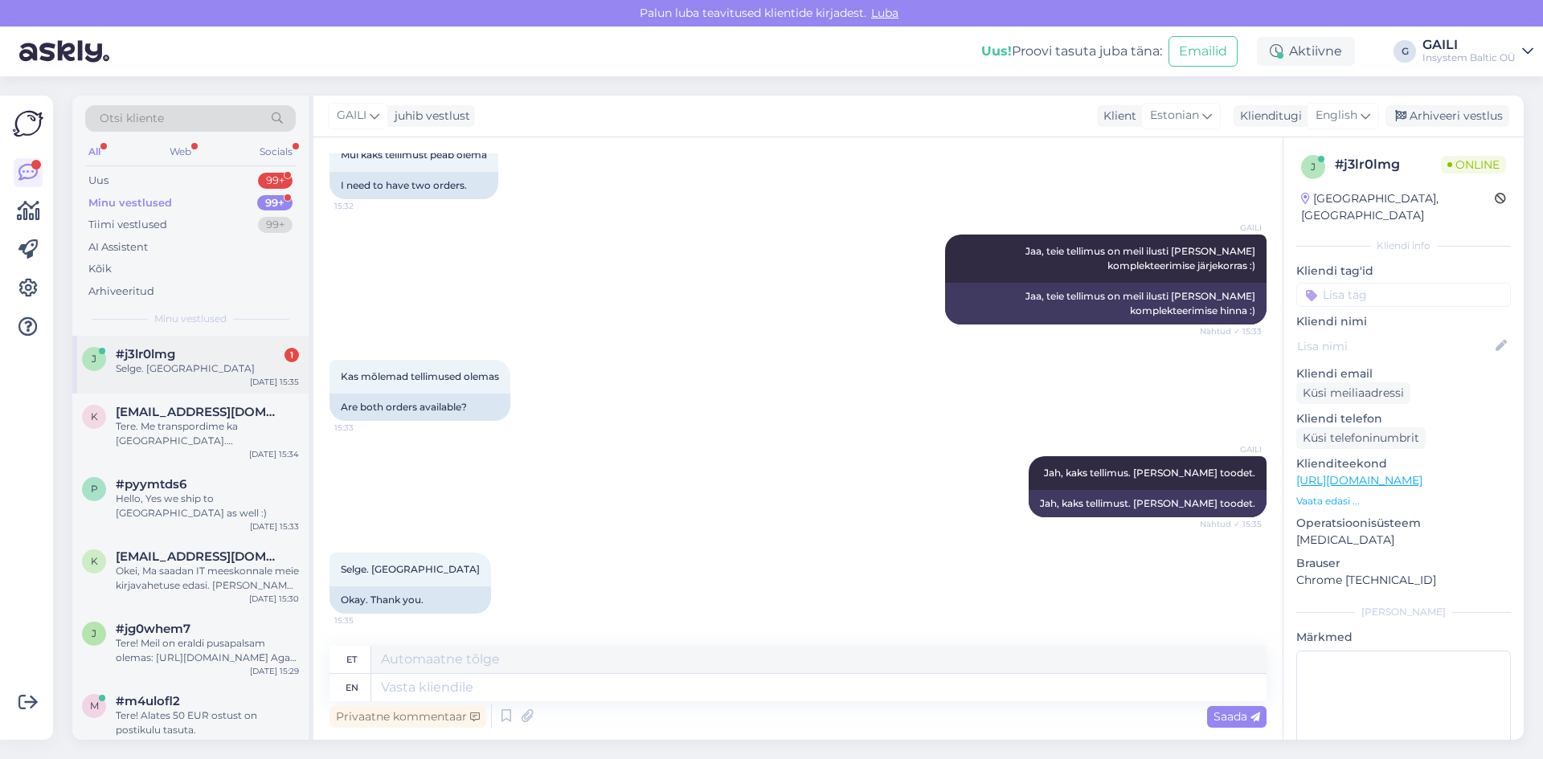
click at [188, 355] on div "#j3lr0lmg 1" at bounding box center [207, 354] width 183 height 14
click at [186, 424] on div "Tere. Me transpordime ka [GEOGRAPHIC_DATA]. [GEOGRAPHIC_DATA] oleneb kulleri va…" at bounding box center [207, 433] width 183 height 29
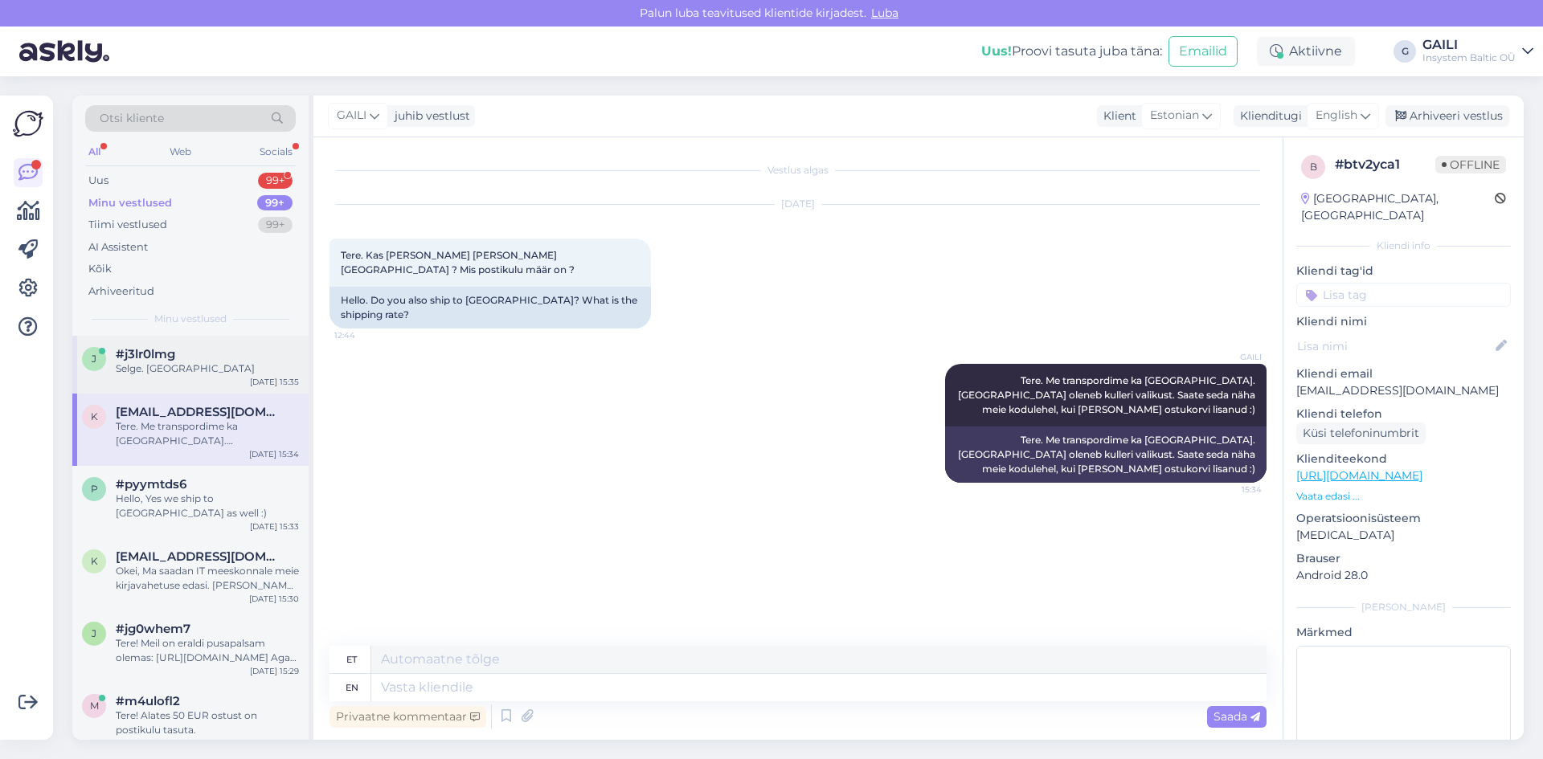
click at [190, 372] on div "Selge. [GEOGRAPHIC_DATA]" at bounding box center [207, 369] width 183 height 14
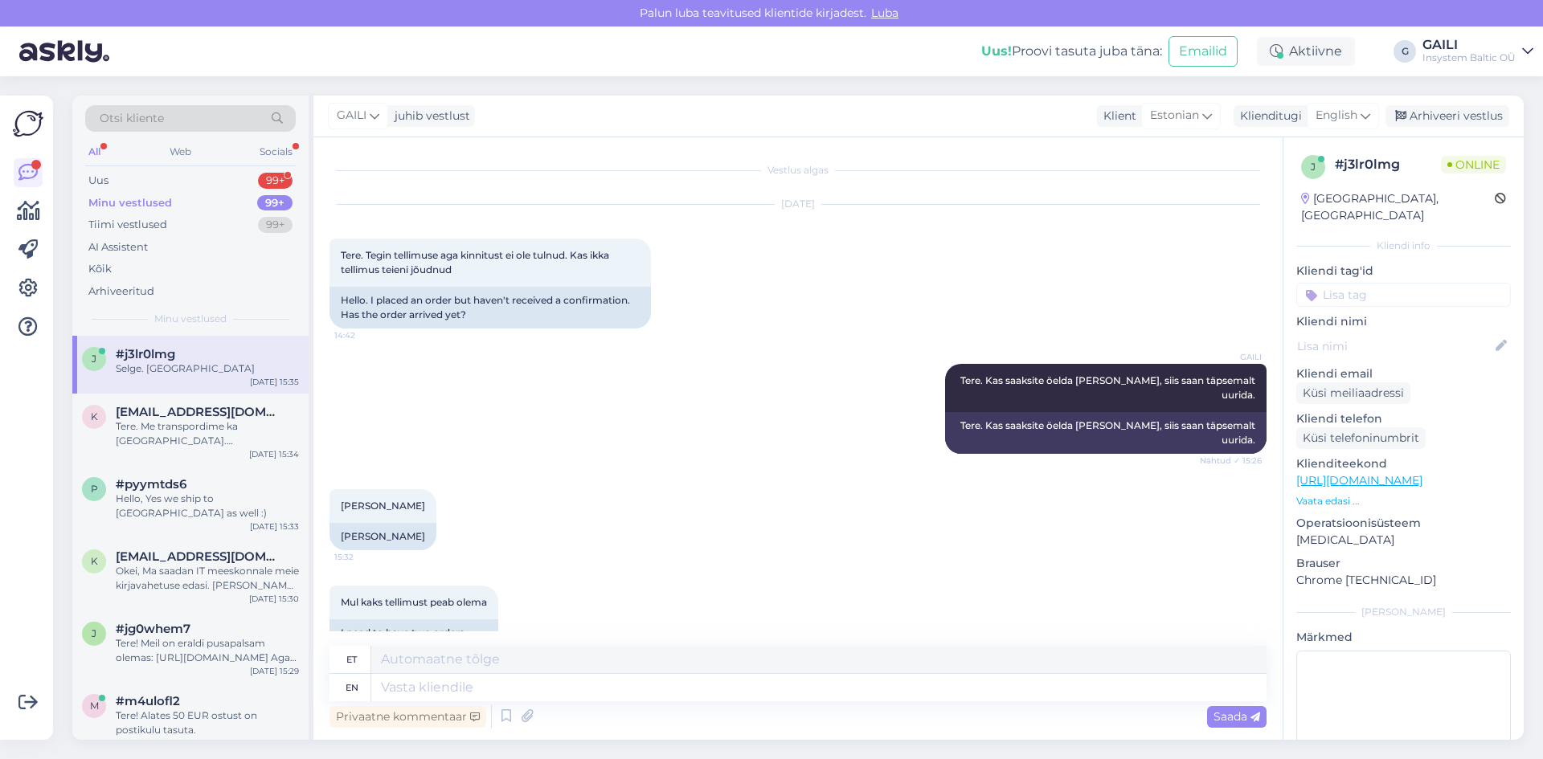
scroll to position [448, 0]
